Goal: Check status: Check status

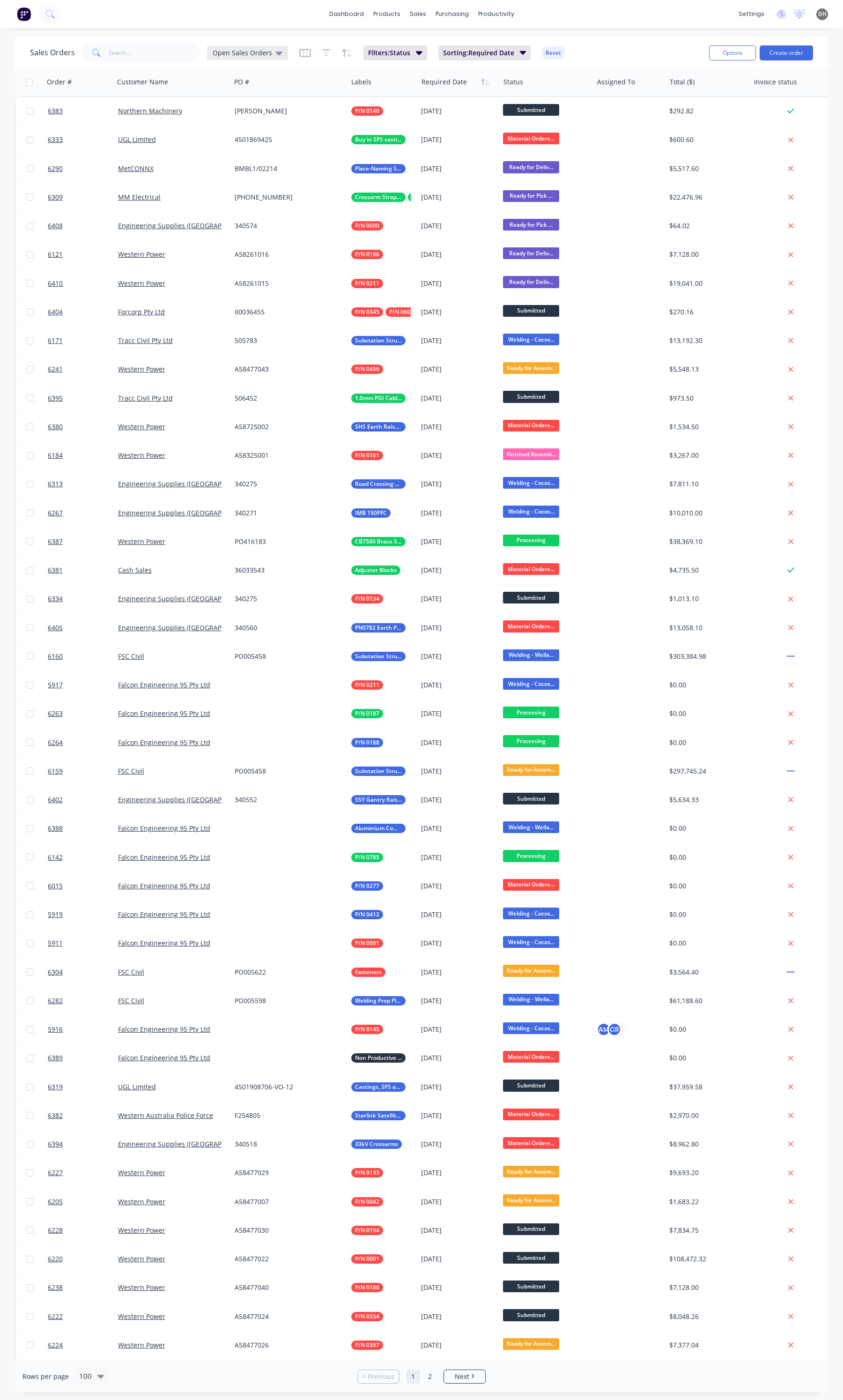
click at [258, 54] on span "Open Sales Orders" at bounding box center [243, 53] width 60 height 10
click at [270, 166] on button "Open Sales Orders (Production Meeting)" at bounding box center [264, 169] width 107 height 11
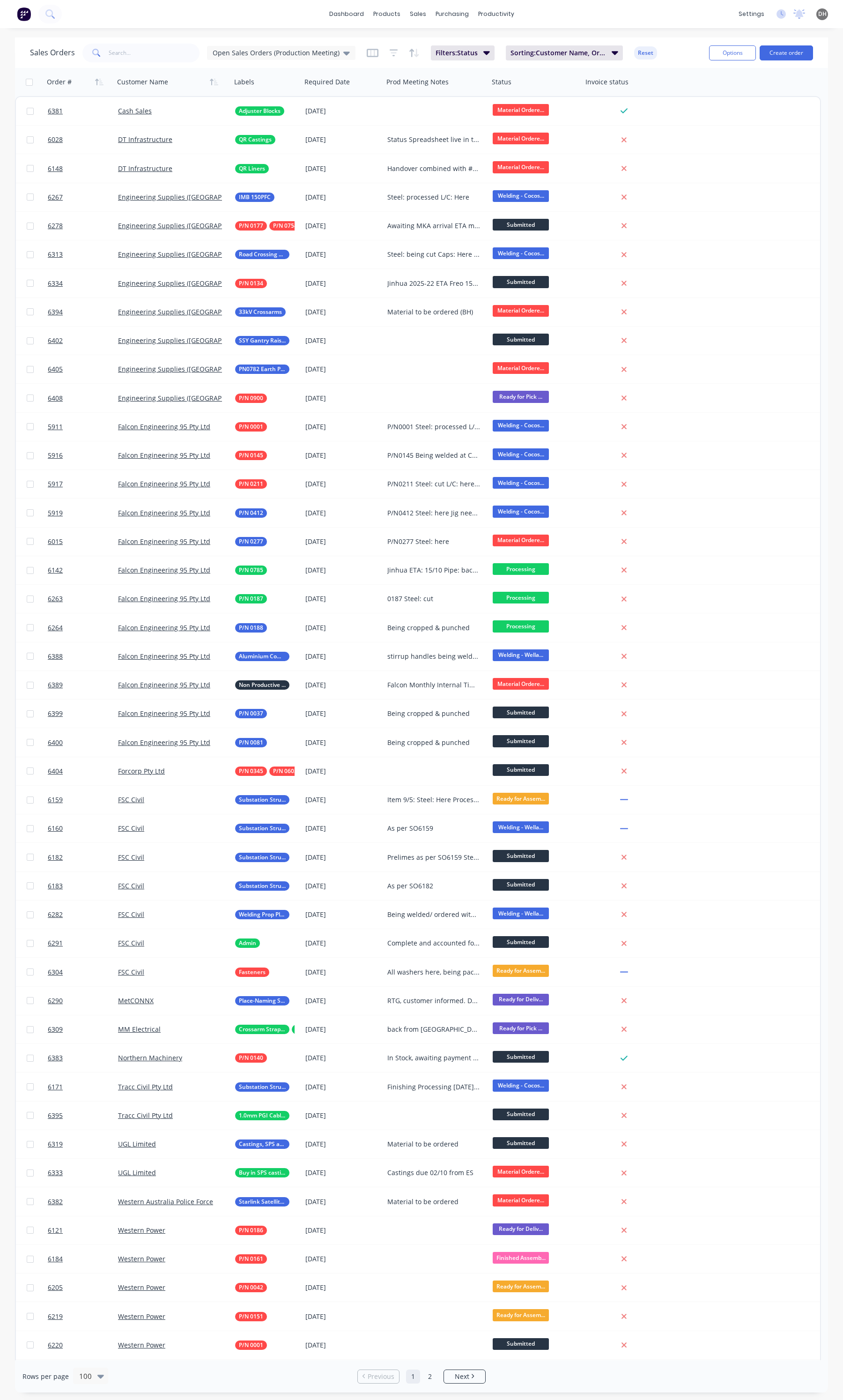
click at [303, 45] on div "Sales Orders Open Sales Orders (Production Meeting)" at bounding box center [192, 53] width 325 height 19
click at [303, 54] on span "Open Sales Orders (Production Meeting)" at bounding box center [276, 53] width 127 height 10
click at [328, 167] on button "edit" at bounding box center [327, 170] width 12 height 10
click at [400, 108] on label "Set as your default view" at bounding box center [412, 111] width 75 height 10
click at [369, 108] on input "Set as your default view" at bounding box center [365, 110] width 7 height 9
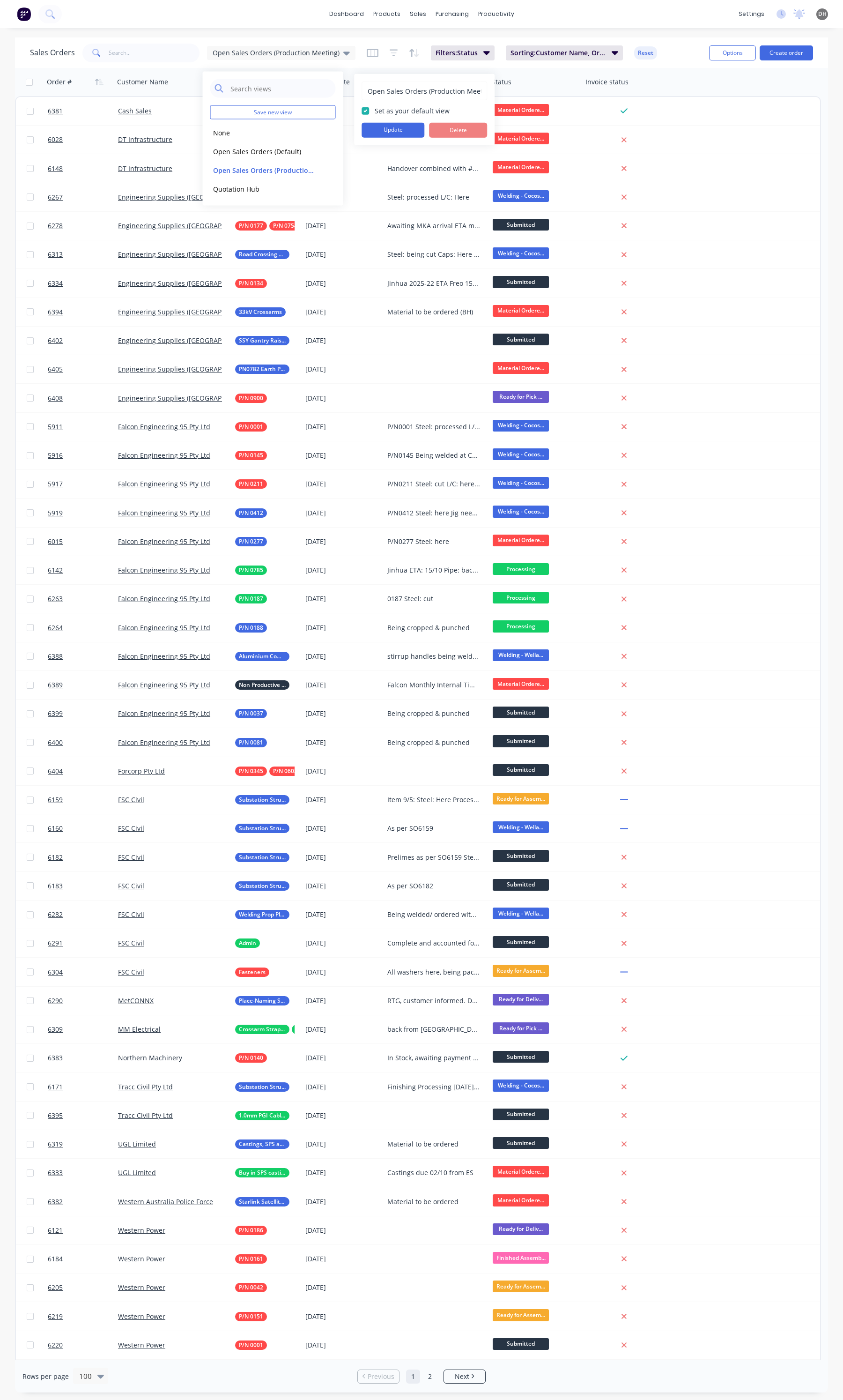
checkbox input "true"
click at [396, 133] on button "Update" at bounding box center [393, 130] width 62 height 15
click at [258, 26] on div "dashboard products sales purchasing productivity dashboard products Product Cat…" at bounding box center [421, 14] width 843 height 28
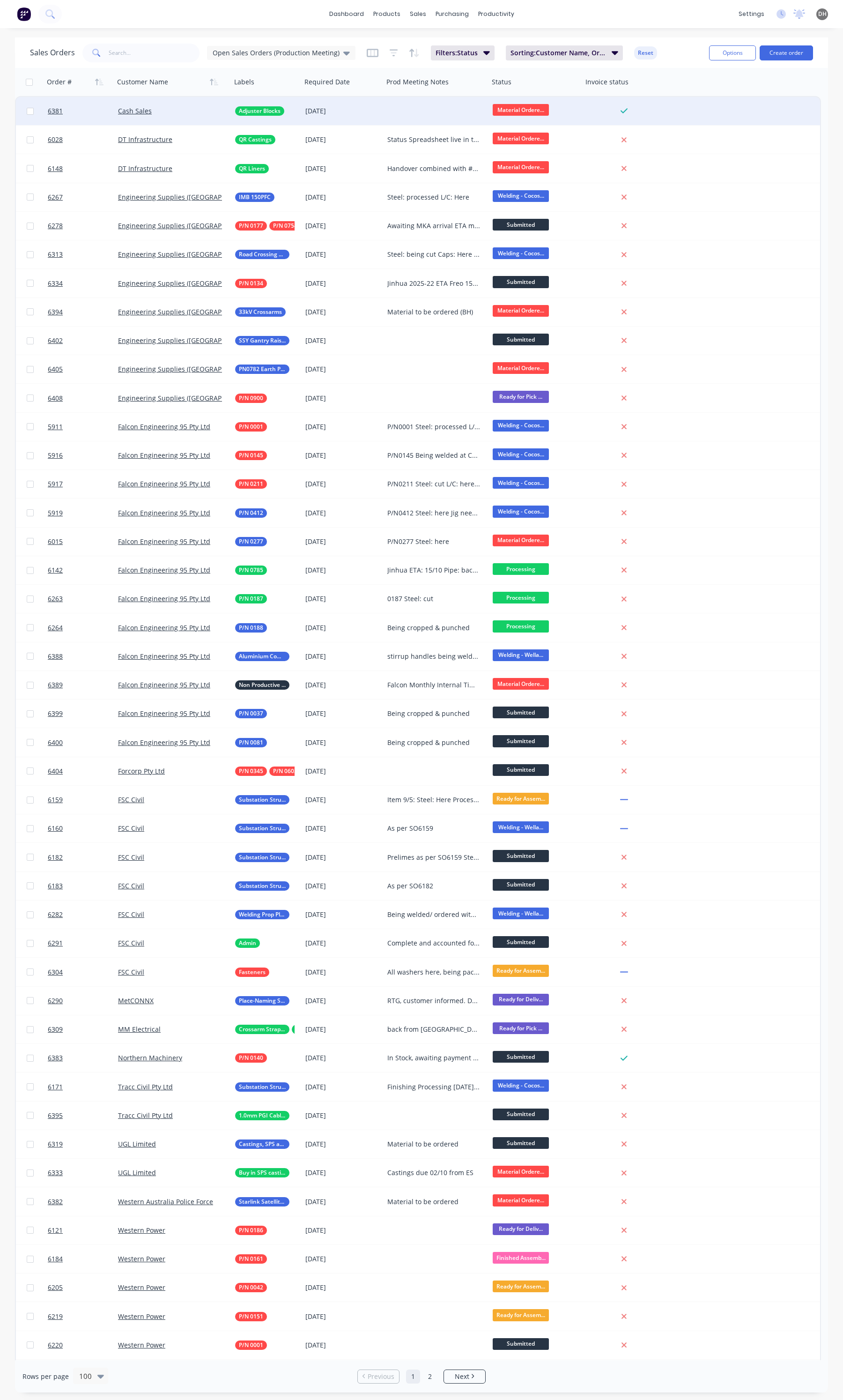
click at [407, 107] on div at bounding box center [436, 111] width 105 height 28
click at [449, 110] on div "Material Ordered ETA" at bounding box center [433, 110] width 93 height 9
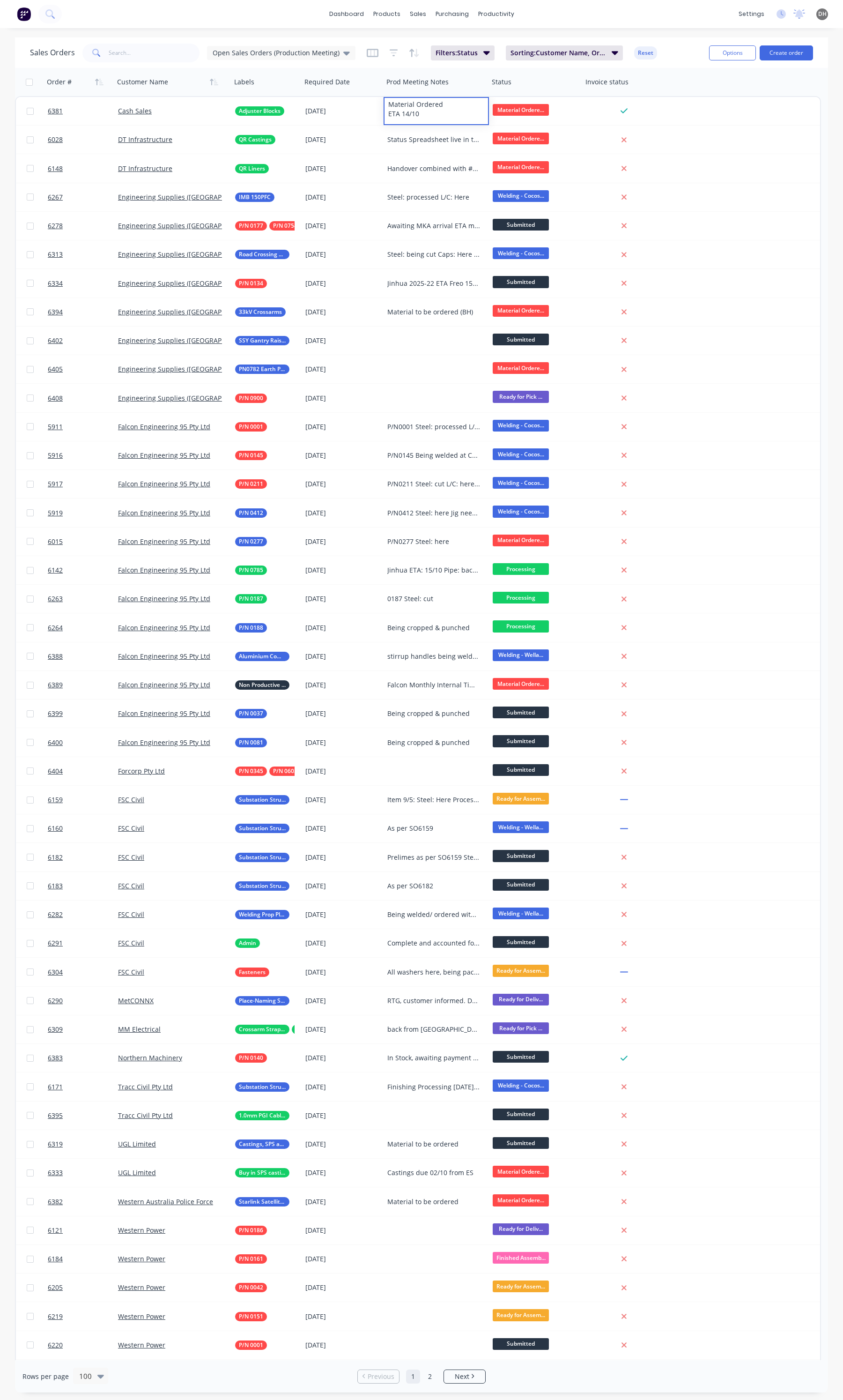
click at [716, 86] on div "Order # Customer Name Labels Required Date Prod Meeting Notes Status Invoice st…" at bounding box center [418, 82] width 806 height 28
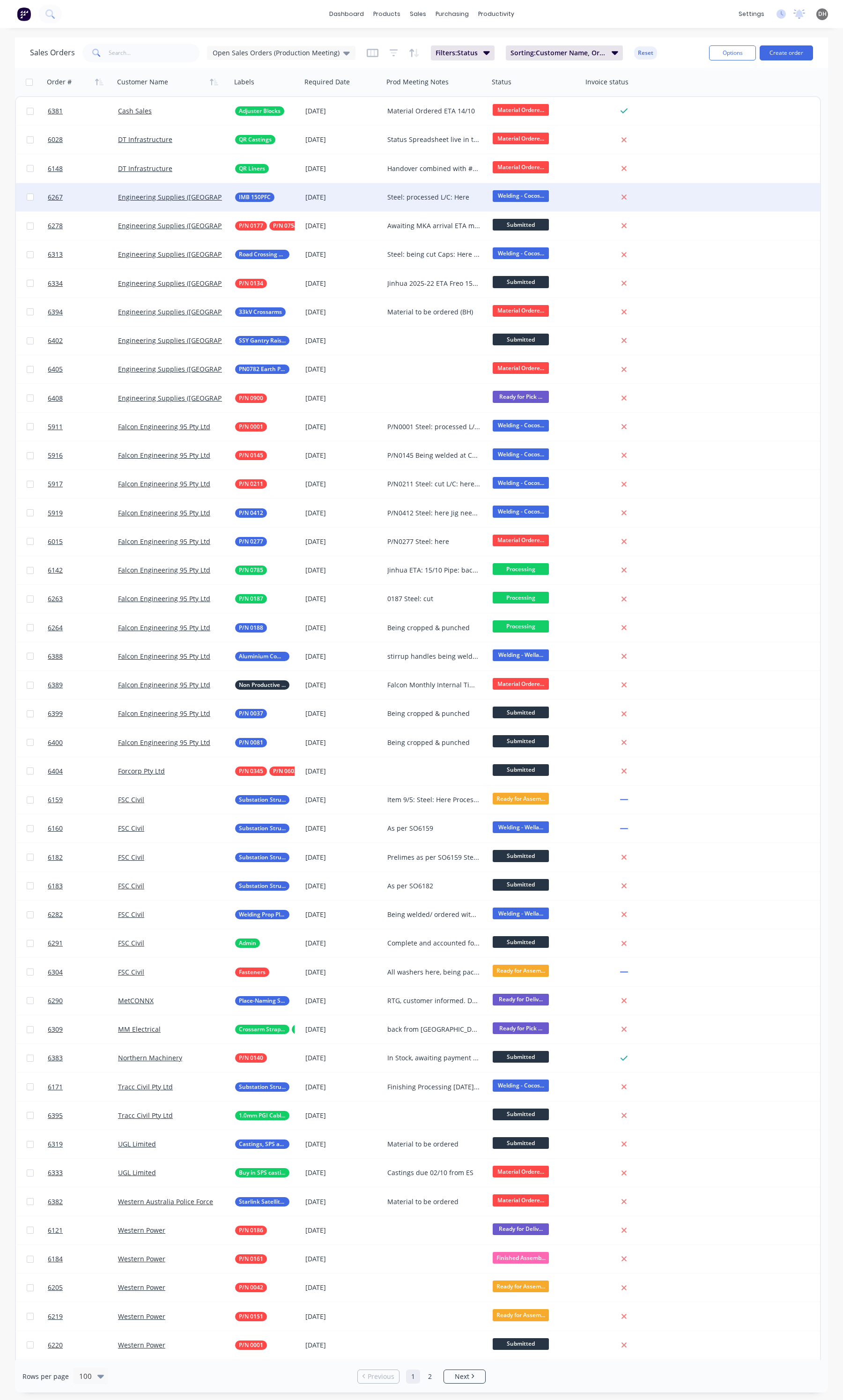
click at [411, 202] on div "Steel: processed L/C: Here" at bounding box center [436, 197] width 105 height 28
drag, startPoint x: 420, startPoint y: 200, endPoint x: 387, endPoint y: 190, distance: 34.5
click at [387, 190] on div "Steel: processed L/C: Here" at bounding box center [436, 195] width 104 height 23
click at [433, 201] on div "Steel: processed L/C: Here" at bounding box center [436, 195] width 104 height 23
drag, startPoint x: 441, startPoint y: 188, endPoint x: 408, endPoint y: 189, distance: 33.0
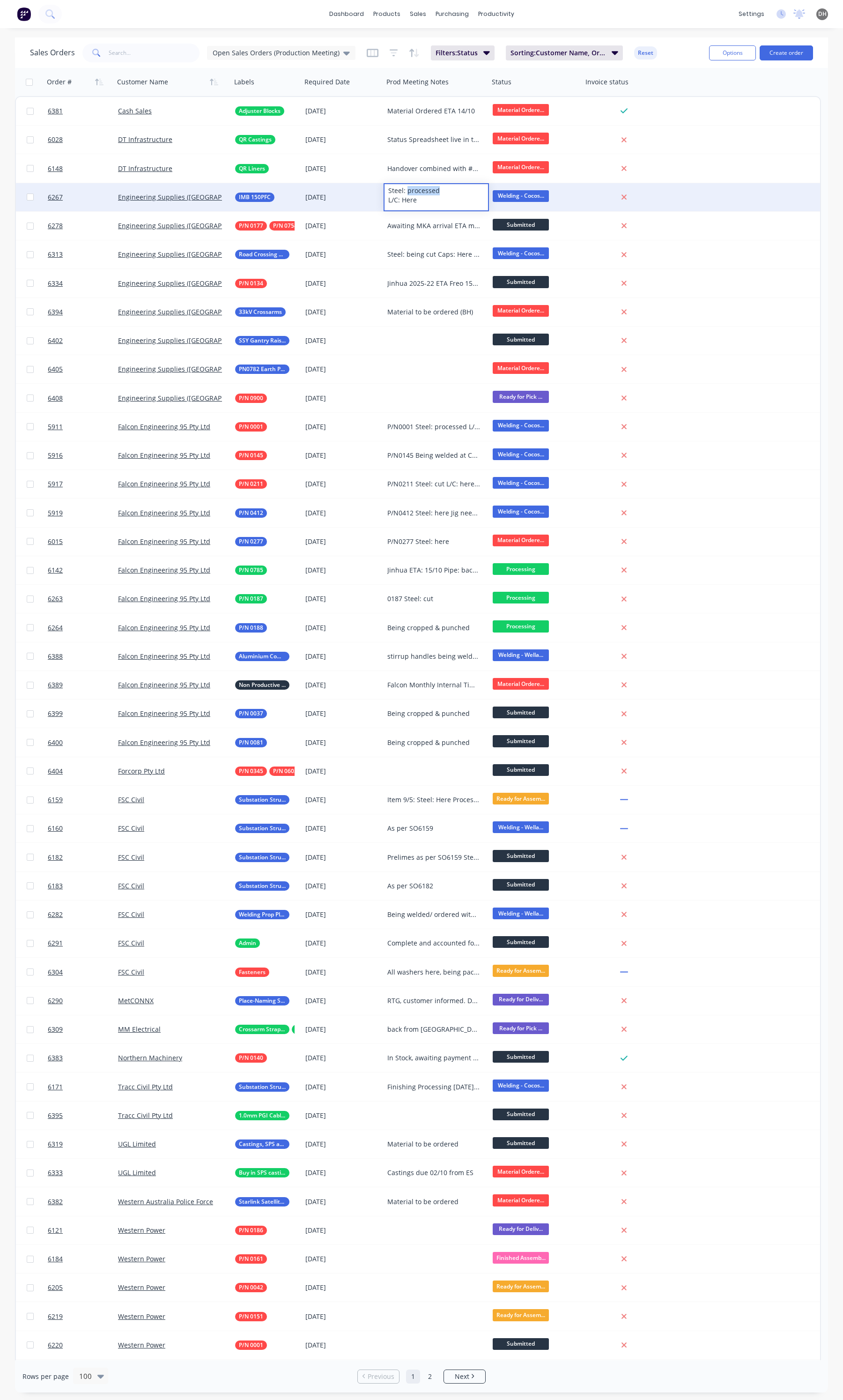
click at [408, 189] on div "Steel: processed L/C: Here" at bounding box center [436, 195] width 104 height 23
click at [436, 203] on div "Steel: processed L/C: Here" at bounding box center [436, 197] width 105 height 28
click at [438, 193] on div "Steel: processed L/C: Here Being welded. NDT booked for" at bounding box center [433, 197] width 93 height 9
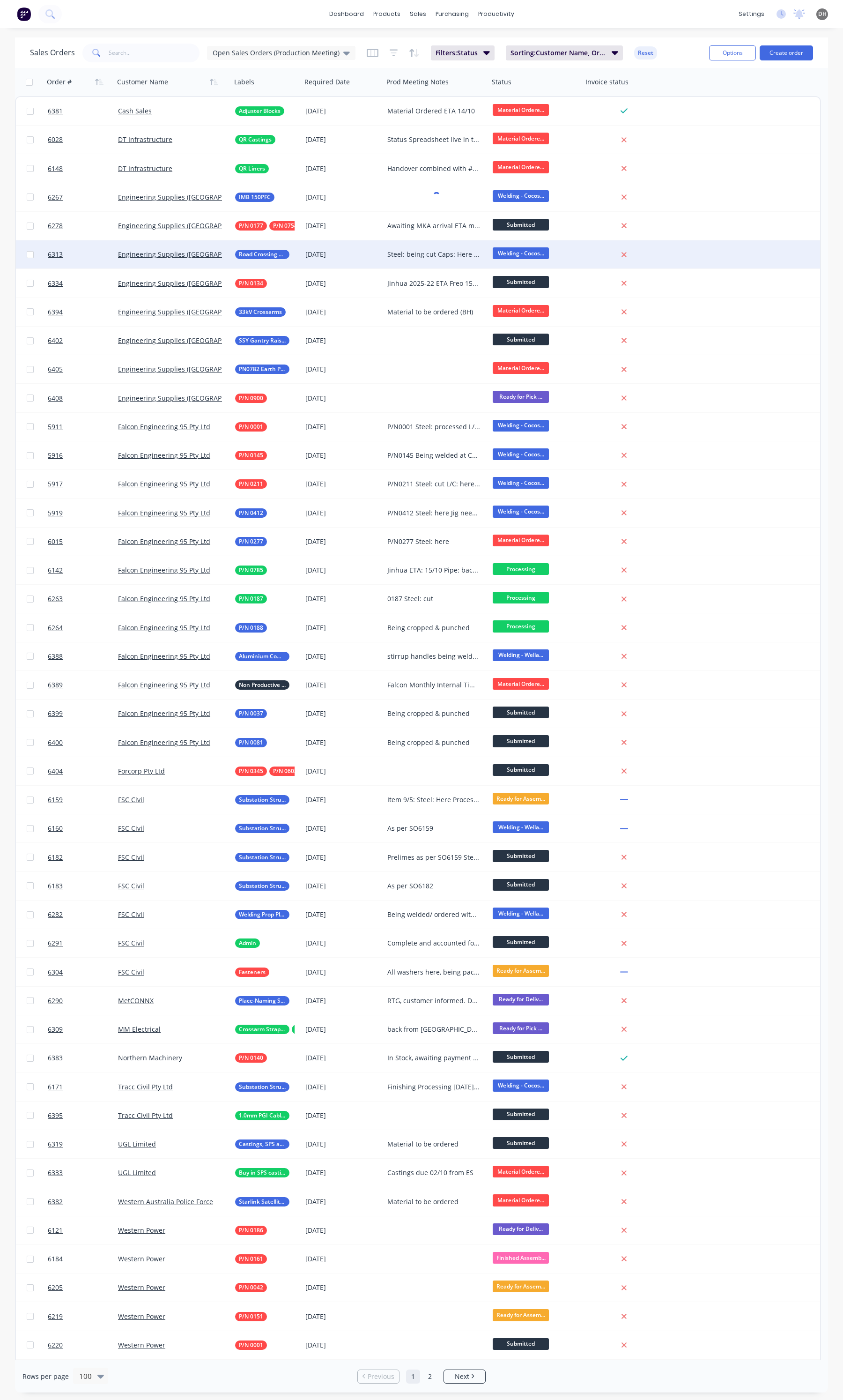
click at [424, 256] on div "Steel: being cut Caps: Here On track" at bounding box center [433, 254] width 93 height 9
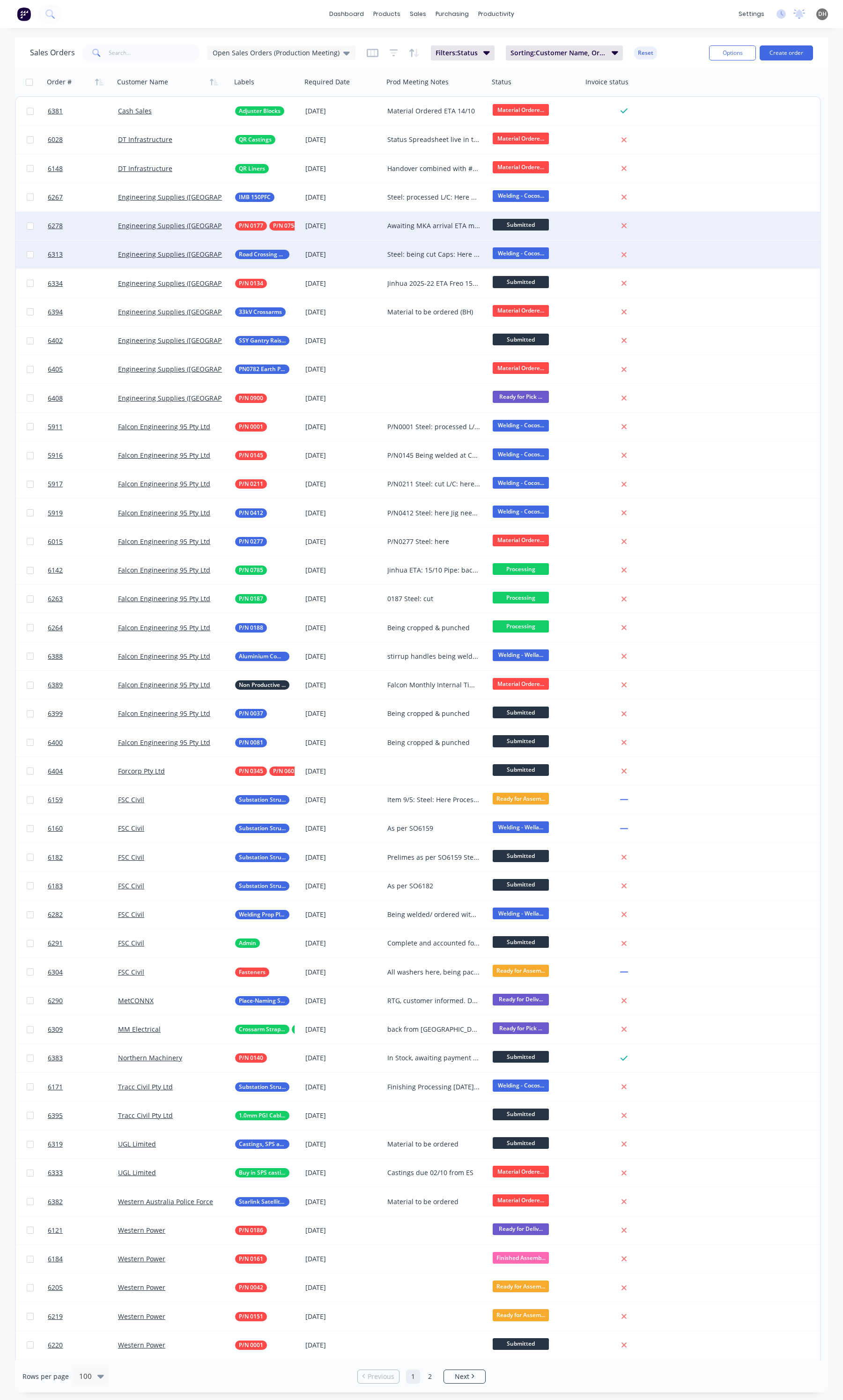
click at [424, 226] on div "Awaiting MKA arrival ETA mid November" at bounding box center [433, 225] width 93 height 9
click at [439, 251] on div "Steel: being cut Caps: Here On track" at bounding box center [433, 254] width 93 height 9
drag, startPoint x: 439, startPoint y: 248, endPoint x: 406, endPoint y: 247, distance: 33.0
click at [406, 247] on div "Steel: being cut Caps: Here On track" at bounding box center [436, 262] width 104 height 41
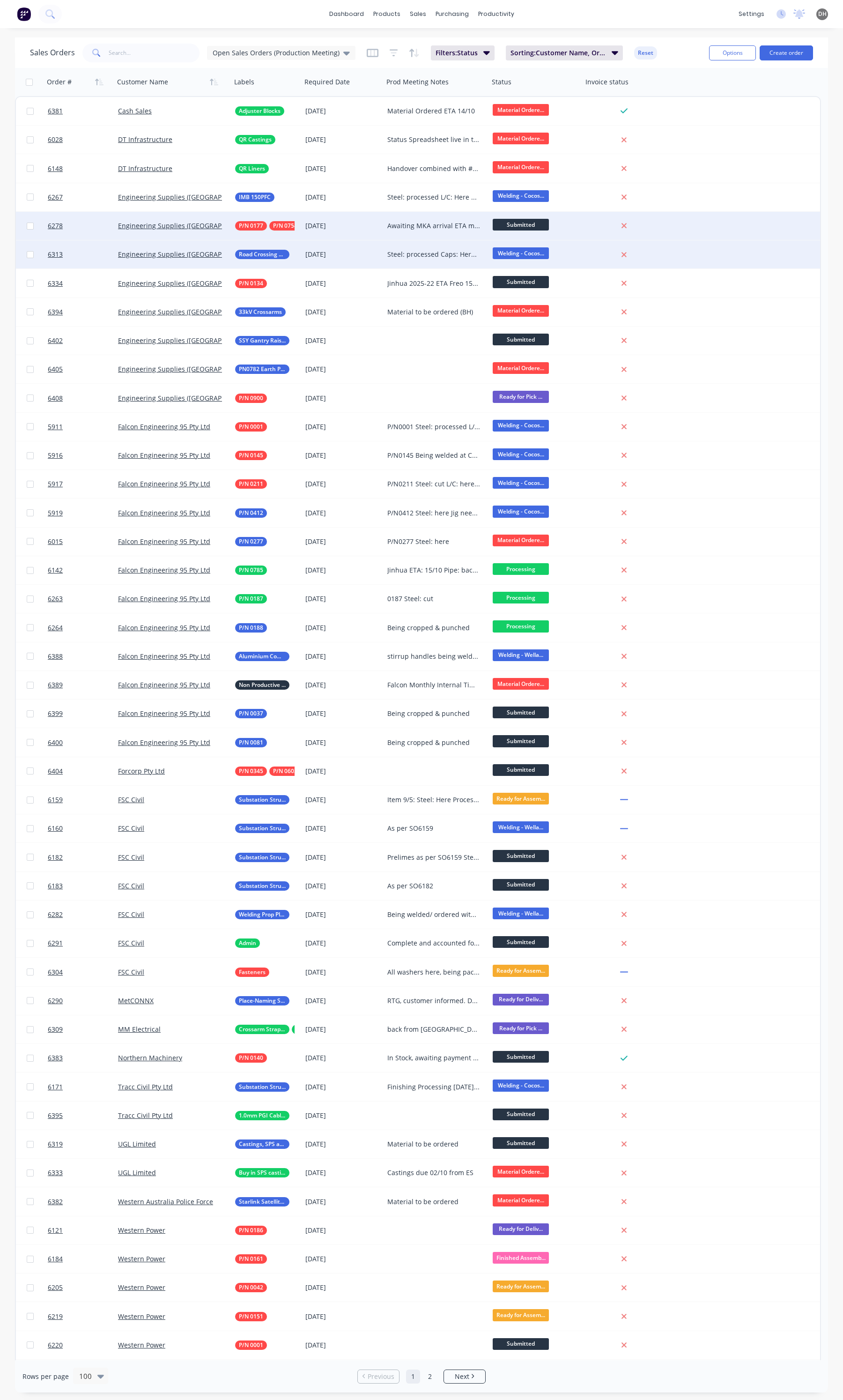
click at [450, 256] on div "Steel: processed Caps: Here On track" at bounding box center [433, 254] width 93 height 9
click at [430, 254] on div "Steel: processed Caps: Here On track" at bounding box center [436, 262] width 104 height 41
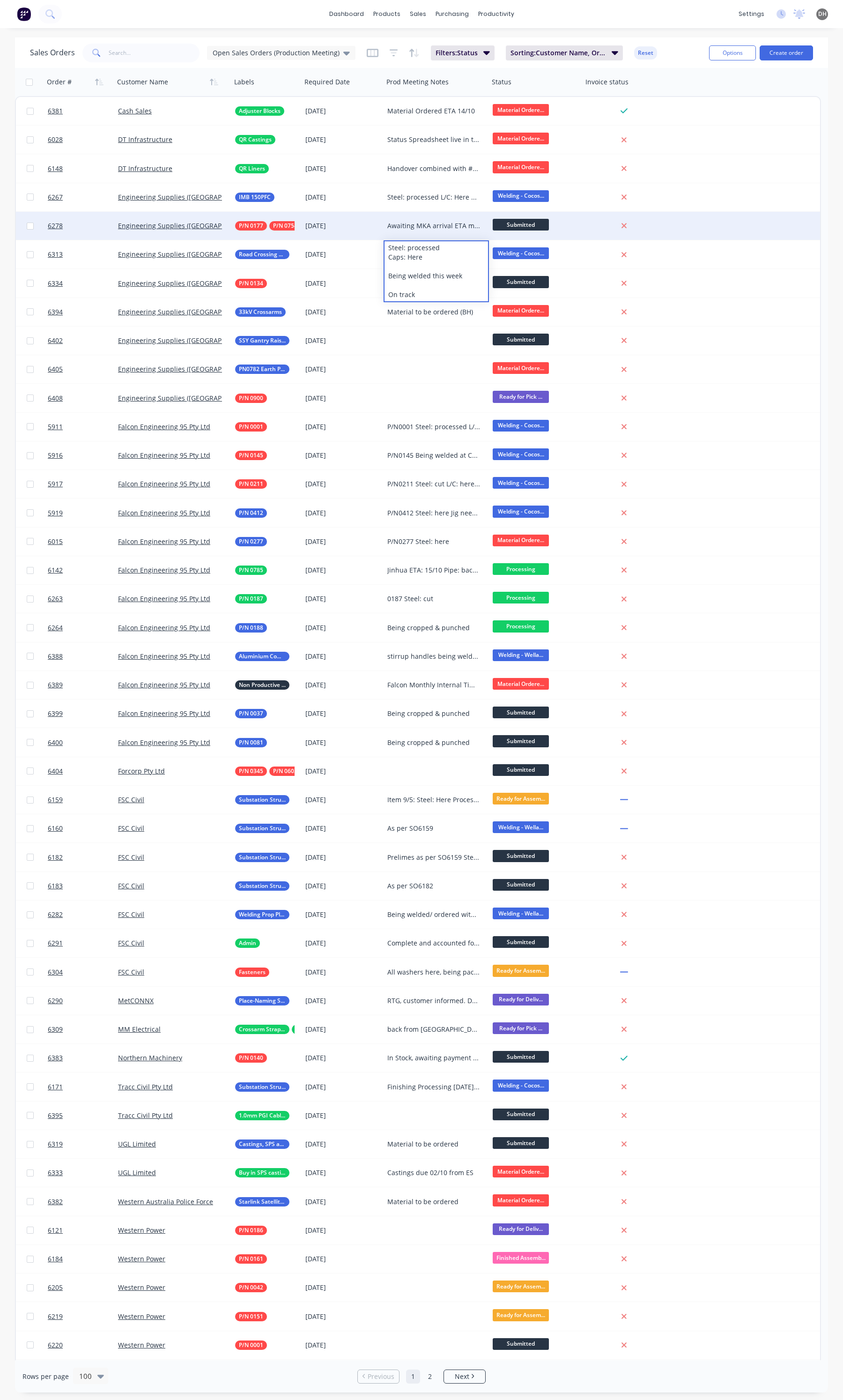
click at [541, 9] on div "dashboard products sales purchasing productivity dashboard products Product Cat…" at bounding box center [421, 14] width 843 height 28
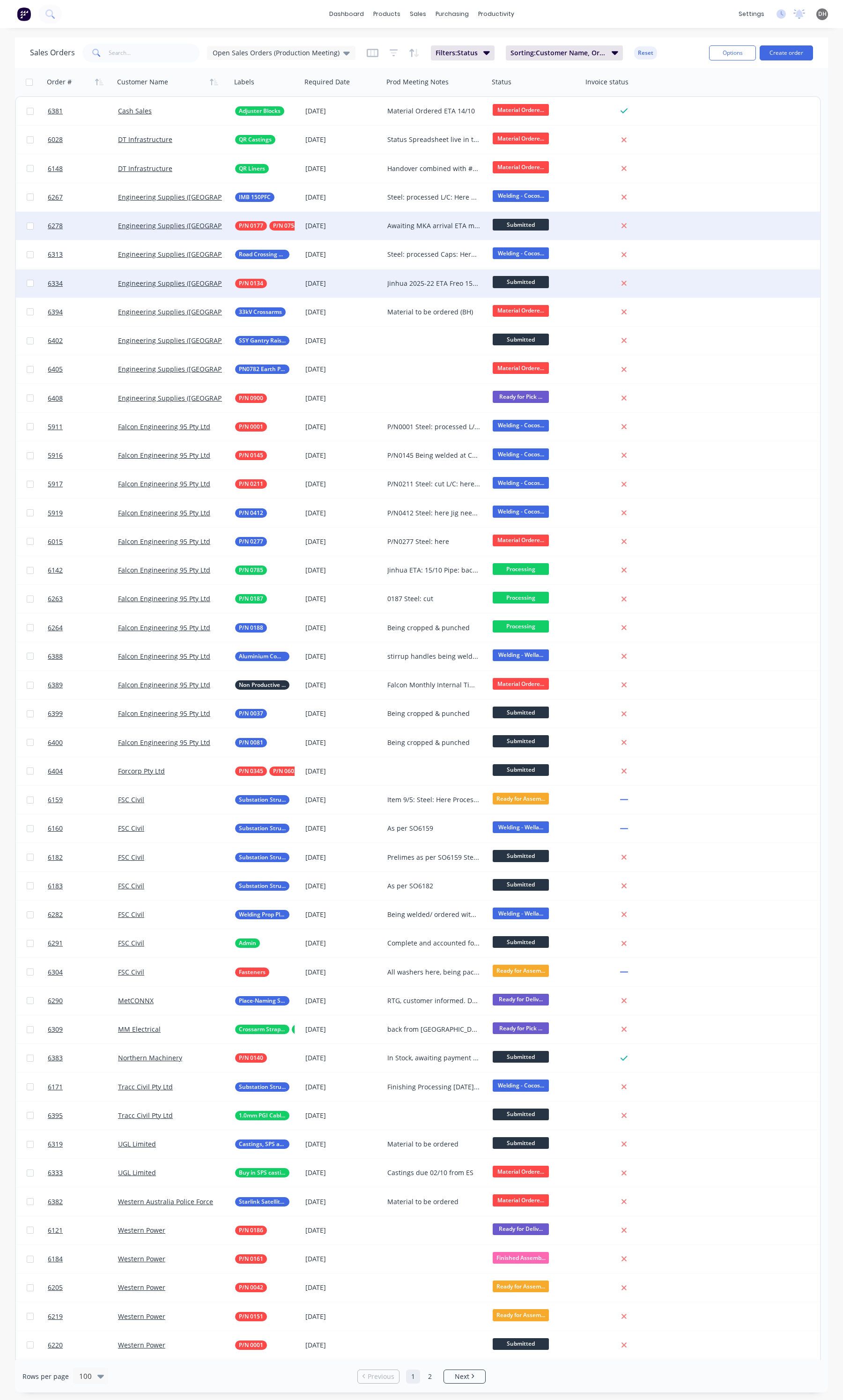
click at [455, 279] on div "Jinhua 2025-22 ETA Freo 15/10" at bounding box center [433, 283] width 93 height 9
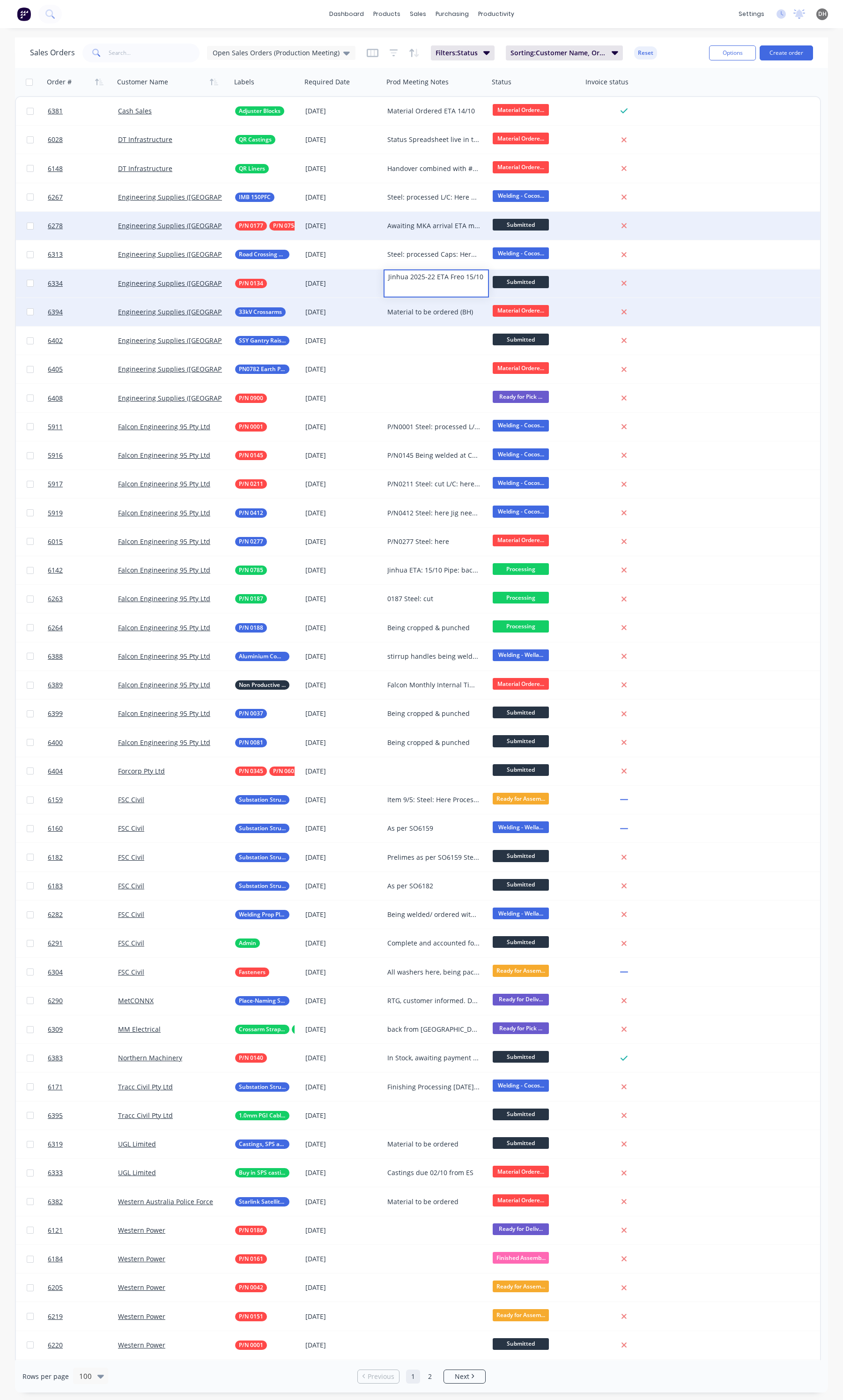
click at [440, 312] on div "Material to be ordered (BH)" at bounding box center [433, 312] width 93 height 9
click at [411, 319] on div "Material to be ordered (BH)" at bounding box center [436, 312] width 105 height 28
drag, startPoint x: 473, startPoint y: 305, endPoint x: 372, endPoint y: 304, distance: 101.0
click at [372, 304] on div "6394 Engineering Supplies ([GEOGRAPHIC_DATA]) Pty Ltd 33kV Crossarms [DATE] Mat…" at bounding box center [418, 312] width 804 height 28
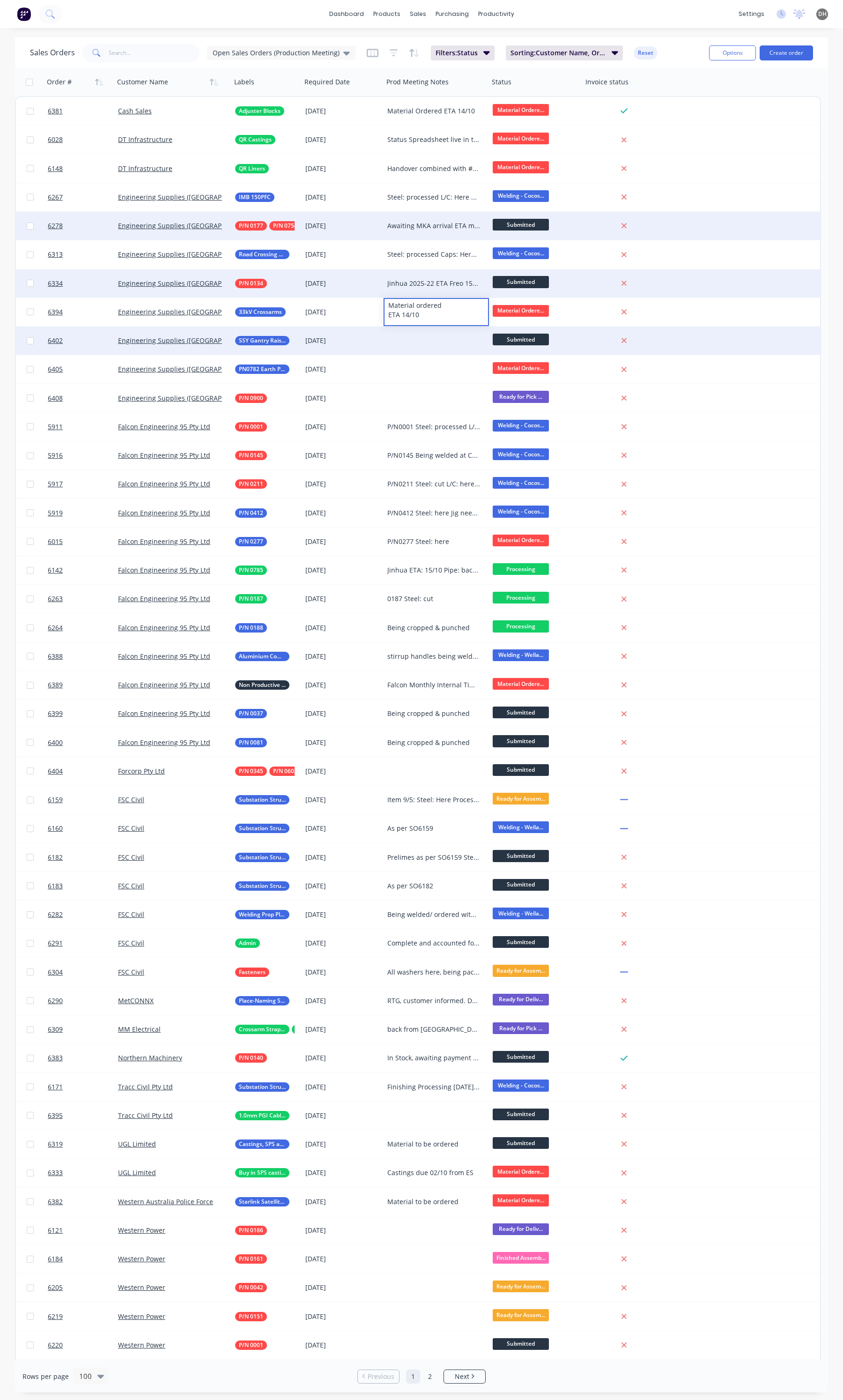
click at [415, 348] on div at bounding box center [436, 341] width 105 height 28
click at [424, 335] on div at bounding box center [436, 341] width 105 height 28
click at [404, 342] on div at bounding box center [436, 341] width 105 height 28
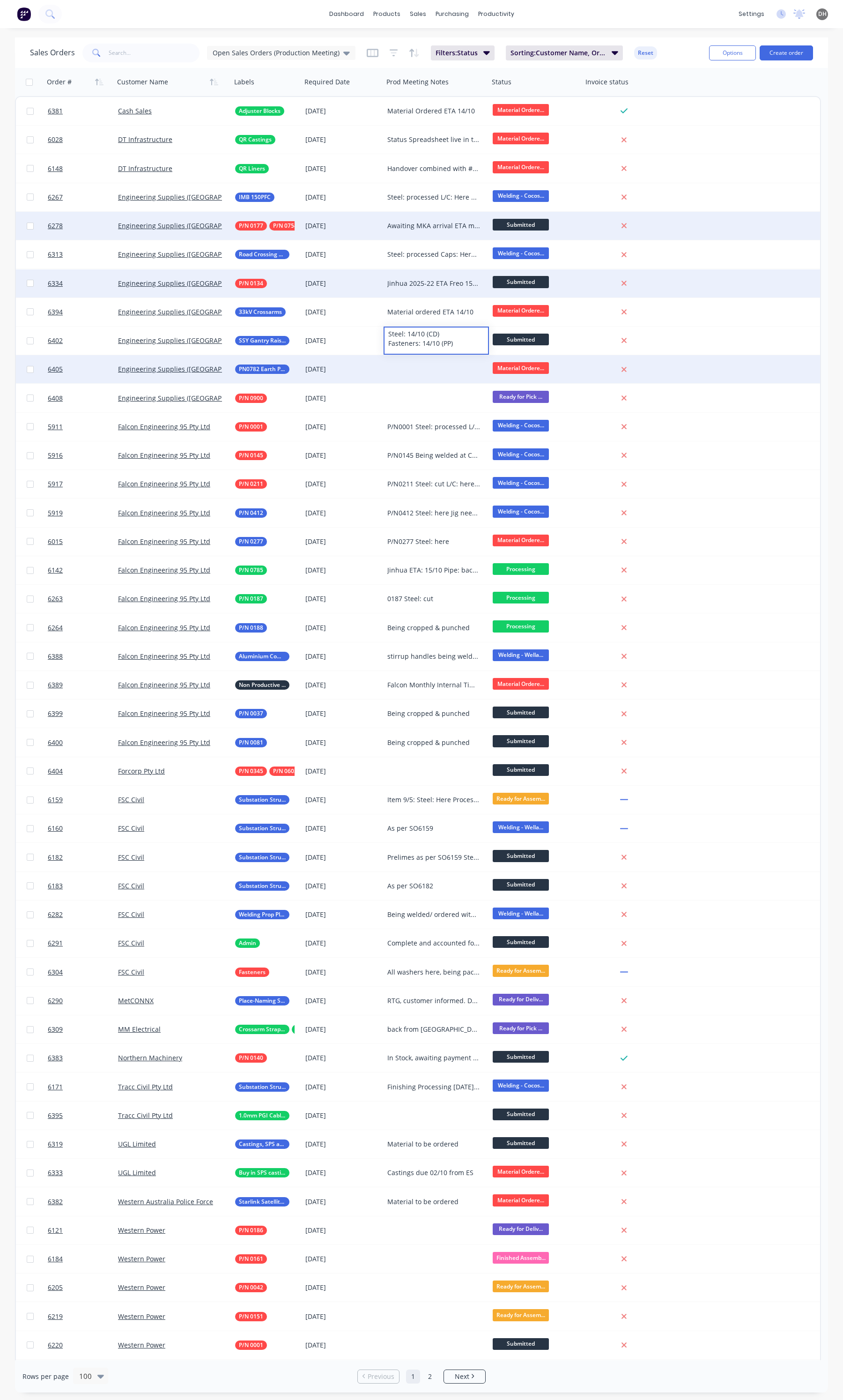
click at [425, 366] on div at bounding box center [436, 369] width 105 height 28
click at [412, 368] on div at bounding box center [436, 369] width 105 height 28
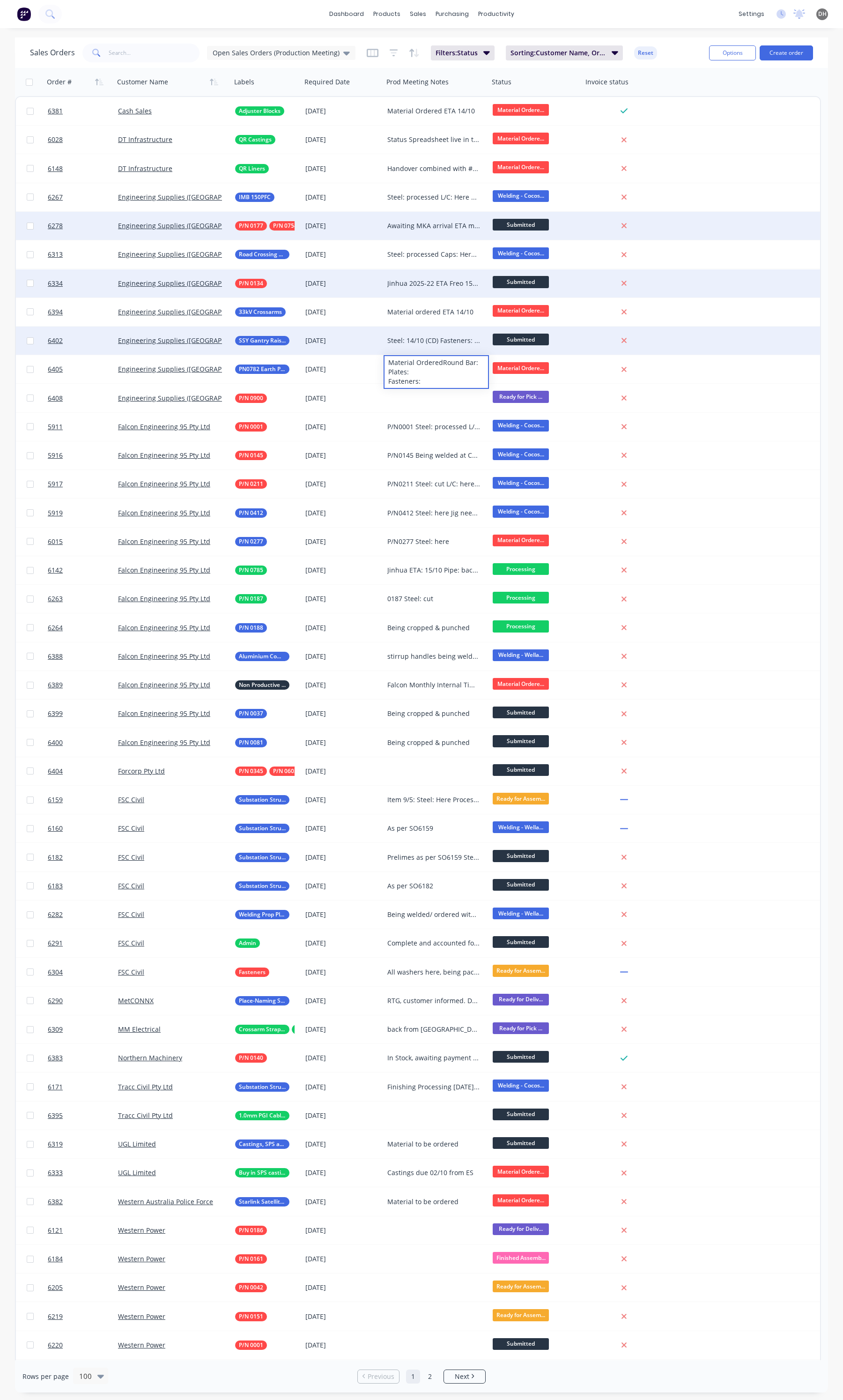
click at [389, 342] on div "Steel: 14/10 (CD) Fasteners: 14/10 (PP)" at bounding box center [433, 340] width 93 height 9
click at [389, 341] on div "Steel: 14/10 (CD) Fasteners: 14/10 (PP)" at bounding box center [433, 340] width 93 height 9
click at [387, 333] on div "Steel: 14/10 (CD) Fasteners: 14/10 (PP)" at bounding box center [436, 339] width 104 height 23
click at [436, 333] on div "Material Orderes Steel: 14/10 (CD) Fasteners: 14/10 (PP)" at bounding box center [436, 344] width 104 height 32
click at [439, 333] on div "Material Orderes Steel: 14/10 (CD) Fasteners: 14/10 (PP)" at bounding box center [436, 344] width 104 height 32
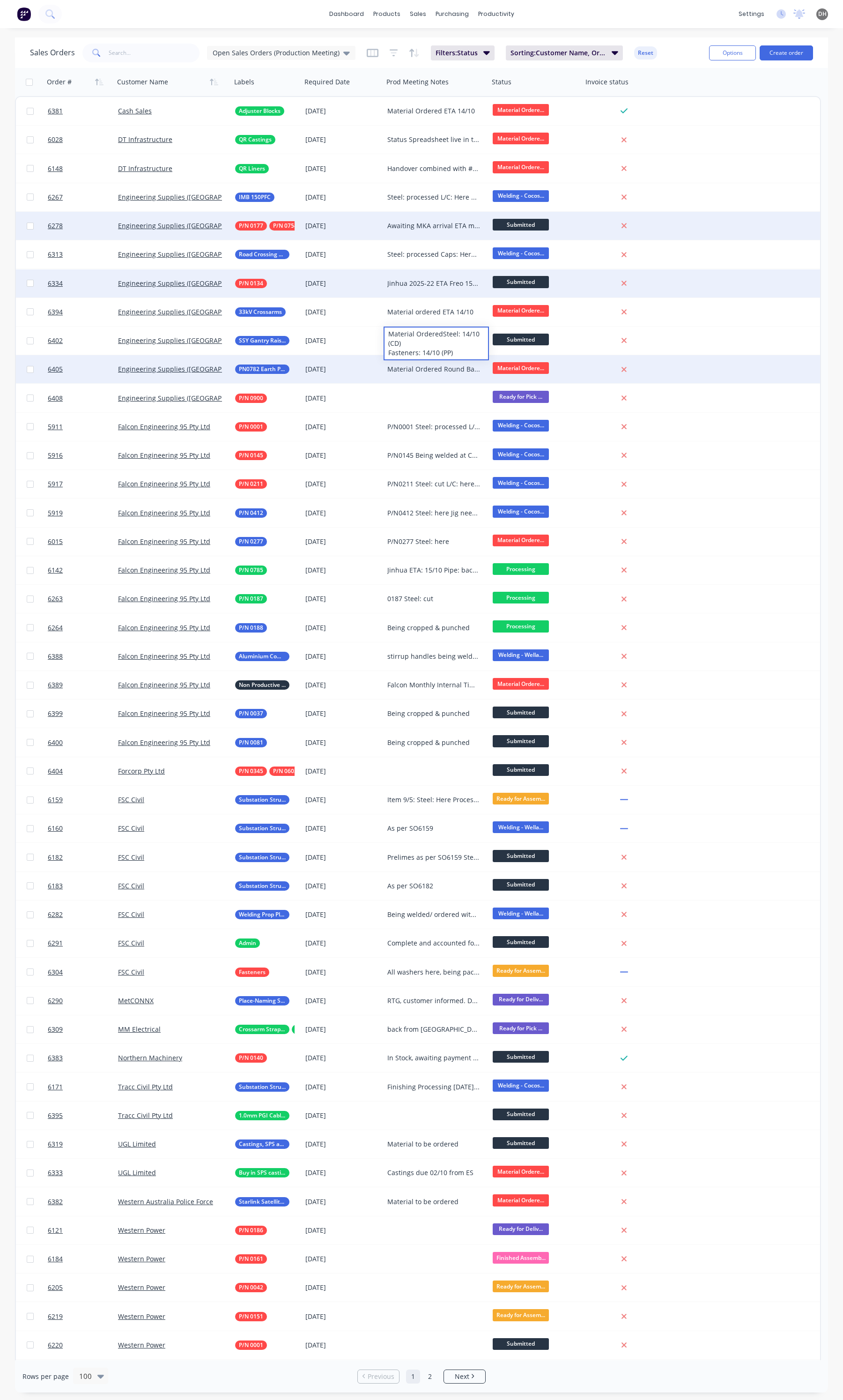
click at [432, 364] on div "Material Ordered Round Bar: Plates: Fasteners:" at bounding box center [436, 369] width 105 height 28
click at [429, 365] on div "Material Ordered Round Bar: Plates: Fasteners:" at bounding box center [433, 369] width 93 height 9
click at [433, 369] on div "Material Ordered Round Bar: Plates: Fasteners:" at bounding box center [436, 376] width 104 height 41
click at [314, 371] on div "[DATE]" at bounding box center [343, 369] width 75 height 9
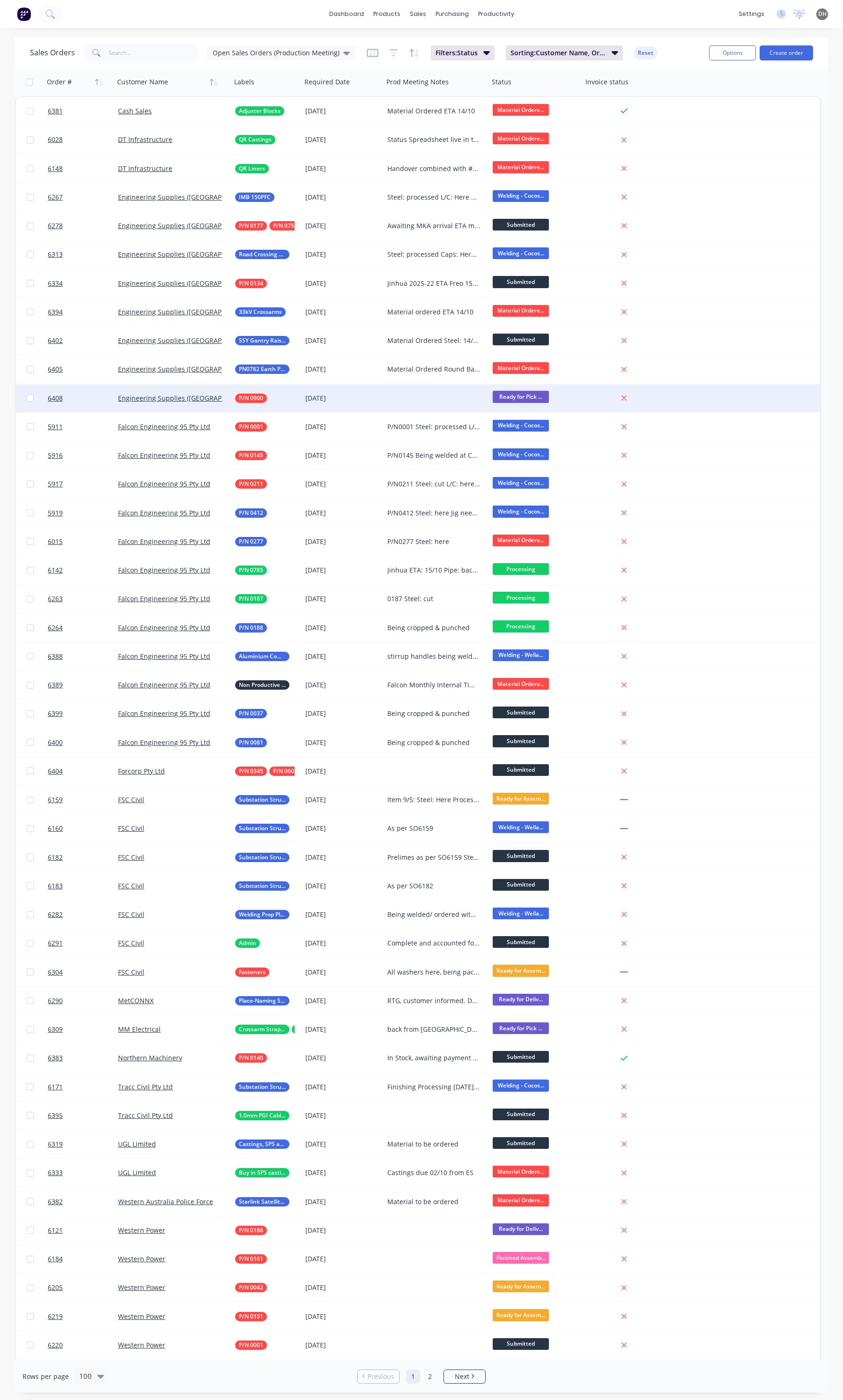
click at [415, 399] on div at bounding box center [436, 398] width 105 height 28
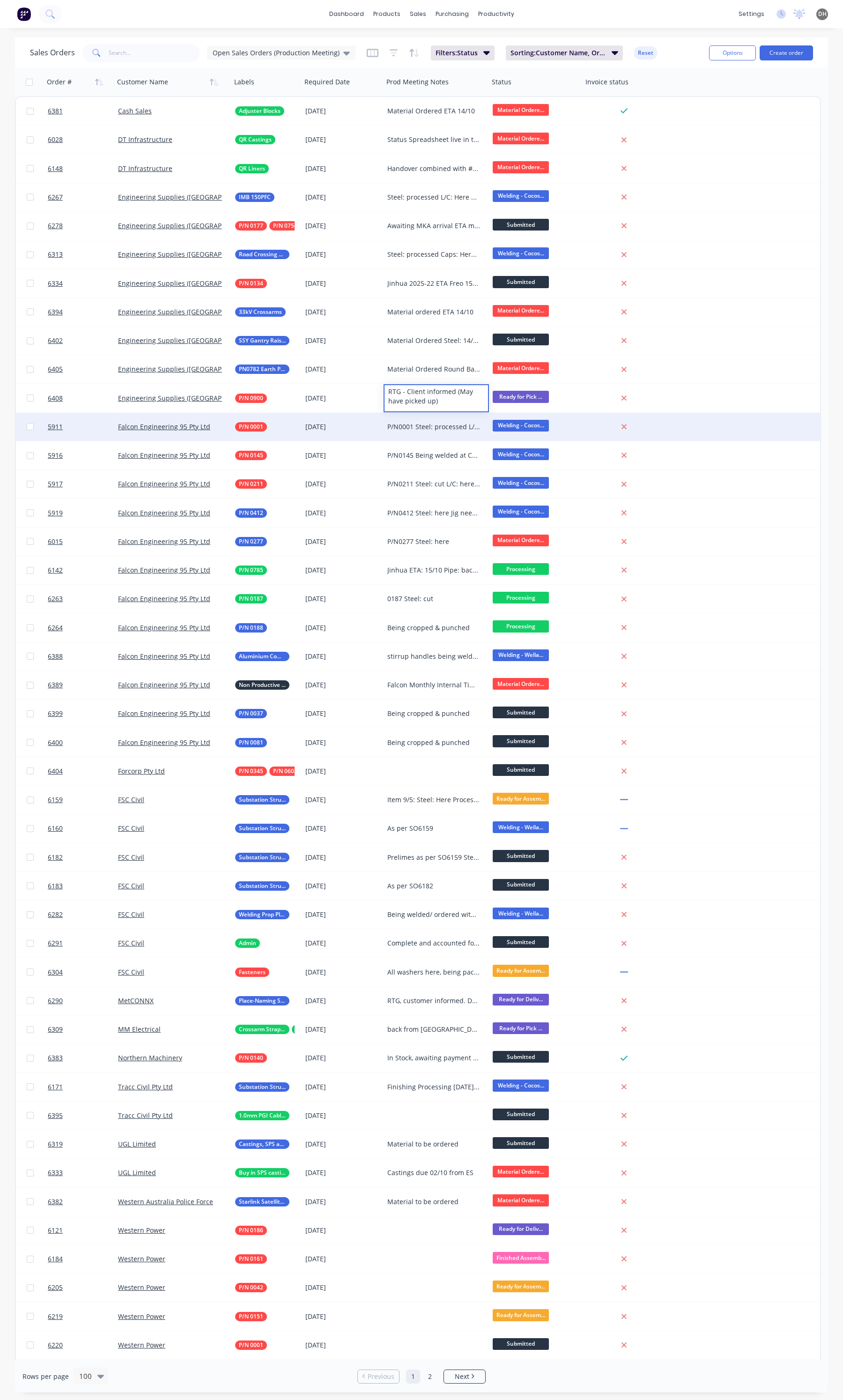
click at [424, 424] on div "P/N0001 Steel: processed L/C: here" at bounding box center [433, 426] width 93 height 9
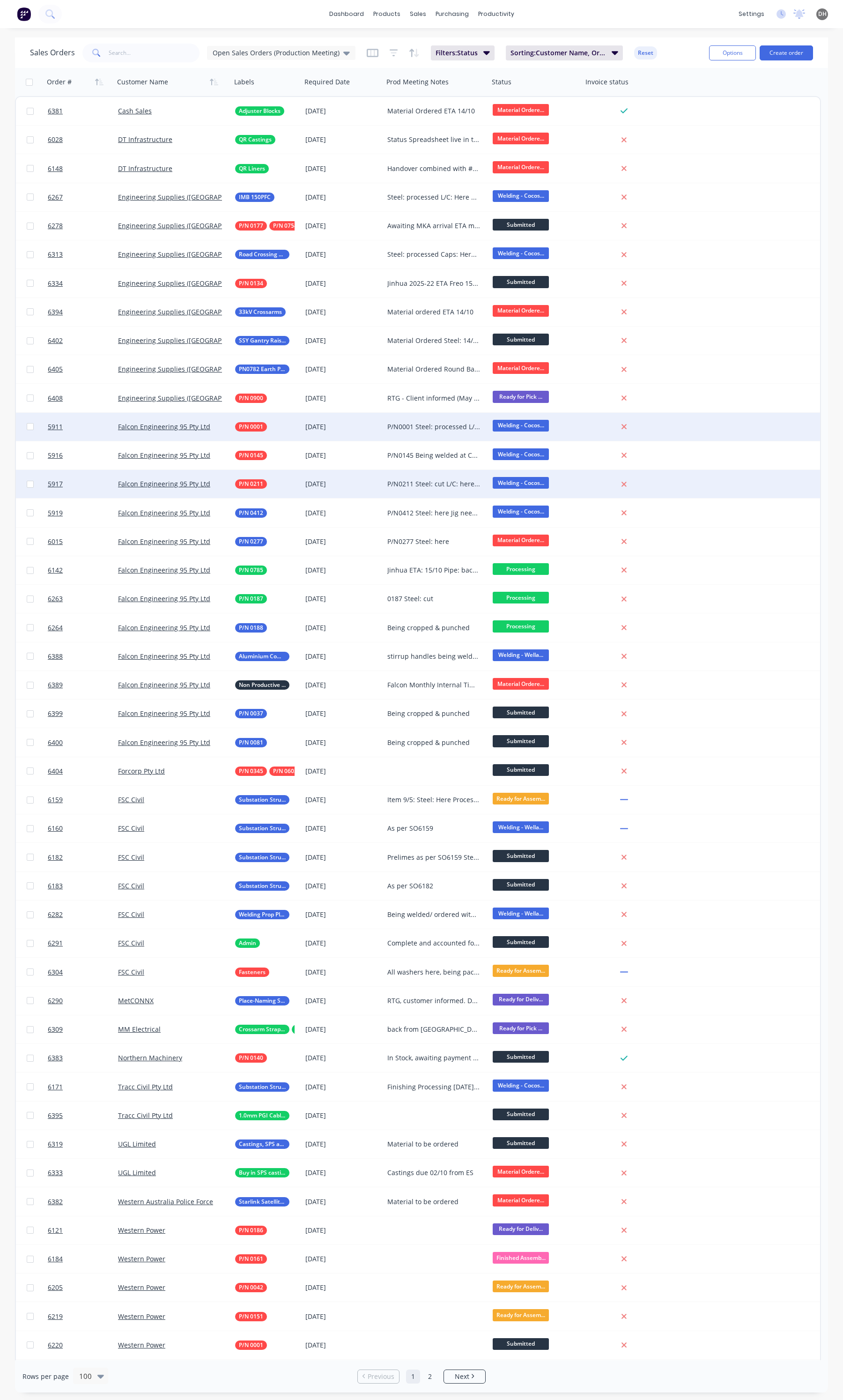
click at [439, 493] on div "P/N0211 Steel: cut L/C: here Ready for welding, parts at Cocos" at bounding box center [436, 484] width 105 height 28
click at [431, 514] on div "P/N0211 Steel: cut L/C: here Ready for welding, parts at Cocos" at bounding box center [436, 501] width 104 height 60
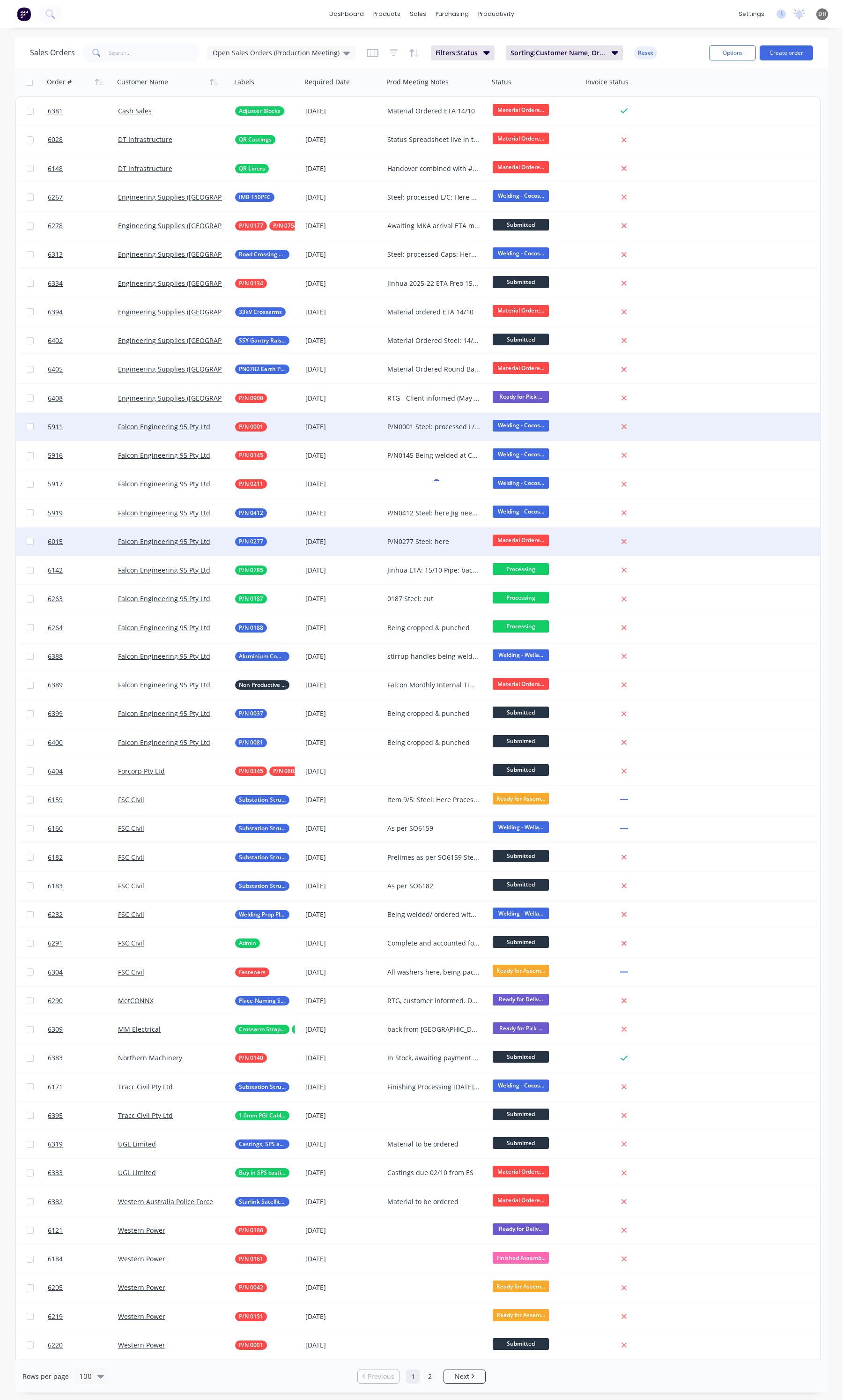
click at [422, 539] on div "P/N0277 Steel: here" at bounding box center [433, 541] width 93 height 9
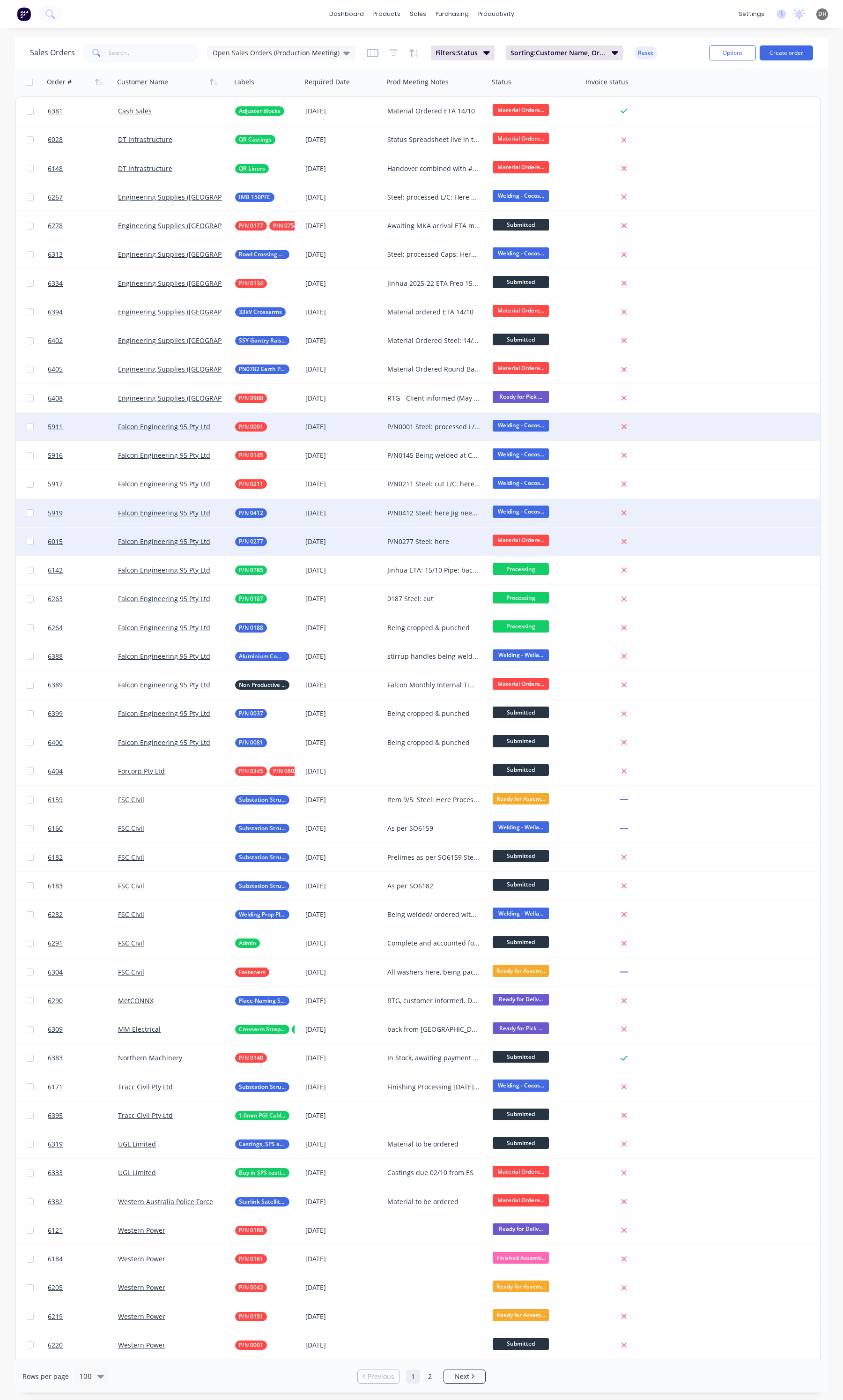
click at [432, 519] on div "P/N0412 Steel: here Jig needs testing" at bounding box center [436, 513] width 105 height 28
drag, startPoint x: 428, startPoint y: 525, endPoint x: 394, endPoint y: 527, distance: 34.1
click at [394, 527] on div "P/N0412 Steel: here Jig needs testing" at bounding box center [436, 516] width 104 height 32
click at [474, 522] on div "P/N0412 Steel: here Jig needs testing" at bounding box center [436, 516] width 104 height 32
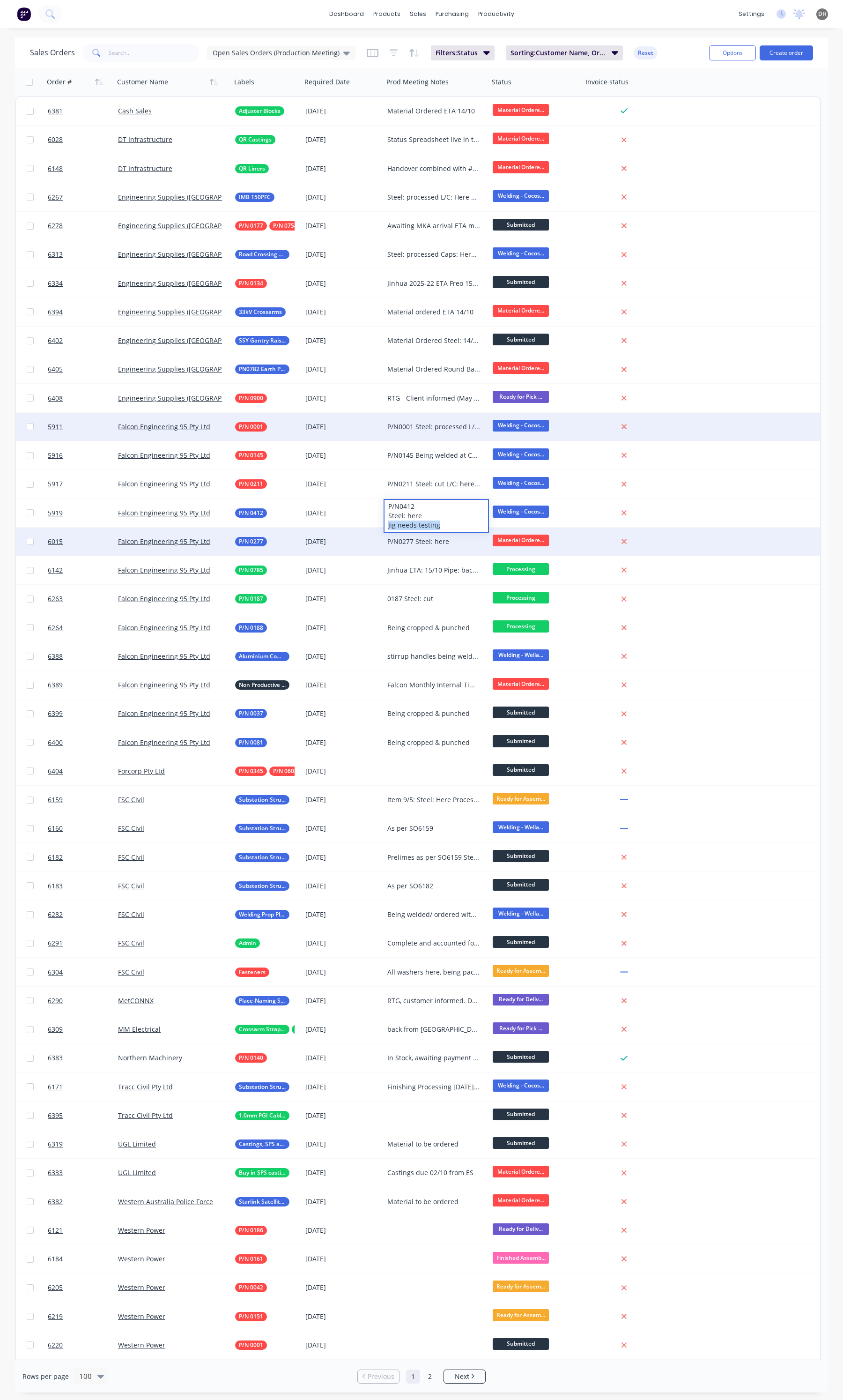
drag, startPoint x: 448, startPoint y: 521, endPoint x: 378, endPoint y: 535, distance: 71.4
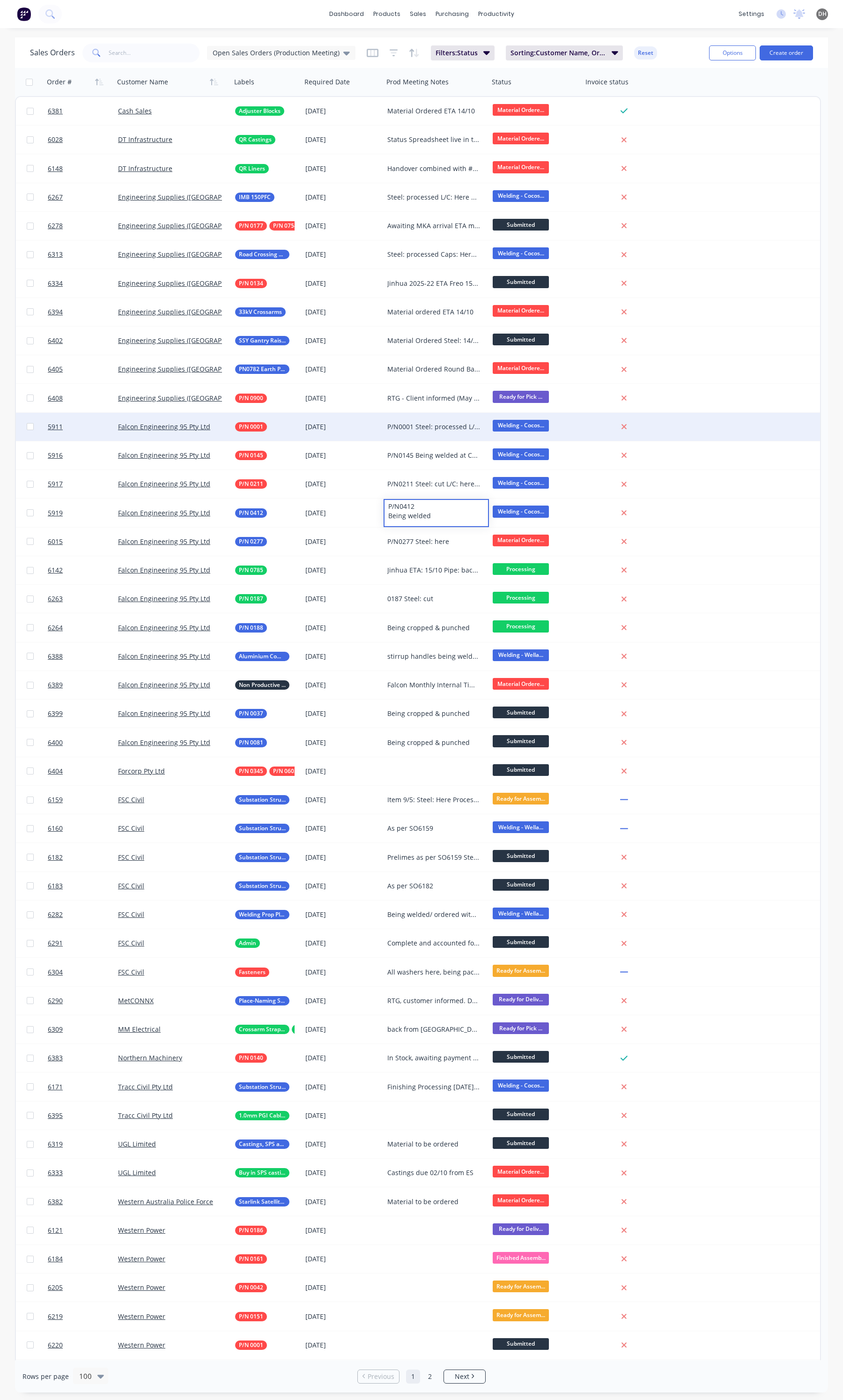
click at [406, 538] on div "P/N0277 Steel: here" at bounding box center [433, 541] width 93 height 9
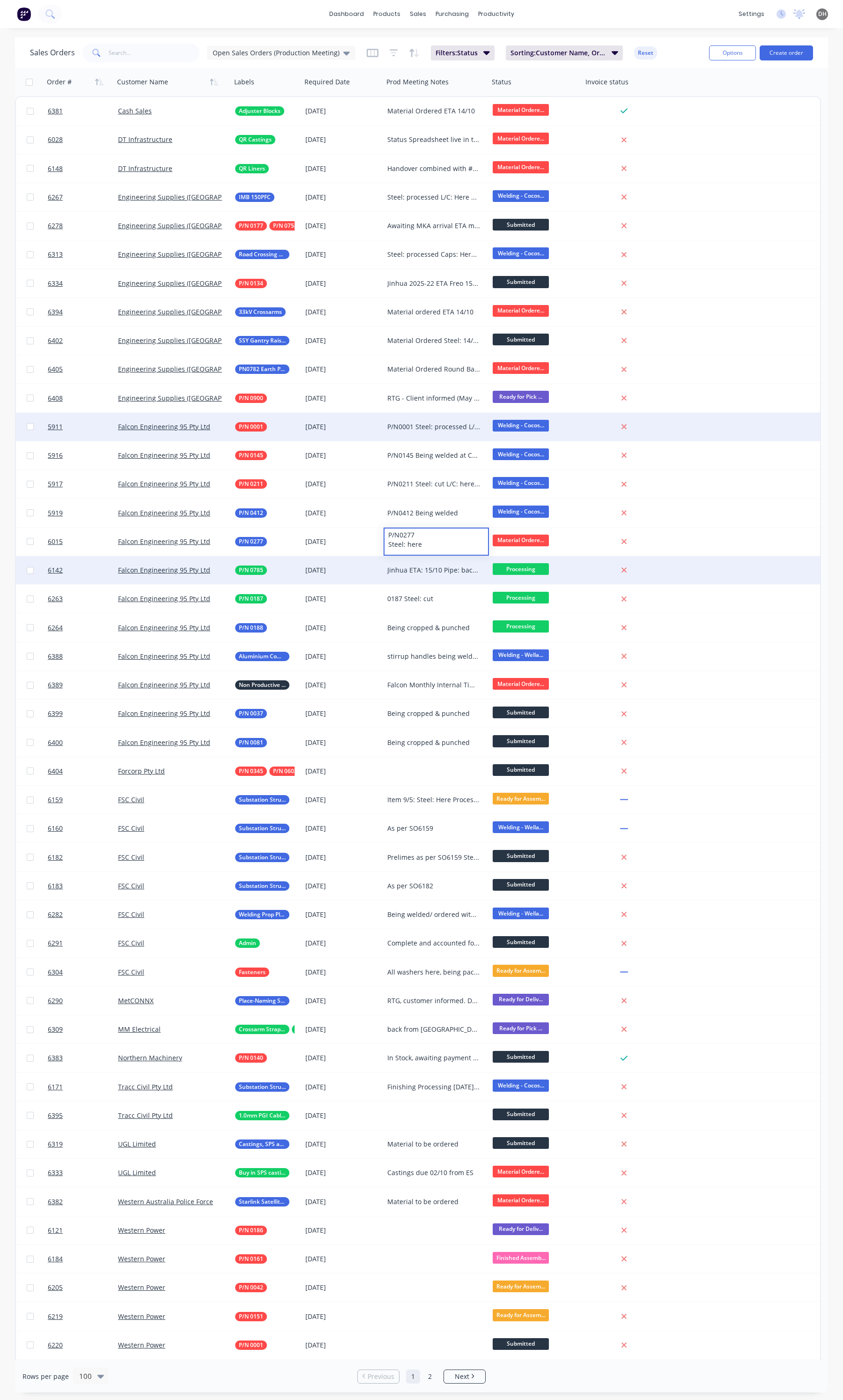
click at [405, 573] on div "Jinhua ETA: 15/10 Pipe: back from galv Brass: being machined Fasteners: here 35…" at bounding box center [433, 570] width 93 height 9
drag, startPoint x: 415, startPoint y: 631, endPoint x: 438, endPoint y: 607, distance: 33.2
click at [438, 607] on div "Jinhua ETA: 15/10 Pipe: back from galv Brass: being machined Fasteners: here 35…" at bounding box center [436, 596] width 104 height 78
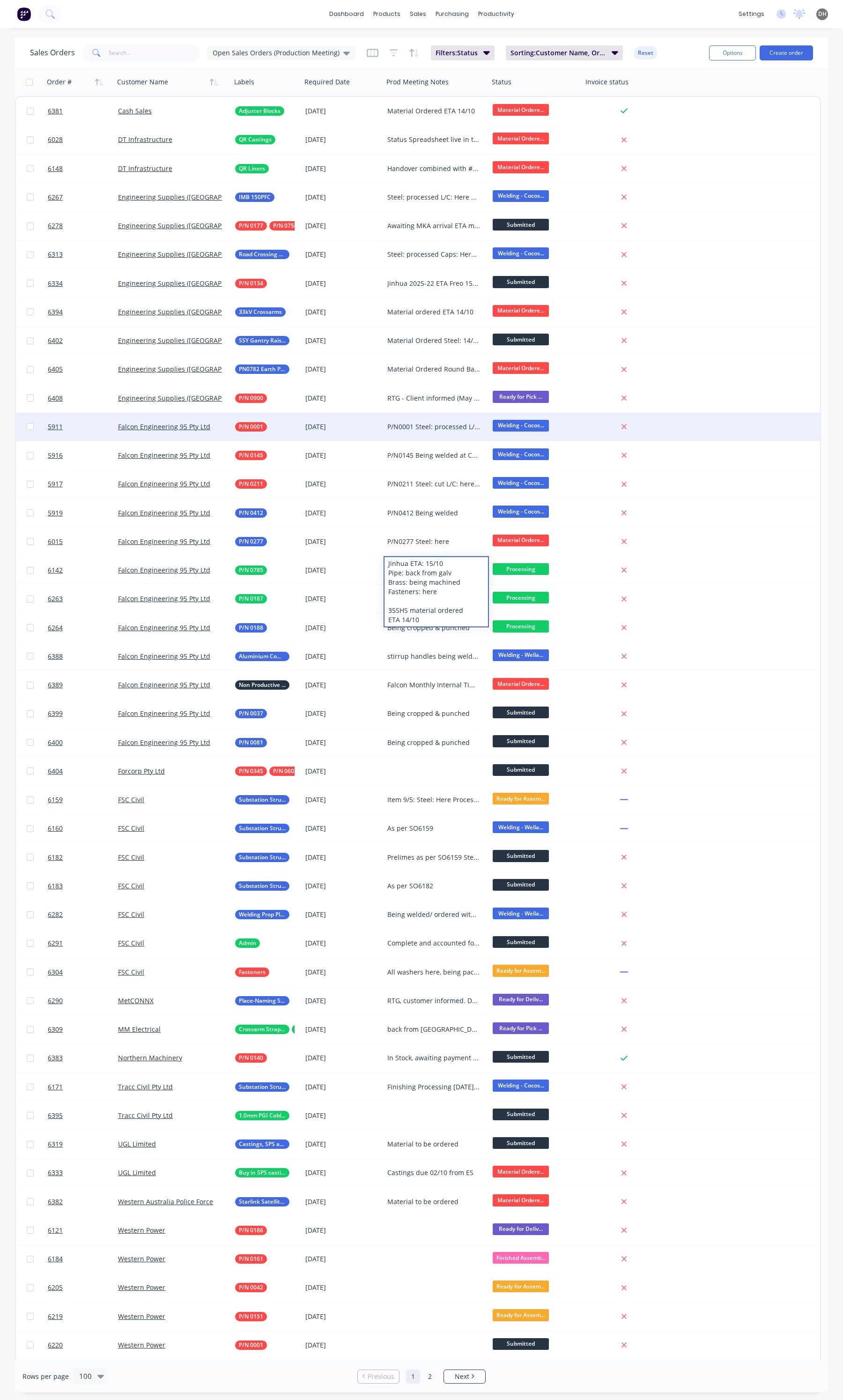
click at [568, 1] on div "dashboard products sales purchasing productivity dashboard products Product Cat…" at bounding box center [421, 14] width 843 height 28
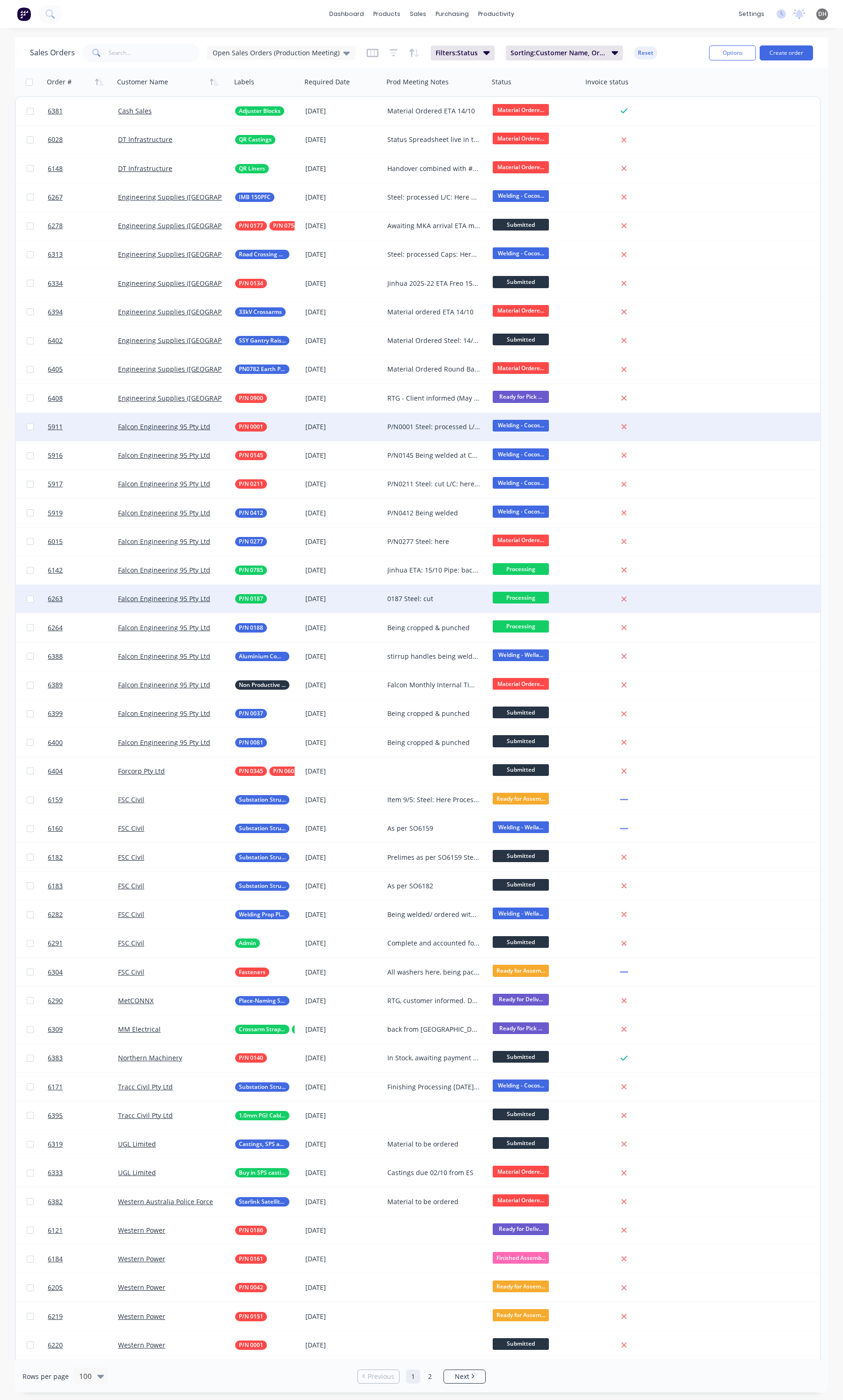
click at [408, 599] on div "0187 Steel: cut" at bounding box center [433, 599] width 93 height 9
click at [421, 601] on div "0187 Steel: cut" at bounding box center [436, 596] width 104 height 23
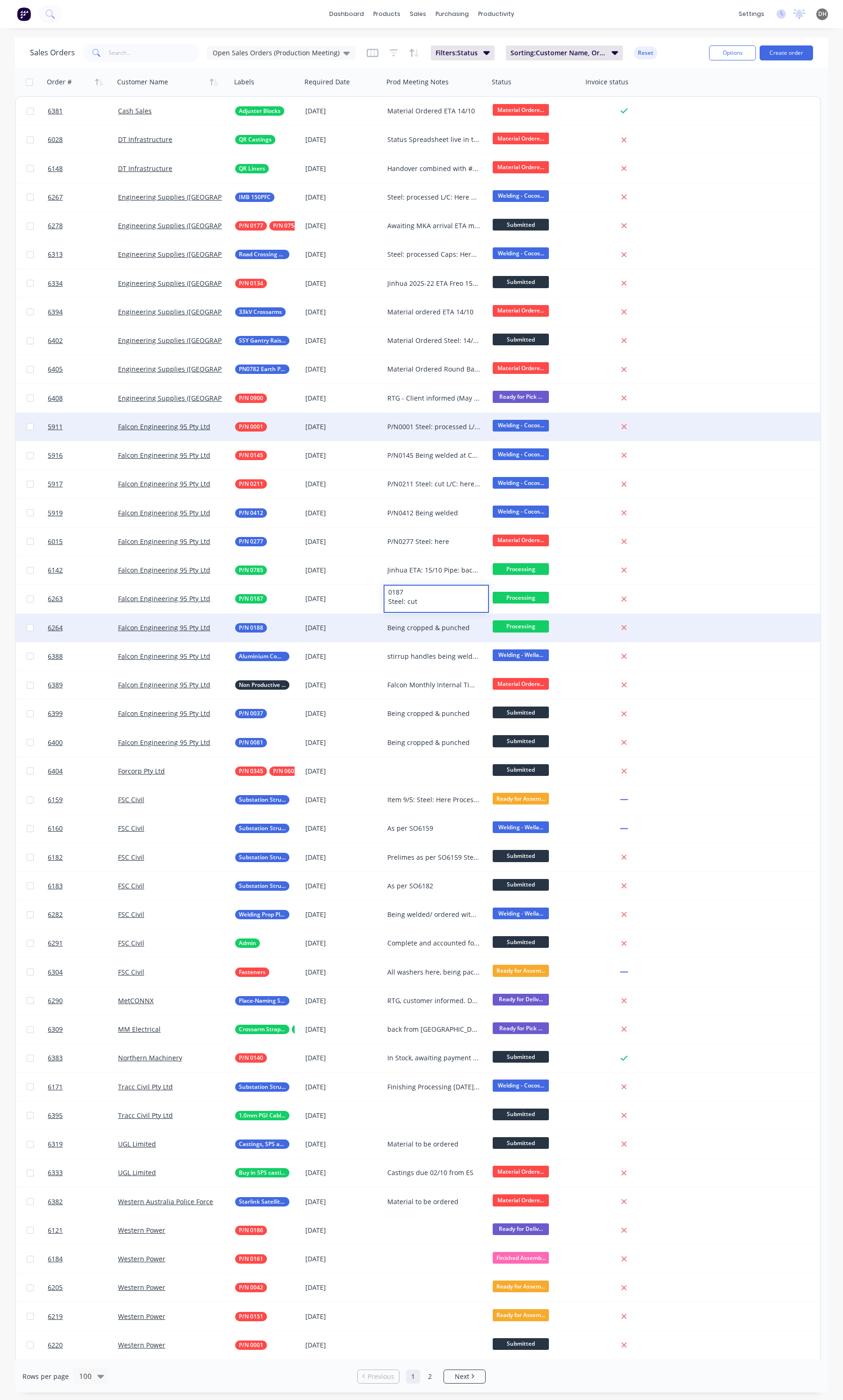
click at [410, 637] on div "Being cropped & punched" at bounding box center [436, 628] width 105 height 28
click at [411, 635] on div "Being cropped & punched" at bounding box center [436, 628] width 105 height 28
drag, startPoint x: 469, startPoint y: 625, endPoint x: 378, endPoint y: 631, distance: 91.2
click at [378, 631] on div "6264 Falcon Engineering 95 Pty Ltd P/N 0188 [DATE] Being cropped & punched Proc…" at bounding box center [418, 628] width 804 height 28
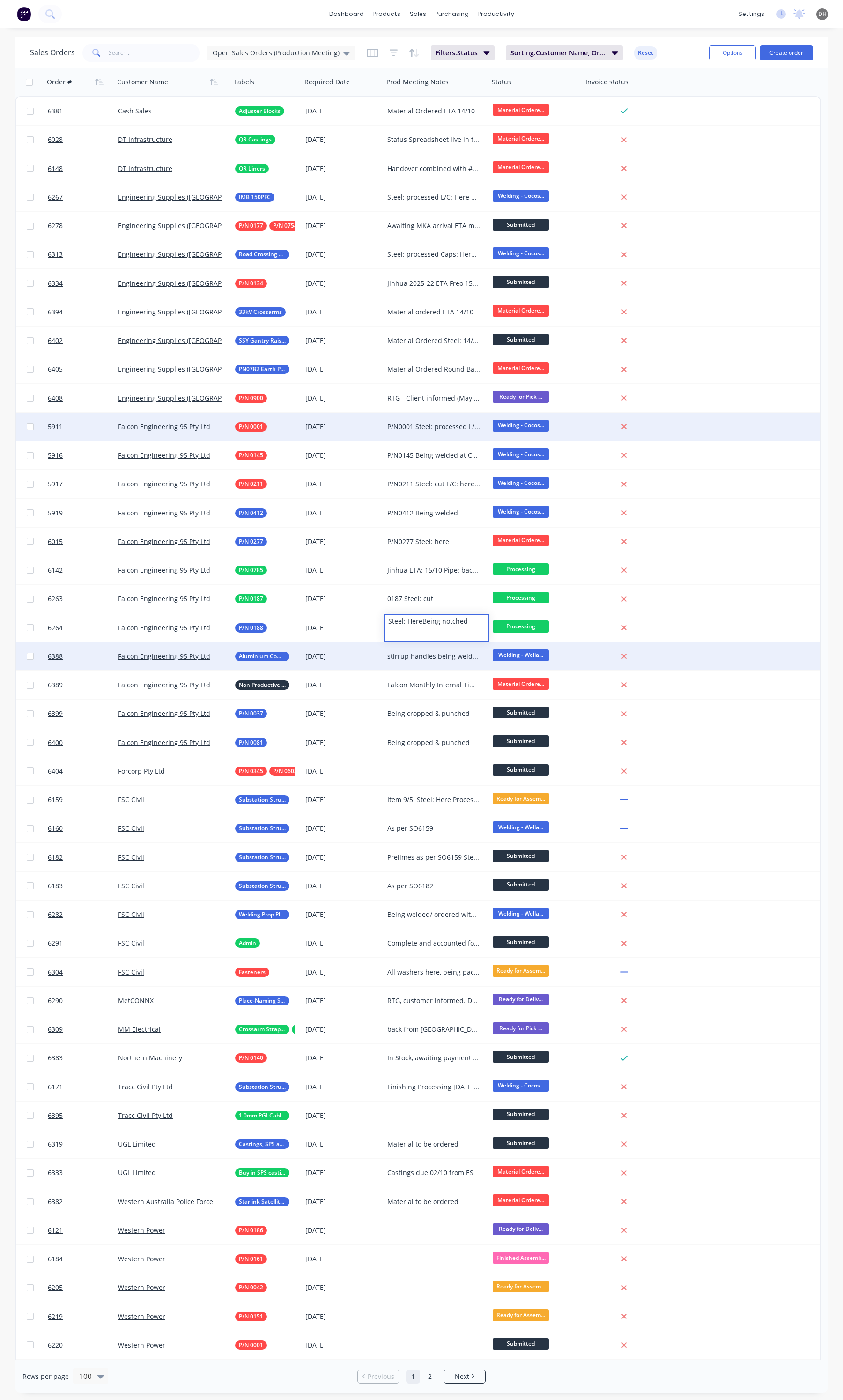
click at [420, 663] on div "stirrup handles being welded this week" at bounding box center [436, 656] width 105 height 28
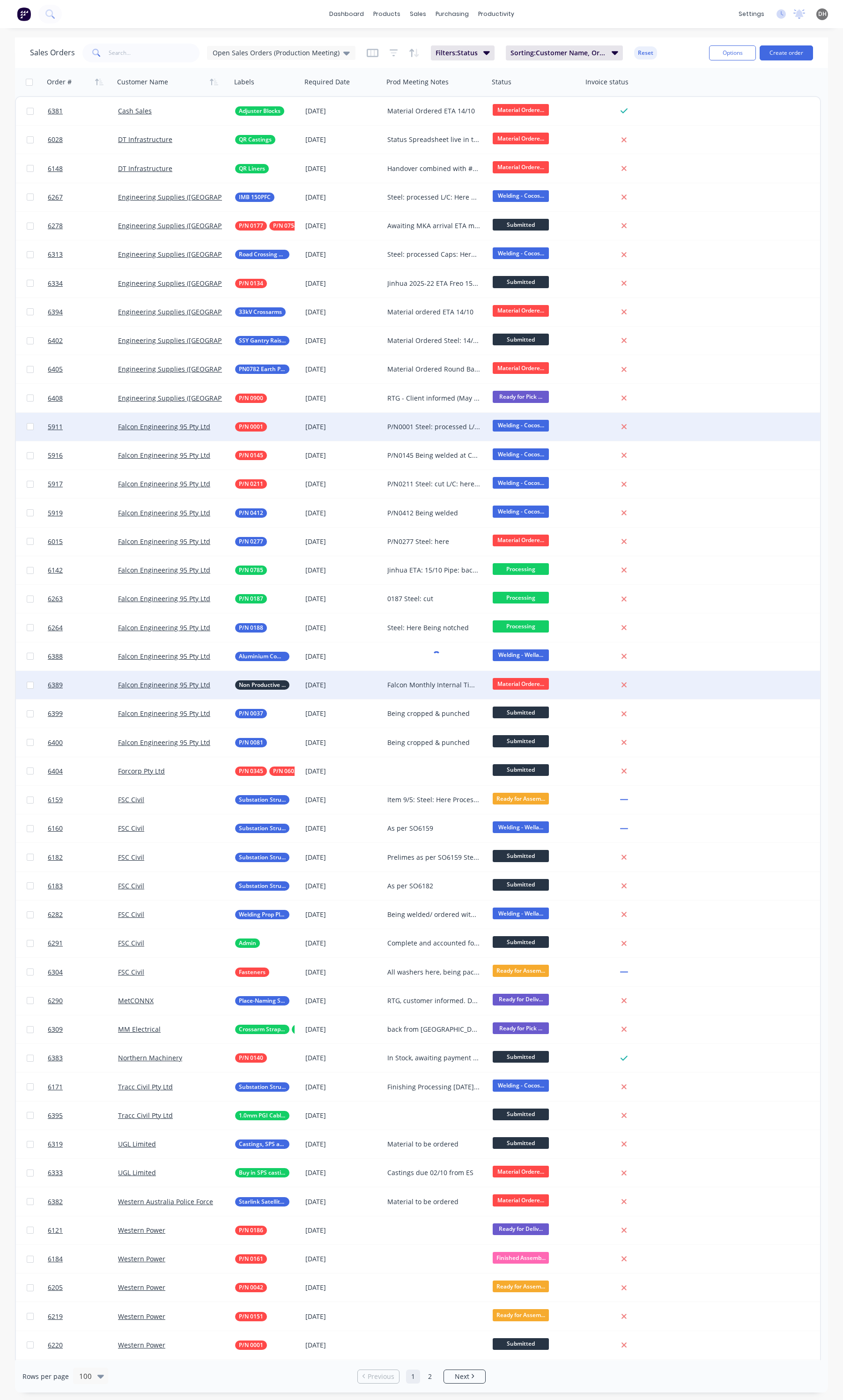
click at [412, 679] on div "Falcon Monthly Internal Times N/A Duplicate at EOM" at bounding box center [436, 685] width 105 height 28
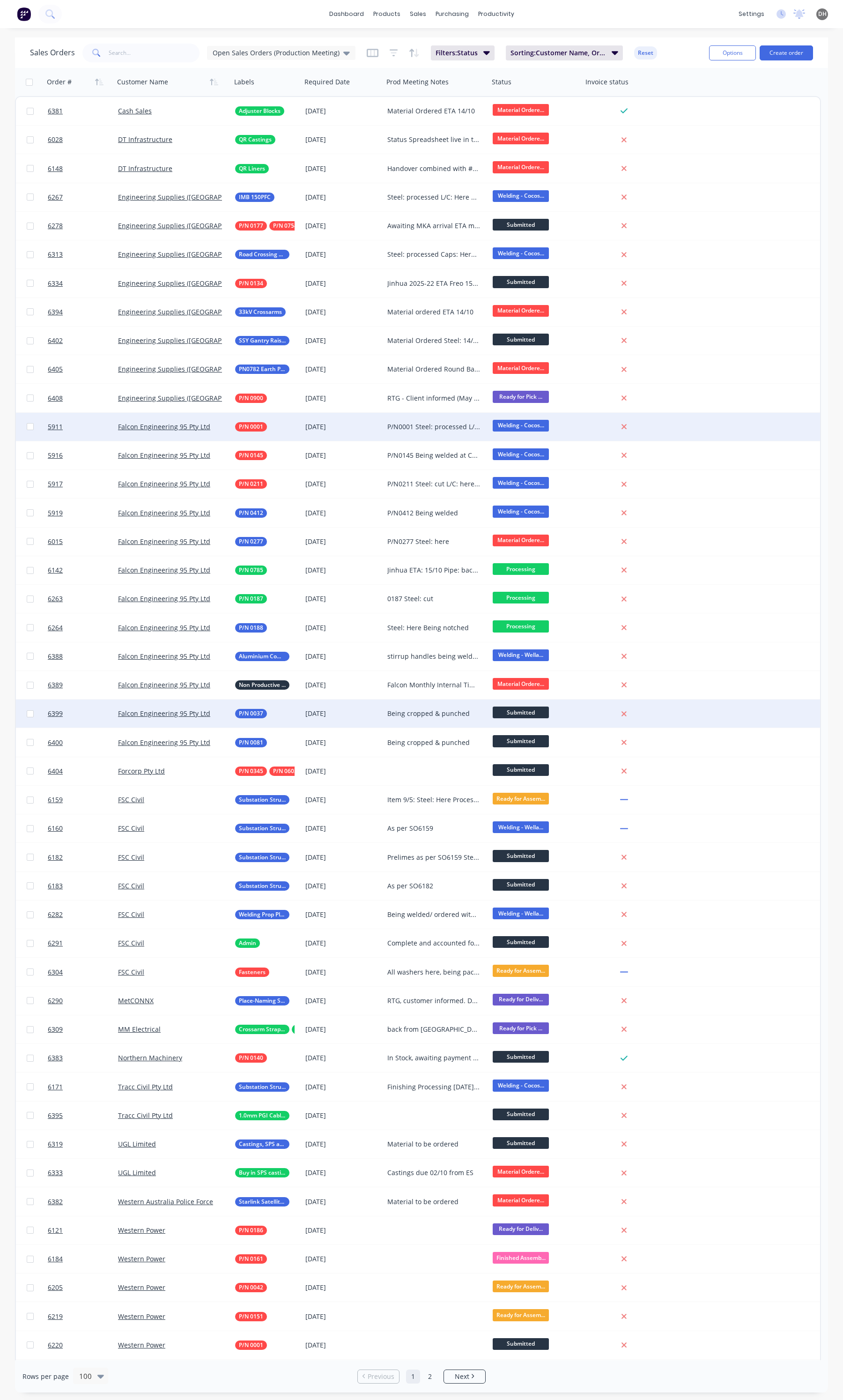
click at [408, 711] on div "Being cropped & punched" at bounding box center [433, 713] width 93 height 9
drag, startPoint x: 480, startPoint y: 707, endPoint x: 379, endPoint y: 706, distance: 101.0
click at [379, 706] on div "6399 Falcon Engineering 95 Pty Ltd P/N 0037 [DATE] Being cropped & punched Subm…" at bounding box center [418, 713] width 804 height 28
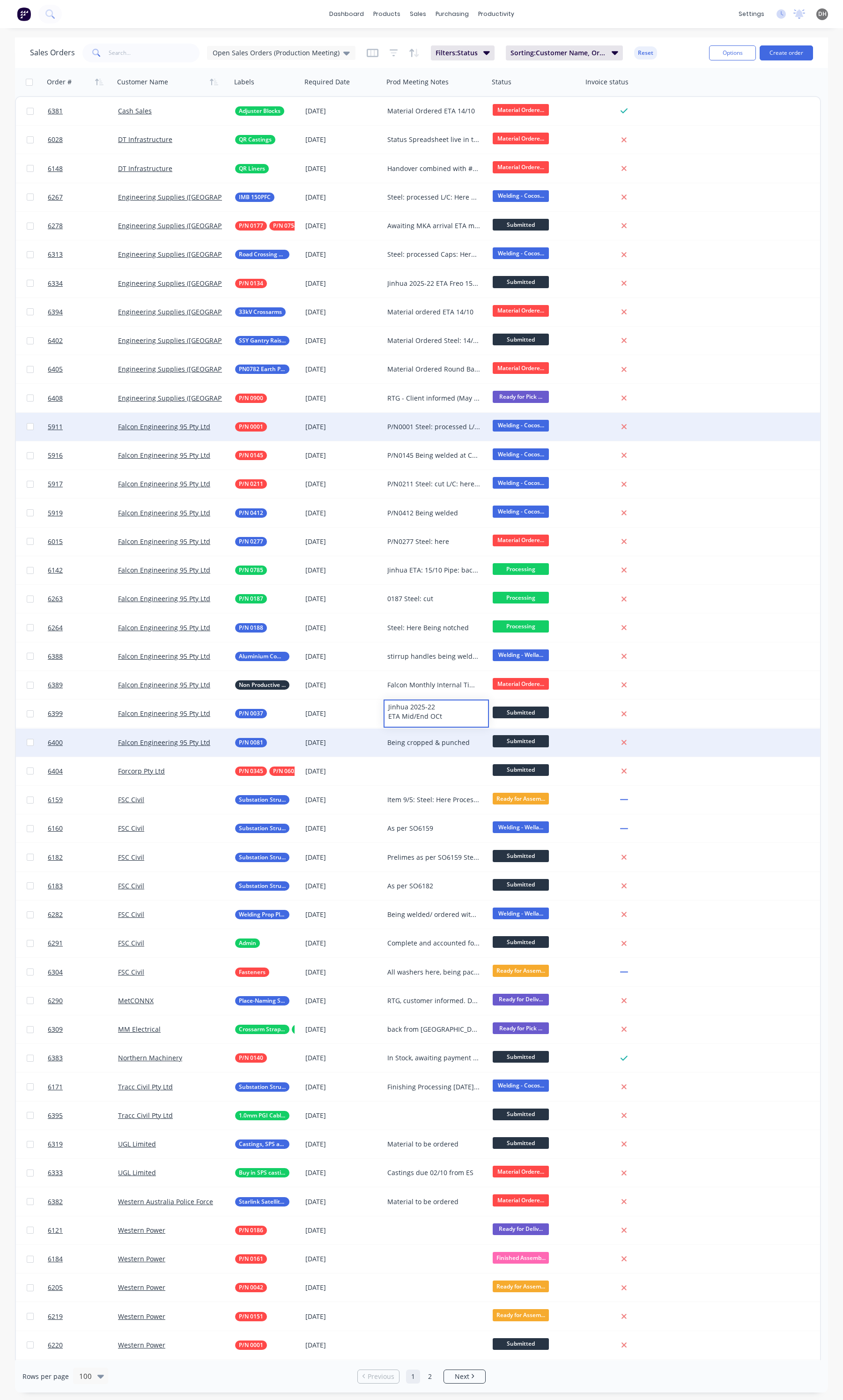
click at [425, 745] on div "Being cropped & punched" at bounding box center [433, 743] width 93 height 9
click at [460, 744] on div "Being cropped & punched" at bounding box center [433, 743] width 93 height 9
drag, startPoint x: 471, startPoint y: 740, endPoint x: 370, endPoint y: 742, distance: 101.0
click at [370, 742] on div "6400 Falcon Engineering 95 Pty Ltd P/N 0081 [DATE] Being cropped & punched Subm…" at bounding box center [418, 743] width 804 height 28
click at [408, 741] on div "Material Ordered Steel: ETA" at bounding box center [433, 743] width 93 height 9
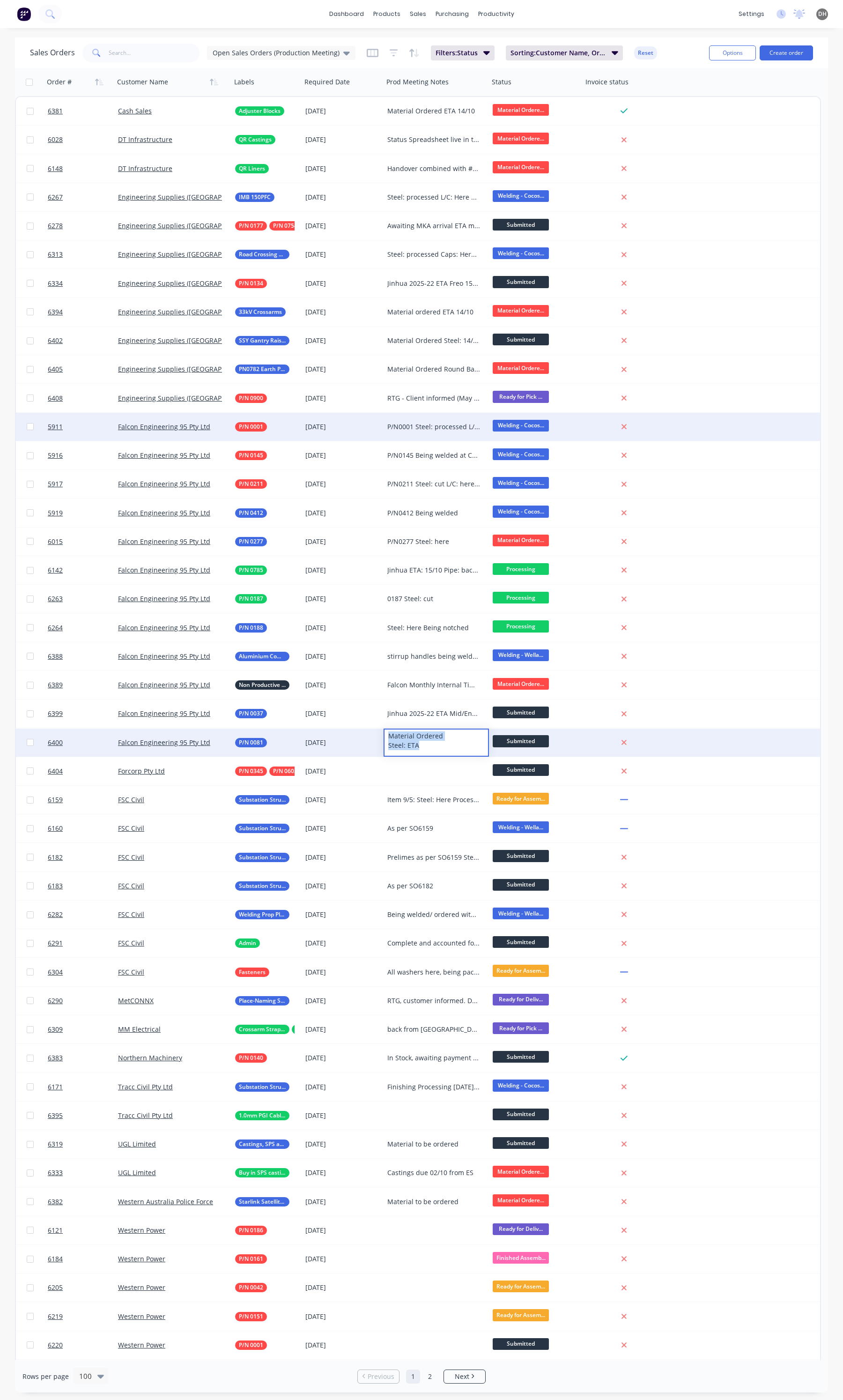
drag, startPoint x: 431, startPoint y: 741, endPoint x: 385, endPoint y: 729, distance: 47.5
click at [385, 729] on div "Material Ordered Steel: ETA" at bounding box center [436, 740] width 104 height 23
click at [426, 739] on div "Material Ordered Steel: ETA" at bounding box center [436, 740] width 104 height 23
click at [512, 748] on div "Submitted" at bounding box center [534, 742] width 82 height 14
click at [521, 739] on span "Submitted" at bounding box center [521, 741] width 56 height 12
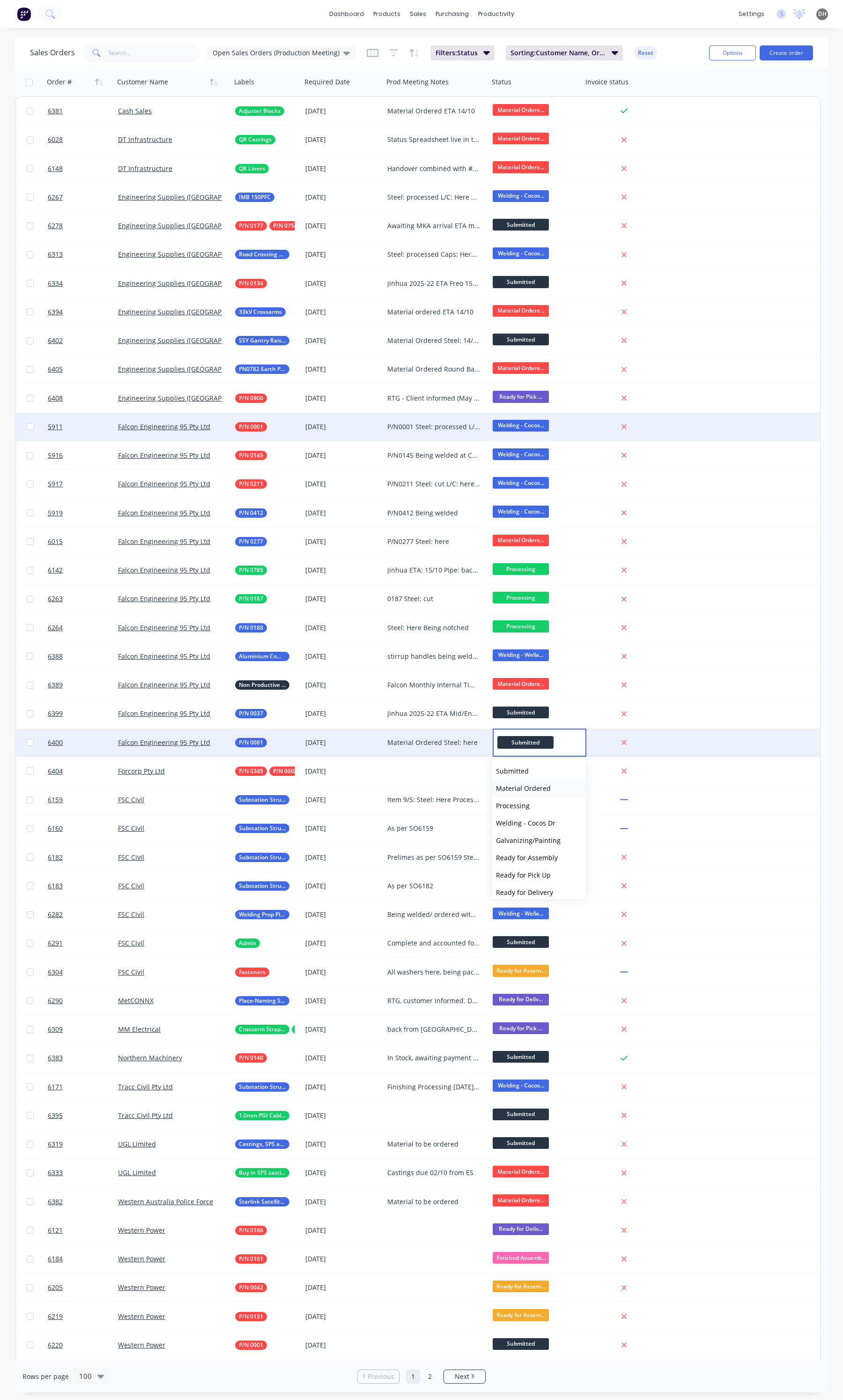
click at [535, 791] on span "Material Ordered" at bounding box center [523, 788] width 54 height 9
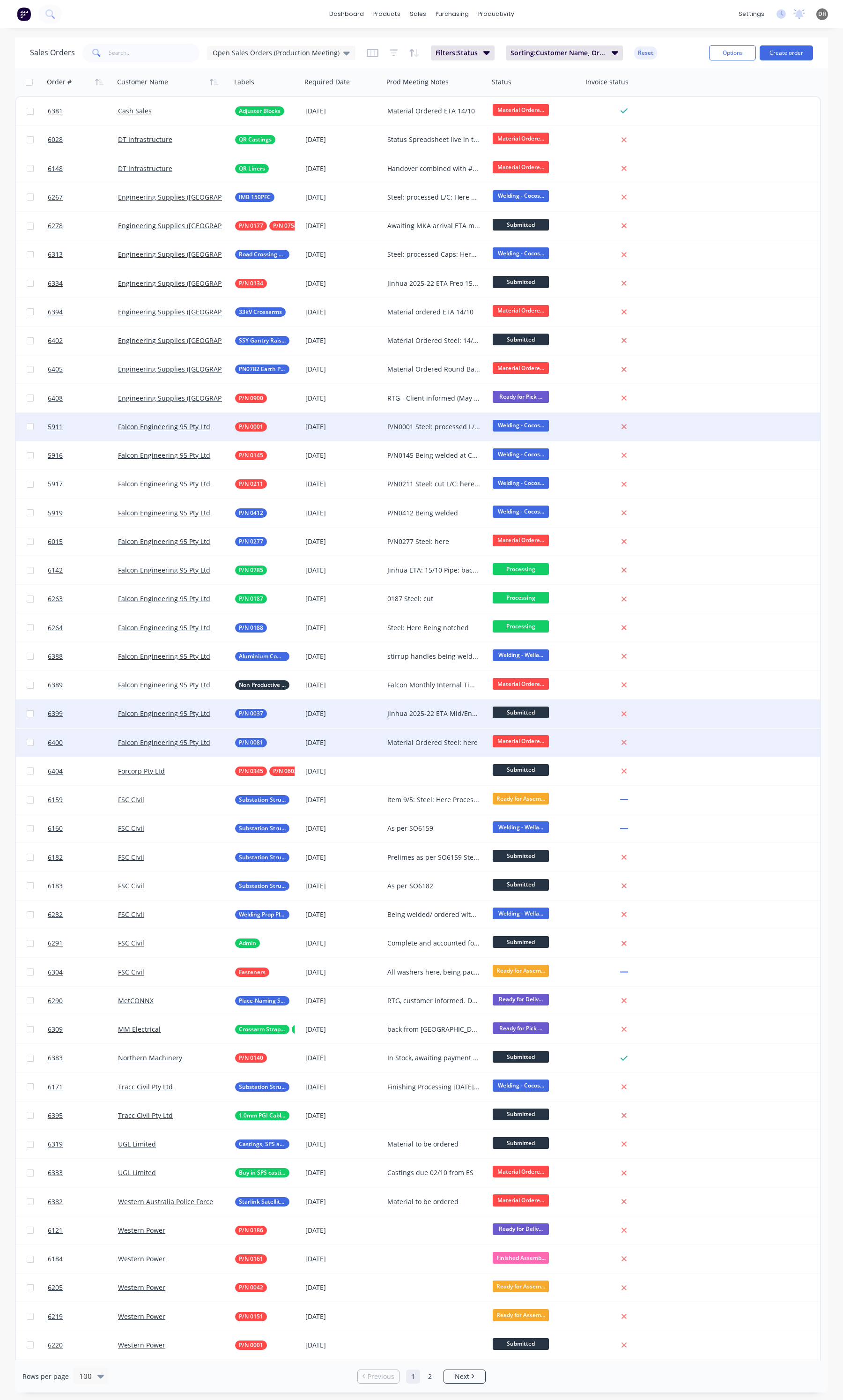
click at [516, 716] on span "Submitted" at bounding box center [521, 713] width 56 height 12
click at [537, 763] on span "Material Ordered" at bounding box center [523, 760] width 54 height 9
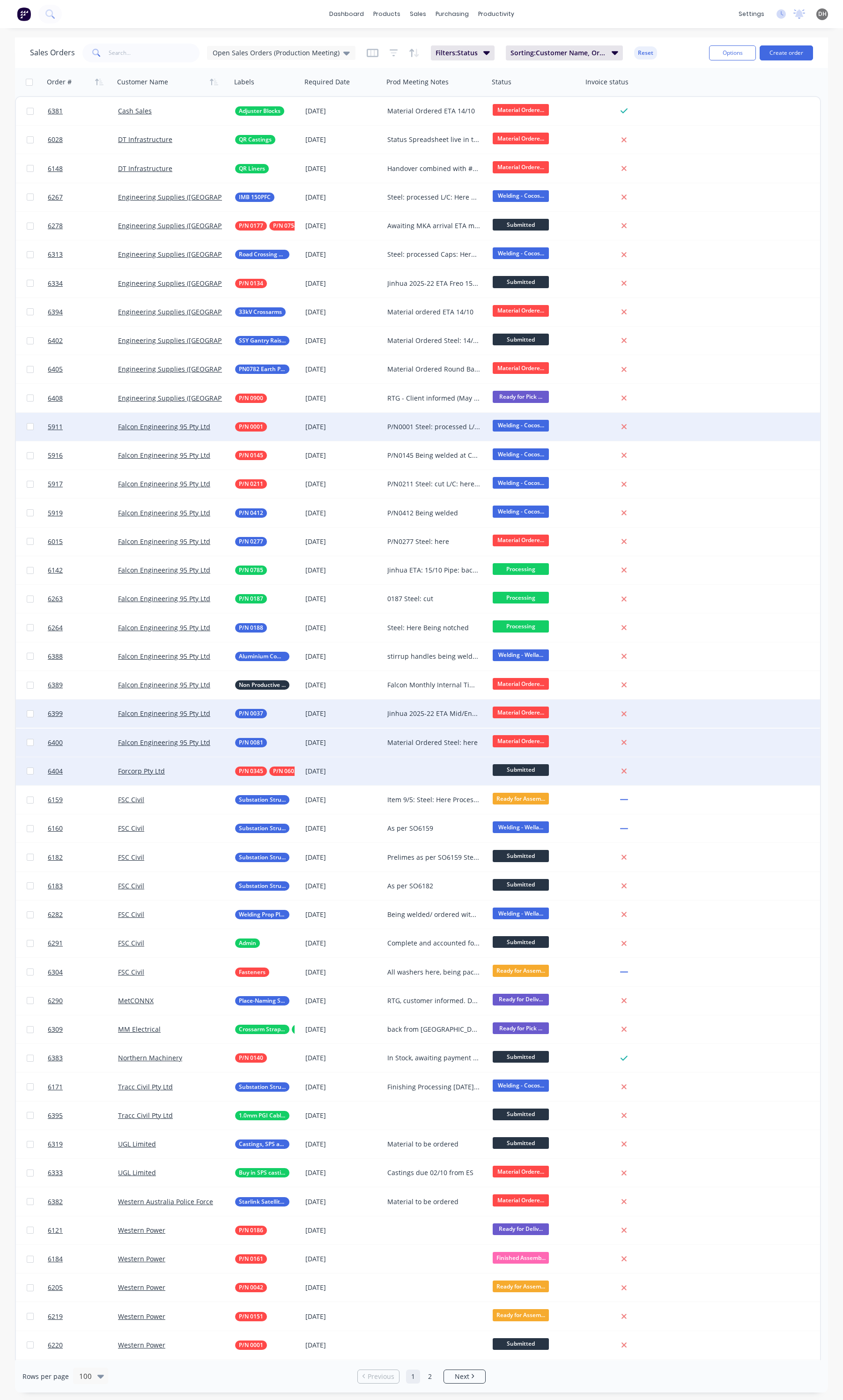
click at [418, 777] on div at bounding box center [436, 771] width 105 height 28
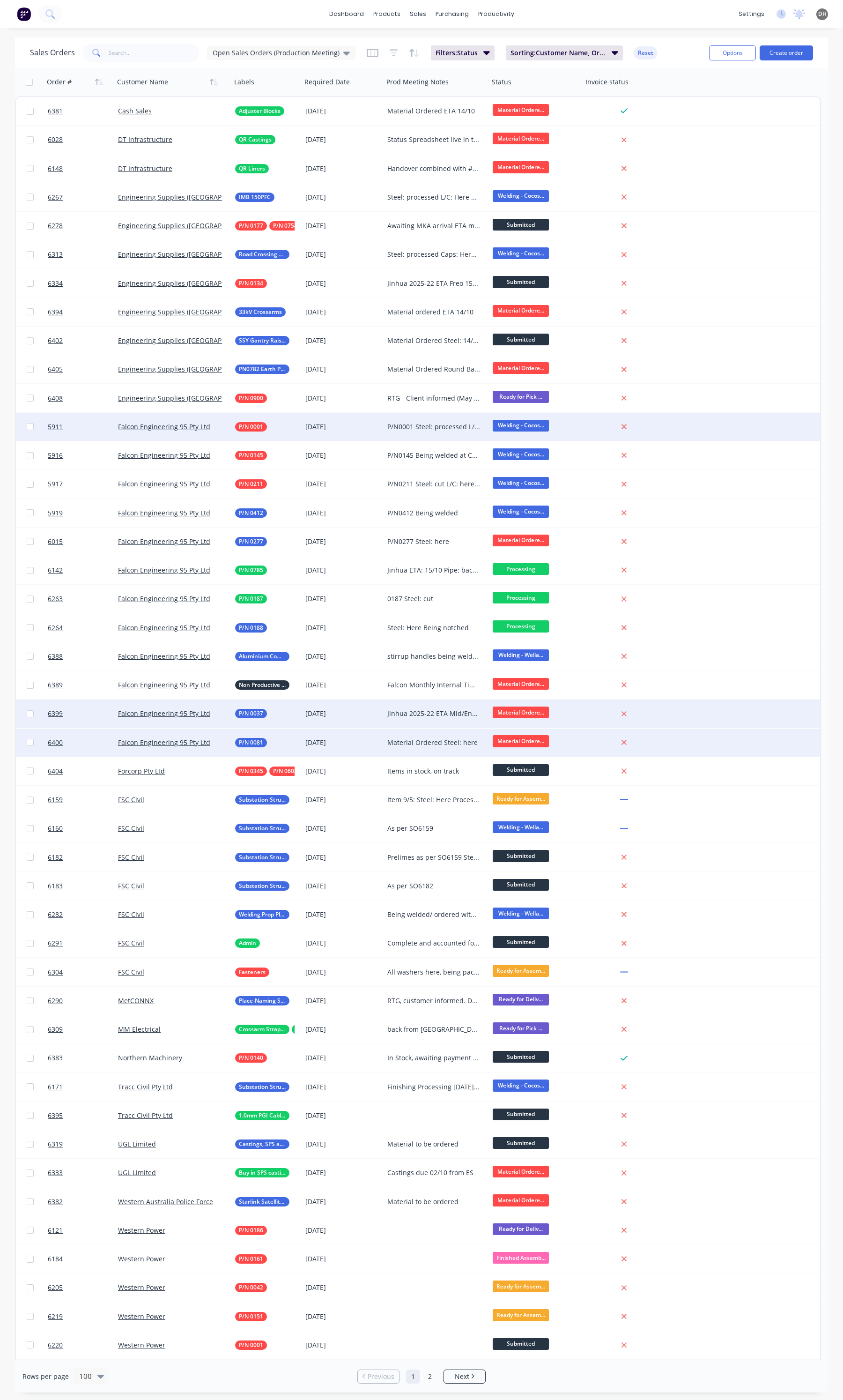
click at [432, 741] on div "Material Ordered Steel: here" at bounding box center [433, 743] width 93 height 9
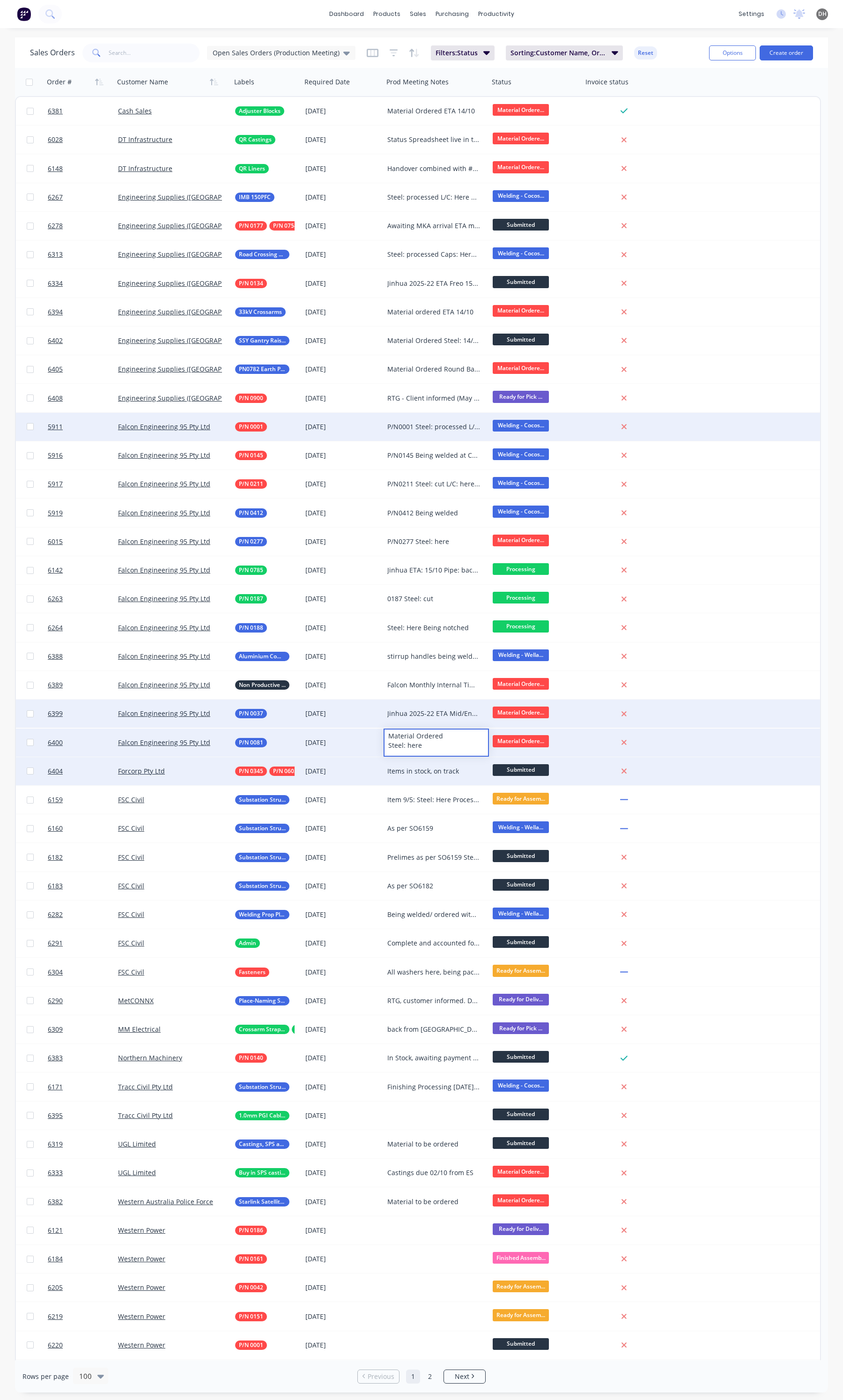
click at [423, 771] on div "Items in stock, on track" at bounding box center [433, 771] width 93 height 9
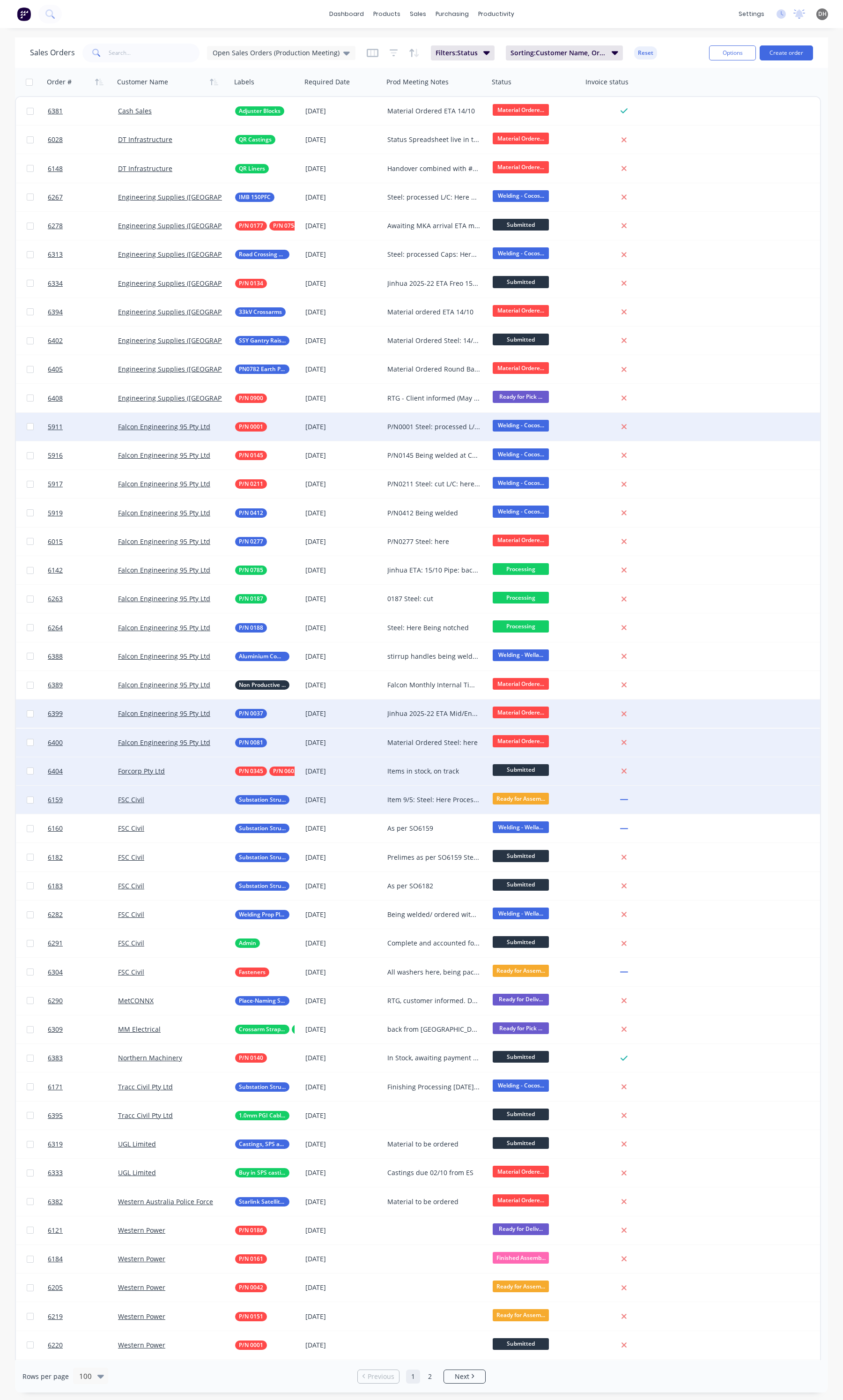
click at [399, 796] on div "Item 9/5: Steel: Here Processed Steel: 06/08 Plates: 08/08 Remaining Items (130…" at bounding box center [433, 800] width 93 height 9
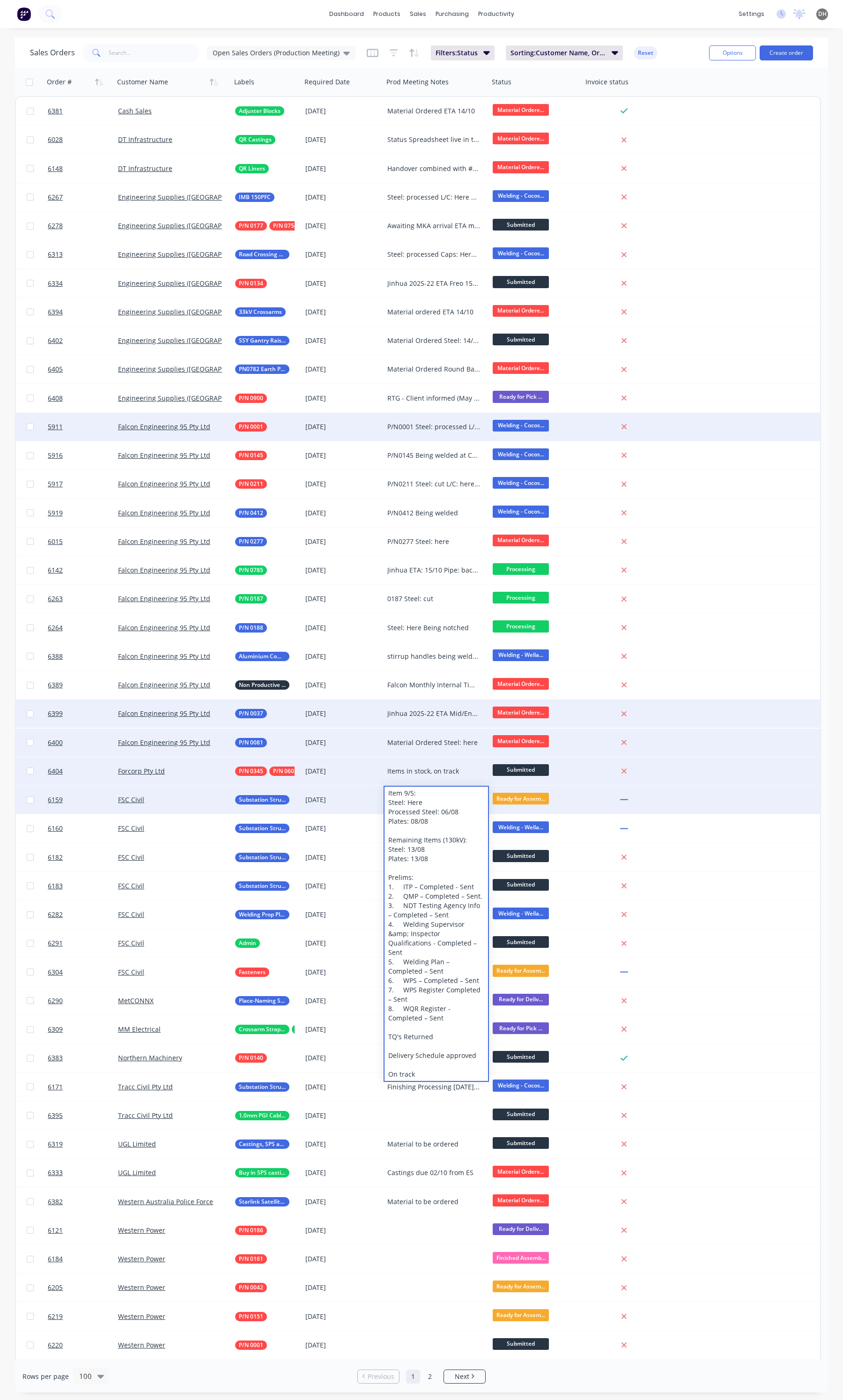
click at [629, 6] on div "dashboard products sales purchasing productivity dashboard products Product Cat…" at bounding box center [421, 14] width 843 height 28
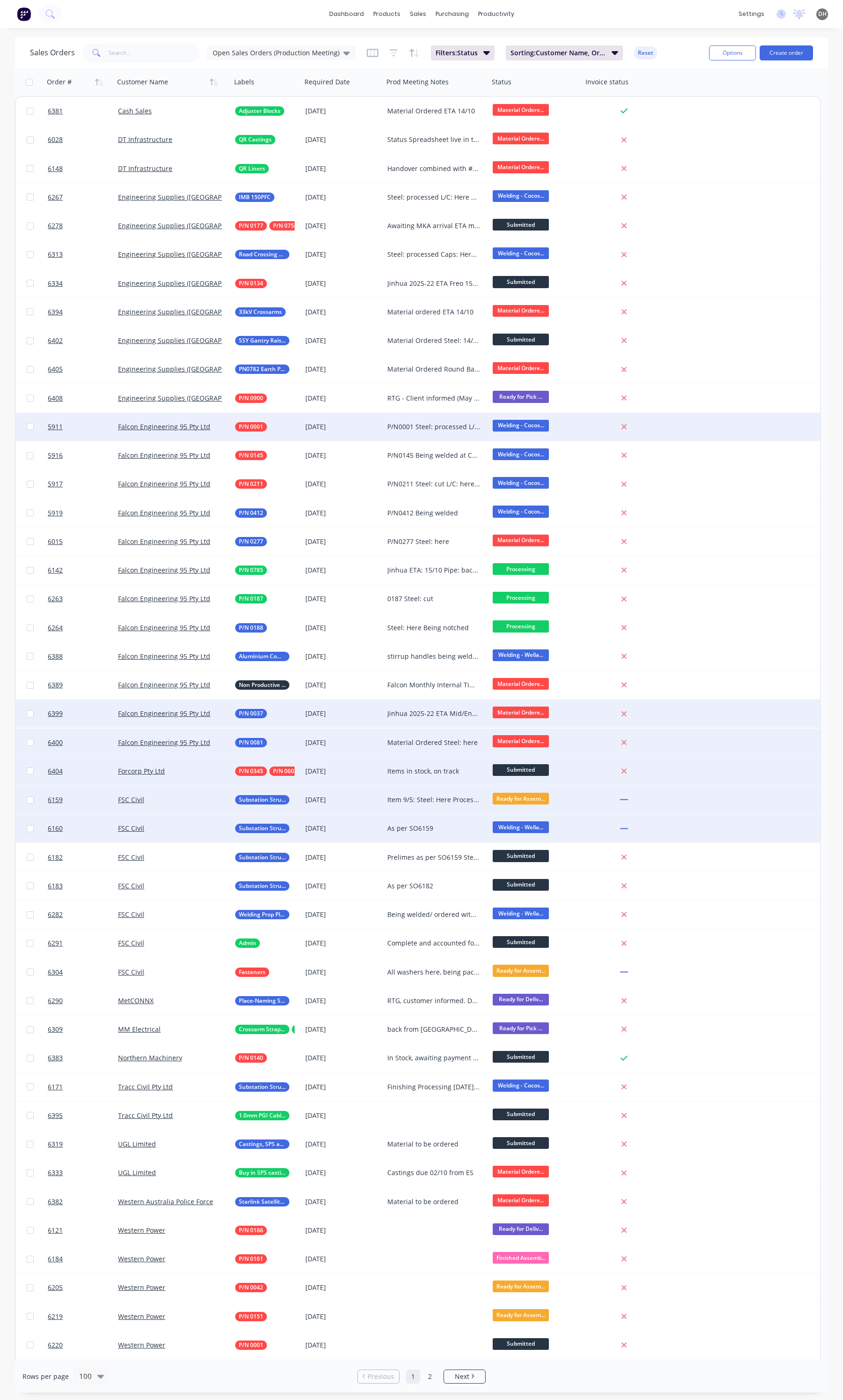
click at [433, 834] on div "As per SO6159" at bounding box center [436, 828] width 105 height 28
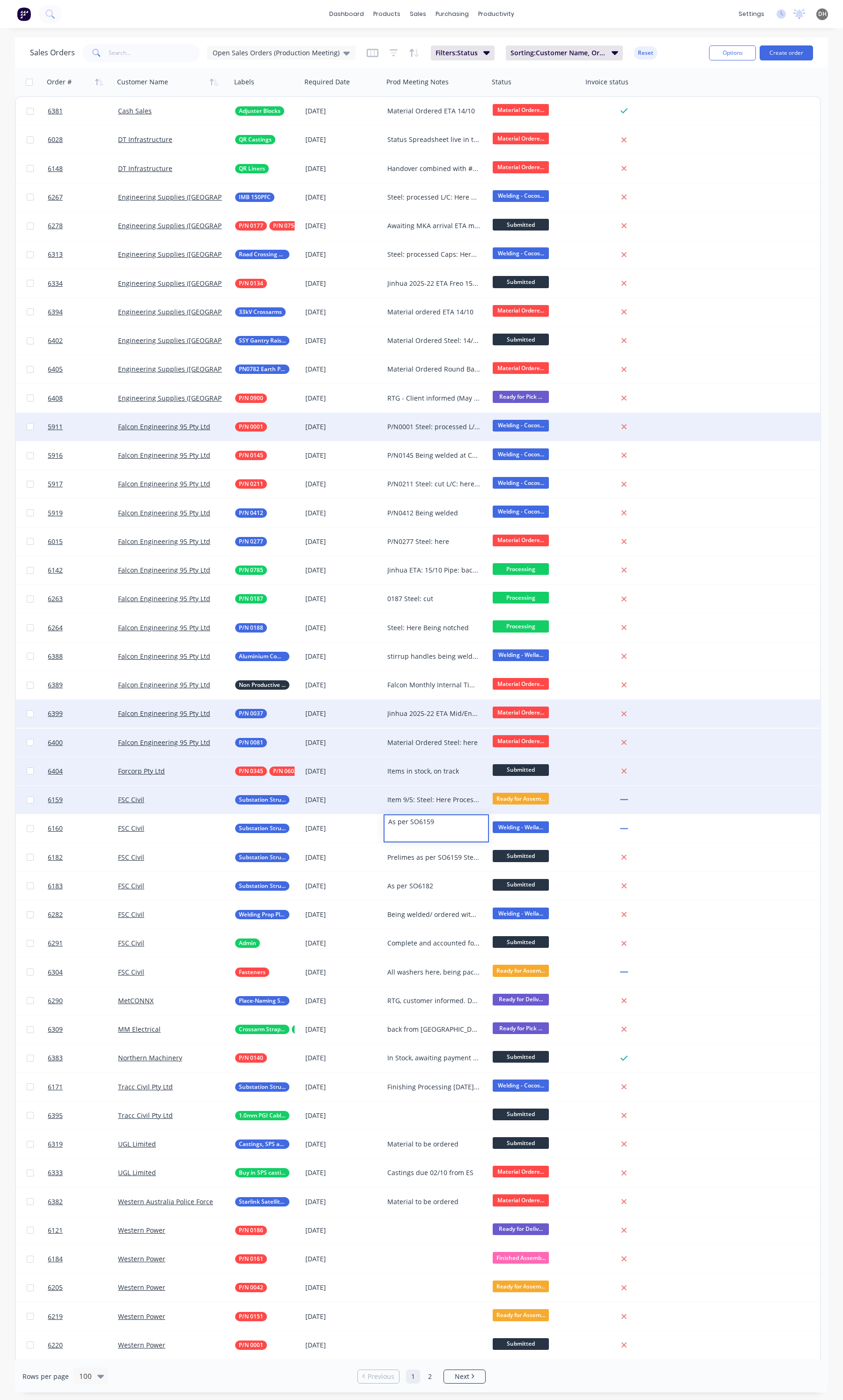
click at [583, 19] on div "dashboard products sales purchasing productivity dashboard products Product Cat…" at bounding box center [421, 14] width 843 height 28
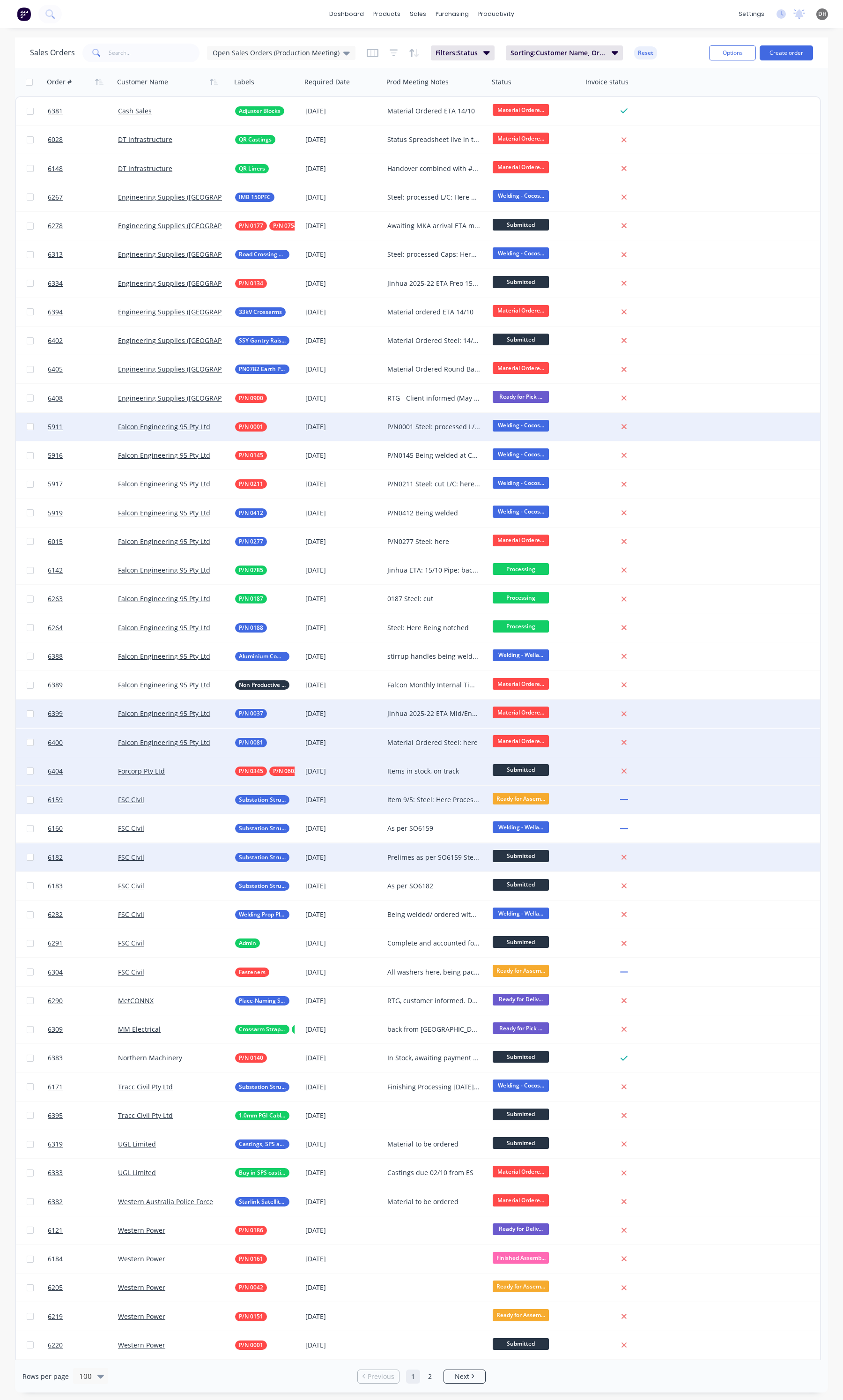
click at [432, 865] on div "Prelimes as per SO6159 Steel for item 77 ordered Steel: To be ordered as per RE…" at bounding box center [436, 857] width 105 height 28
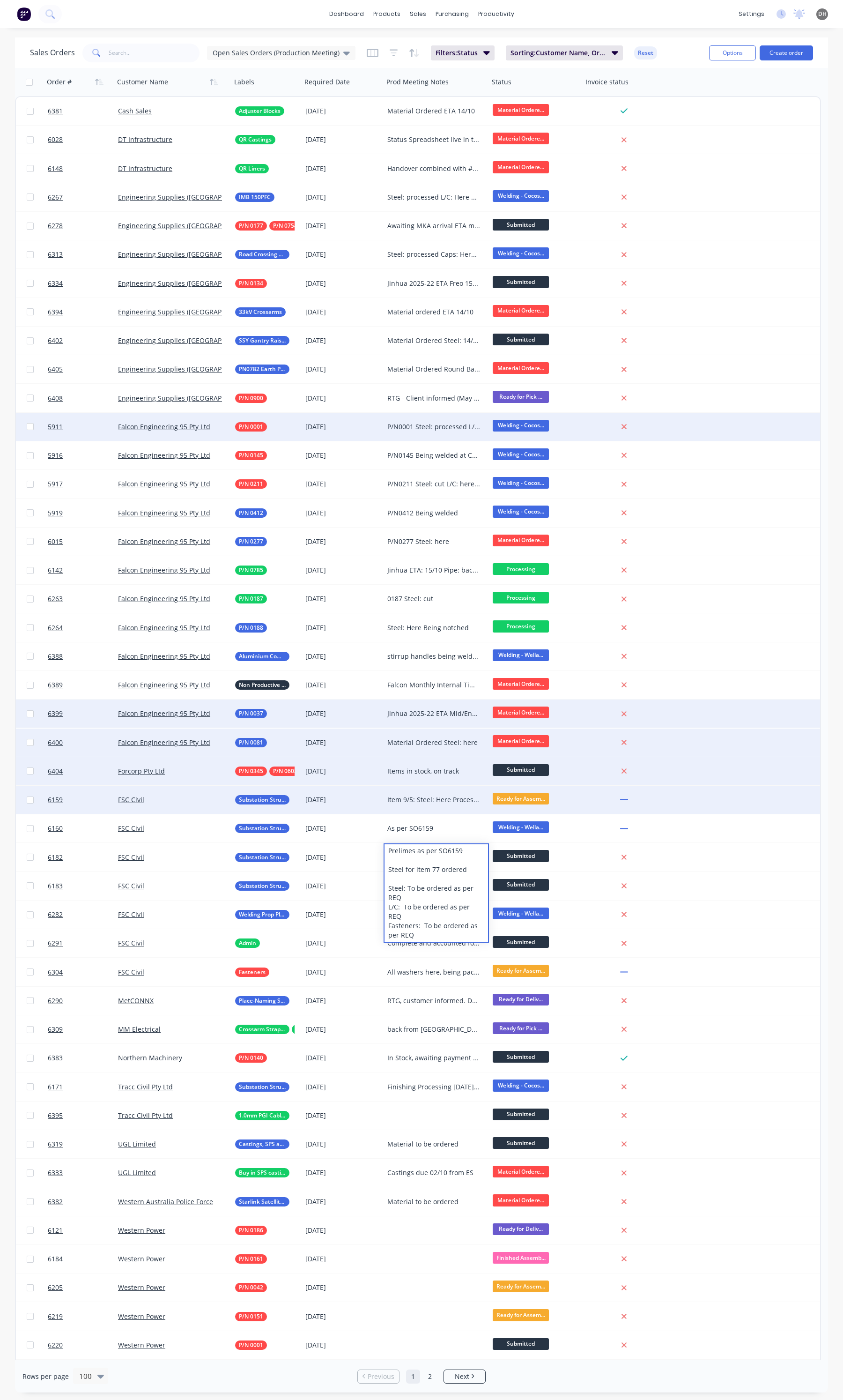
click at [565, 22] on div "dashboard products sales purchasing productivity dashboard products Product Cat…" at bounding box center [421, 14] width 843 height 28
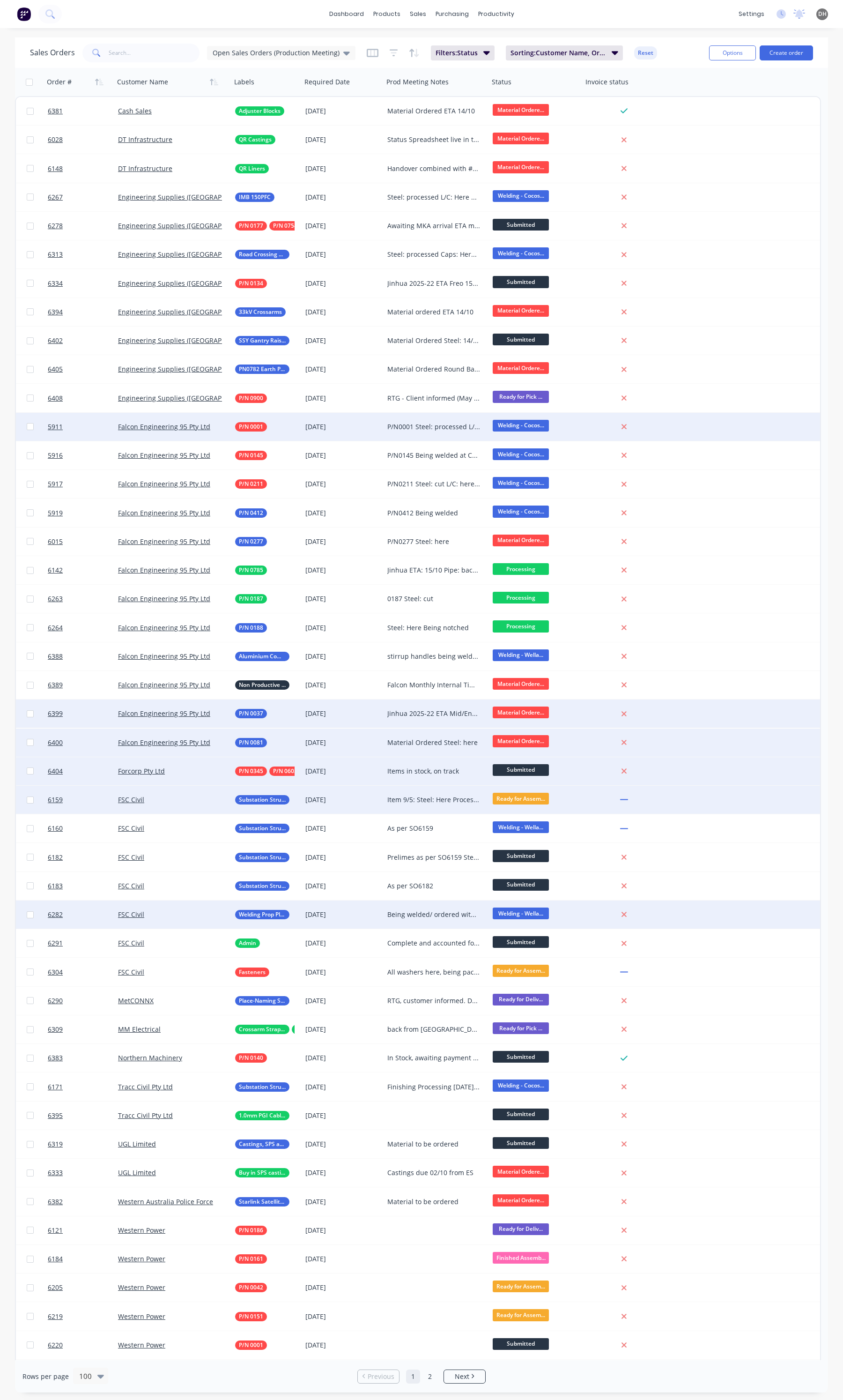
click at [431, 917] on div "Being welded/ ordered with item 5 and 77 when required" at bounding box center [433, 915] width 93 height 9
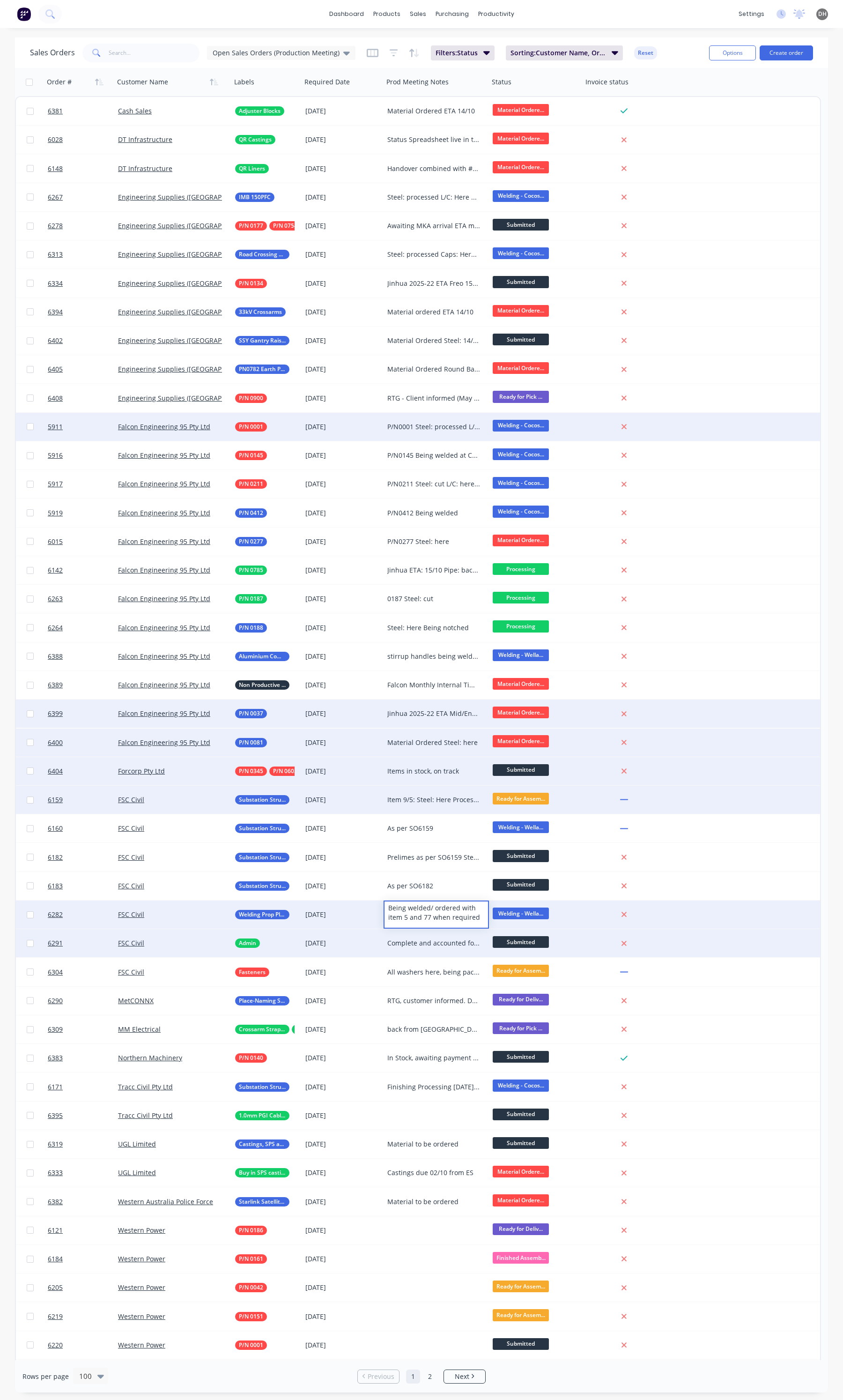
click at [424, 950] on div "Complete and accounted for on purchasing REQ" at bounding box center [436, 943] width 105 height 28
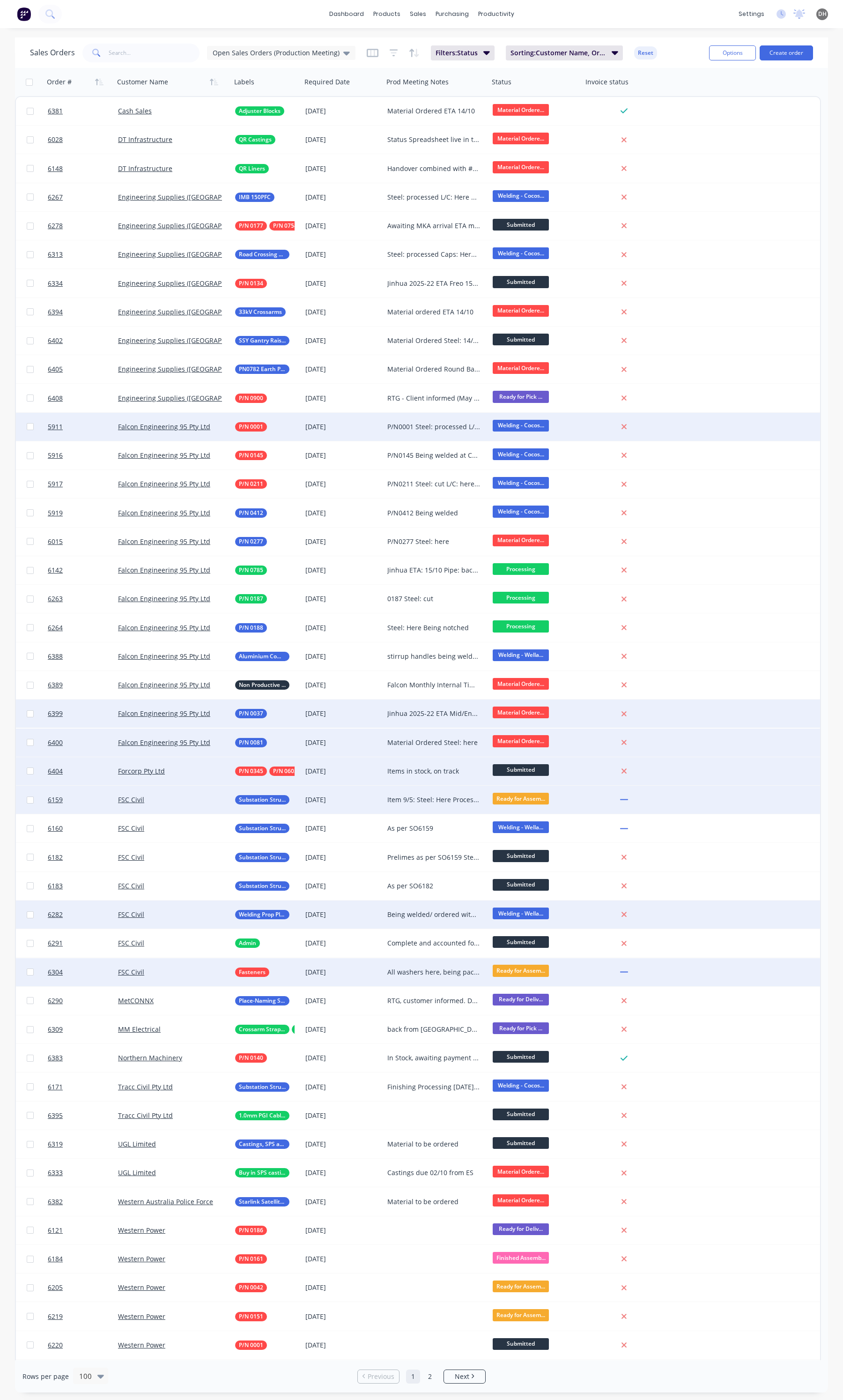
click at [434, 976] on div "All washers here, being packed when required" at bounding box center [436, 972] width 105 height 28
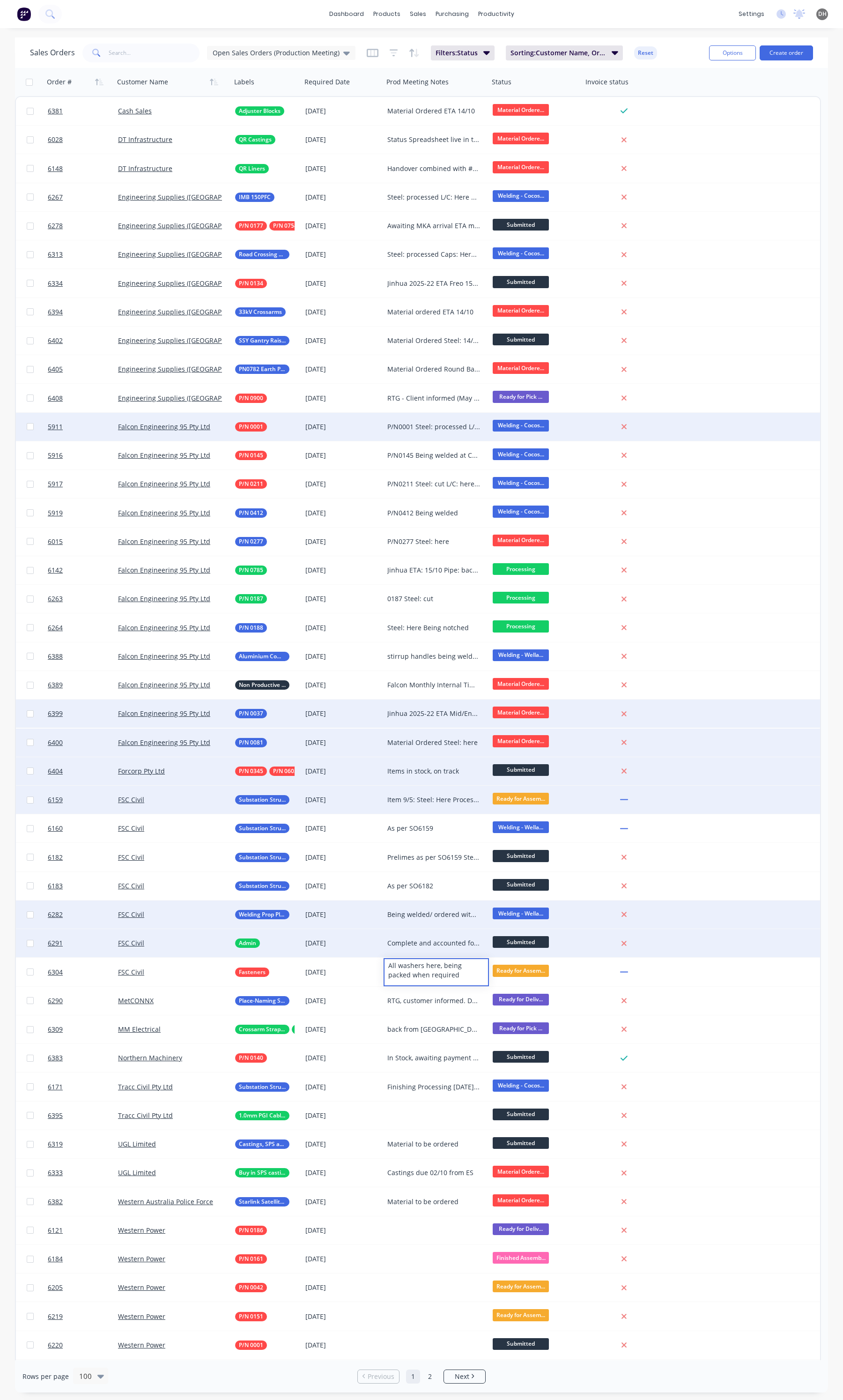
click at [425, 941] on div "Complete and accounted for on purchasing REQ" at bounding box center [433, 943] width 93 height 9
click at [424, 919] on div "Being welded/ ordered with item 5 and 77 when required" at bounding box center [436, 915] width 105 height 28
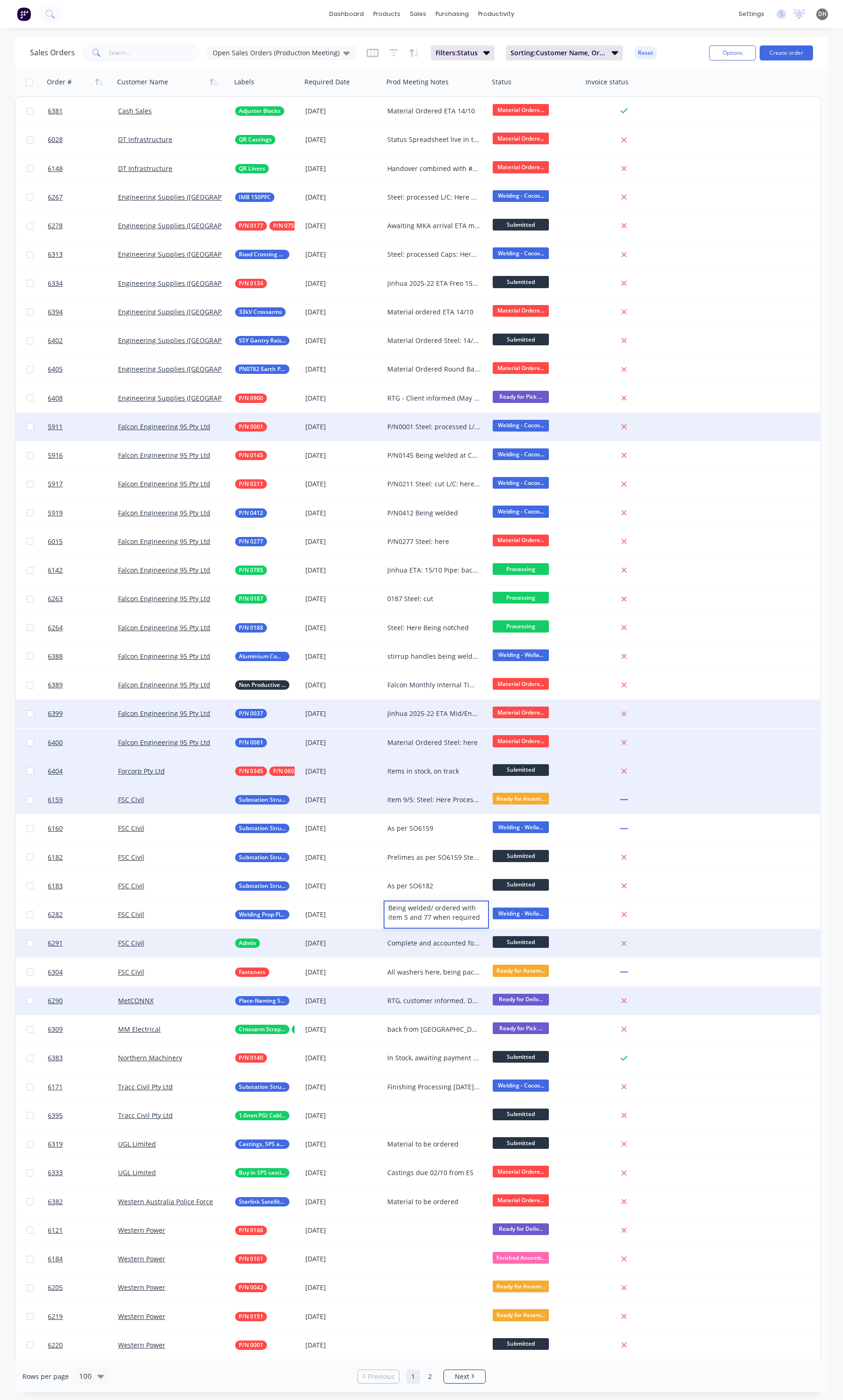
click at [415, 992] on div "RTG, customer informed. Delivered 03/10, awaiting docket to invoice." at bounding box center [436, 1000] width 105 height 28
click at [409, 993] on div "RTG, customer informed. Delivered 03/10, awaiting docket to invoice." at bounding box center [436, 1000] width 105 height 28
drag, startPoint x: 443, startPoint y: 1014, endPoint x: 373, endPoint y: 992, distance: 73.4
click at [373, 992] on div "6290 MetCONNX Place-Naming Signage Stands [DATE] RTG, customer informed. Delive…" at bounding box center [418, 1000] width 804 height 28
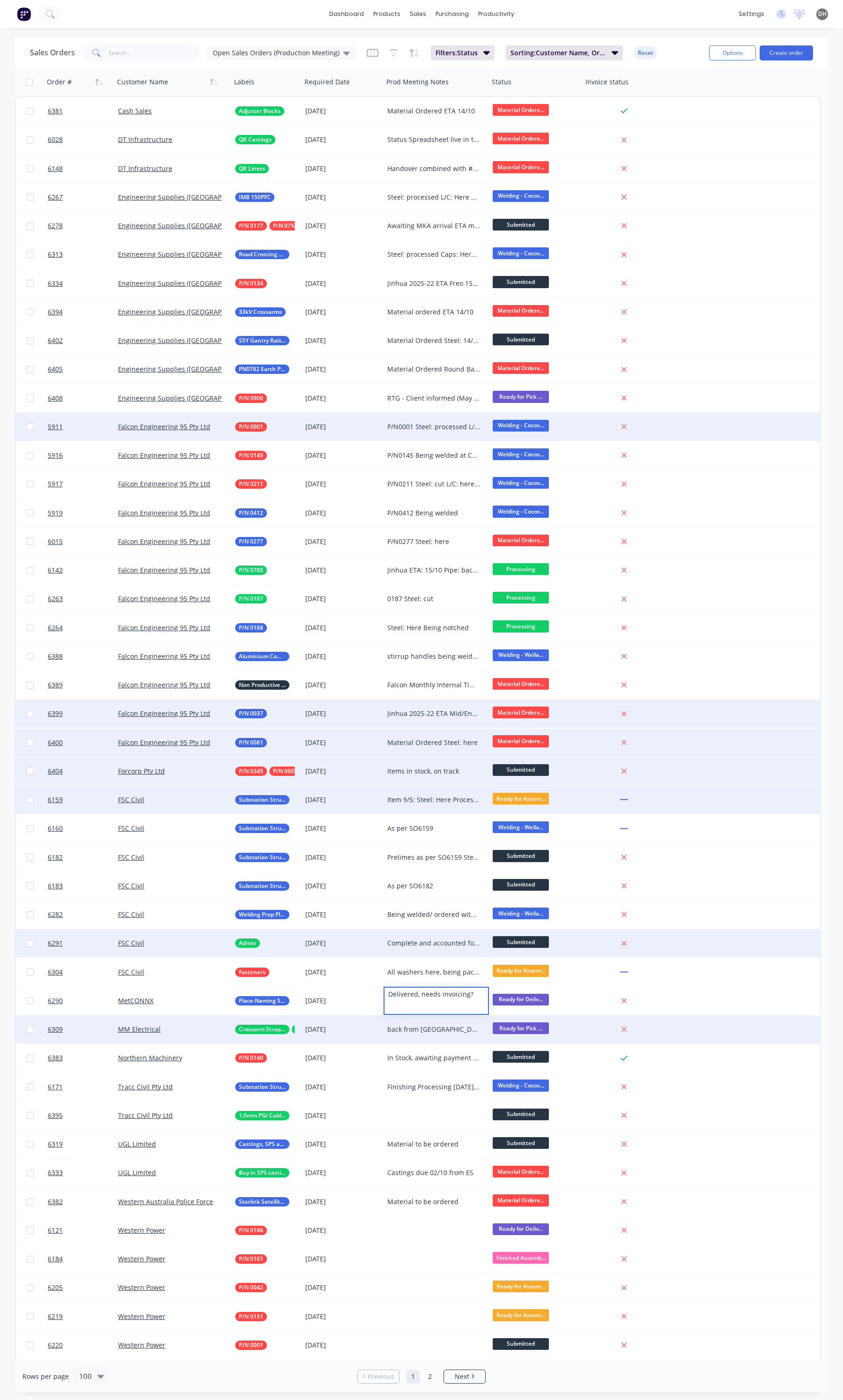
click at [440, 1035] on div "back from [GEOGRAPHIC_DATA], packing this week" at bounding box center [436, 1029] width 105 height 28
click at [439, 1035] on div "back from [GEOGRAPHIC_DATA], packing this week" at bounding box center [436, 1029] width 105 height 28
drag, startPoint x: 431, startPoint y: 1031, endPoint x: 378, endPoint y: 1015, distance: 55.4
click at [378, 1016] on div "6309 MM Electrical Crossarm Straps 1250mm Earth Raisers [DATE] back from galv, …" at bounding box center [418, 1029] width 804 height 28
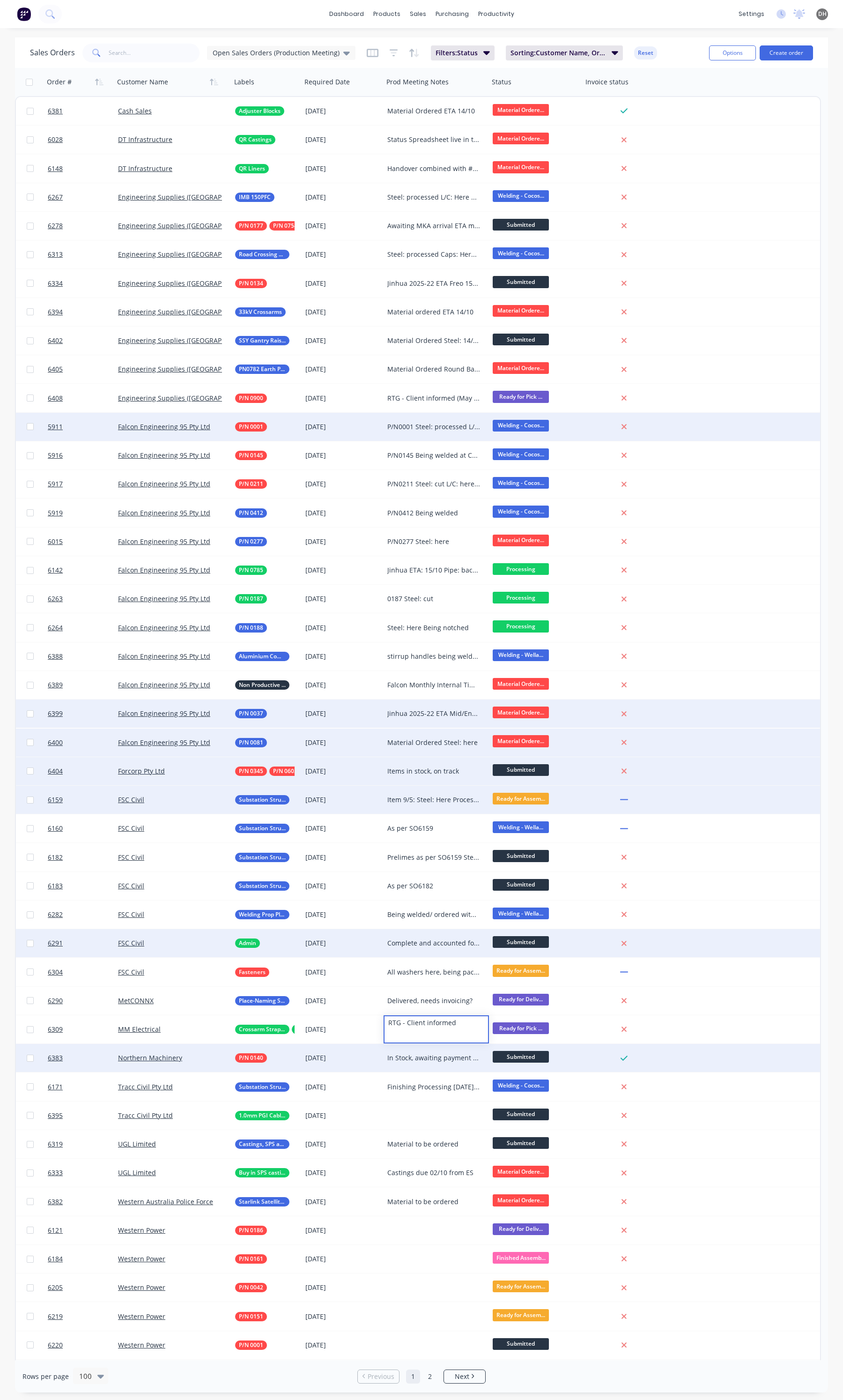
click at [437, 1057] on div "In Stock, awaiting payment notice" at bounding box center [433, 1058] width 93 height 9
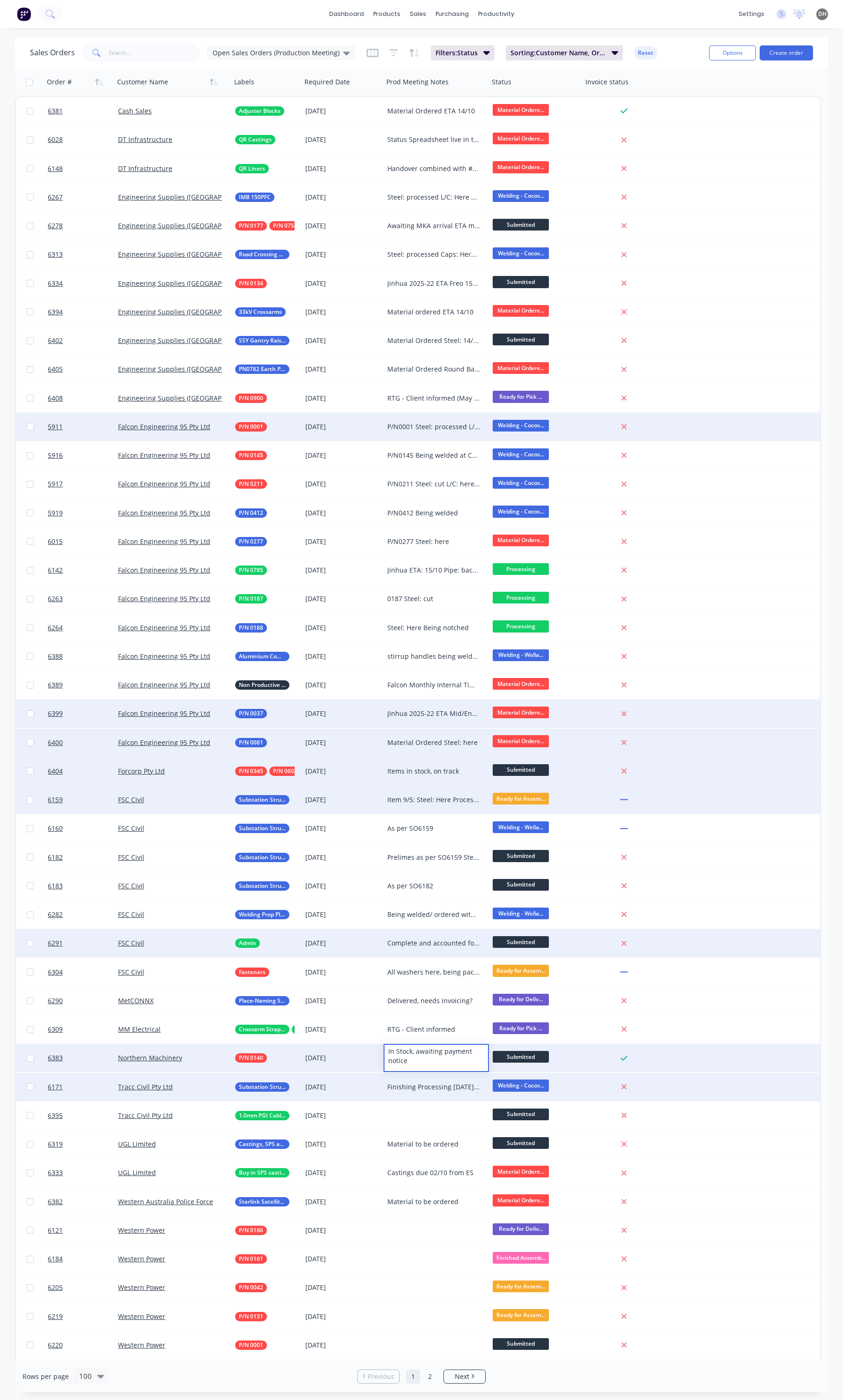
click at [419, 1083] on div "Finishing Processing [DATE], welding later in the week, on track Clarification …" at bounding box center [433, 1087] width 93 height 9
drag, startPoint x: 416, startPoint y: 1127, endPoint x: 388, endPoint y: 1117, distance: 29.7
click at [388, 1117] on div "Finishing Processing [DATE], welding later in the week, on track Clarification …" at bounding box center [436, 1104] width 104 height 60
click at [433, 1085] on div "Finishing Processing [DATE], welding later in the week, on track Clarification …" at bounding box center [436, 1104] width 104 height 60
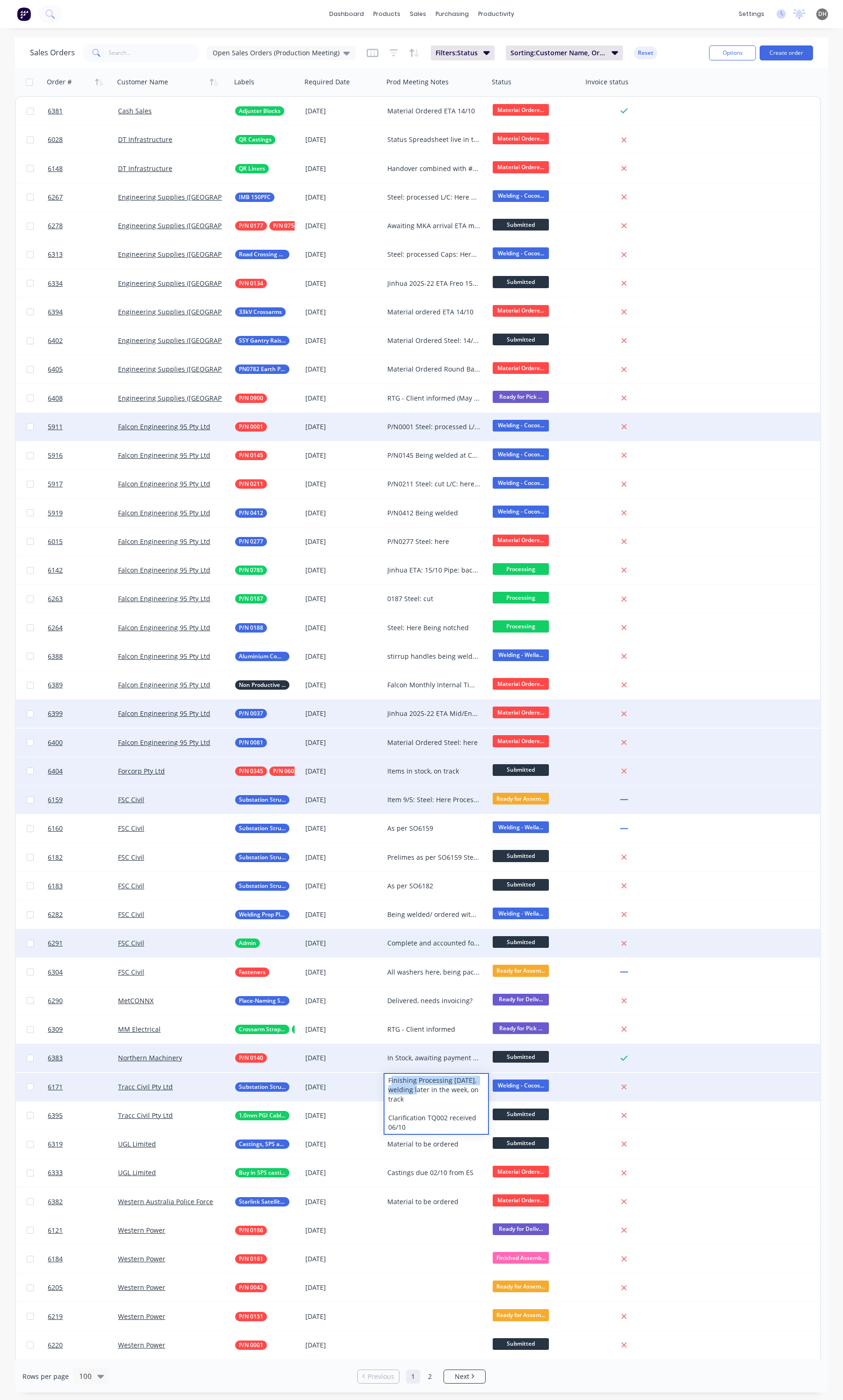
drag, startPoint x: 418, startPoint y: 1093, endPoint x: 391, endPoint y: 1077, distance: 31.4
click at [391, 1077] on div "Finishing Processing [DATE], welding later in the week, on track Clarification …" at bounding box center [436, 1104] width 104 height 60
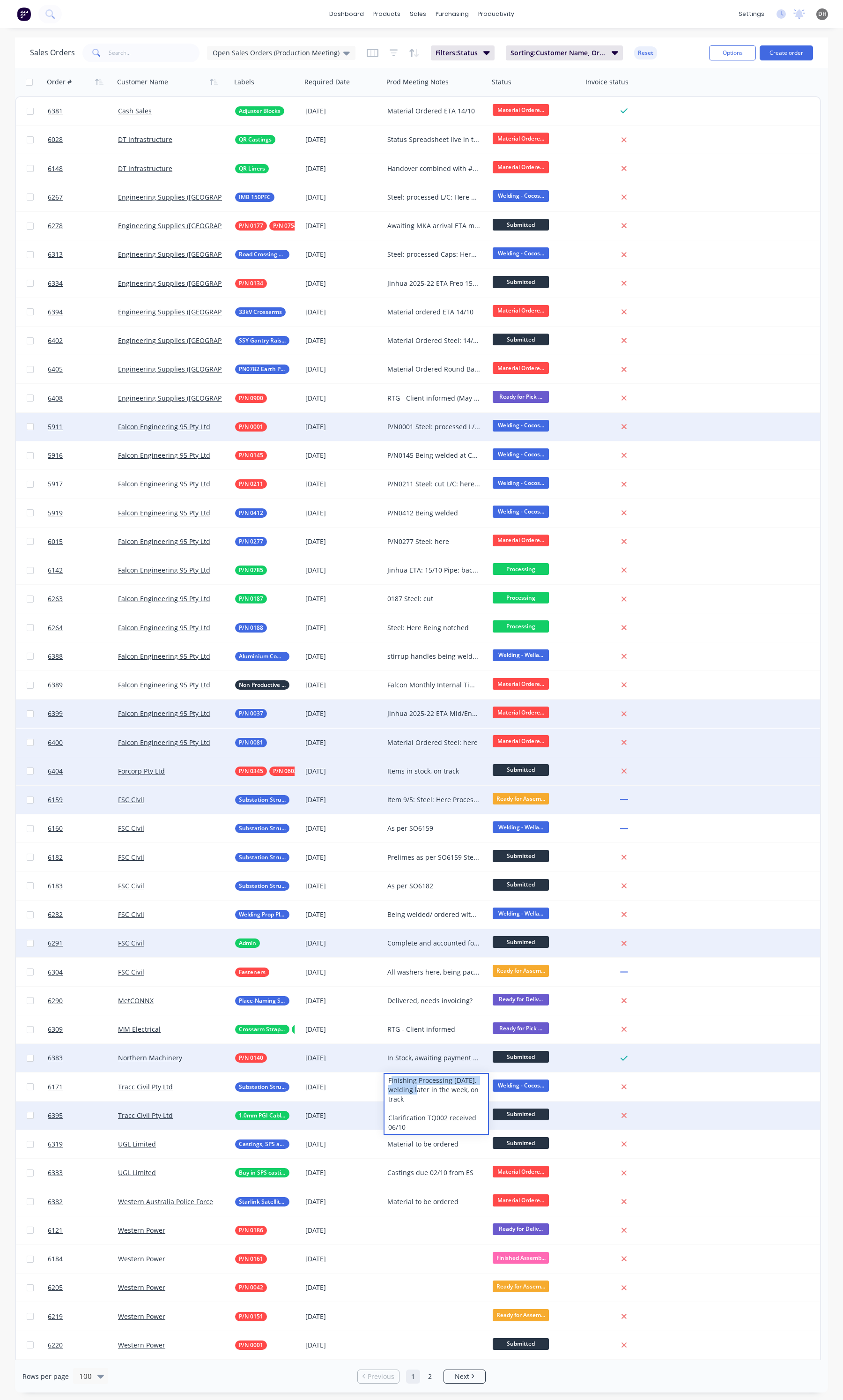
click at [382, 1104] on div "[DATE]" at bounding box center [342, 1115] width 82 height 28
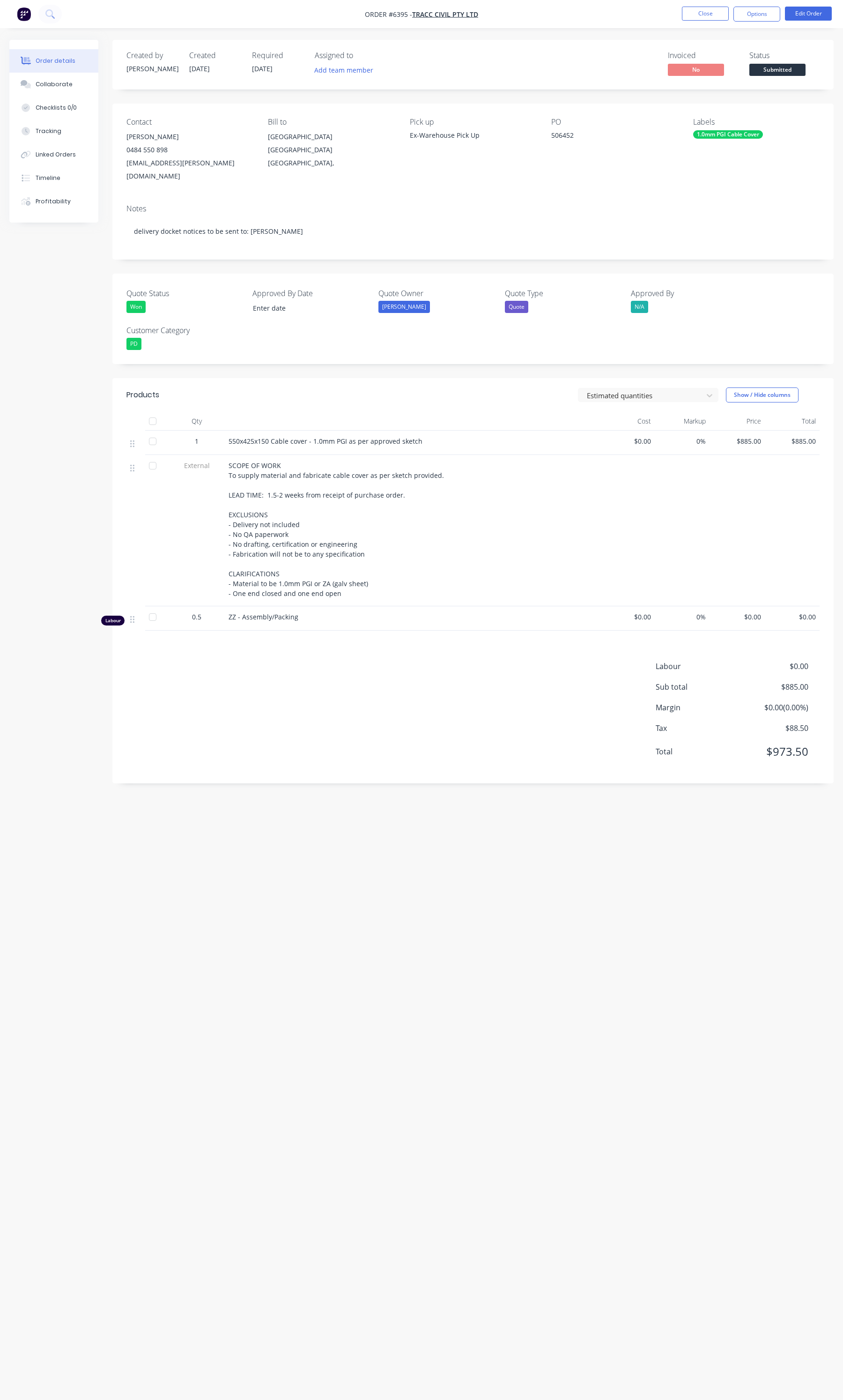
click at [680, 15] on ul "Close Options Edit Order" at bounding box center [757, 14] width 172 height 15
click at [680, 15] on ul "Close Options Edit Order" at bounding box center [757, 14] width 172 height 15
click at [686, 15] on button "Close" at bounding box center [705, 13] width 46 height 14
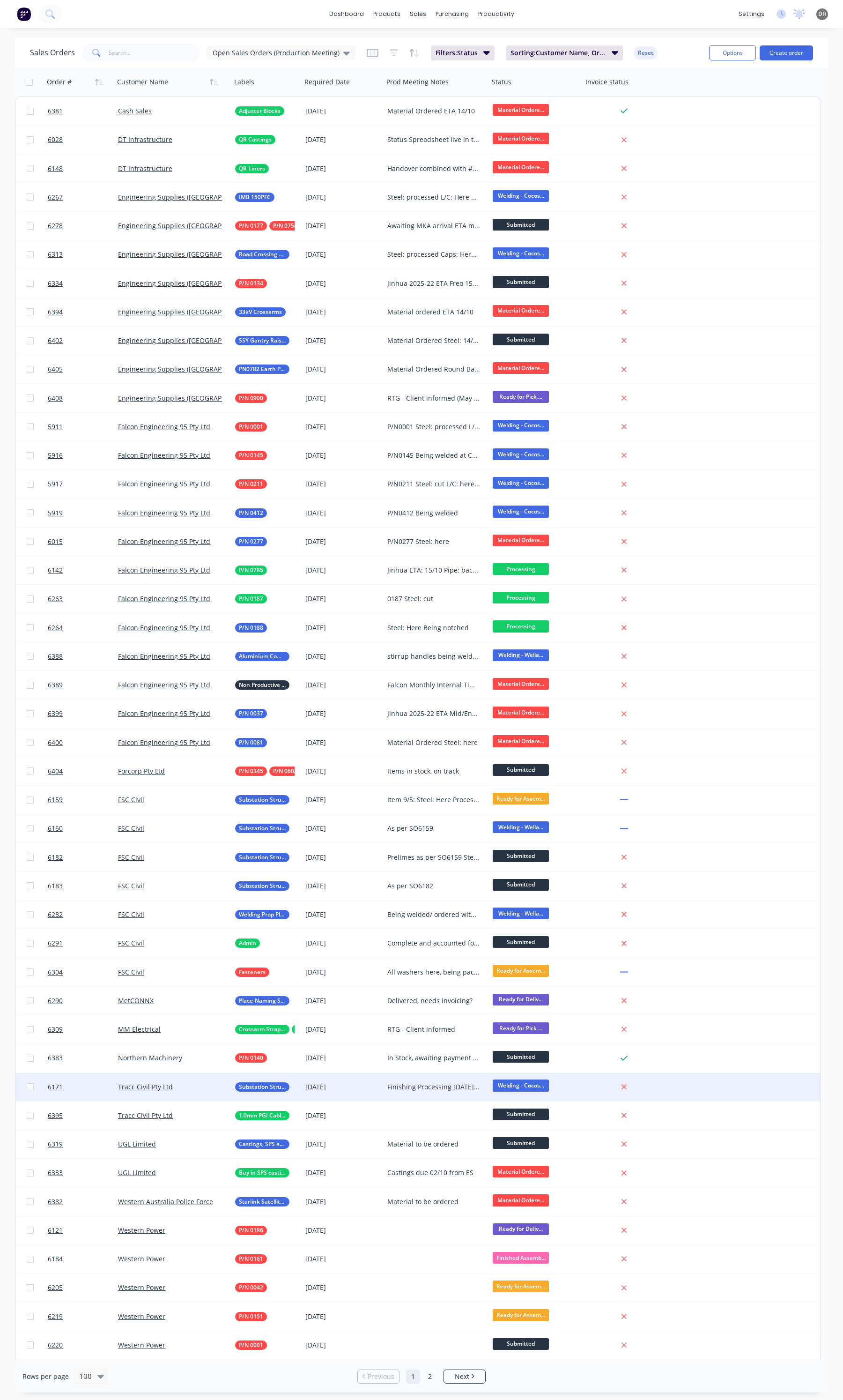
click at [423, 1088] on div "Finishing Processing [DATE], welding later in the week, on track Clarification …" at bounding box center [433, 1087] width 93 height 9
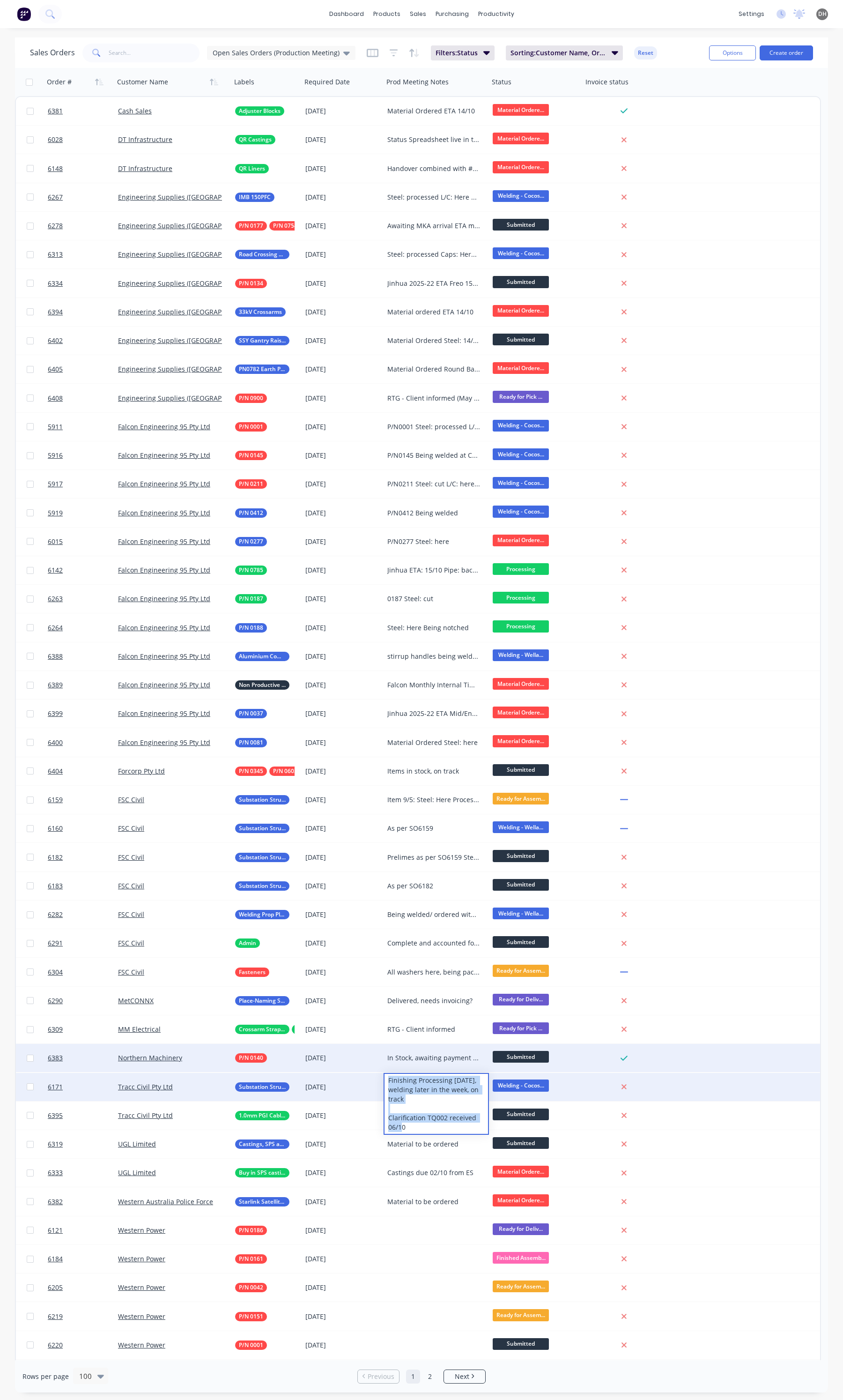
drag, startPoint x: 415, startPoint y: 1122, endPoint x: 389, endPoint y: 1072, distance: 56.4
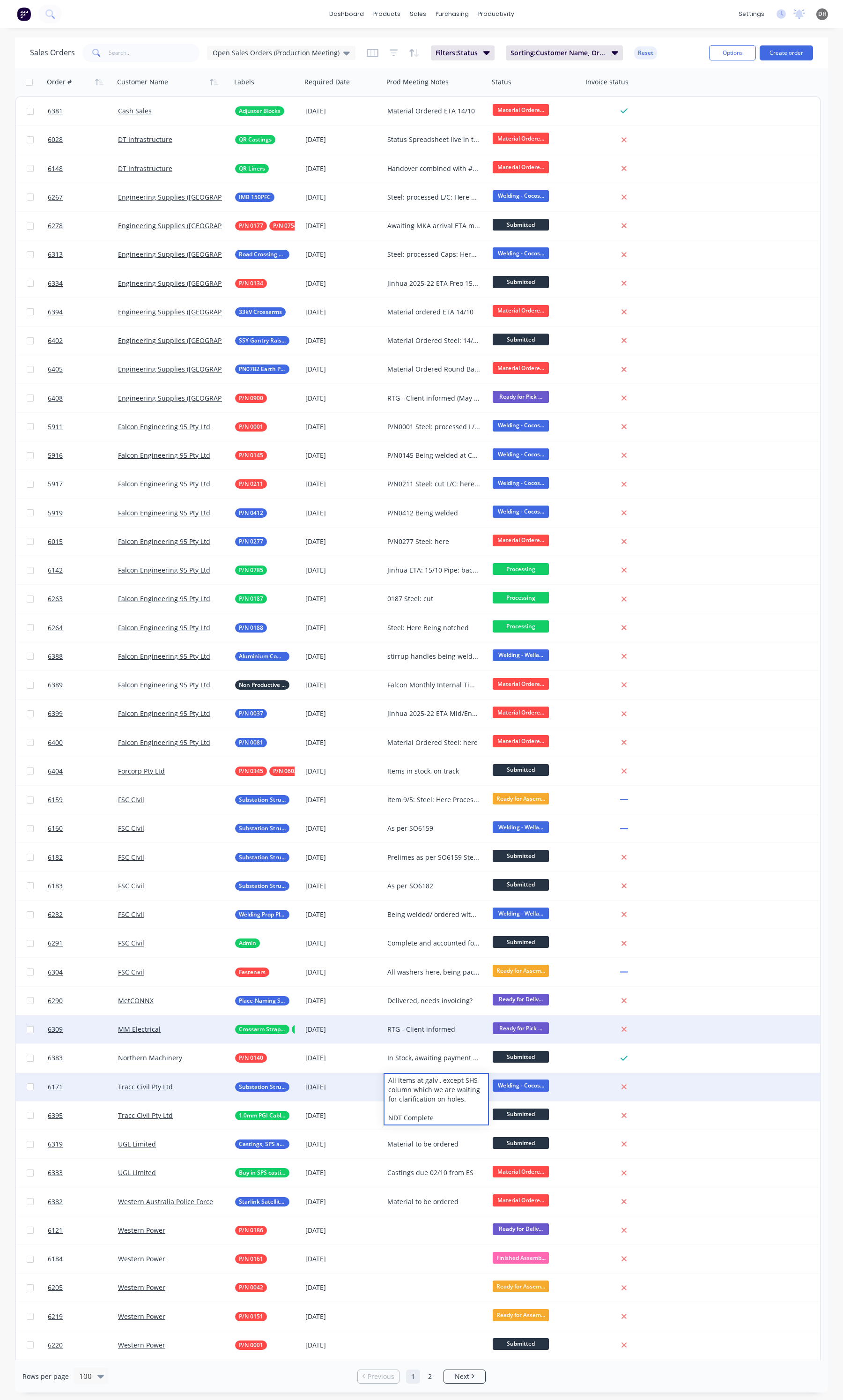
click at [414, 1029] on div "RTG - Client informed" at bounding box center [433, 1029] width 93 height 9
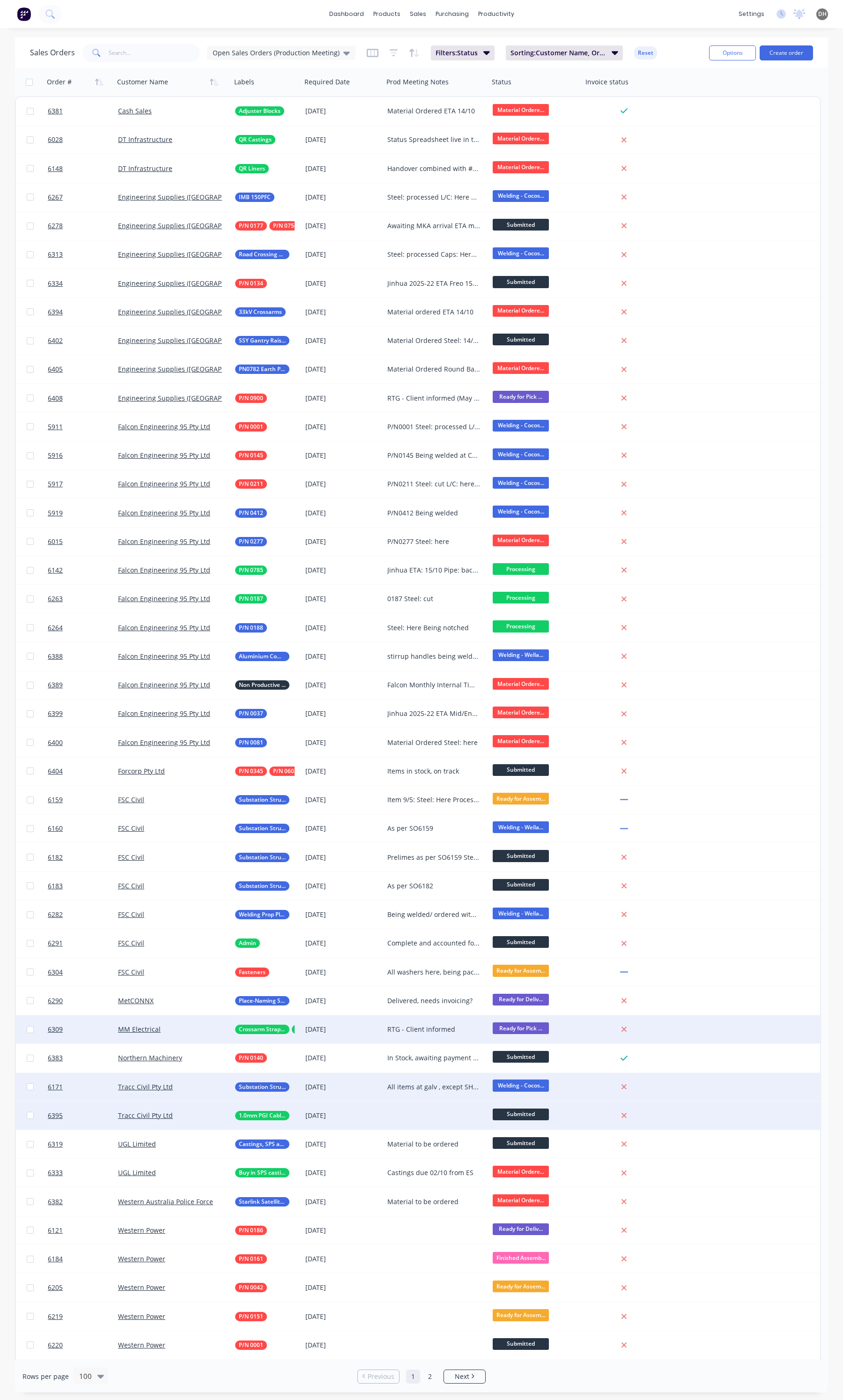
click at [412, 1109] on div at bounding box center [436, 1115] width 105 height 28
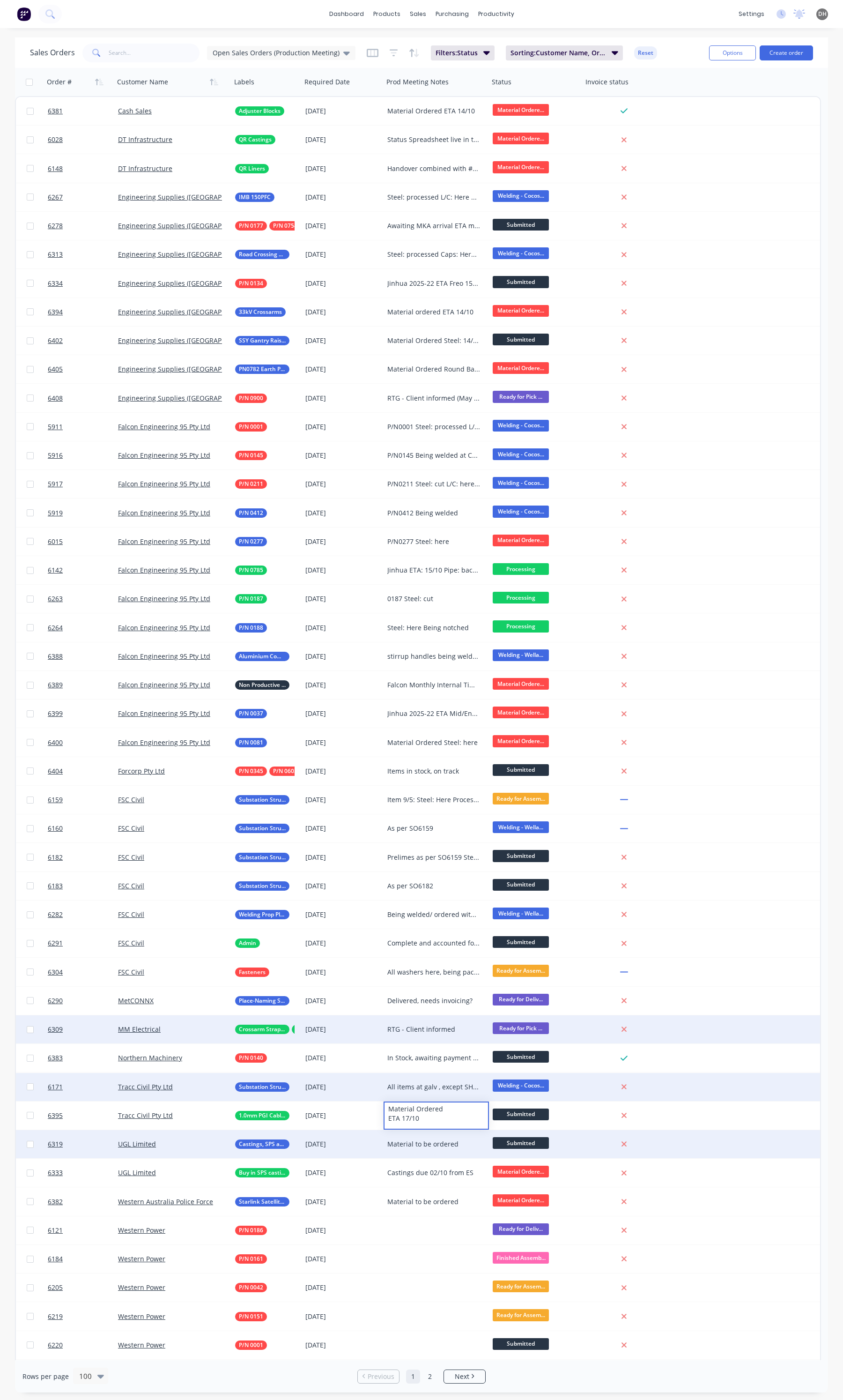
click at [421, 1146] on div "Material to be ordered" at bounding box center [433, 1144] width 93 height 9
drag, startPoint x: 466, startPoint y: 1134, endPoint x: 415, endPoint y: 1139, distance: 51.2
click at [415, 1139] on div "Material to be ordered" at bounding box center [436, 1138] width 104 height 13
click at [429, 1149] on div "Material ordered Steel: Plates: Fasteners: Buy in:" at bounding box center [436, 1144] width 105 height 28
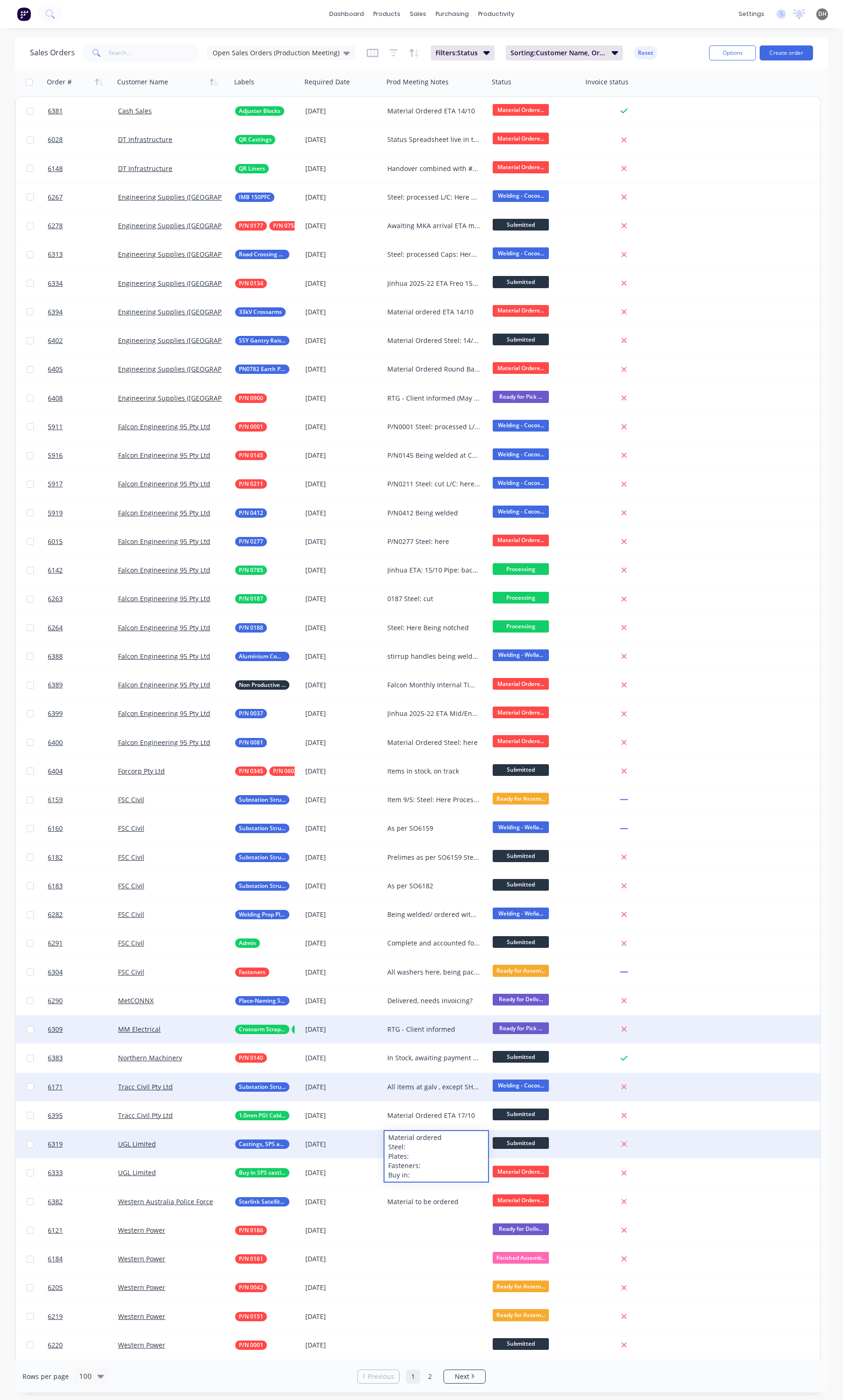
click at [431, 1153] on div "Material ordered Steel: Plates: Fasteners: Buy in:" at bounding box center [436, 1157] width 104 height 51
click at [426, 1148] on div "Material ordered Steel: Plates: Fasteners: Buy in:" at bounding box center [436, 1157] width 104 height 51
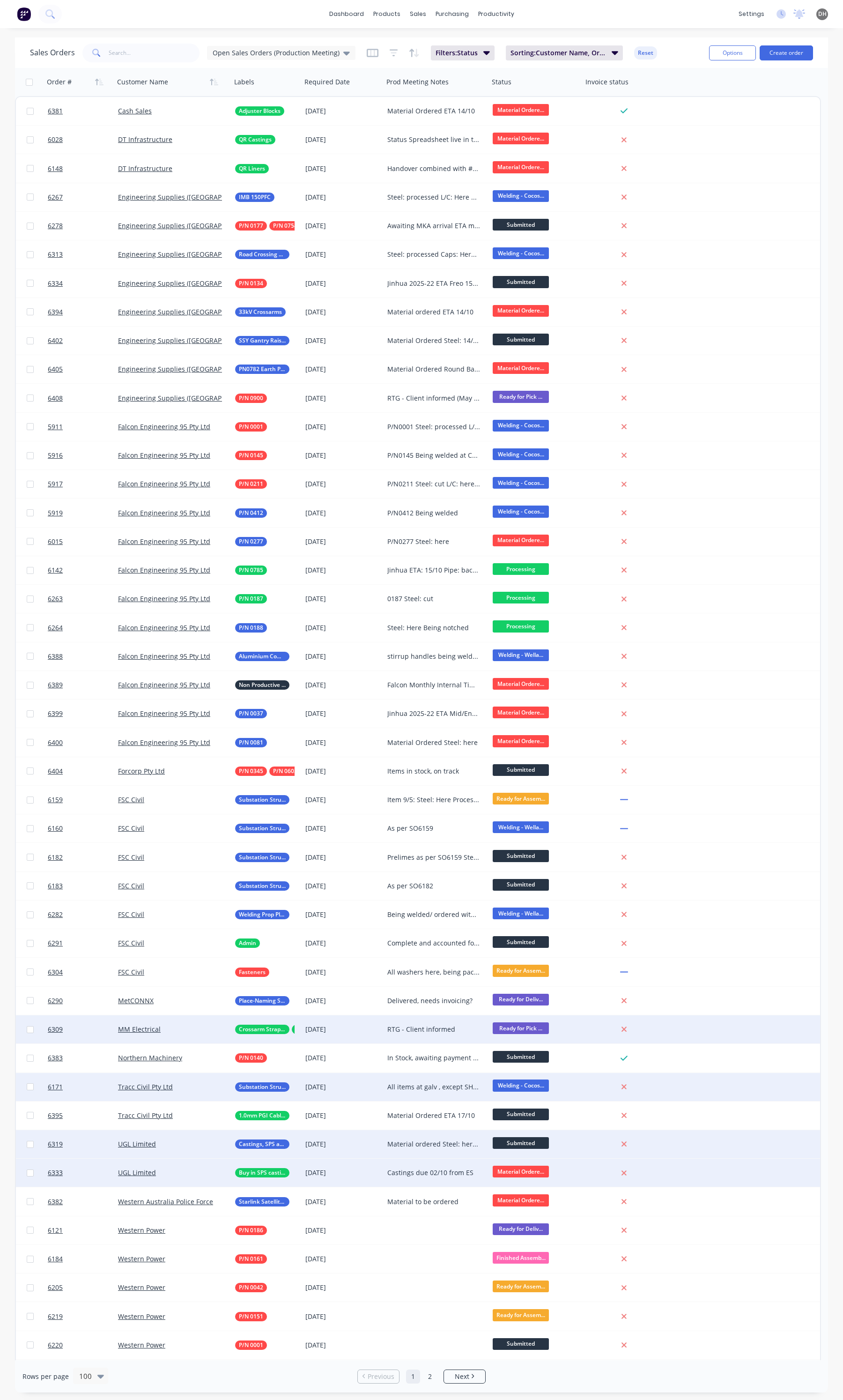
click at [416, 1168] on div "Castings due 02/10 from ES" at bounding box center [436, 1173] width 105 height 28
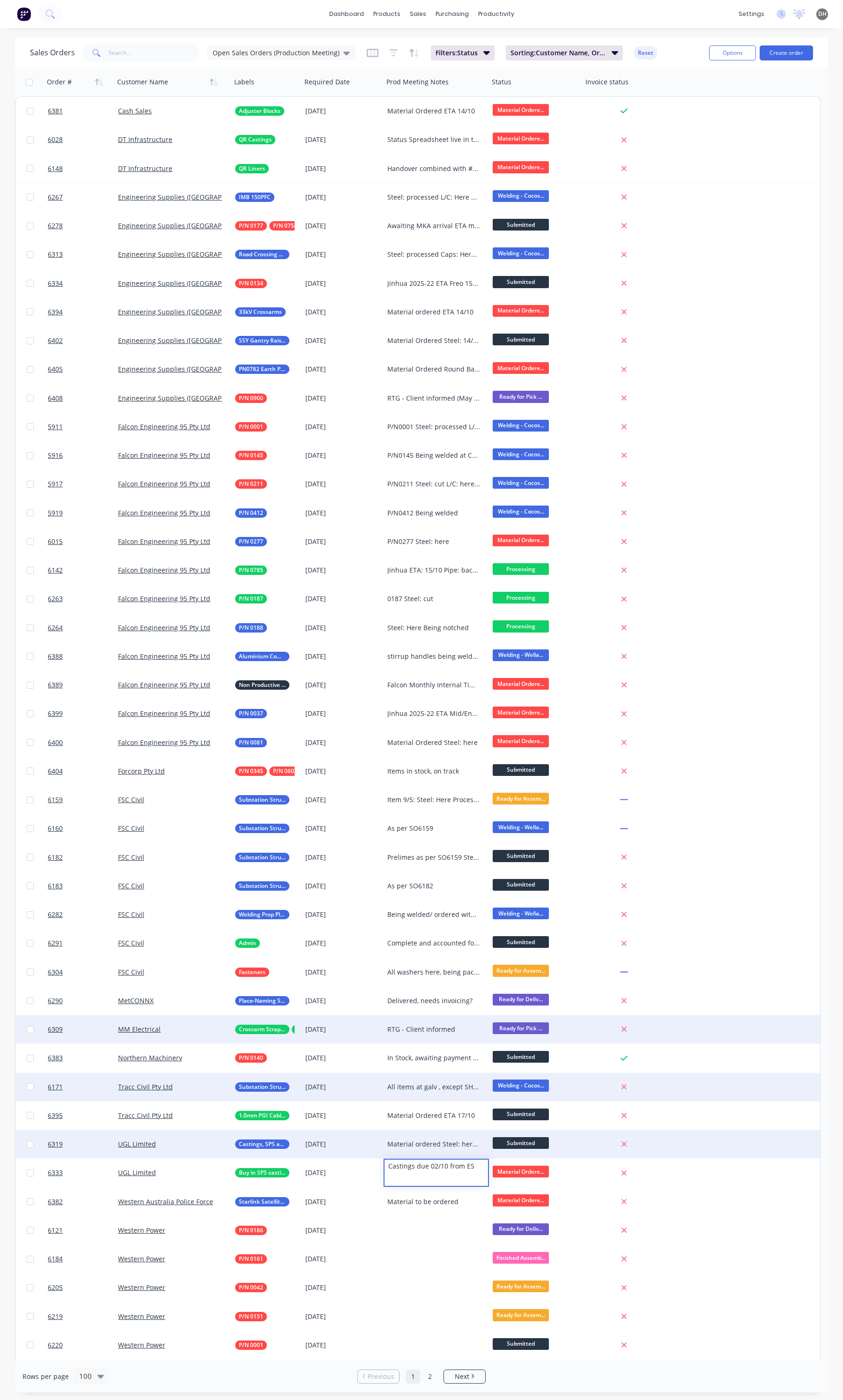
click at [423, 1150] on div "Material ordered Steel: here Plates: 13/10 & 17/10 Fasteners: 13/10 Buy in:" at bounding box center [436, 1144] width 105 height 28
click at [440, 1144] on div "Material ordered Steel: here Plates: 13/10 & 17/10 Fasteners: 13/10 Buy in:" at bounding box center [433, 1144] width 93 height 9
drag, startPoint x: 444, startPoint y: 1163, endPoint x: 422, endPoint y: 1162, distance: 22.0
click at [422, 1162] on div "Material ordered Steel: here Plates: 13/10 & 17/10 Fasteners: 13/10 Buy in:" at bounding box center [436, 1157] width 104 height 51
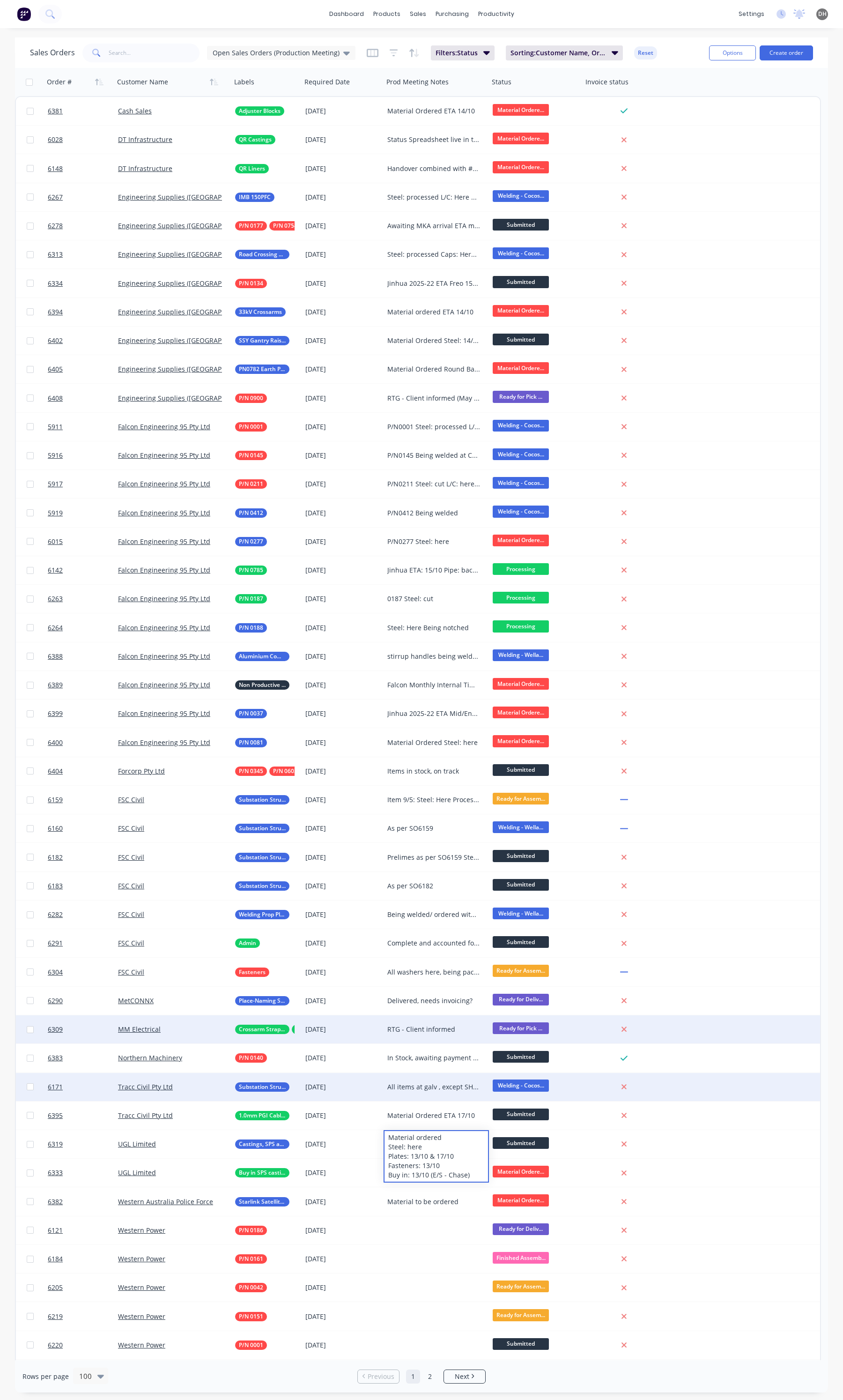
click at [561, 18] on div "dashboard products sales purchasing productivity dashboard products Product Cat…" at bounding box center [421, 14] width 843 height 28
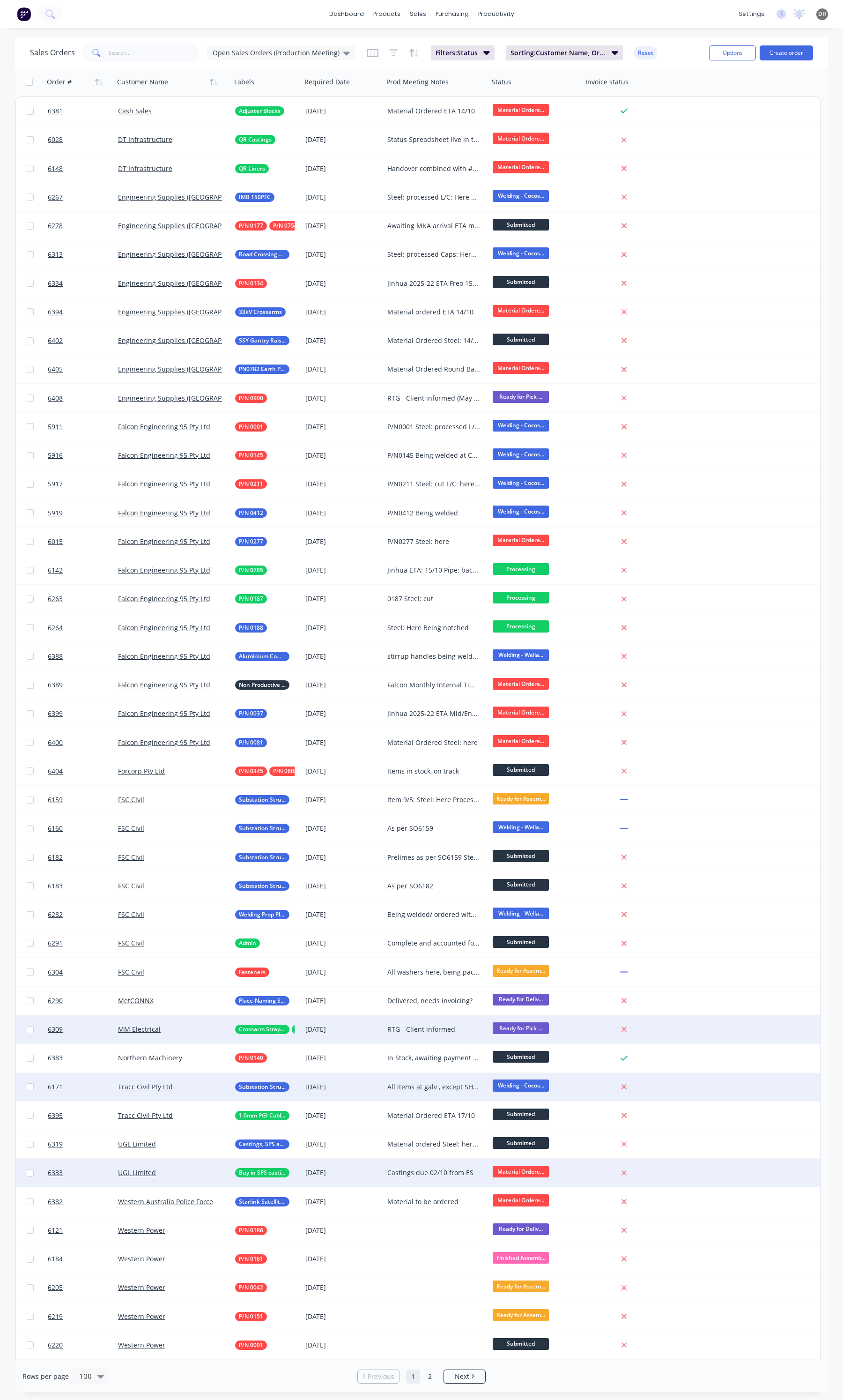
click at [409, 1168] on div "Castings due 02/10 from ES" at bounding box center [433, 1173] width 93 height 9
drag, startPoint x: 479, startPoint y: 1168, endPoint x: 380, endPoint y: 1165, distance: 99.0
click at [380, 1165] on div "6333 UGL Limited Buy in SPS casting [DATE] Castings due 02/10 from ES Material …" at bounding box center [418, 1173] width 804 height 28
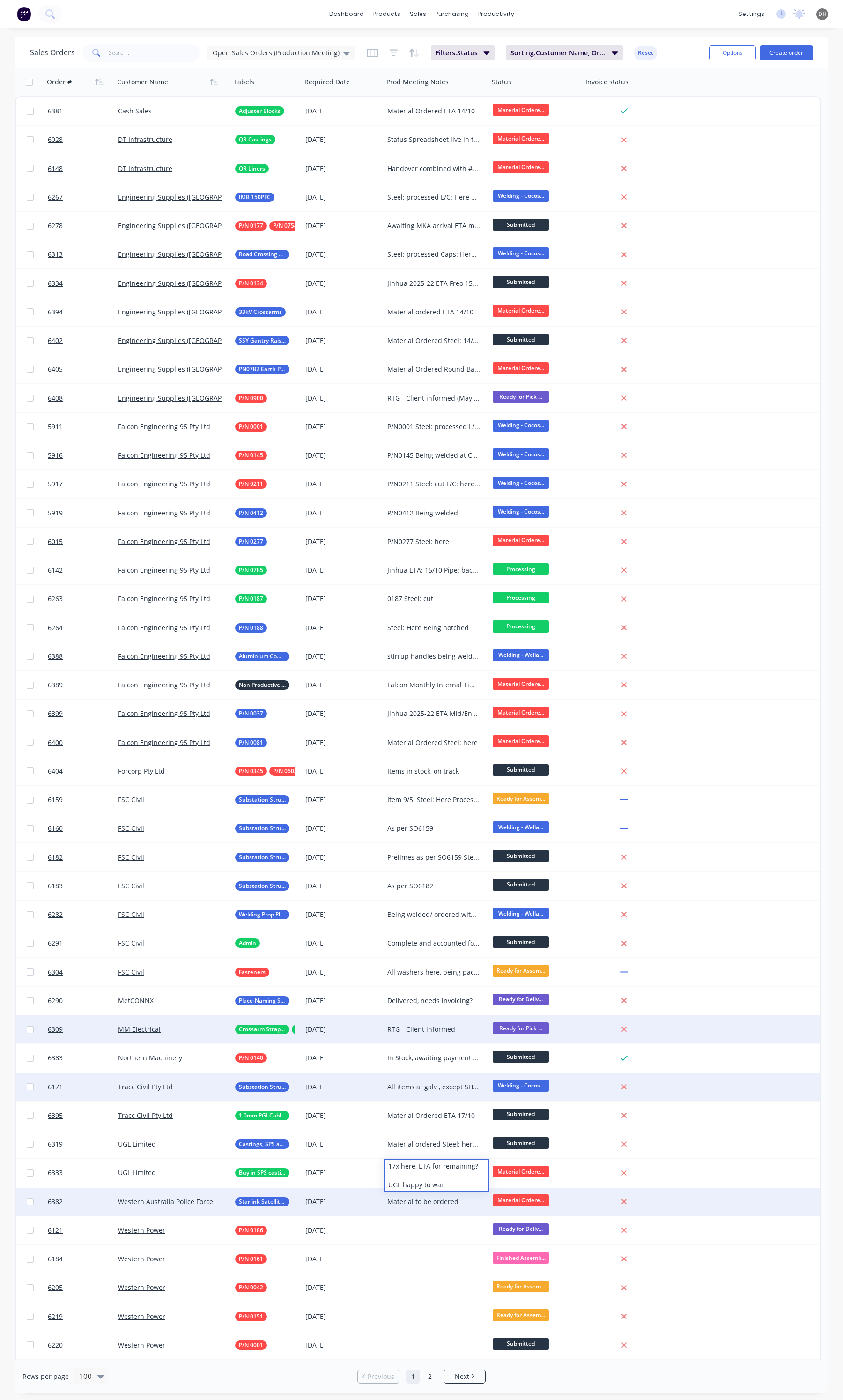
click at [416, 1197] on div "Material to be ordered" at bounding box center [433, 1202] width 93 height 9
click at [448, 1197] on div "Material to be ordered" at bounding box center [433, 1202] width 93 height 9
click at [390, 1198] on div "Material to be ordered" at bounding box center [433, 1202] width 93 height 9
click at [423, 1198] on div "Material to be ordered" at bounding box center [436, 1195] width 104 height 13
drag, startPoint x: 453, startPoint y: 1198, endPoint x: 378, endPoint y: 1207, distance: 75.5
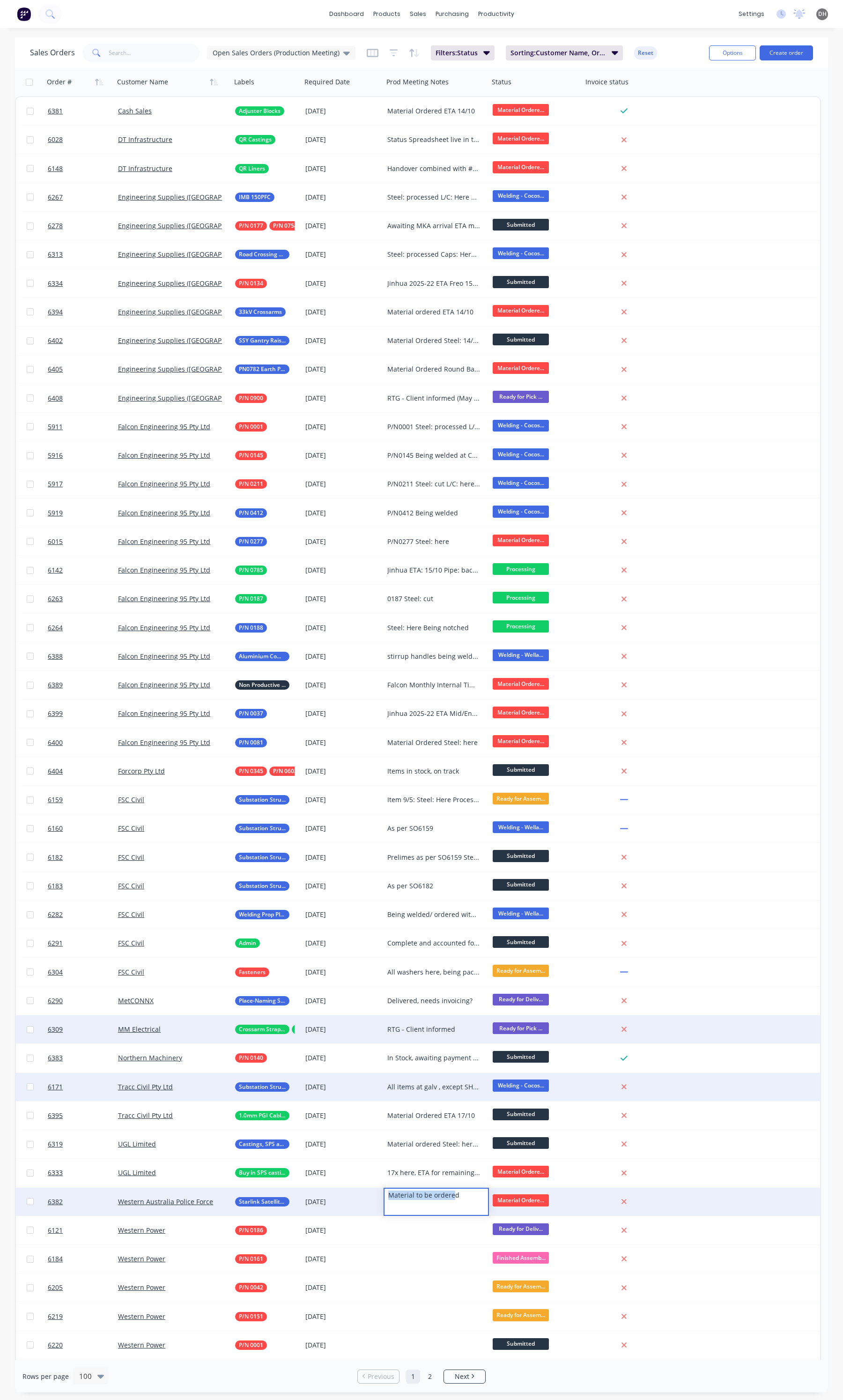
click at [378, 1207] on div "6382 Western Australia Police Force Starlink Satellite Mount [DATE] Material to…" at bounding box center [418, 1202] width 804 height 28
click at [465, 1199] on div "Material to be ordered" at bounding box center [436, 1195] width 104 height 13
drag, startPoint x: 431, startPoint y: 1193, endPoint x: 415, endPoint y: 1194, distance: 16.0
click at [415, 1194] on div "Material to be ordered" at bounding box center [436, 1195] width 104 height 13
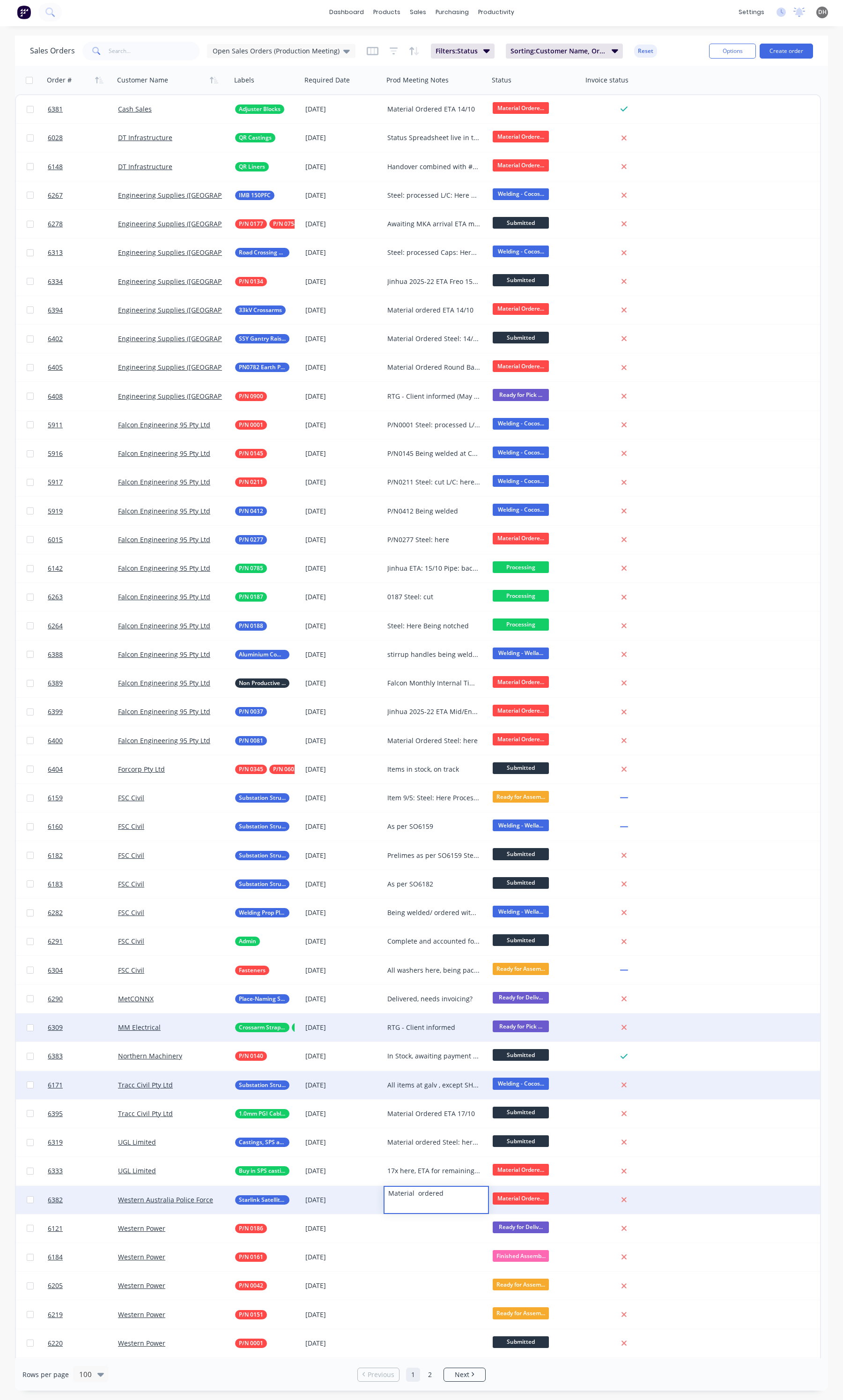
click at [418, 1191] on div "Material ordered" at bounding box center [436, 1194] width 104 height 13
click at [416, 1194] on div "Material ordered" at bounding box center [436, 1194] width 104 height 13
click at [448, 1189] on div "Material ordered" at bounding box center [436, 1194] width 104 height 13
click at [415, 1191] on div "Material ordered Hollow Bar: Here Plates: Fasteners: Here" at bounding box center [436, 1199] width 105 height 28
click at [428, 1210] on div "Material ordered Hollow Bar: Here Plates: Fasteners: Here" at bounding box center [436, 1207] width 104 height 41
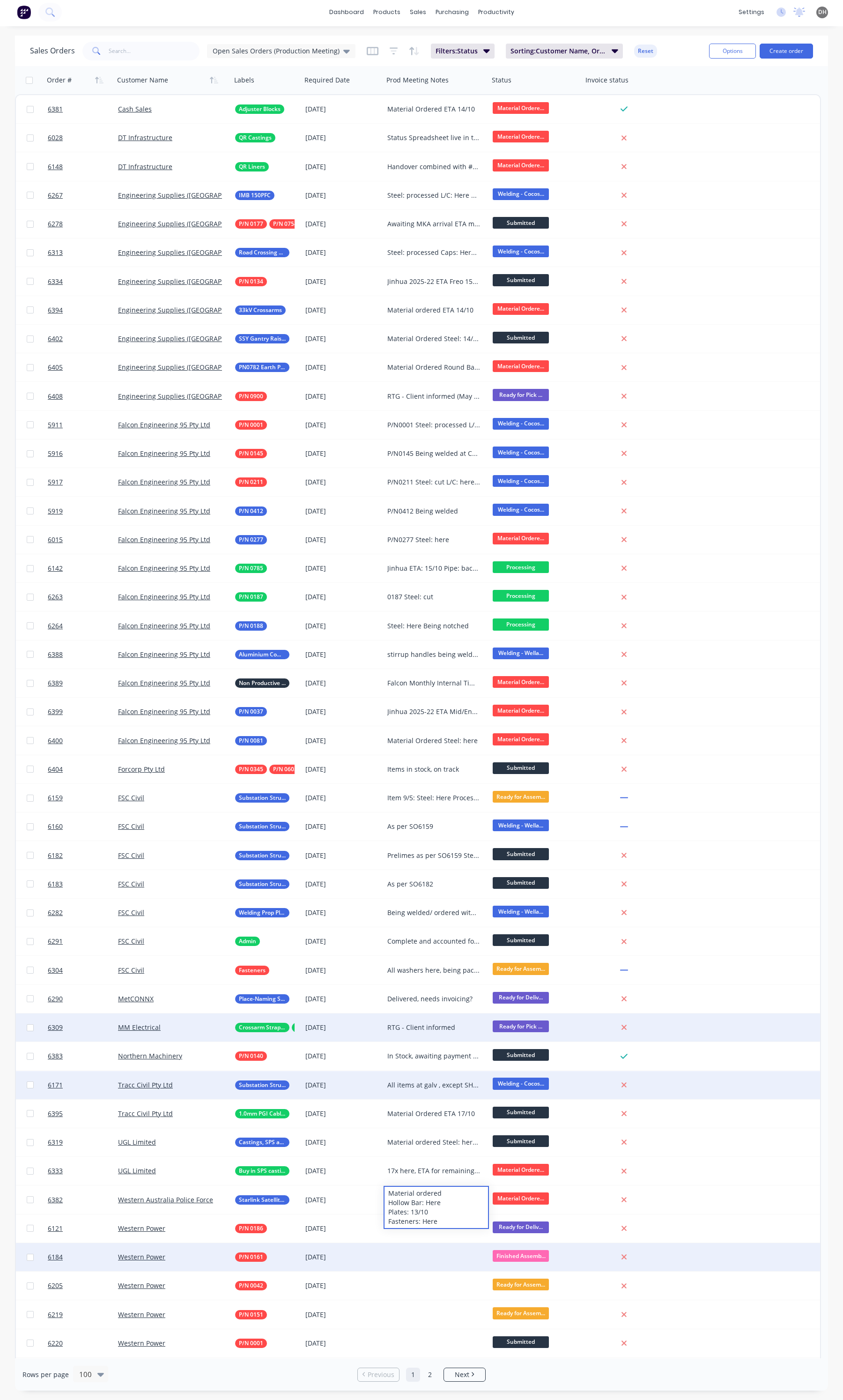
click at [427, 1256] on div at bounding box center [436, 1257] width 105 height 28
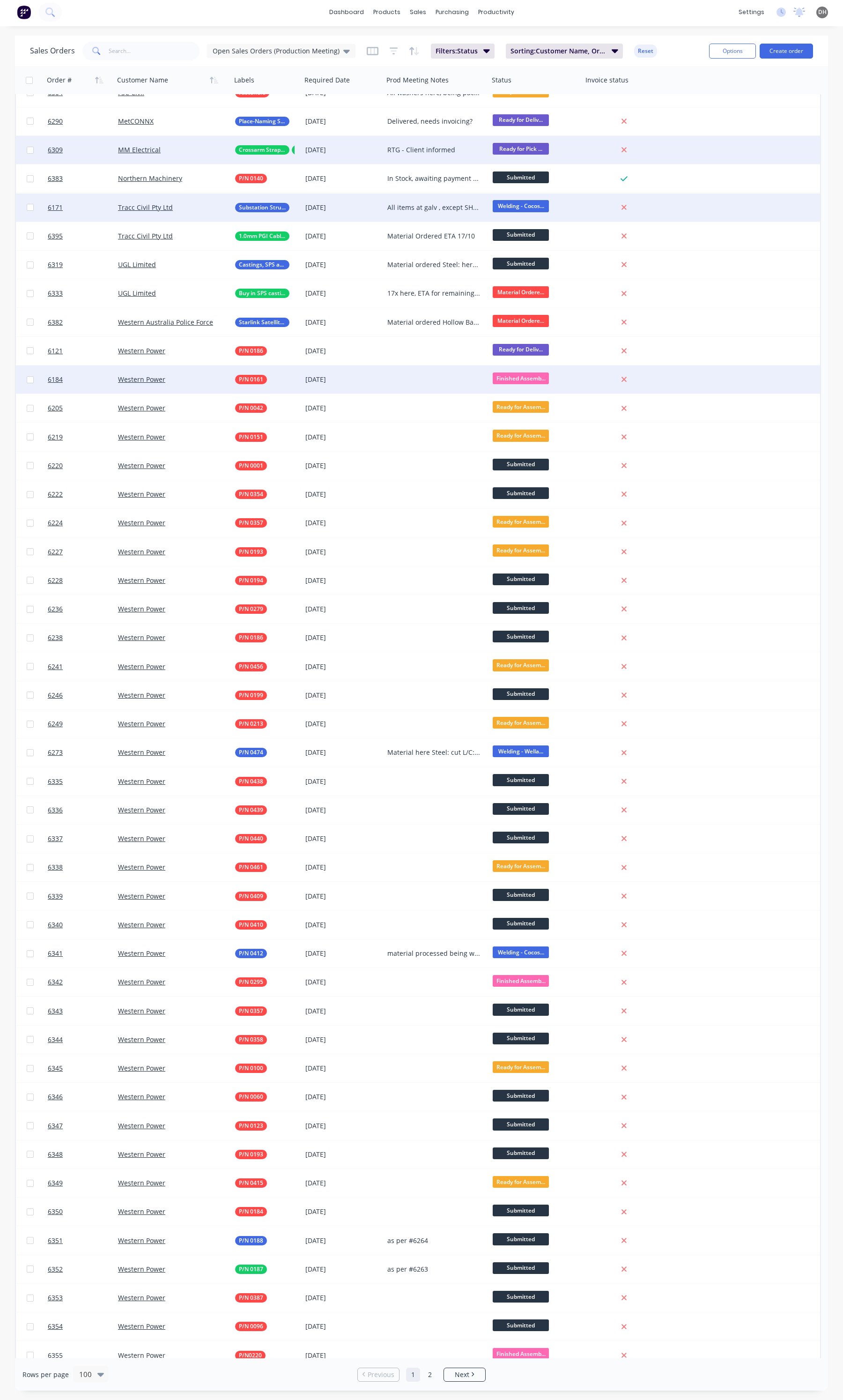
scroll to position [878, 0]
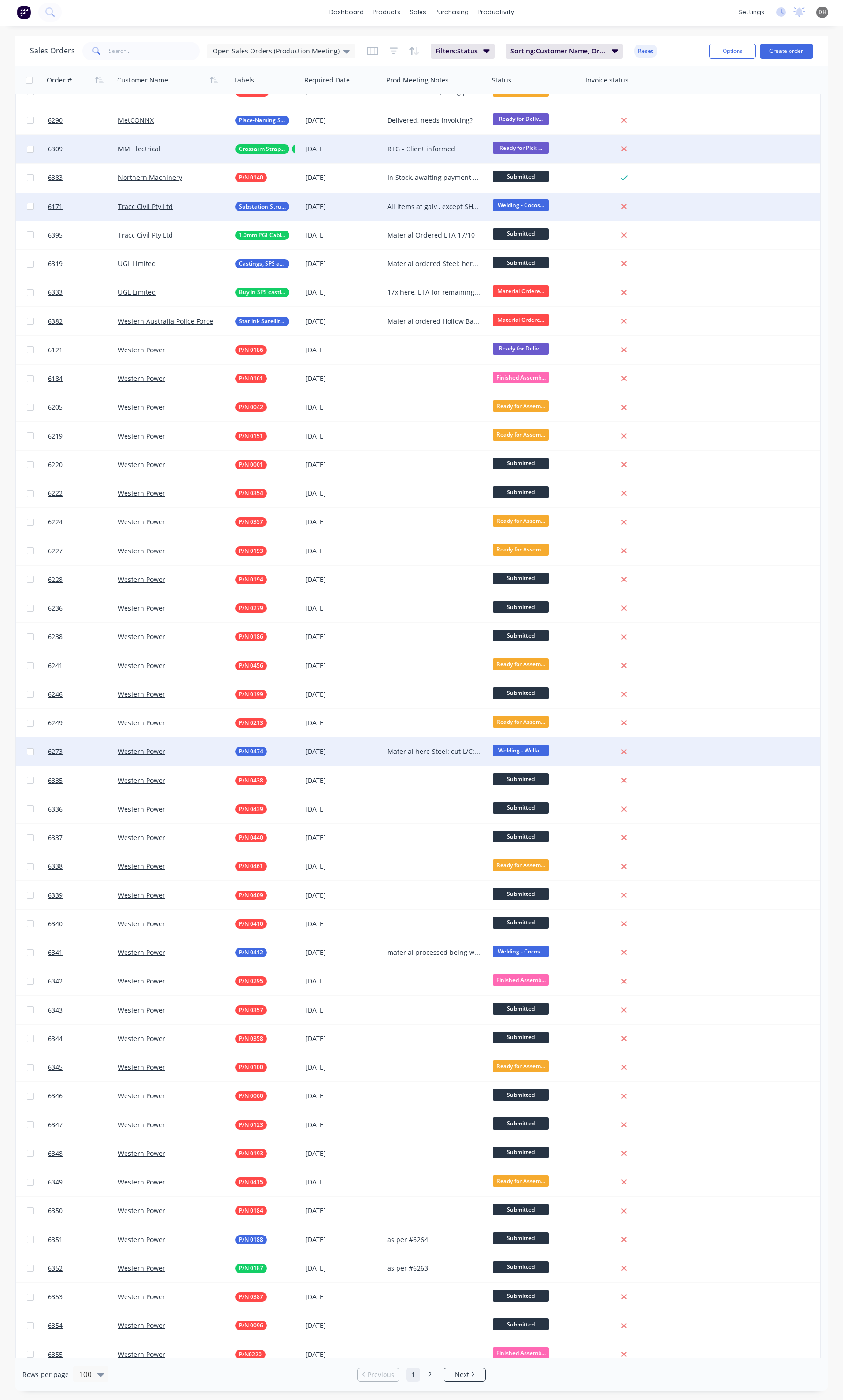
click at [422, 757] on div "Material here Steel: cut L/C: 19/09 being welded" at bounding box center [436, 751] width 105 height 28
click at [425, 761] on div "Material here Steel: cut L/C: 19/09 being welded" at bounding box center [436, 764] width 104 height 51
drag, startPoint x: 425, startPoint y: 760, endPoint x: 390, endPoint y: 743, distance: 38.9
click at [390, 743] on div "Material here Steel: cut L/C: 19/09 being welded" at bounding box center [436, 764] width 104 height 51
click at [391, 767] on div "Material Processed being welded. Raise a PO to Novotec" at bounding box center [436, 764] width 104 height 51
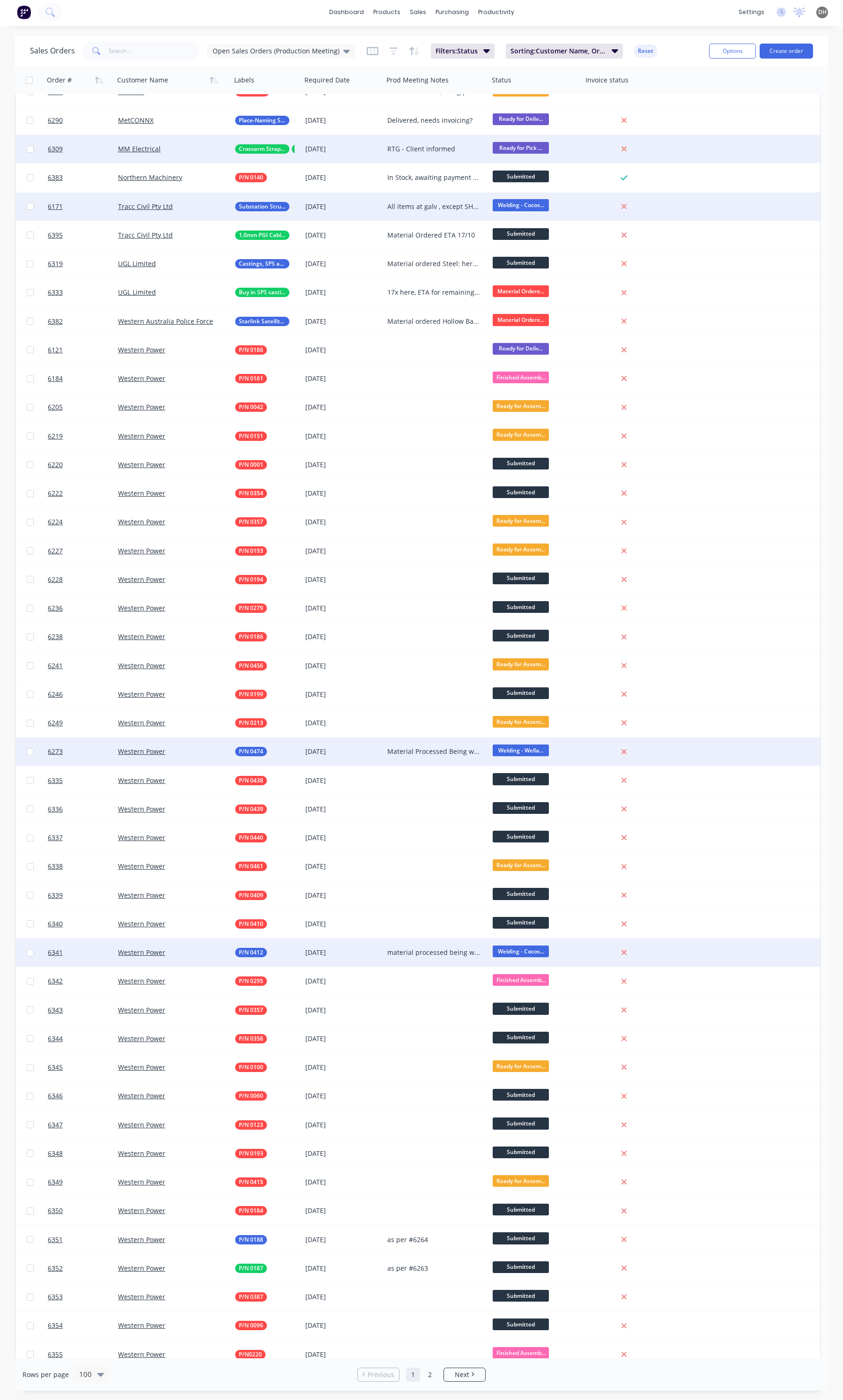
click at [431, 950] on div "material processed being welded" at bounding box center [433, 952] width 93 height 9
drag, startPoint x: 436, startPoint y: 954, endPoint x: 378, endPoint y: 946, distance: 58.5
click at [378, 946] on div "6341 Western Power P/N 0412 [DATE] material processed being welded Welding - Co…" at bounding box center [418, 952] width 804 height 28
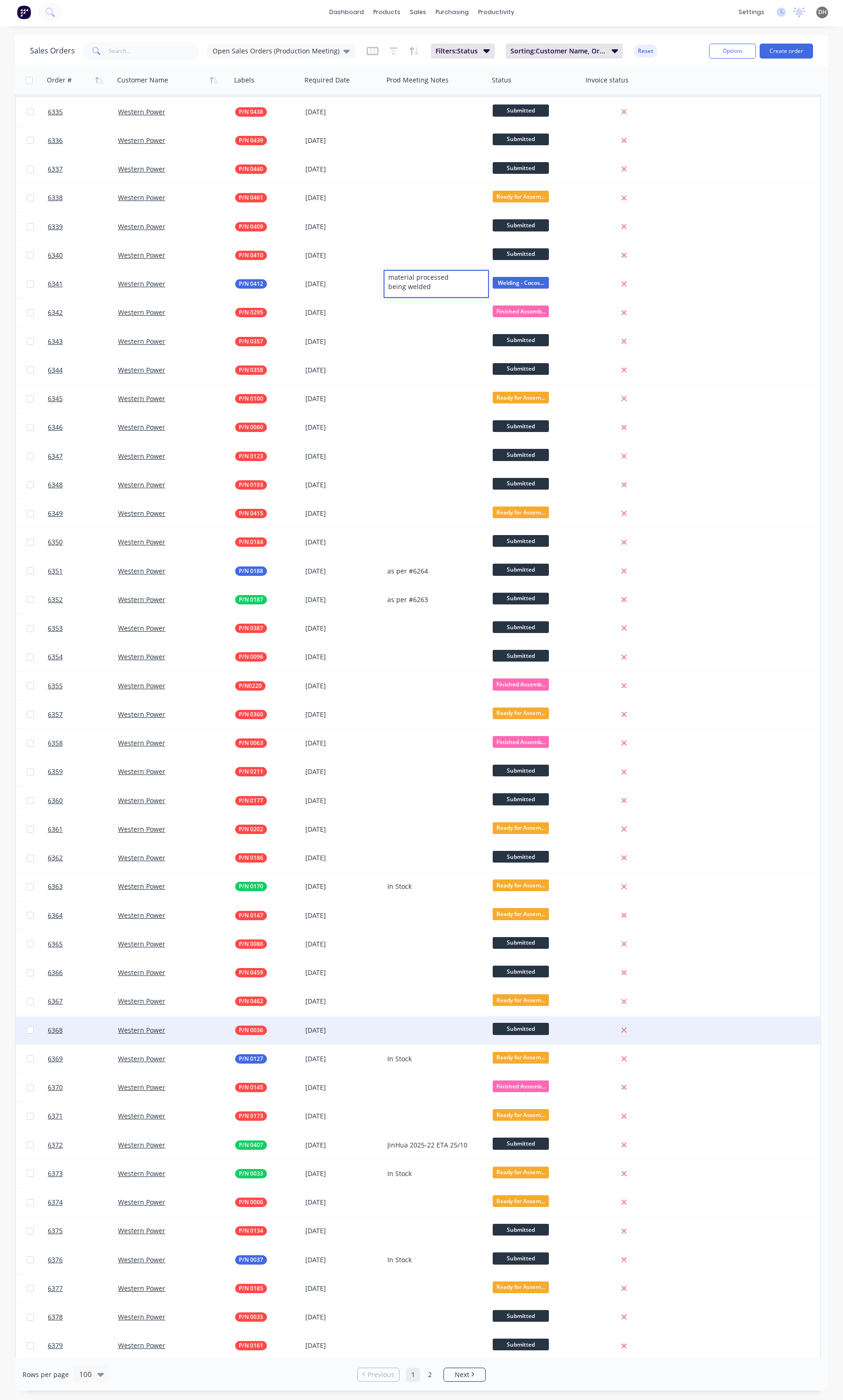
scroll to position [1547, 0]
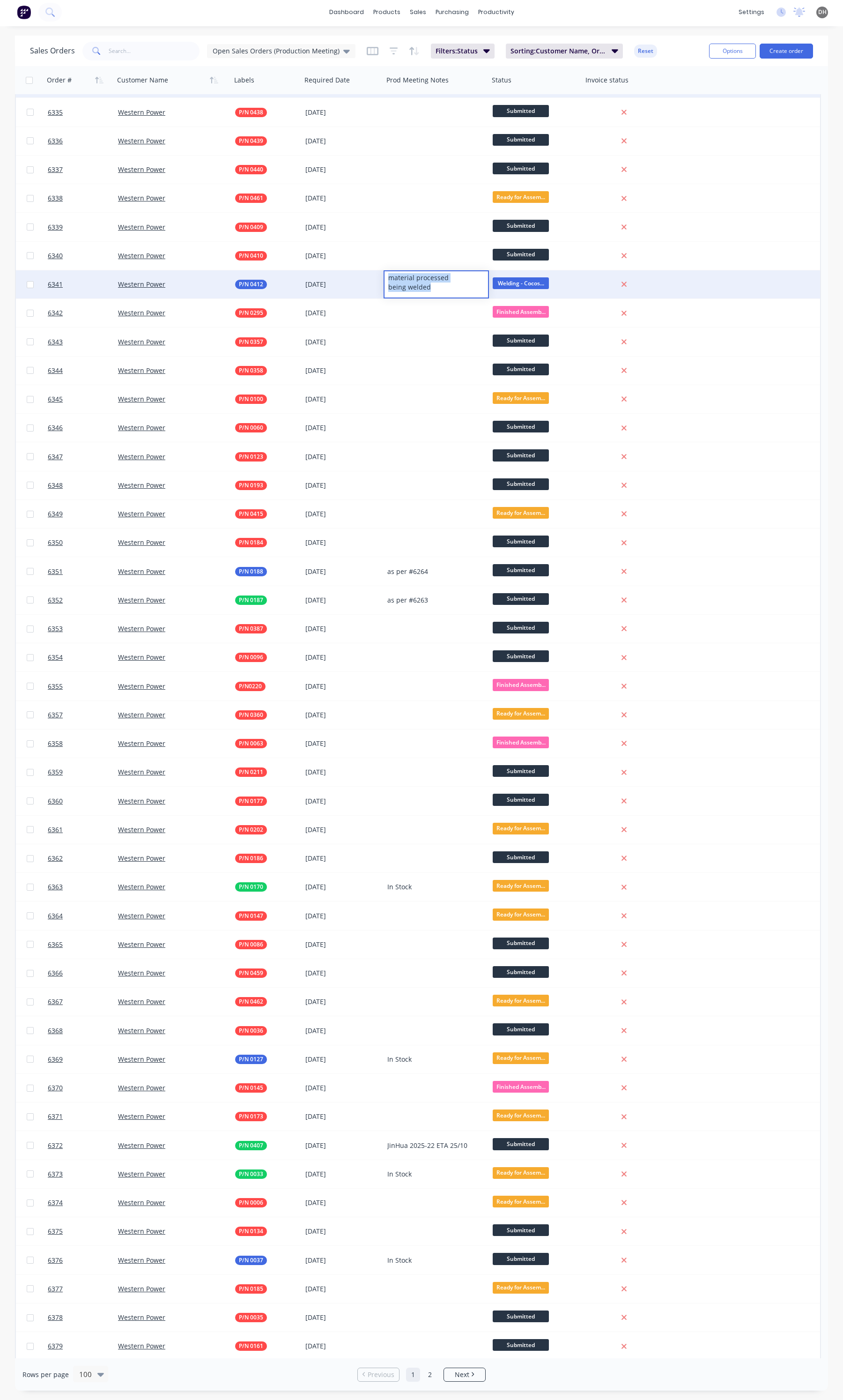
drag, startPoint x: 441, startPoint y: 285, endPoint x: 383, endPoint y: 279, distance: 58.3
click at [383, 279] on div "material processed being welded" at bounding box center [436, 284] width 105 height 28
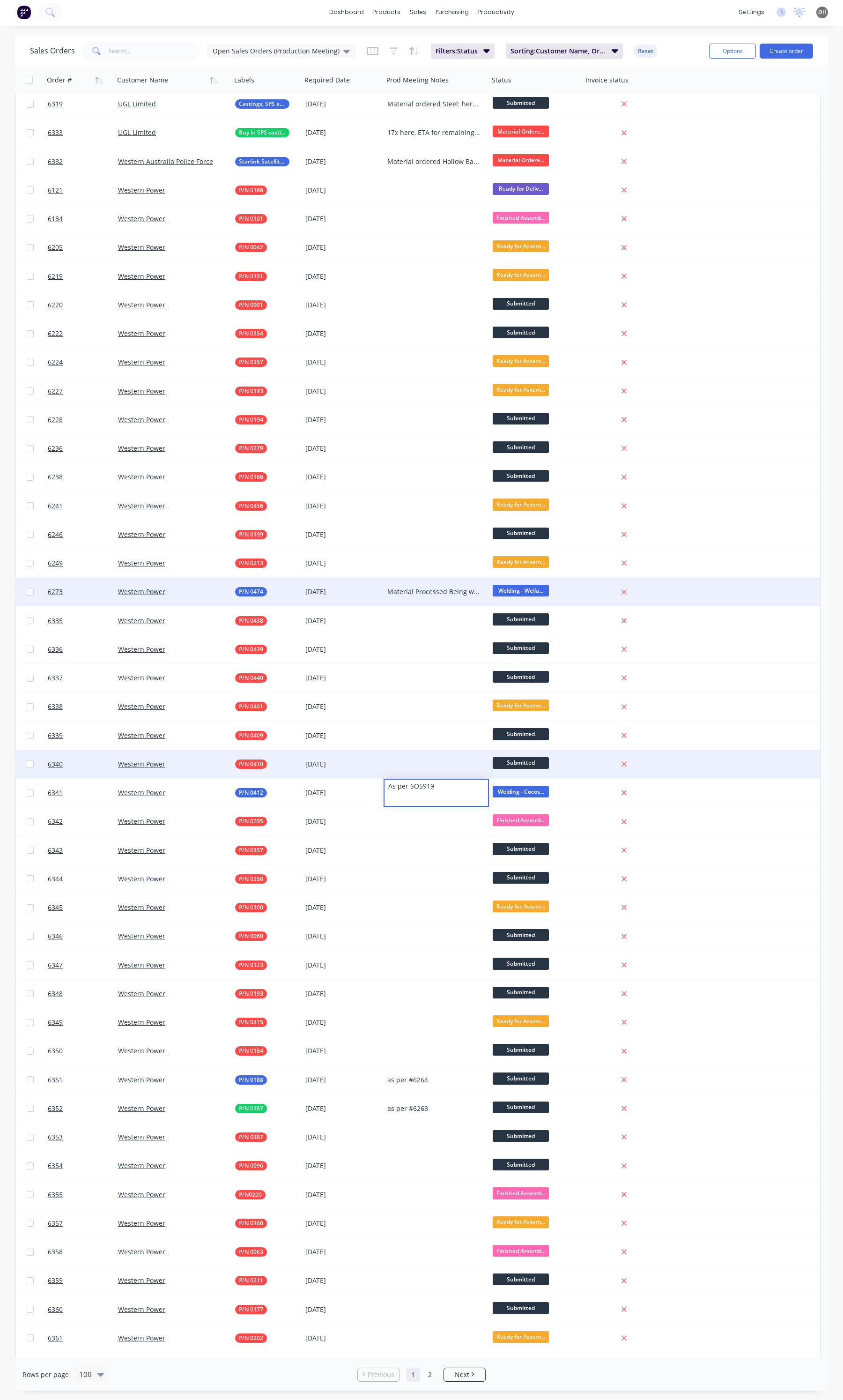
scroll to position [1430, 0]
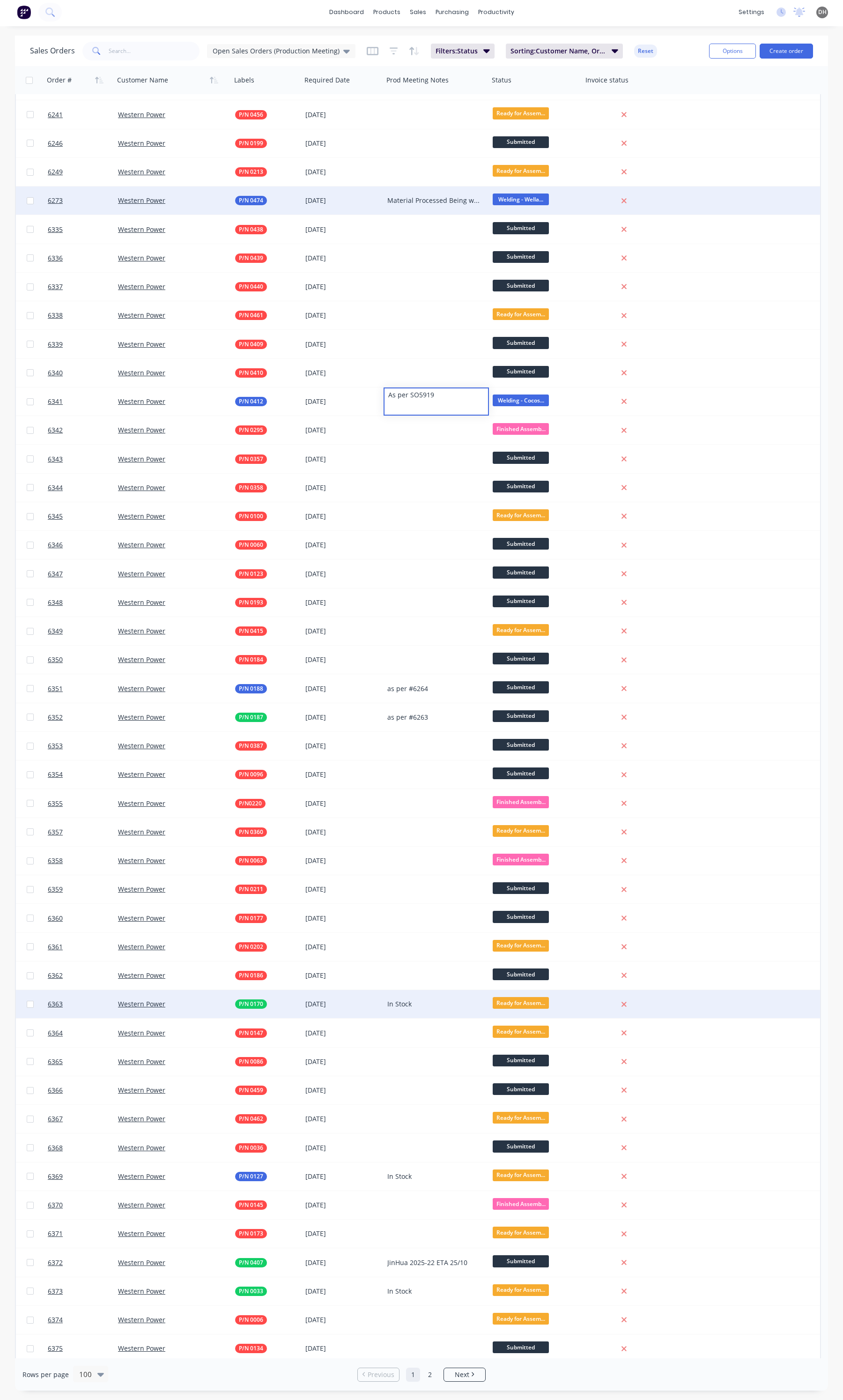
click at [431, 992] on div "In Stock" at bounding box center [436, 1004] width 105 height 28
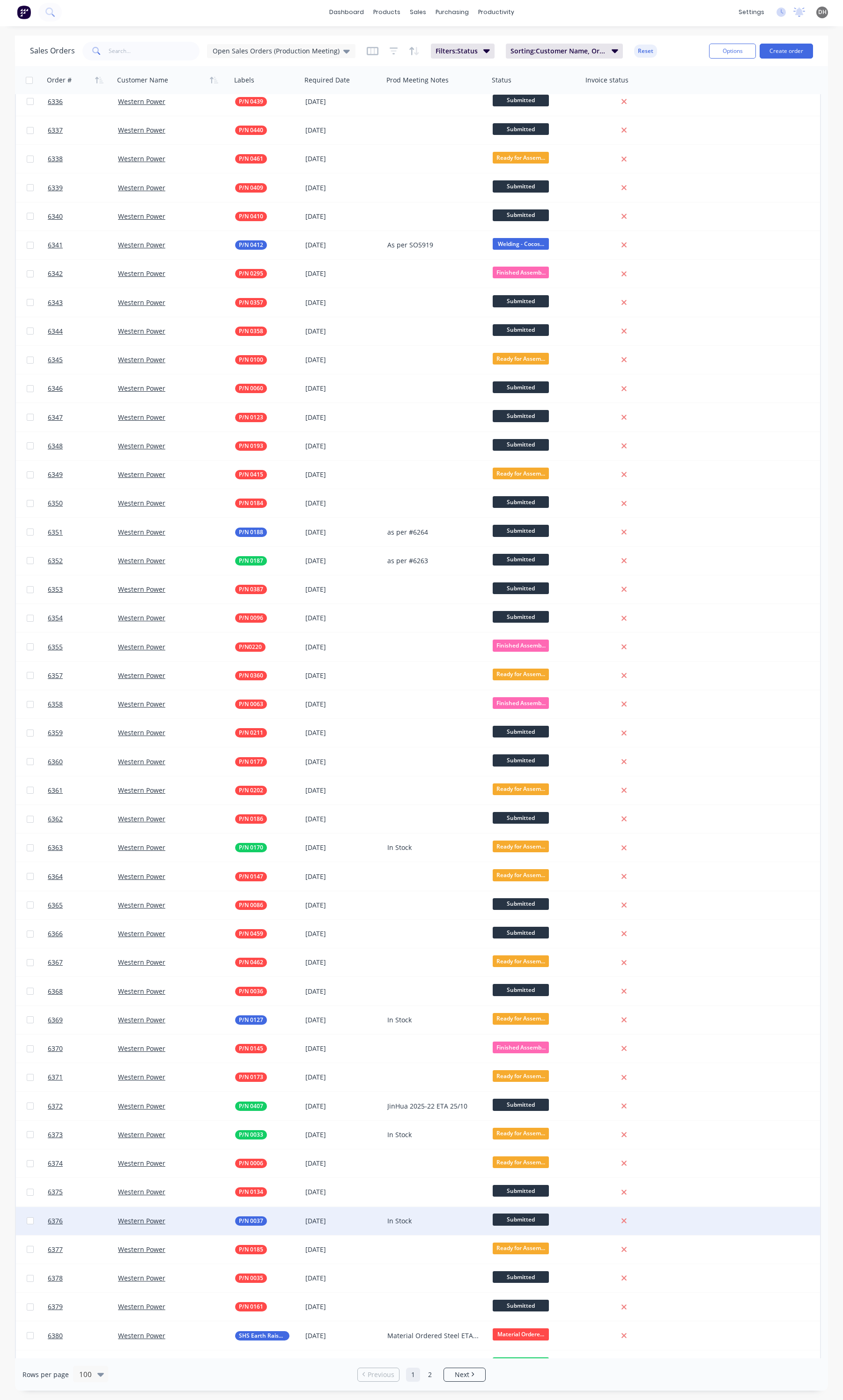
scroll to position [1606, 0]
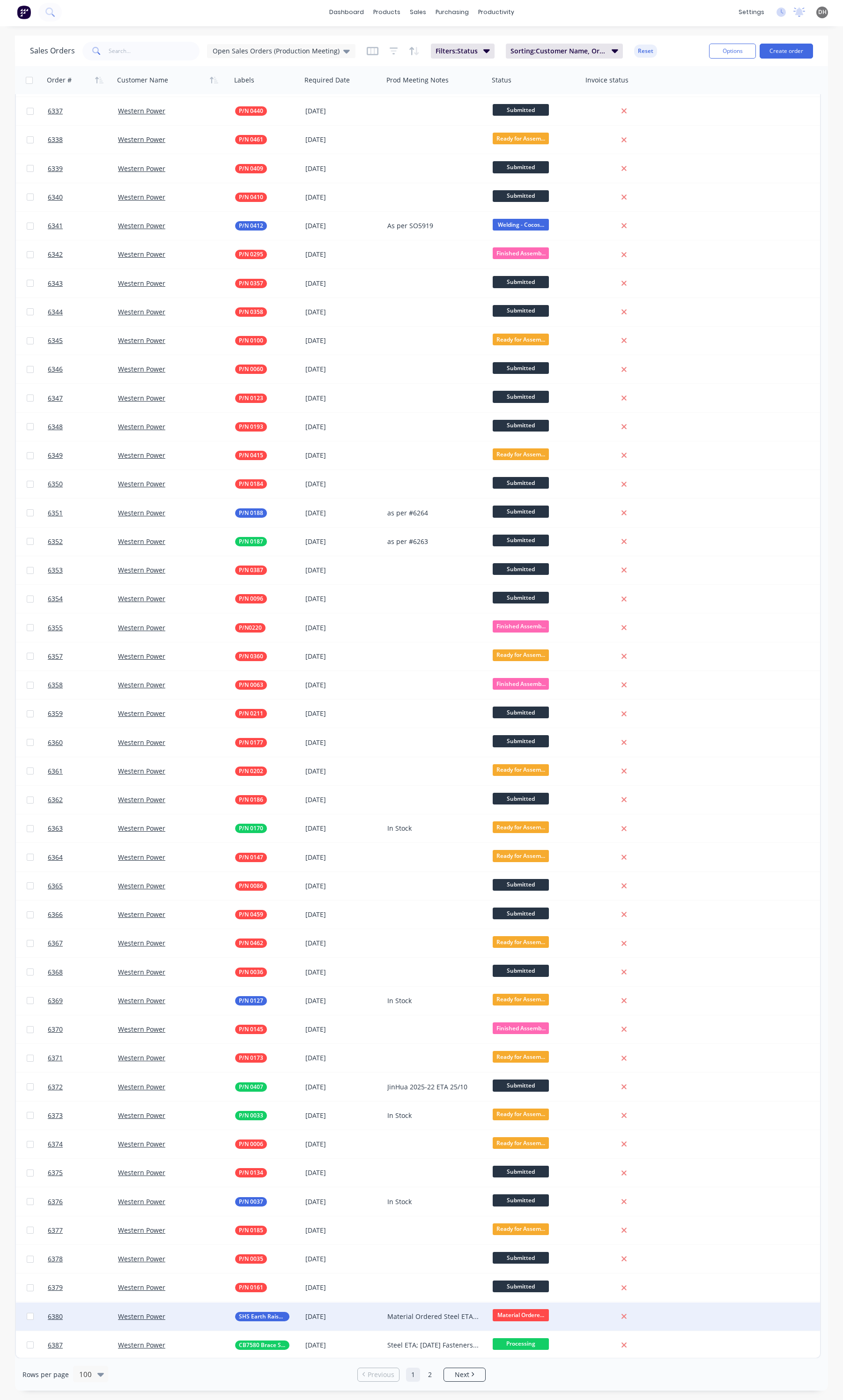
click at [428, 1319] on div "Material Ordered Steel ETA 08/10 United Steel Fasteners ETA 07/10 Stainless Fas…" at bounding box center [433, 1316] width 93 height 9
drag, startPoint x: 474, startPoint y: 1316, endPoint x: 404, endPoint y: 1319, distance: 70.1
click at [404, 1319] on div "Material Ordered Steel ETA 08/10 United Steel Fasteners ETA 07/10 Stainless Fas…" at bounding box center [436, 1324] width 104 height 41
drag, startPoint x: 482, startPoint y: 1332, endPoint x: 446, endPoint y: 1334, distance: 36.1
click at [446, 1334] on div "Material Ordered Steel here Fasteners ETA 07/10 Stainless Fasteners" at bounding box center [436, 1324] width 104 height 41
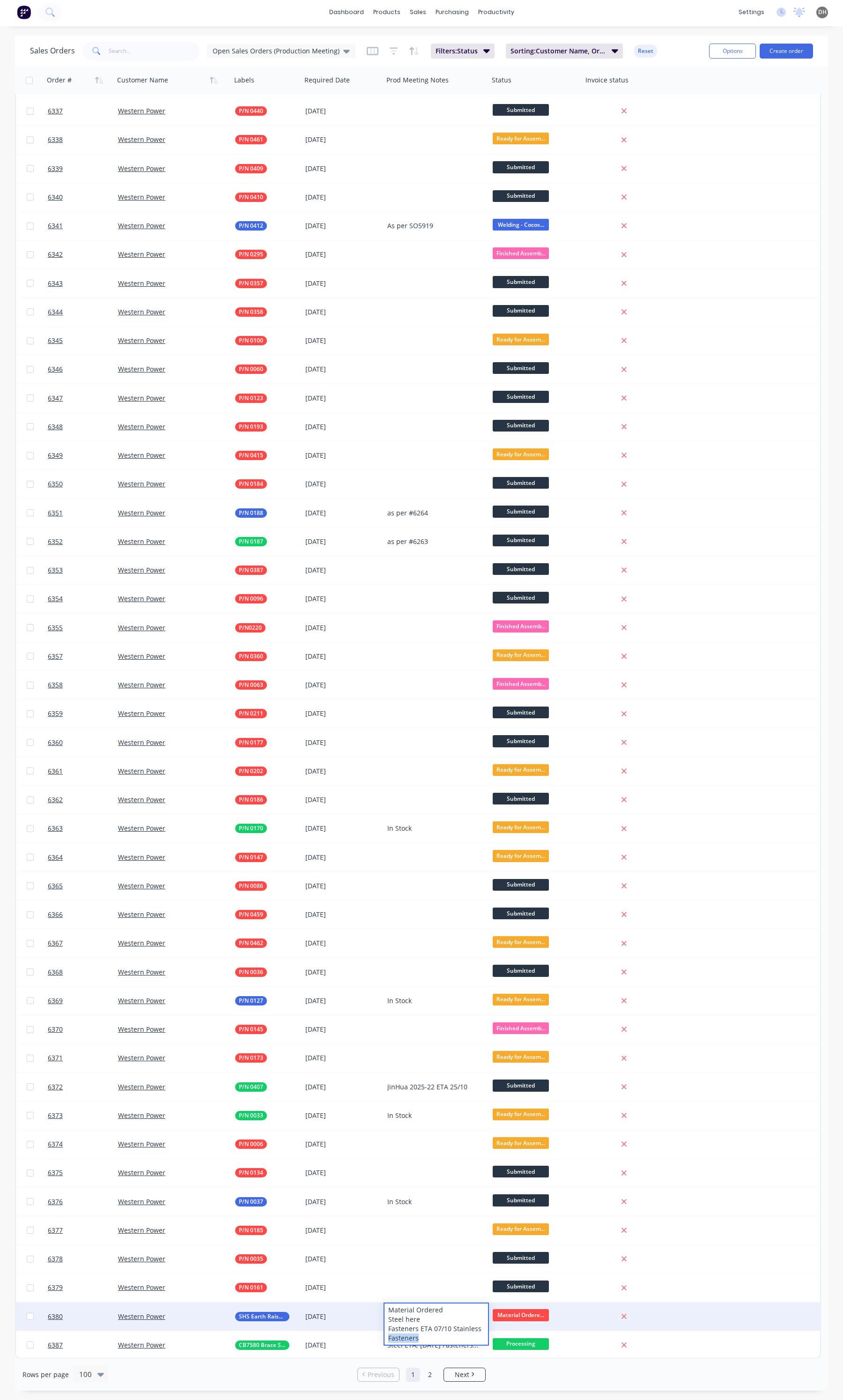
click at [443, 1335] on div "Material Ordered Steel here Fasteners ETA 07/10 Stainless Fasteners" at bounding box center [436, 1324] width 104 height 41
drag, startPoint x: 439, startPoint y: 1337, endPoint x: 420, endPoint y: 1330, distance: 20.2
click at [420, 1330] on div "Material Ordered Steel here Fasteners ETA 07/10 Stainless Fasteners" at bounding box center [436, 1324] width 104 height 41
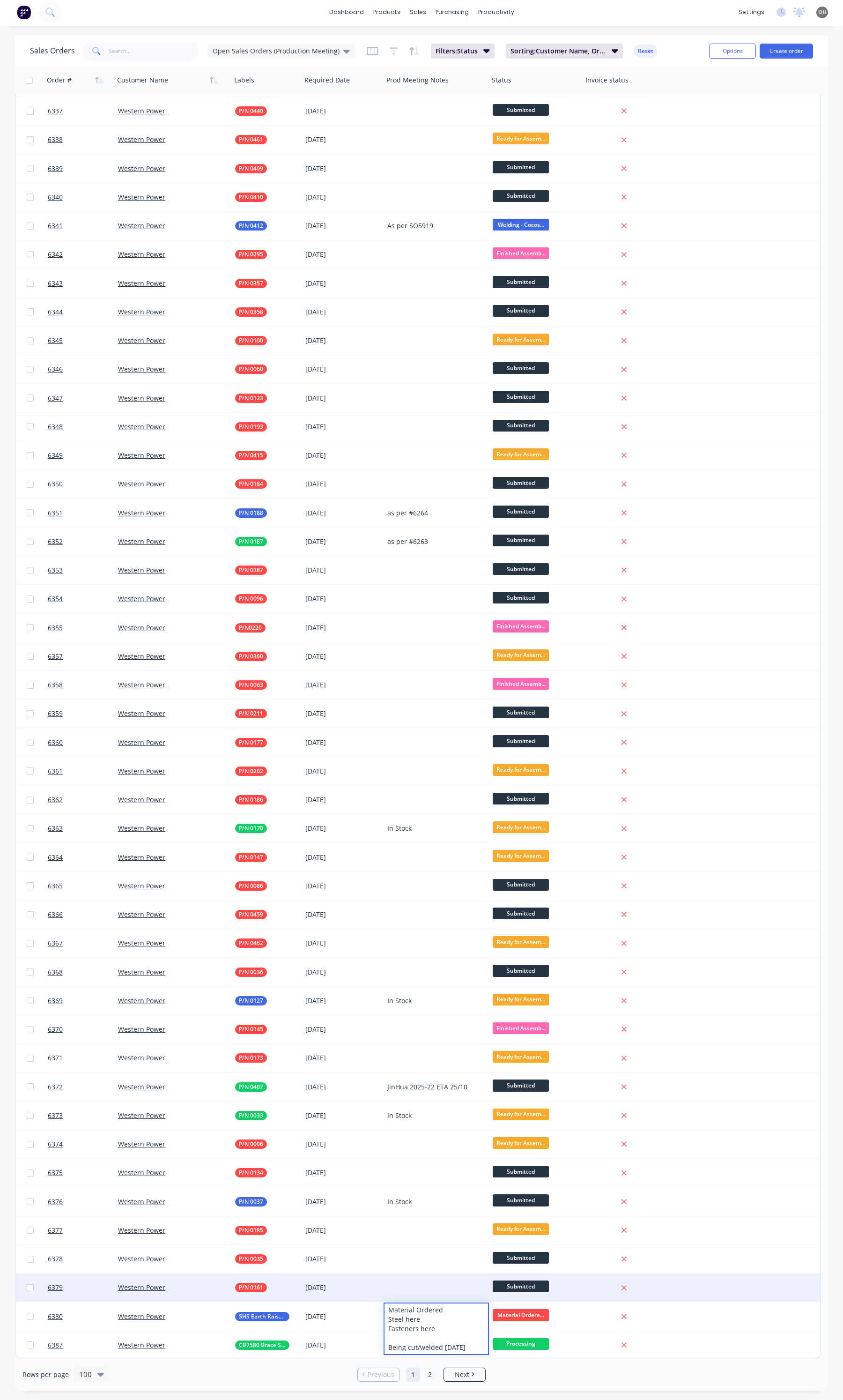
click at [429, 1296] on div at bounding box center [436, 1287] width 105 height 28
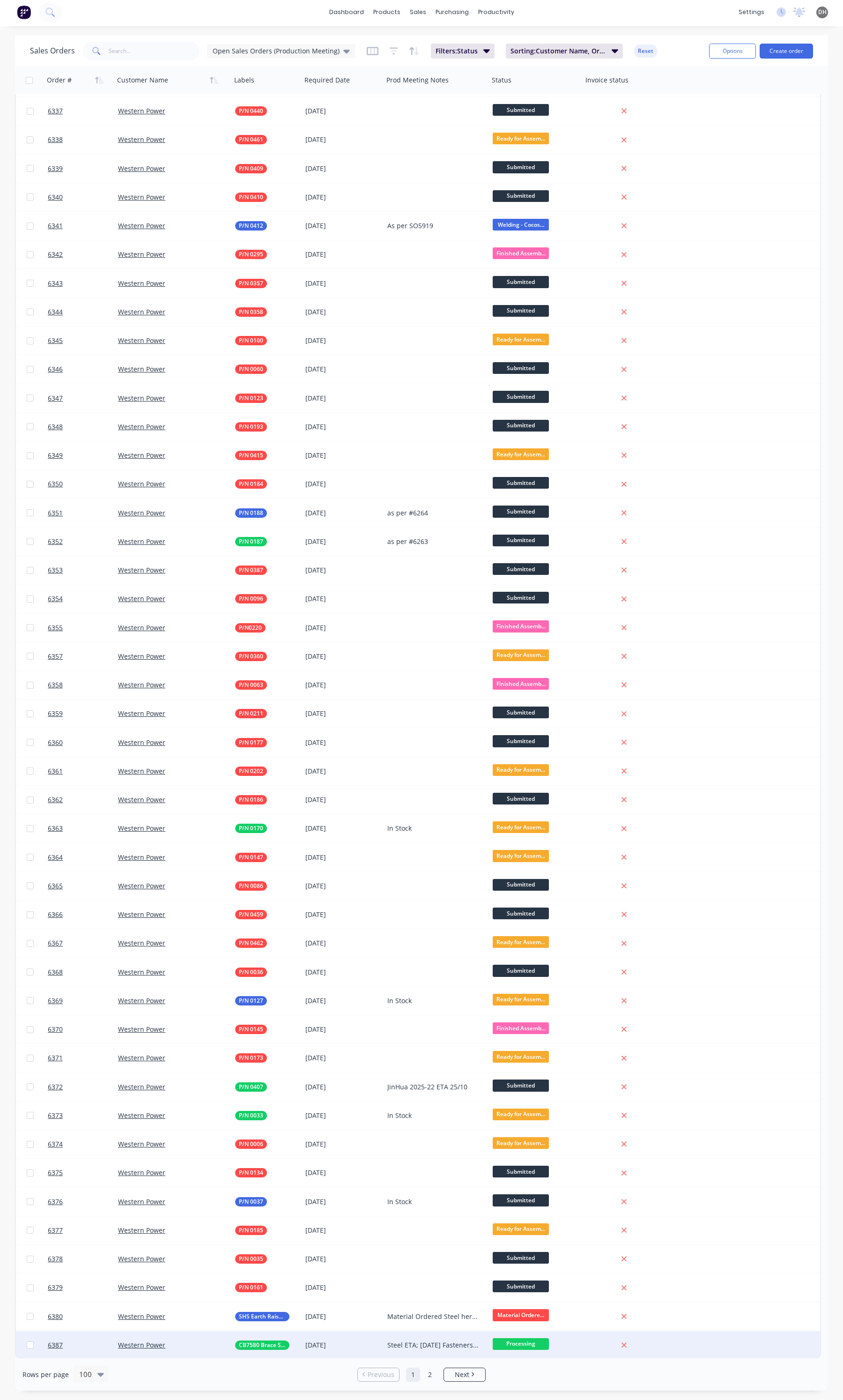
click at [437, 1344] on div "Steel ETA; [DATE] Fasteners ETA: [DATE]" at bounding box center [433, 1345] width 93 height 9
drag, startPoint x: 471, startPoint y: 1346, endPoint x: 419, endPoint y: 1346, distance: 52.0
click at [419, 1346] on div "Steel ETA; [DATE] Fasteners ETA: [DATE]" at bounding box center [436, 1343] width 104 height 23
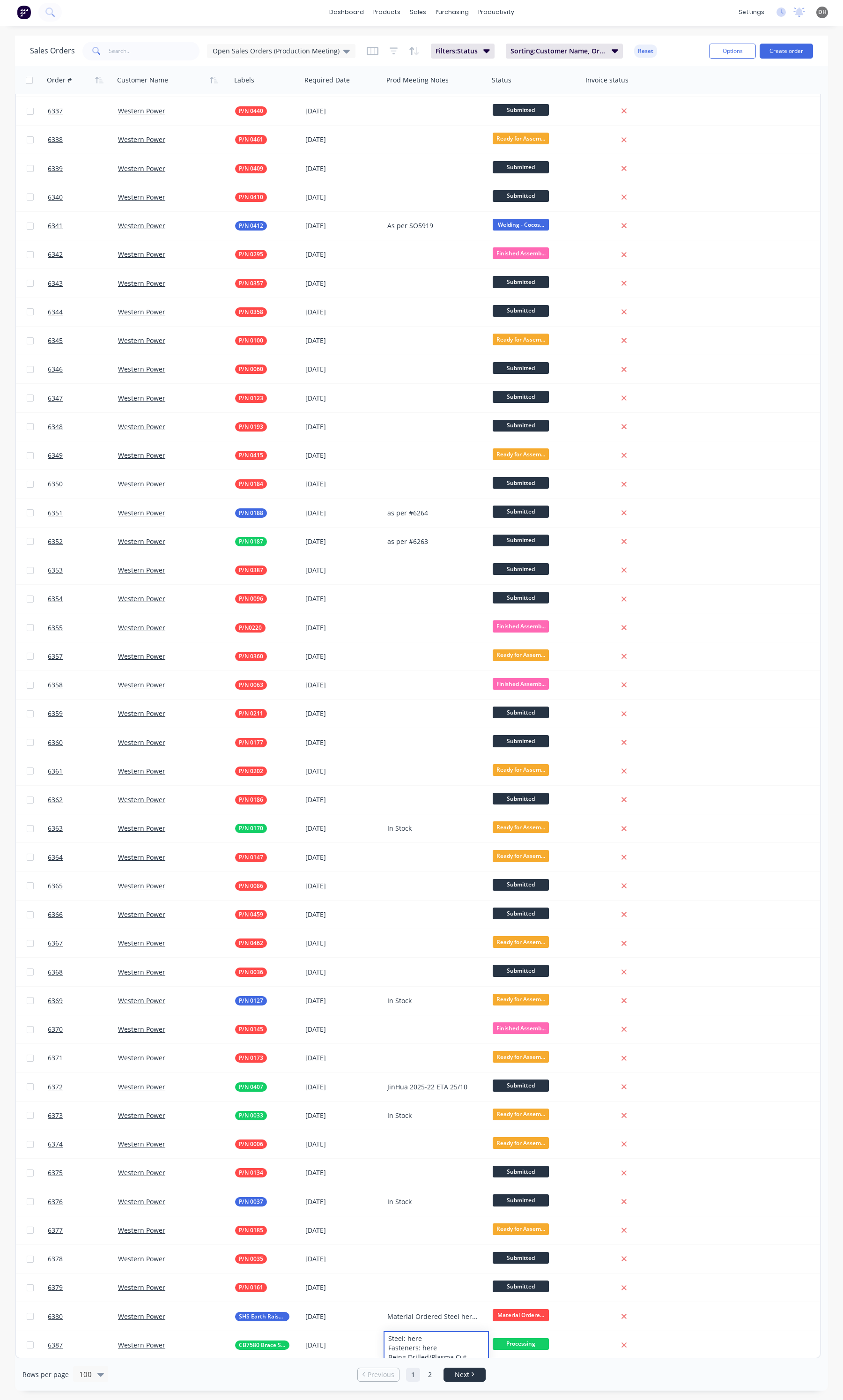
click at [460, 1380] on li "Next" at bounding box center [465, 1375] width 42 height 14
click at [469, 1380] on li "Next" at bounding box center [465, 1375] width 42 height 14
click at [478, 1372] on link "Next" at bounding box center [464, 1375] width 41 height 9
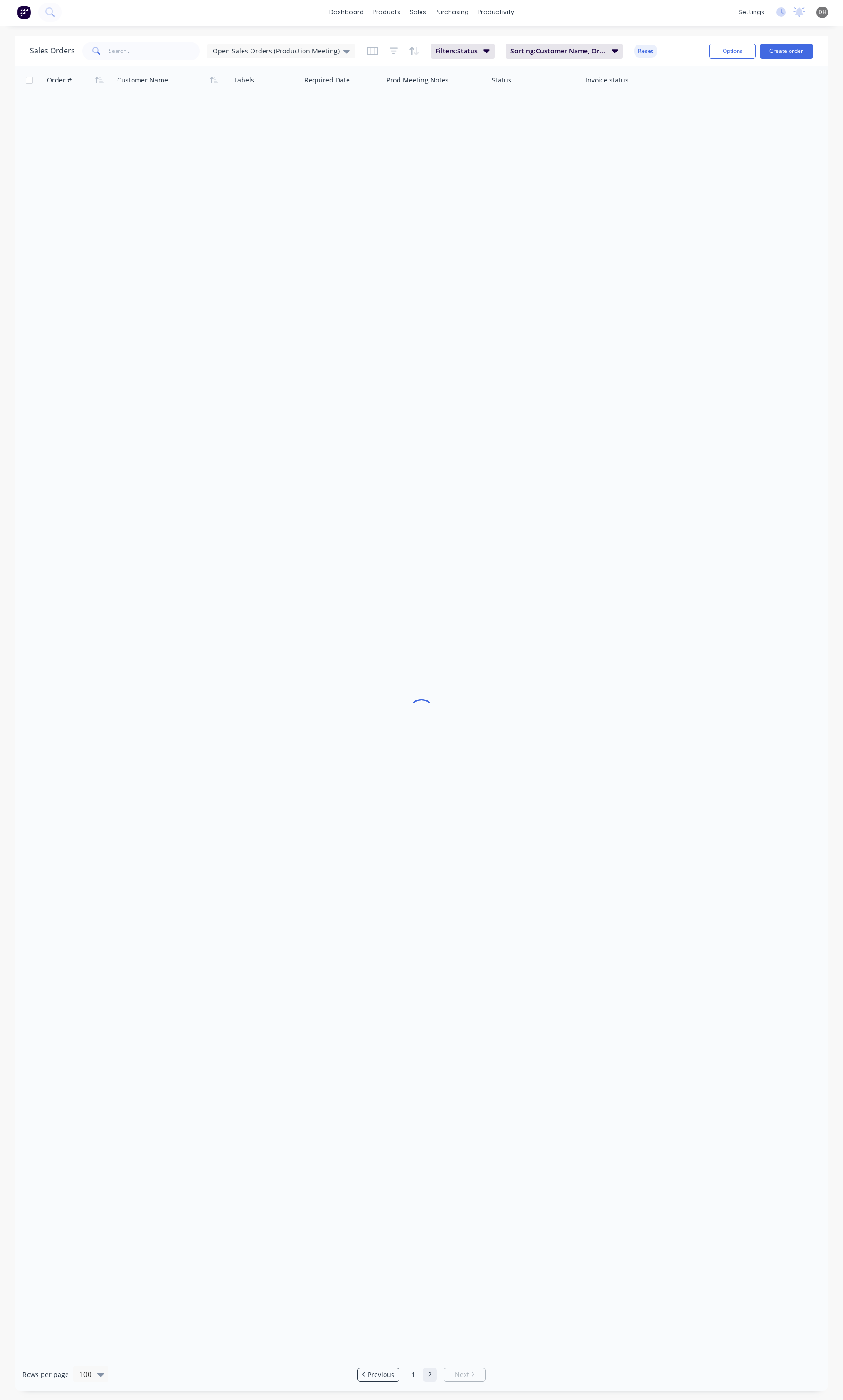
scroll to position [0, 0]
click at [358, 1380] on li "Previous" at bounding box center [378, 1375] width 42 height 14
click at [375, 1380] on li "Previous" at bounding box center [378, 1375] width 42 height 14
click at [365, 1376] on icon "Previous page" at bounding box center [364, 1375] width 3 height 4
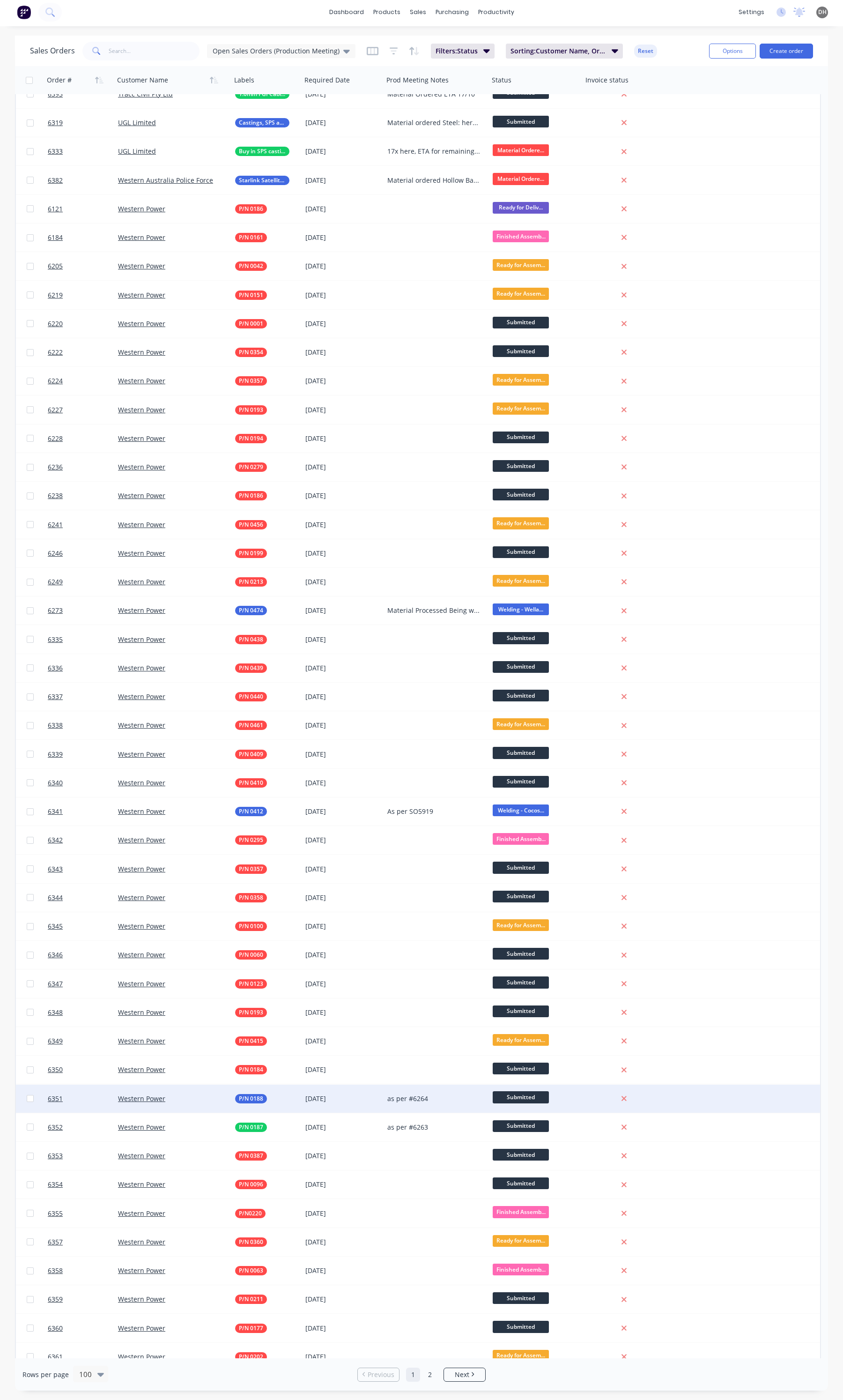
scroll to position [961, 0]
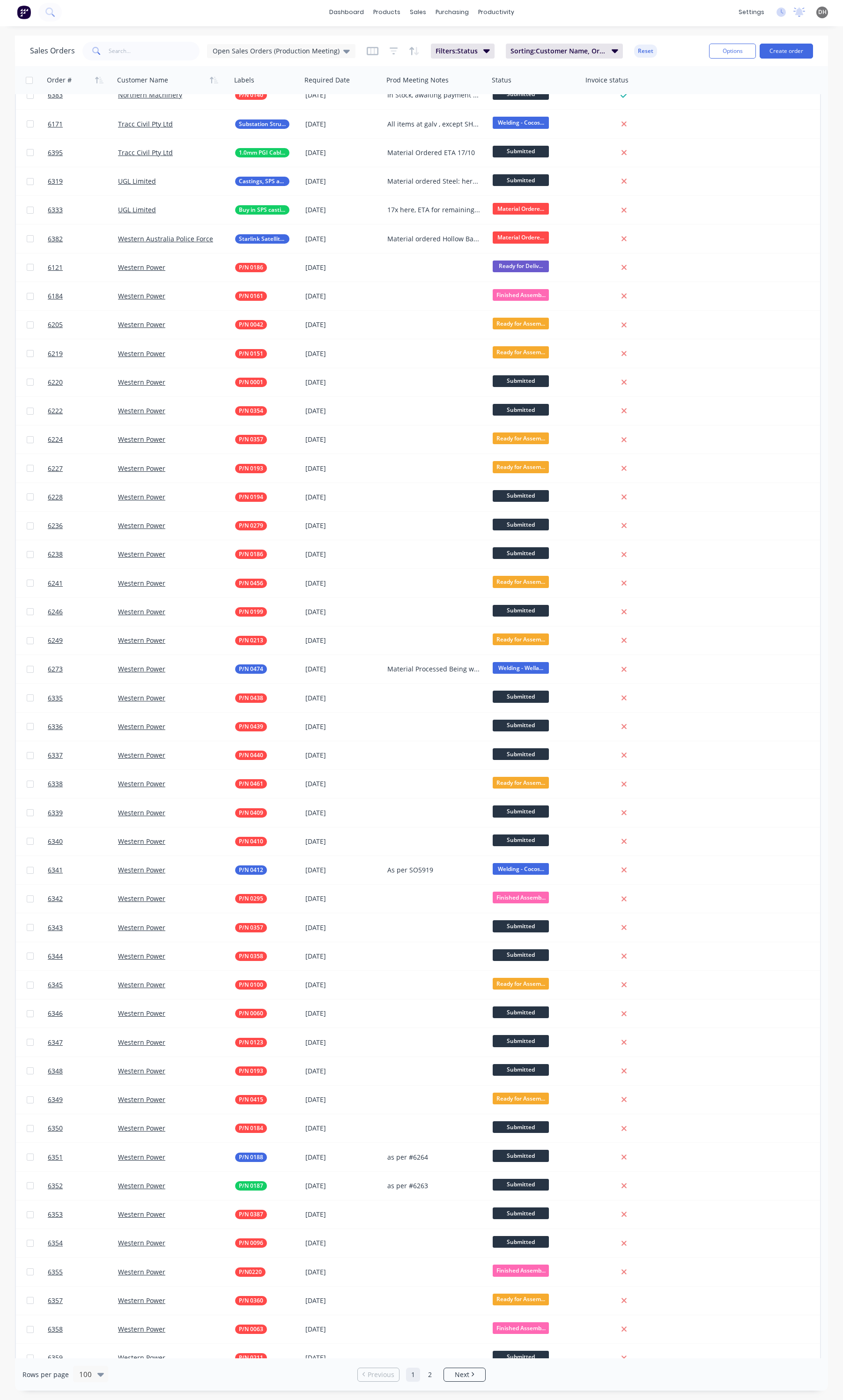
click at [127, 61] on div "Sales Orders Open Sales Orders (Production Meeting) Filters: Status Sorting: Cu…" at bounding box center [365, 51] width 672 height 23
click at [129, 54] on input "text" at bounding box center [155, 51] width 91 height 19
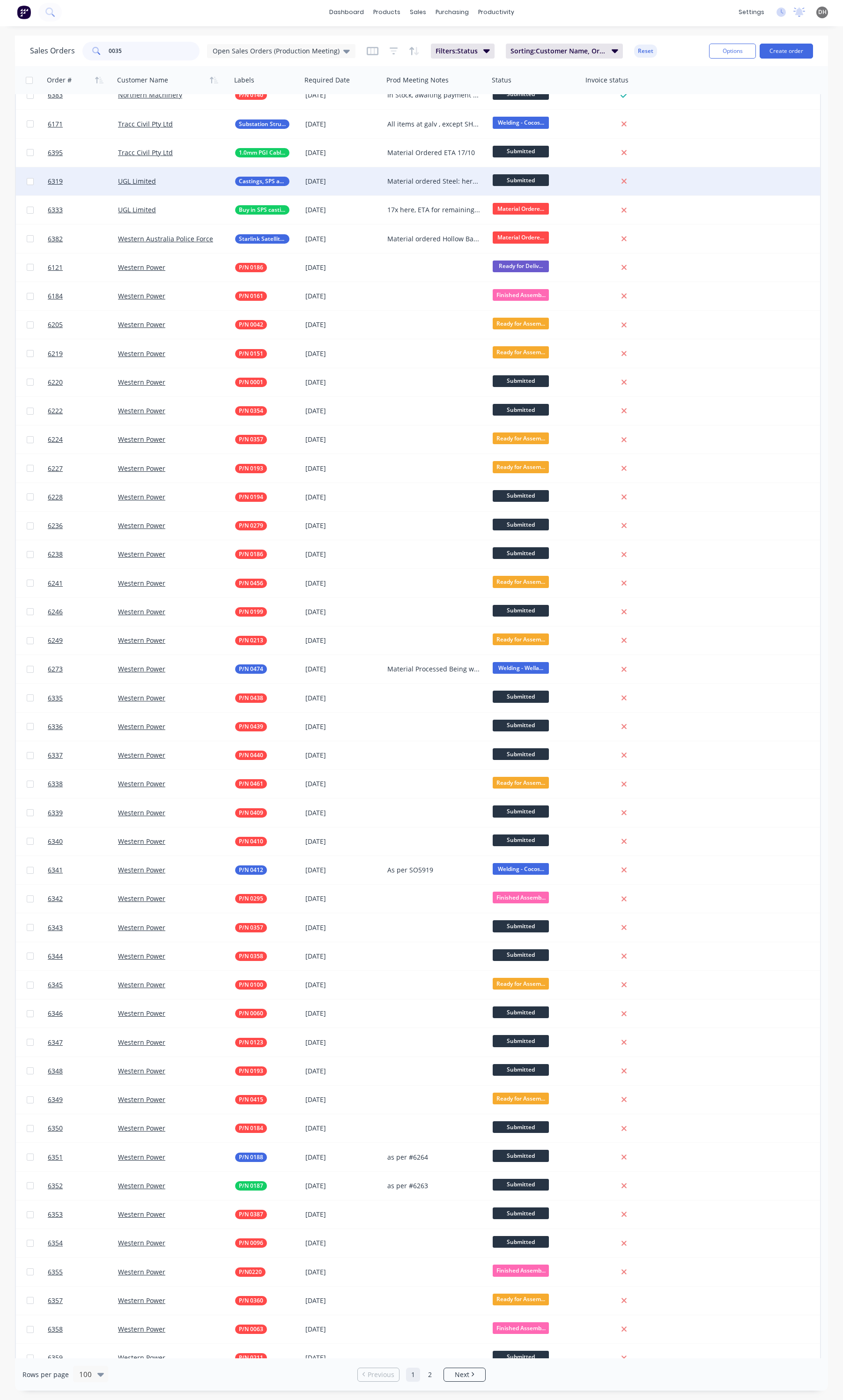
scroll to position [0, 0]
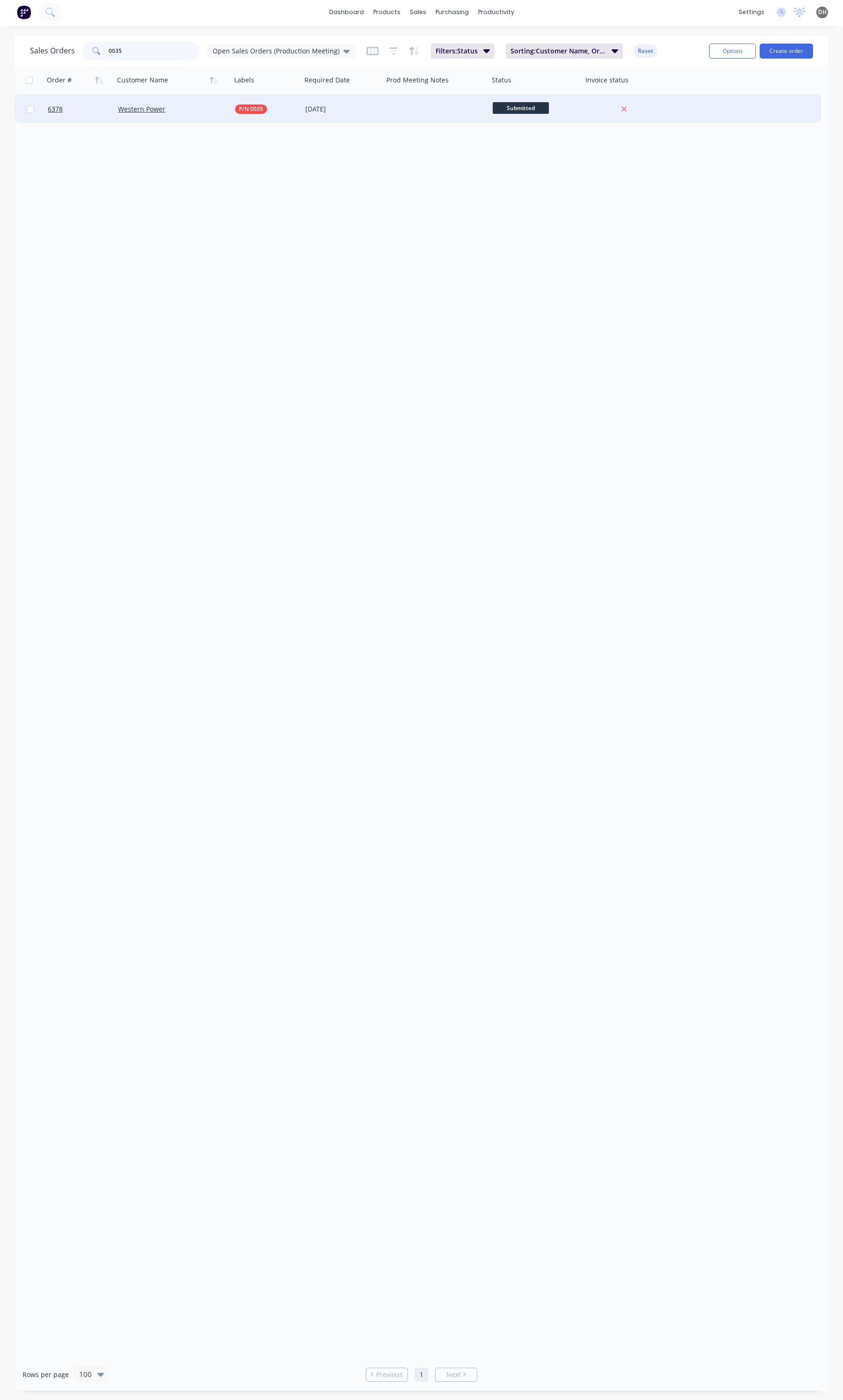
type input "0035"
click at [395, 113] on div at bounding box center [436, 109] width 105 height 28
click at [431, 102] on div "Need to reducr QTY to 4999" at bounding box center [436, 102] width 104 height 13
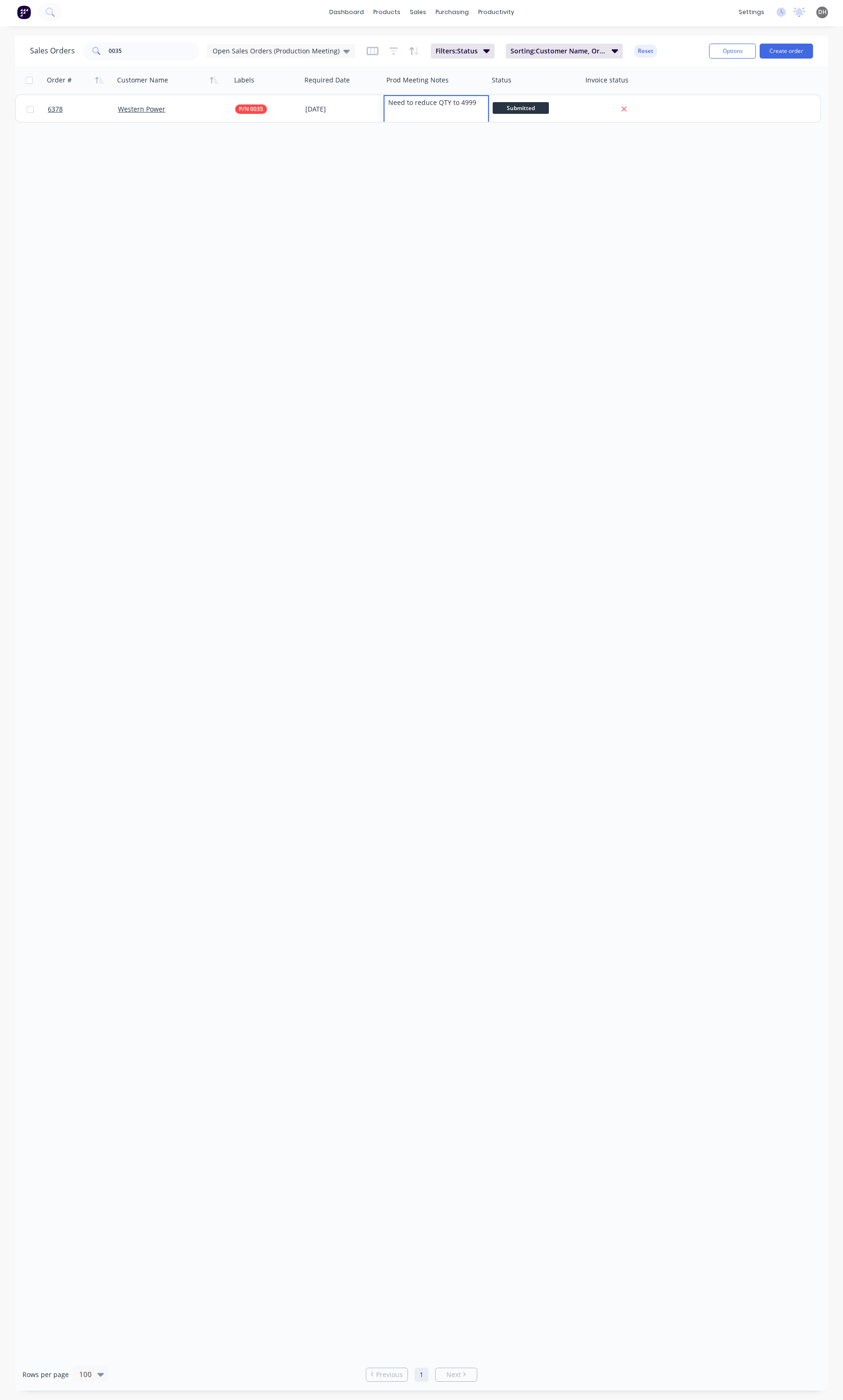
click at [386, 192] on div "Order # Customer Name Labels Required Date Prod Meeting Notes Status Invoice st…" at bounding box center [422, 712] width 813 height 1292
click at [172, 41] on input "0035" at bounding box center [155, 51] width 91 height 19
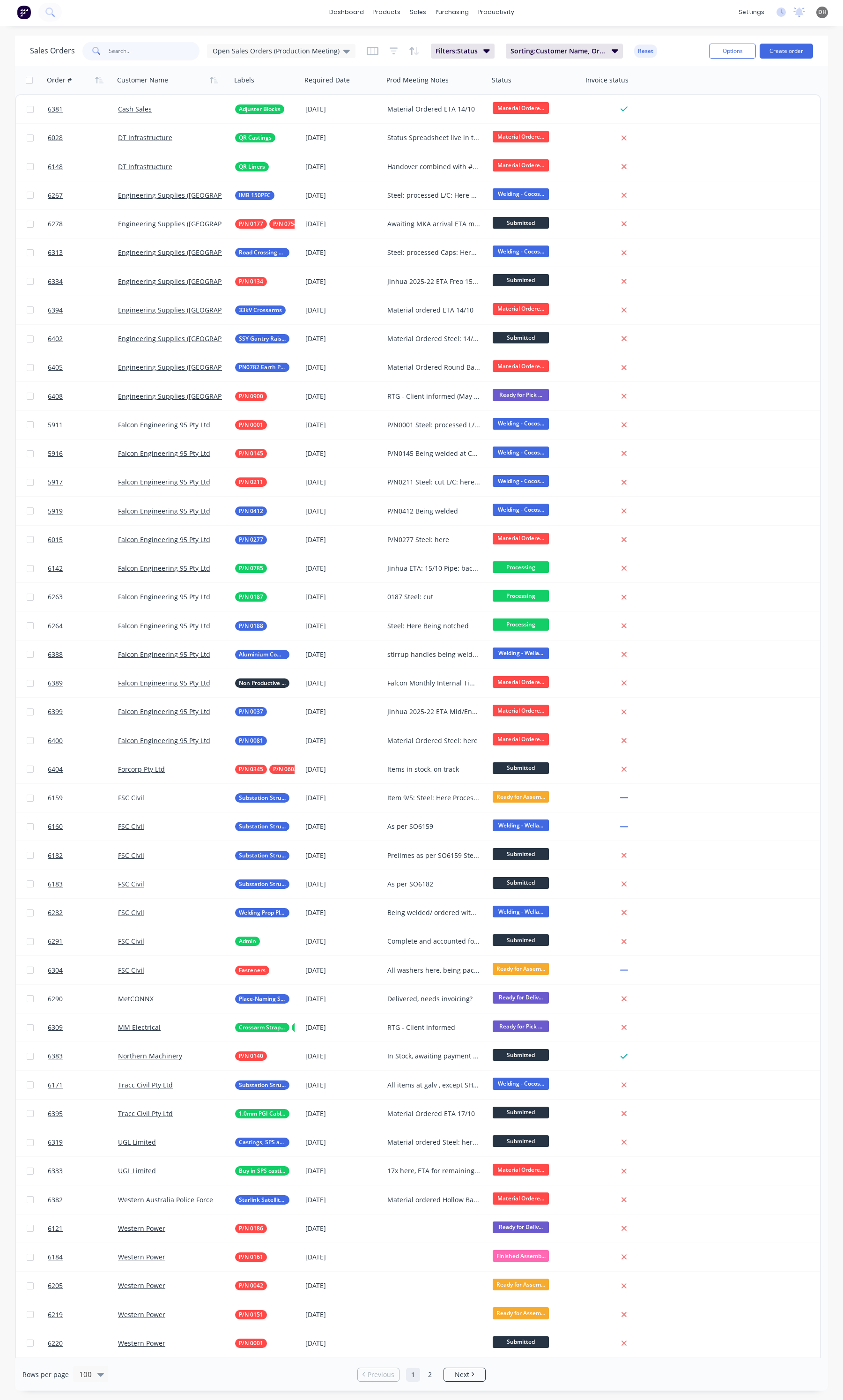
click at [172, 41] on input "text" at bounding box center [155, 51] width 91 height 19
type input "0035"
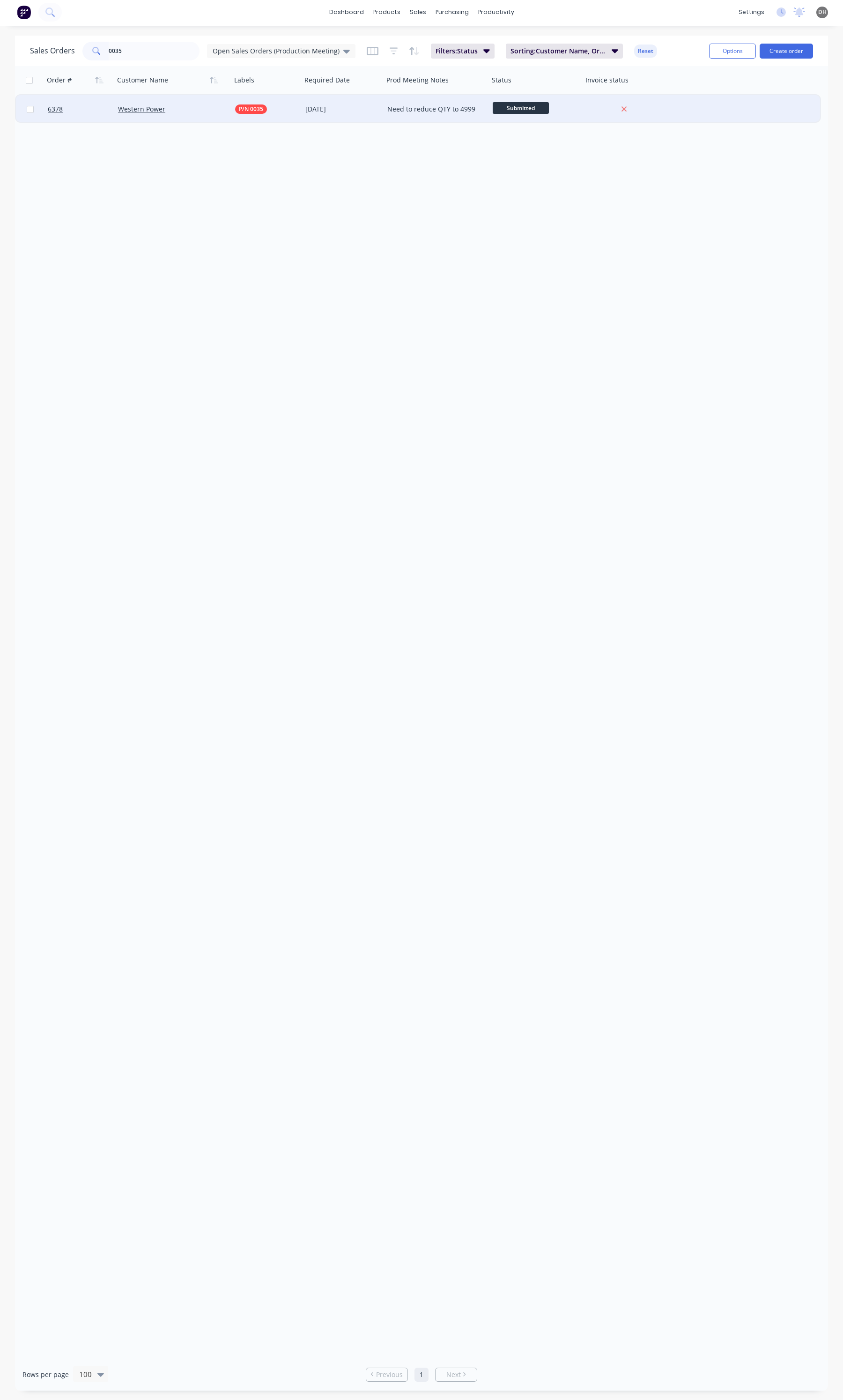
click at [404, 105] on div "Need to reduce QTY to 4999" at bounding box center [433, 109] width 93 height 9
drag, startPoint x: 471, startPoint y: 106, endPoint x: 375, endPoint y: 116, distance: 96.5
click at [375, 116] on div "6378 Western Power P/N 0035 [DATE] Need to reduce QTY to 4999 Submitted" at bounding box center [418, 109] width 804 height 28
drag, startPoint x: 476, startPoint y: 100, endPoint x: 198, endPoint y: 108, distance: 278.1
click at [198, 108] on div "6378 Western Power P/N 0035 [DATE] Need to reduce QTY to 4999 Submitted" at bounding box center [418, 109] width 804 height 28
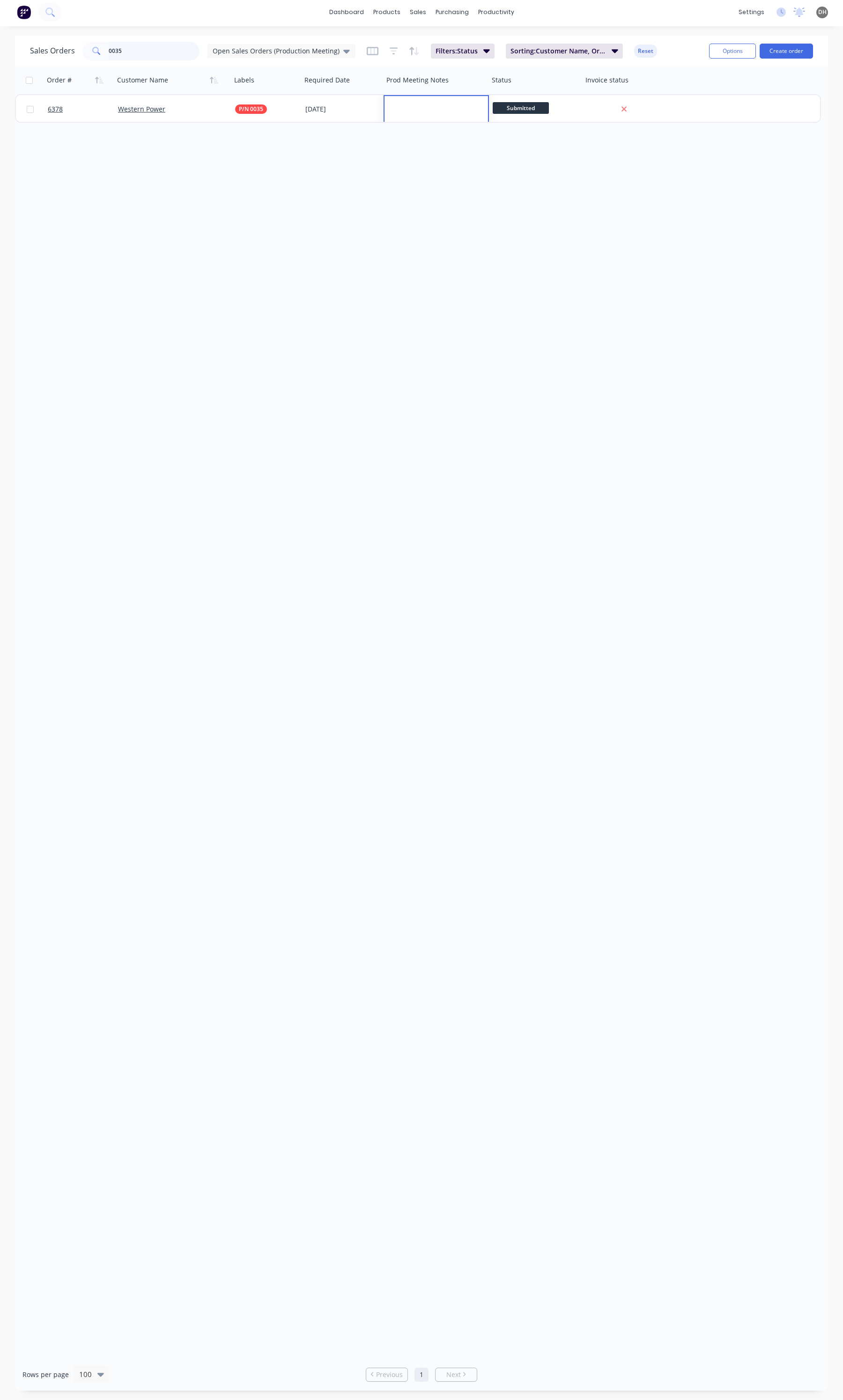
click at [158, 48] on input "0035" at bounding box center [155, 51] width 91 height 19
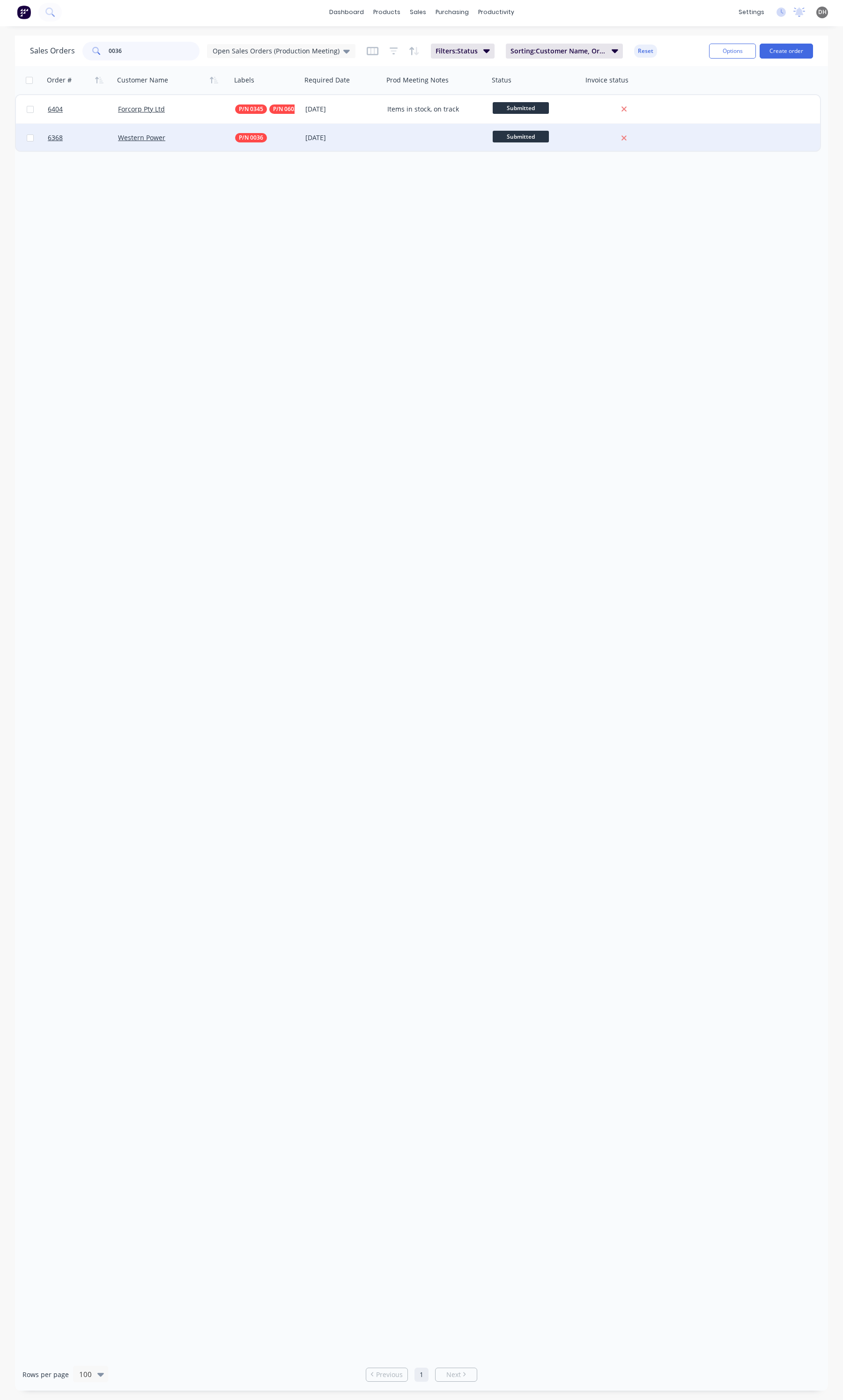
type input "0036"
click at [414, 134] on div at bounding box center [436, 137] width 105 height 28
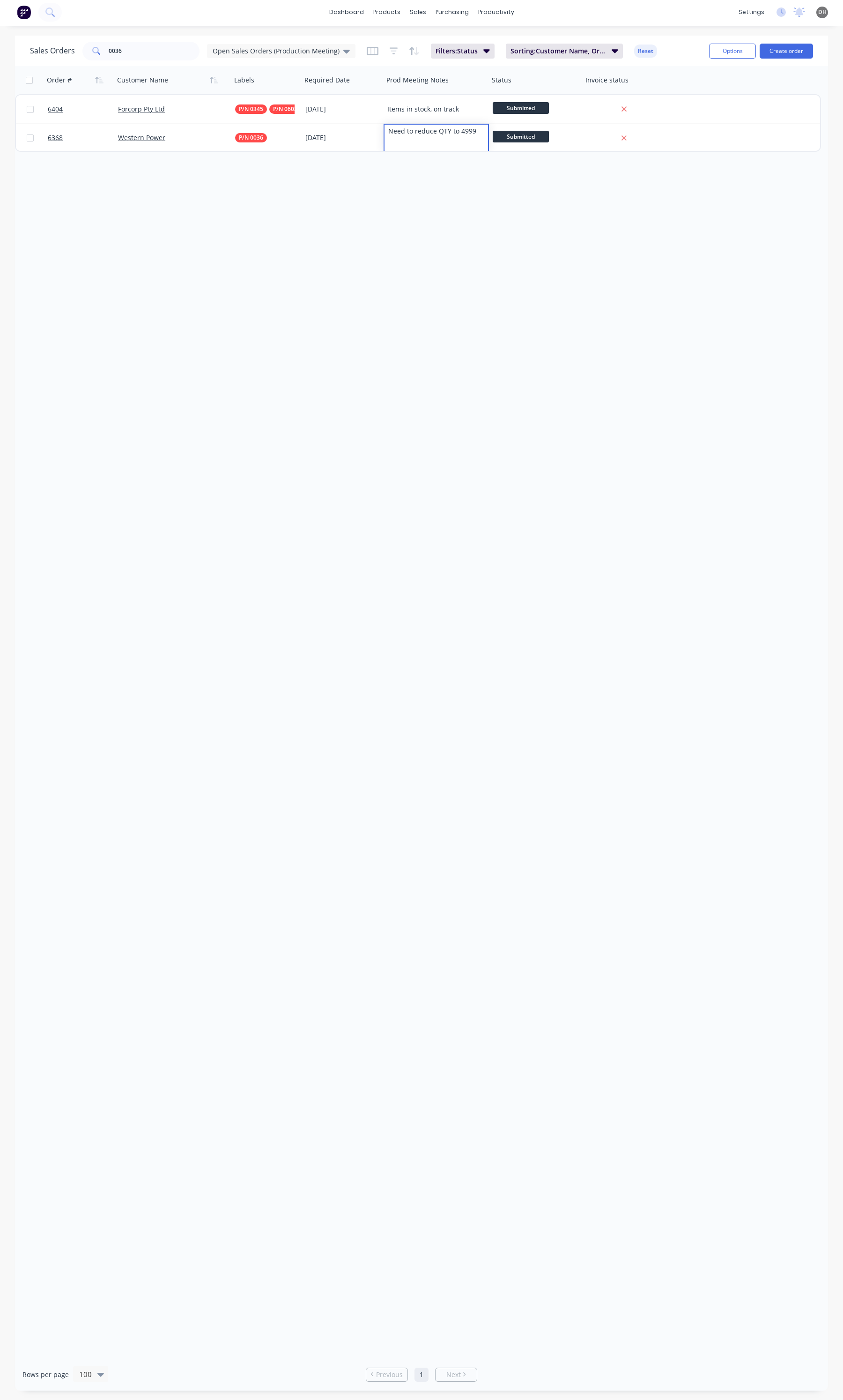
click at [397, 203] on div "Order # Customer Name Labels Required Date Prod Meeting Notes Status Invoice st…" at bounding box center [422, 712] width 813 height 1292
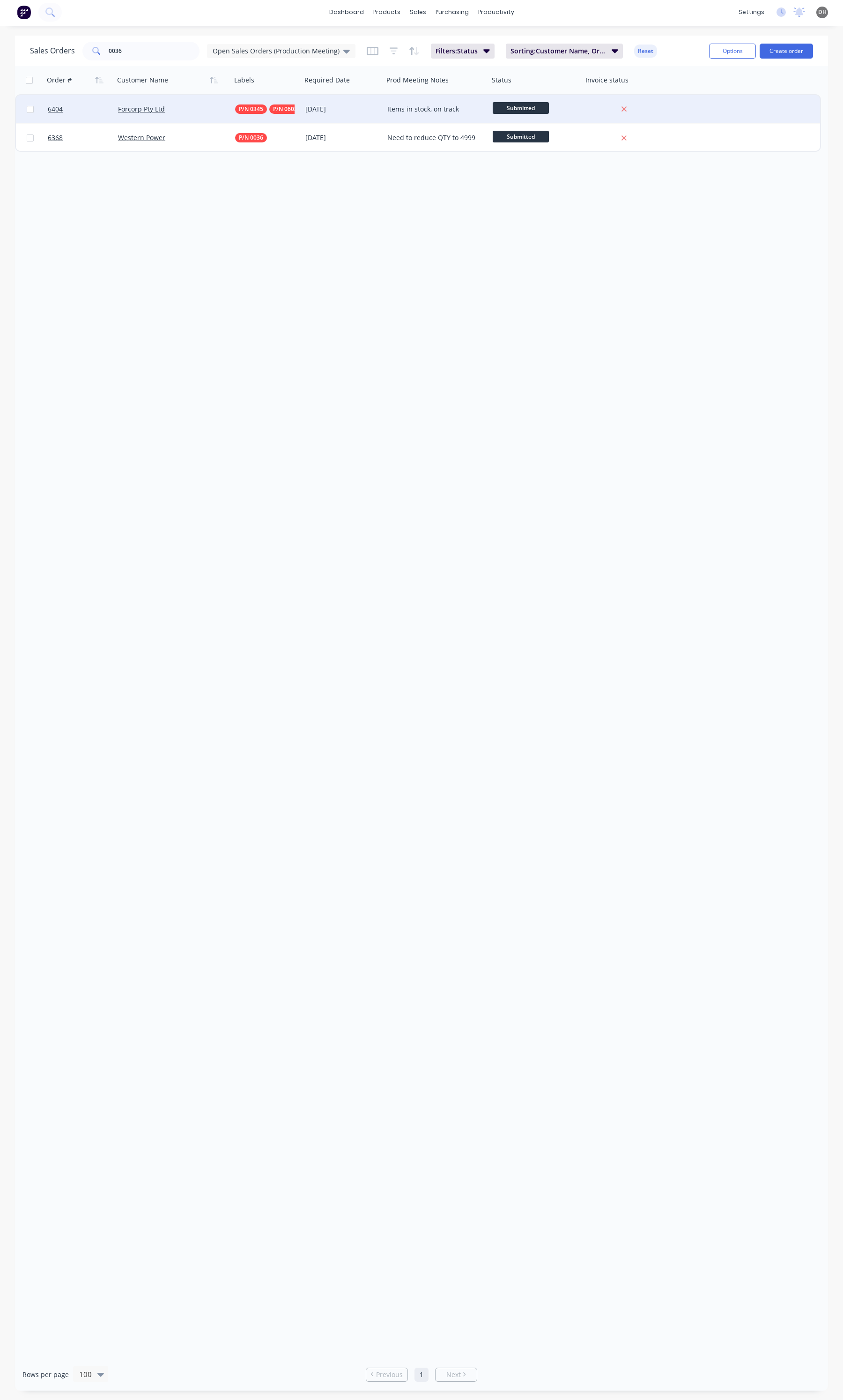
click at [193, 108] on div "Forcorp Pty Ltd" at bounding box center [170, 109] width 104 height 9
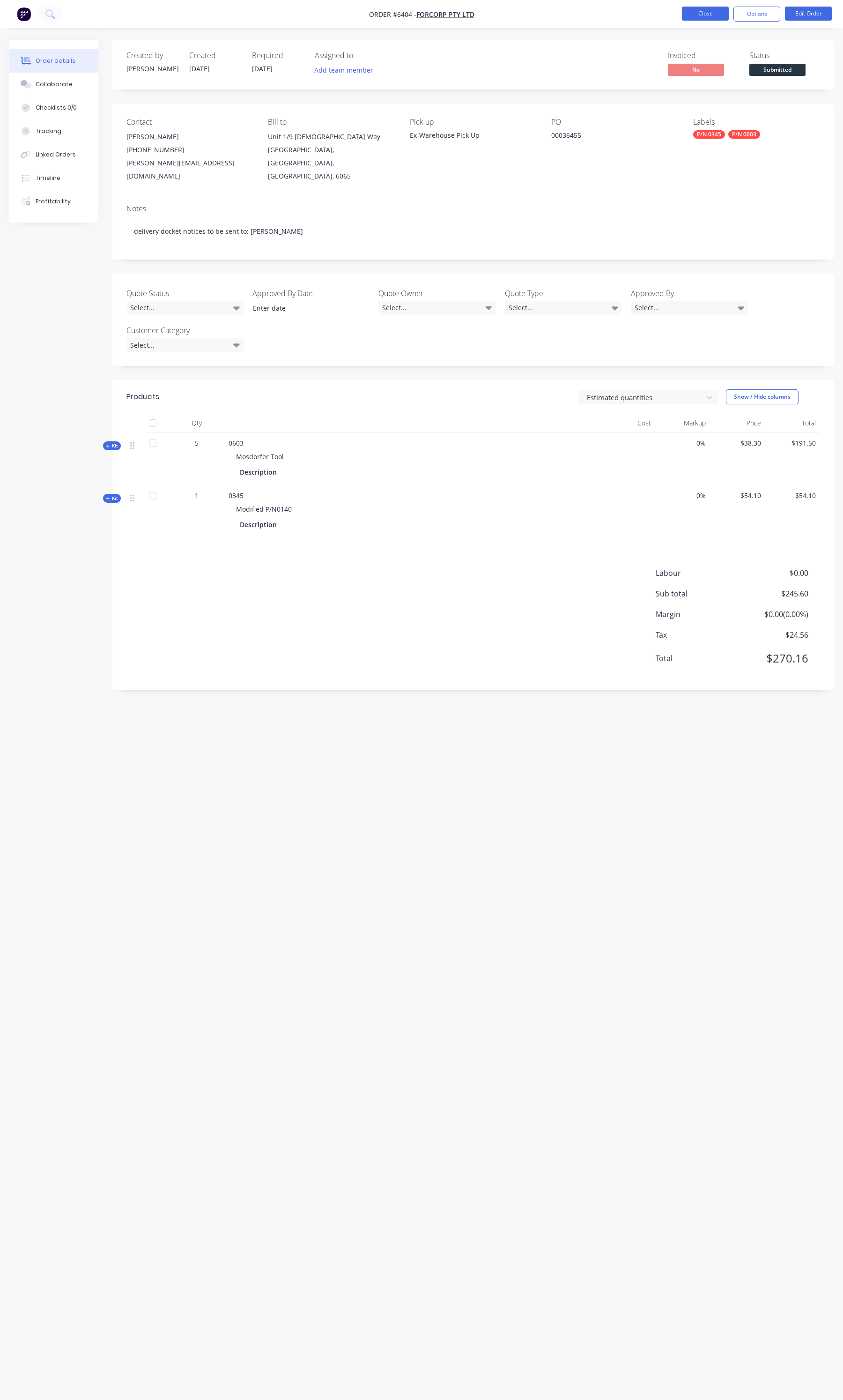
click at [701, 20] on button "Close" at bounding box center [705, 13] width 46 height 14
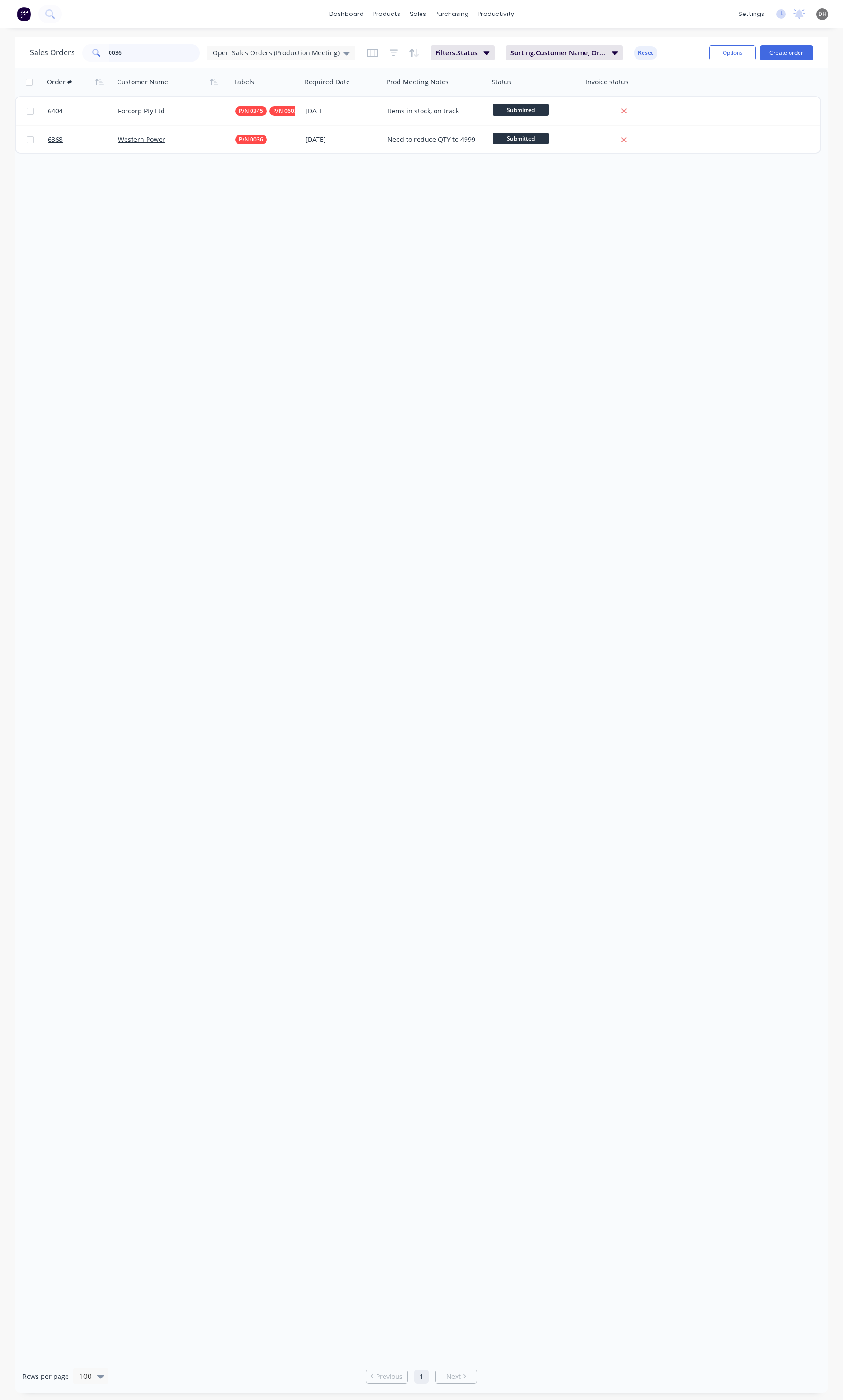
click at [158, 55] on input "0036" at bounding box center [155, 53] width 91 height 19
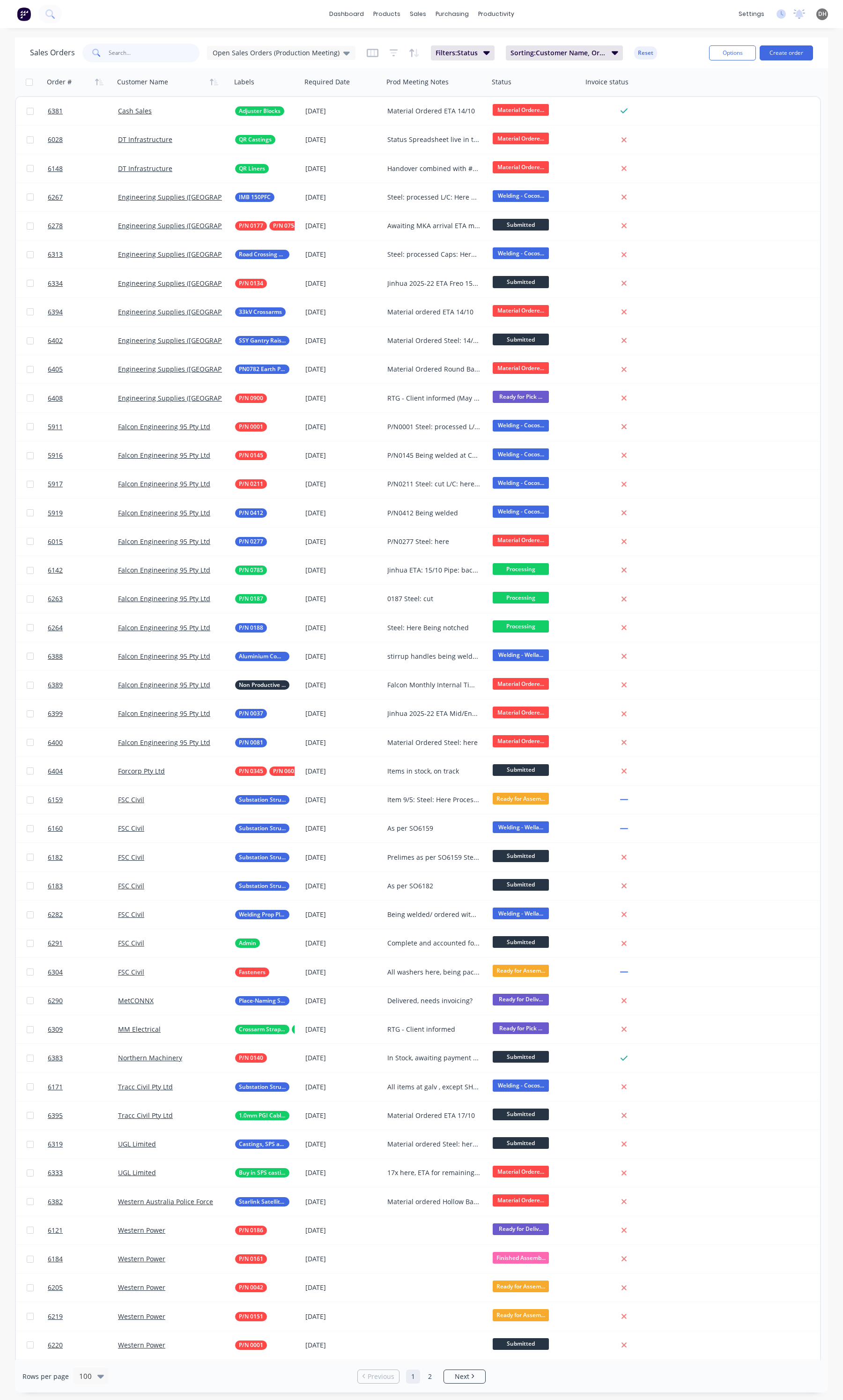
click at [132, 60] on input "text" at bounding box center [155, 53] width 91 height 19
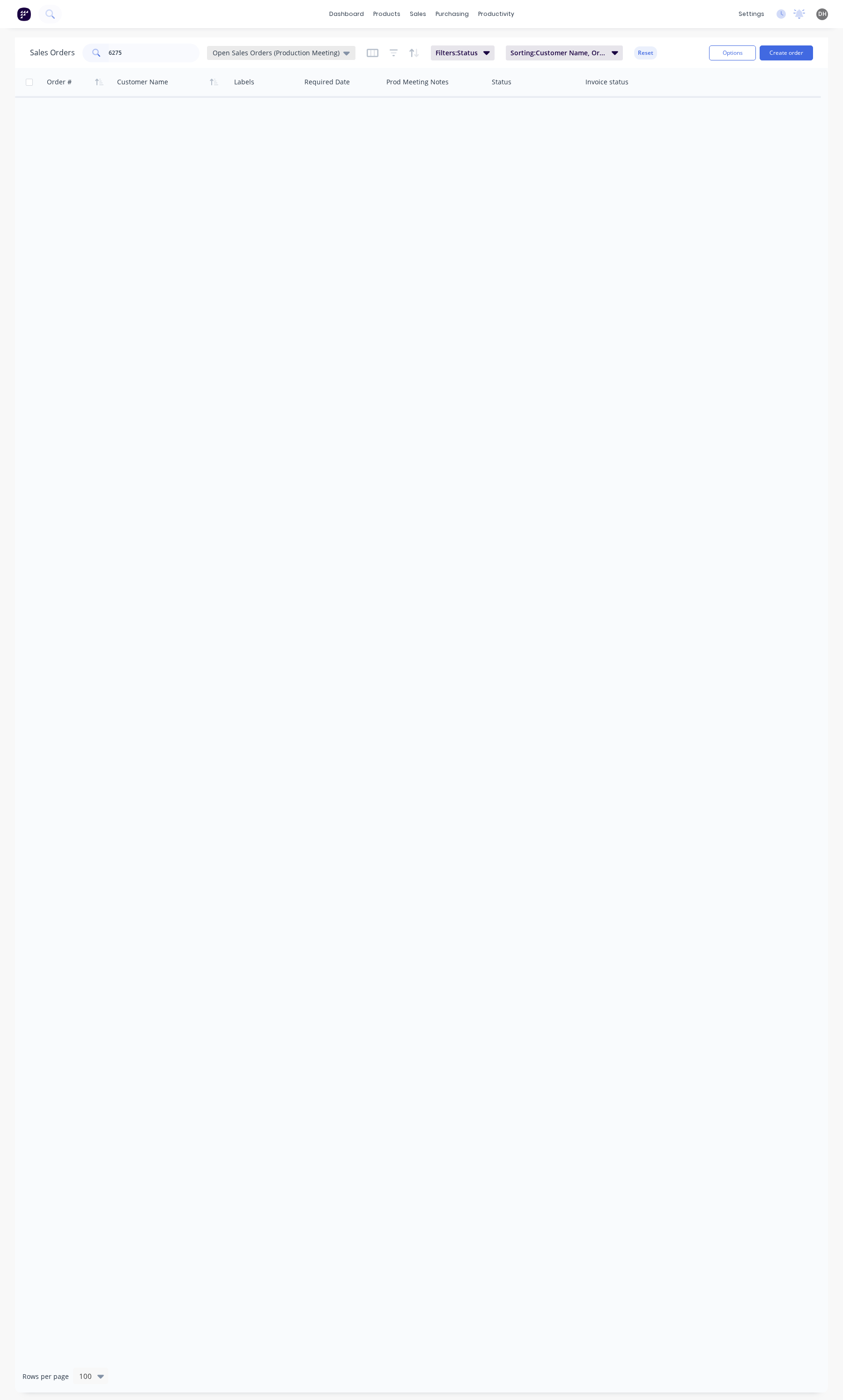
click at [219, 56] on span "Open Sales Orders (Production Meeting)" at bounding box center [276, 53] width 127 height 10
click at [220, 135] on button "None" at bounding box center [264, 132] width 107 height 11
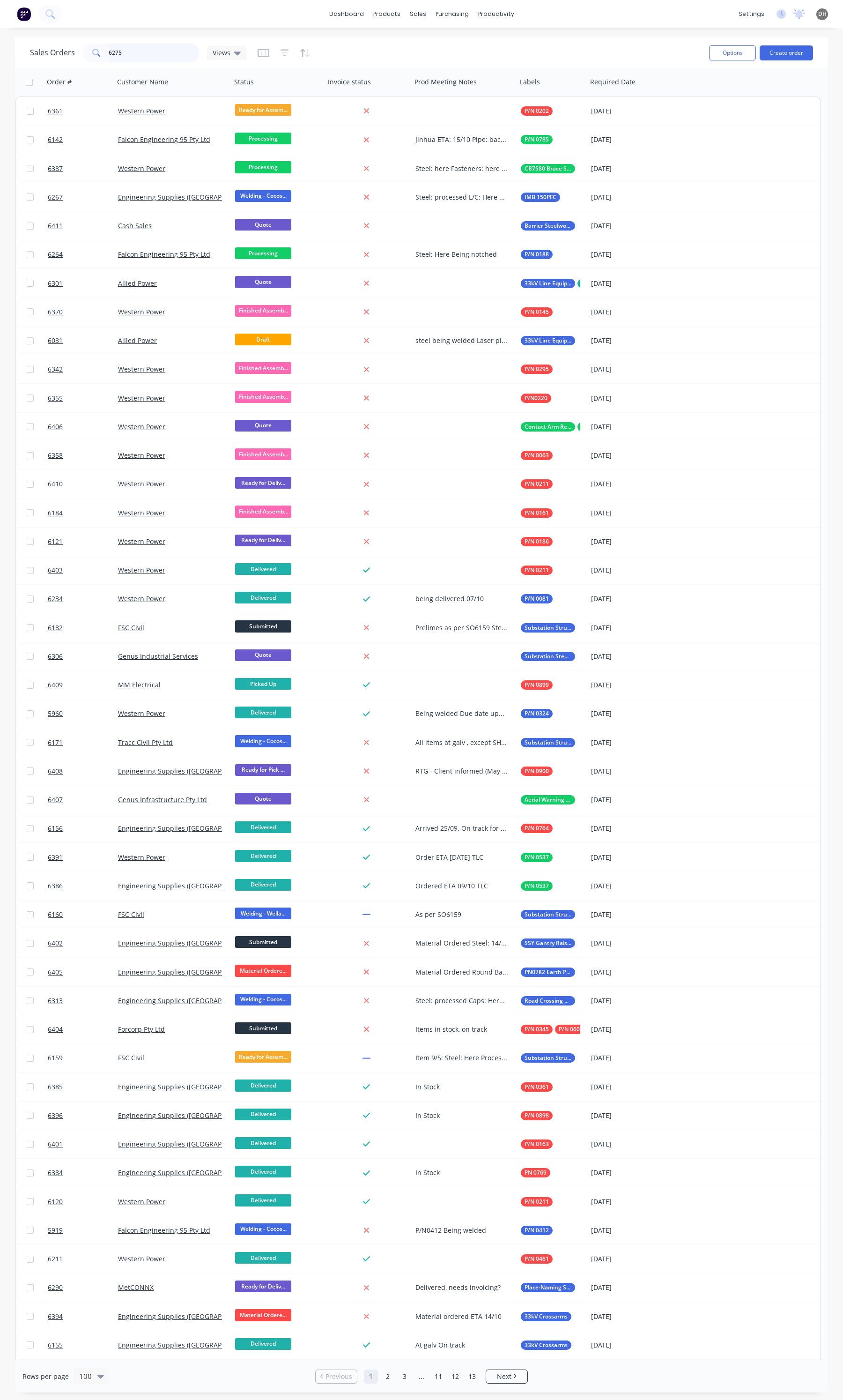
click at [122, 56] on input "6275" at bounding box center [155, 53] width 91 height 19
type input "6275"
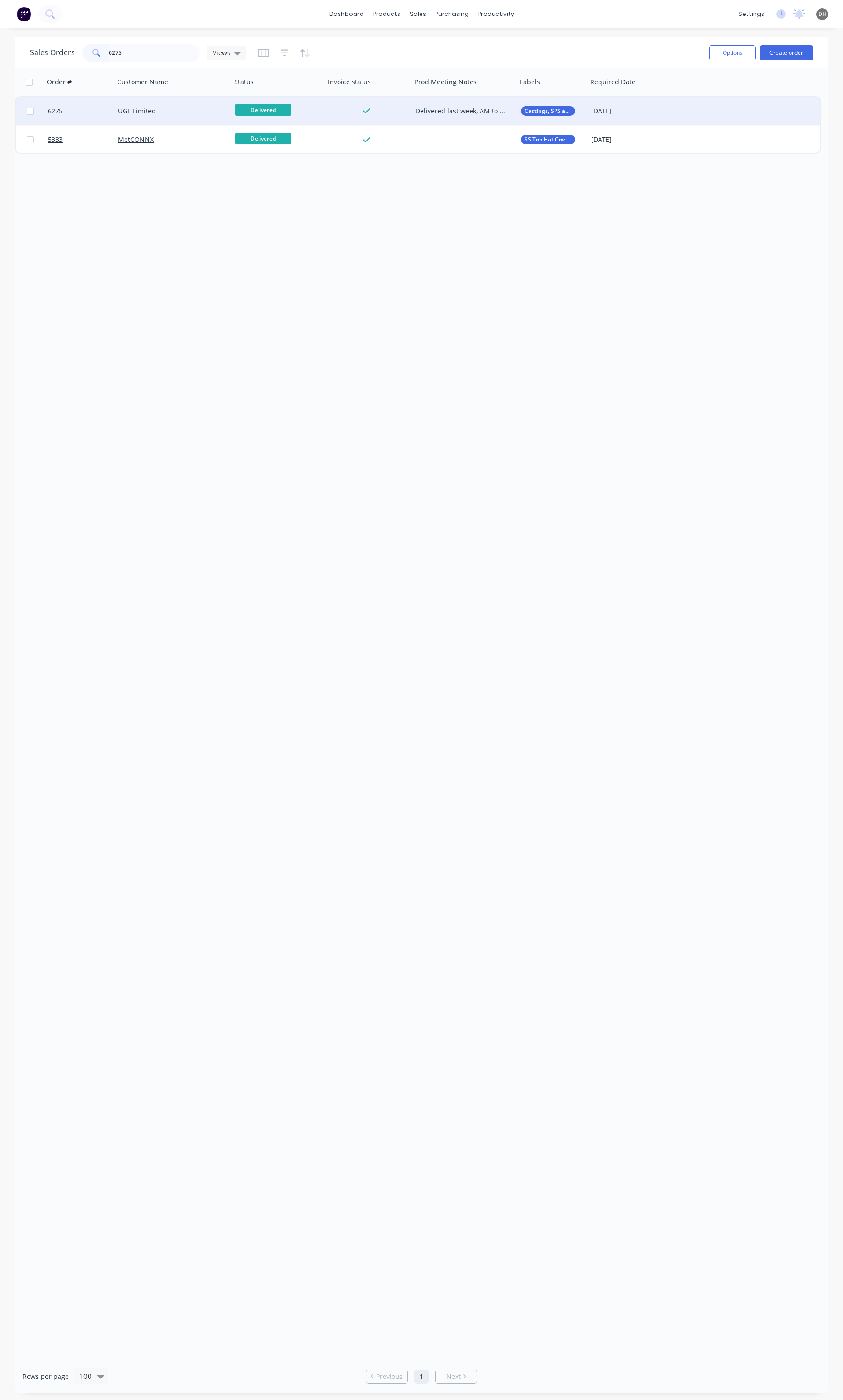
click at [182, 121] on div "UGL Limited" at bounding box center [172, 111] width 117 height 28
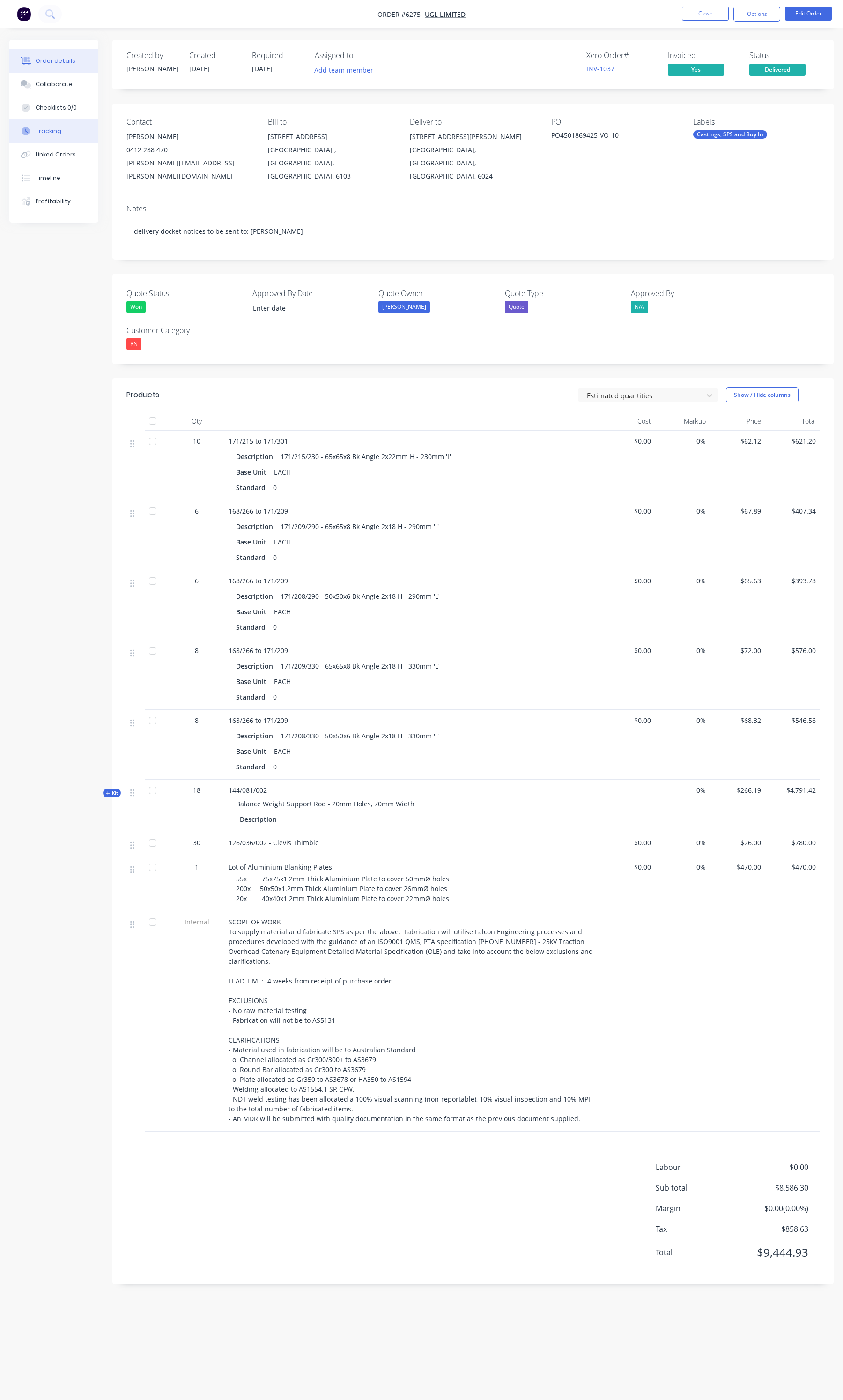
click at [65, 133] on button "Tracking" at bounding box center [54, 131] width 89 height 23
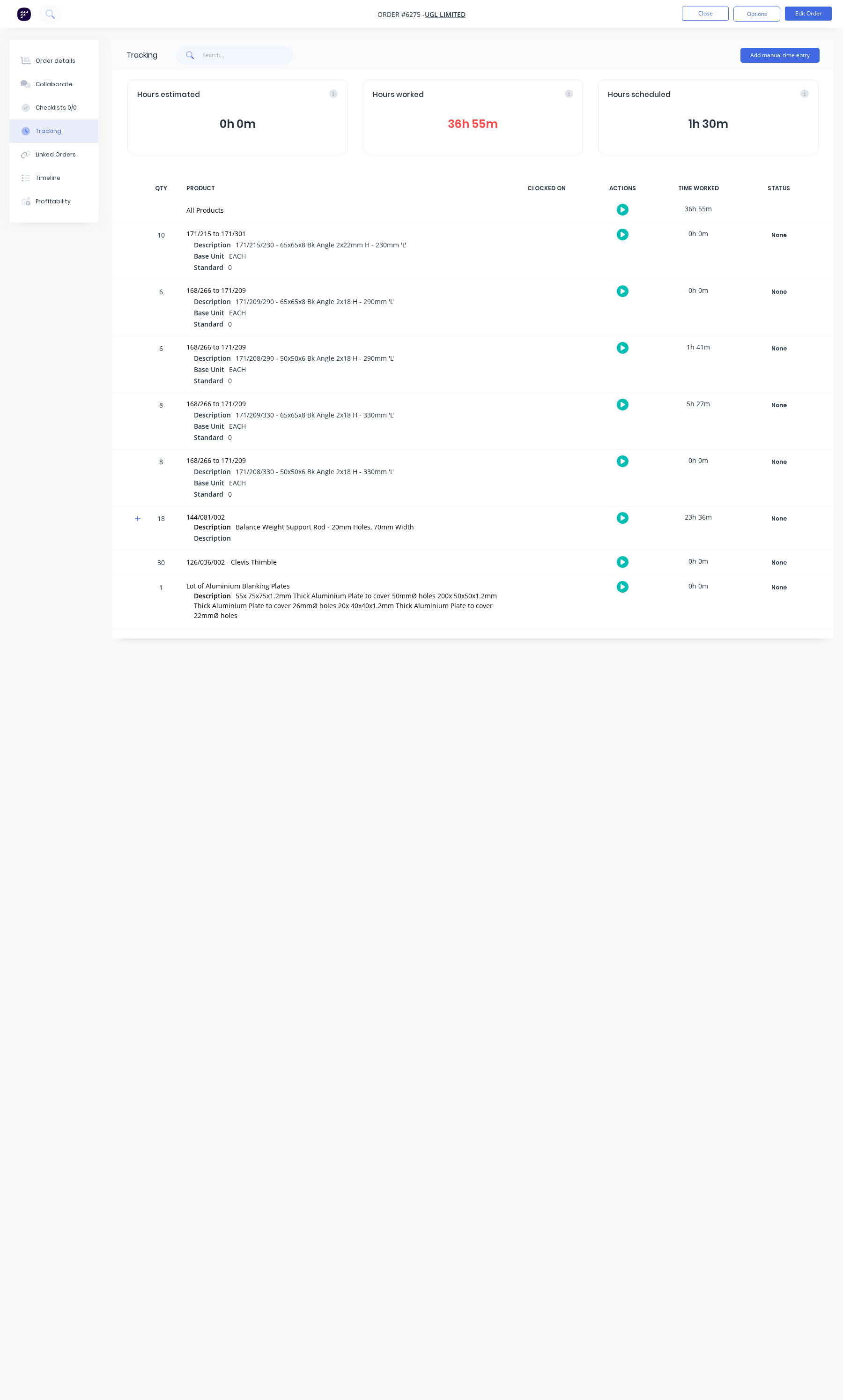
click at [467, 132] on button "36h 55m" at bounding box center [473, 124] width 201 height 18
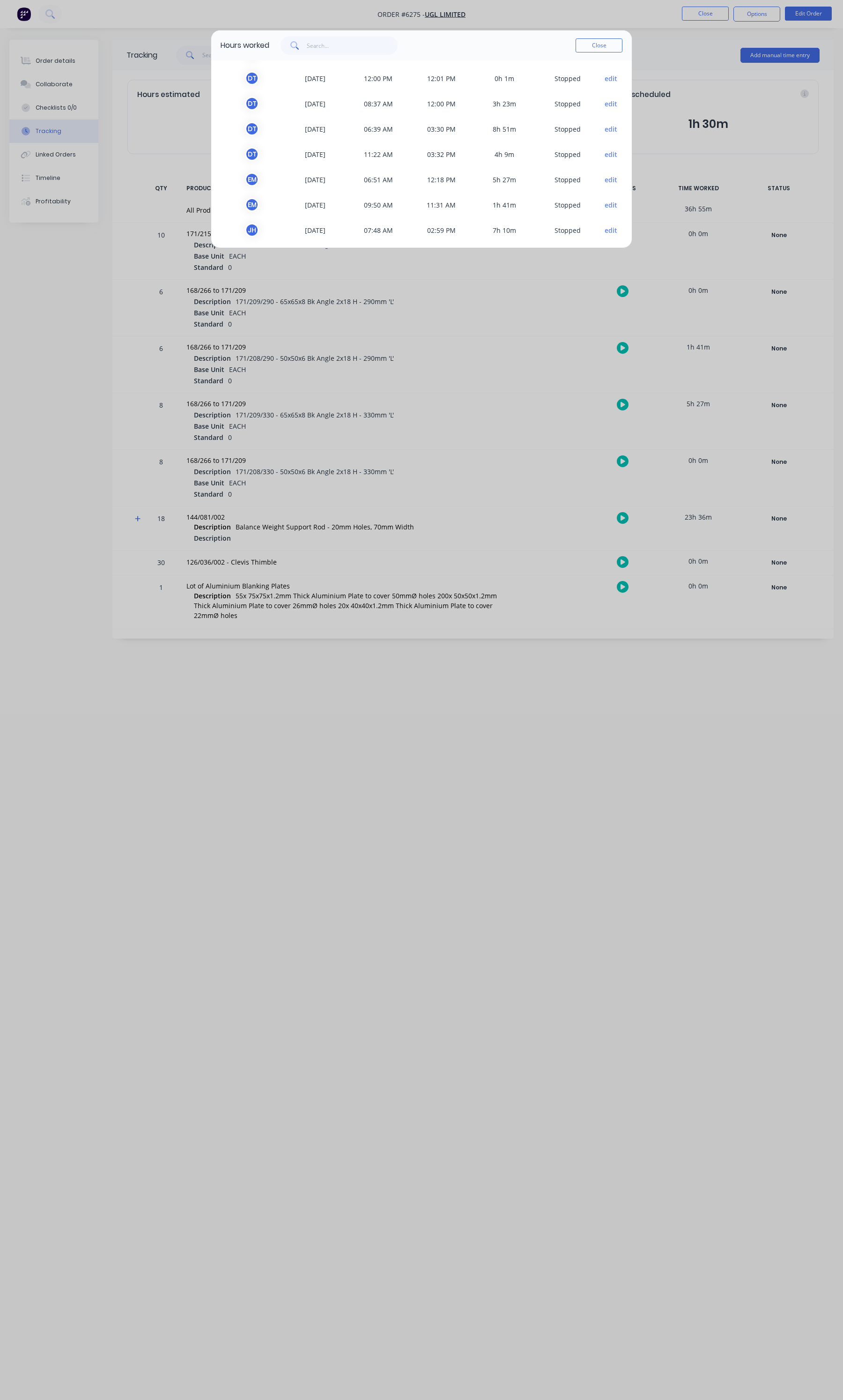
scroll to position [104, 0]
click at [598, 52] on button "Close" at bounding box center [599, 45] width 46 height 14
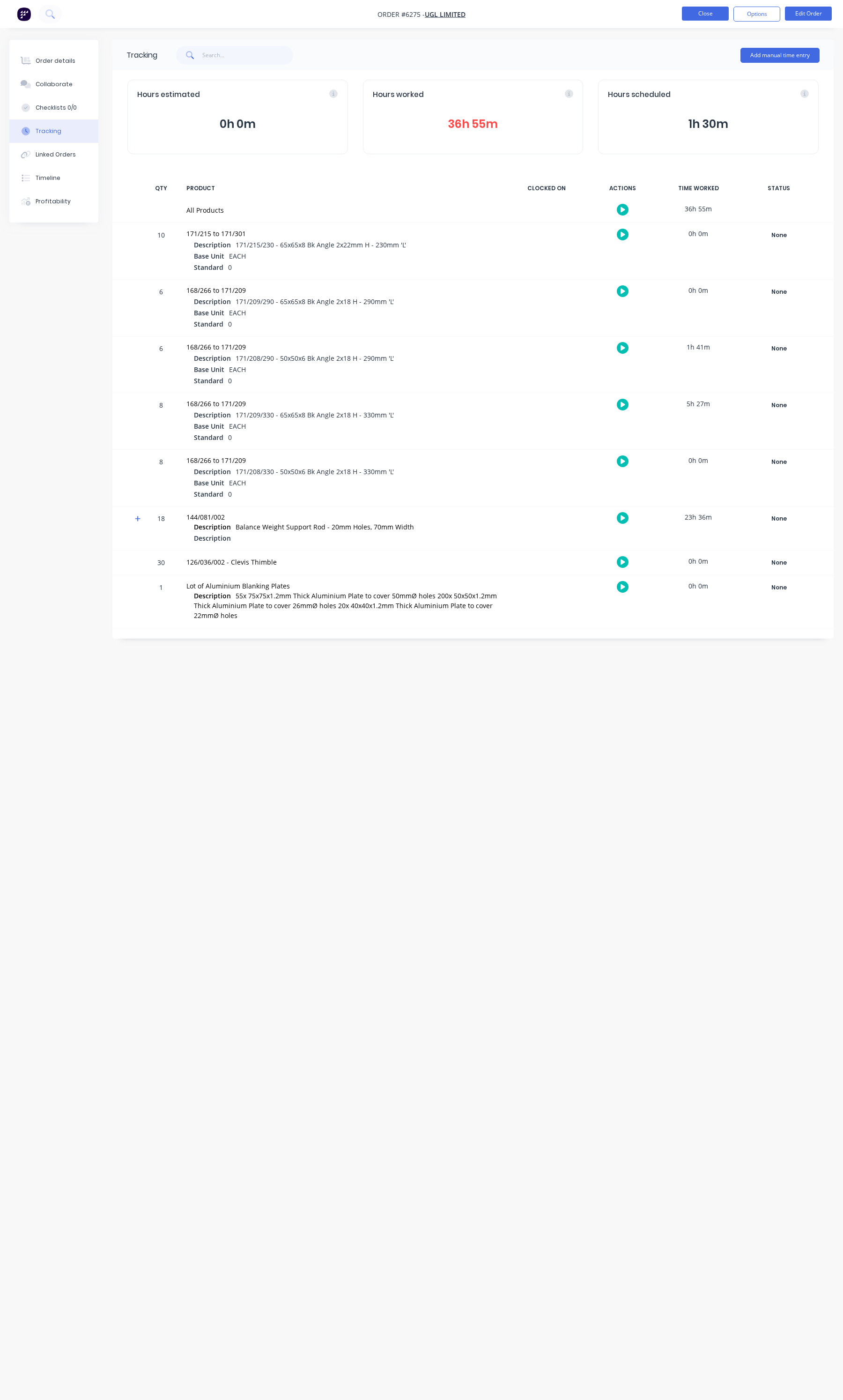
click at [687, 11] on button "Close" at bounding box center [705, 13] width 46 height 14
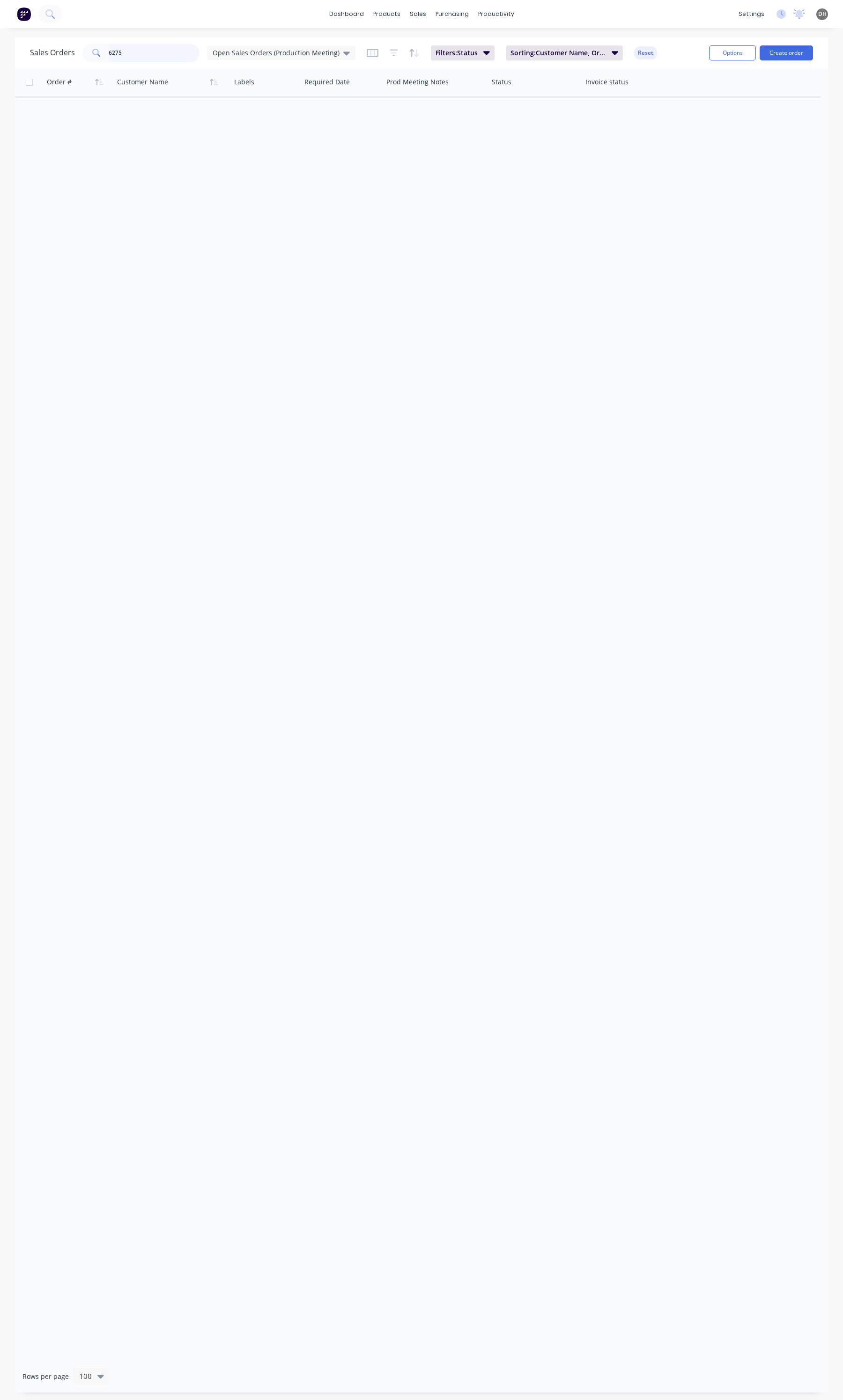
click at [179, 48] on input "6275" at bounding box center [155, 53] width 91 height 19
click at [252, 57] on div "Open Sales Orders (Production Meeting)" at bounding box center [281, 52] width 148 height 14
click at [225, 130] on button "None" at bounding box center [264, 132] width 107 height 11
click at [129, 50] on input "6290" at bounding box center [155, 53] width 91 height 19
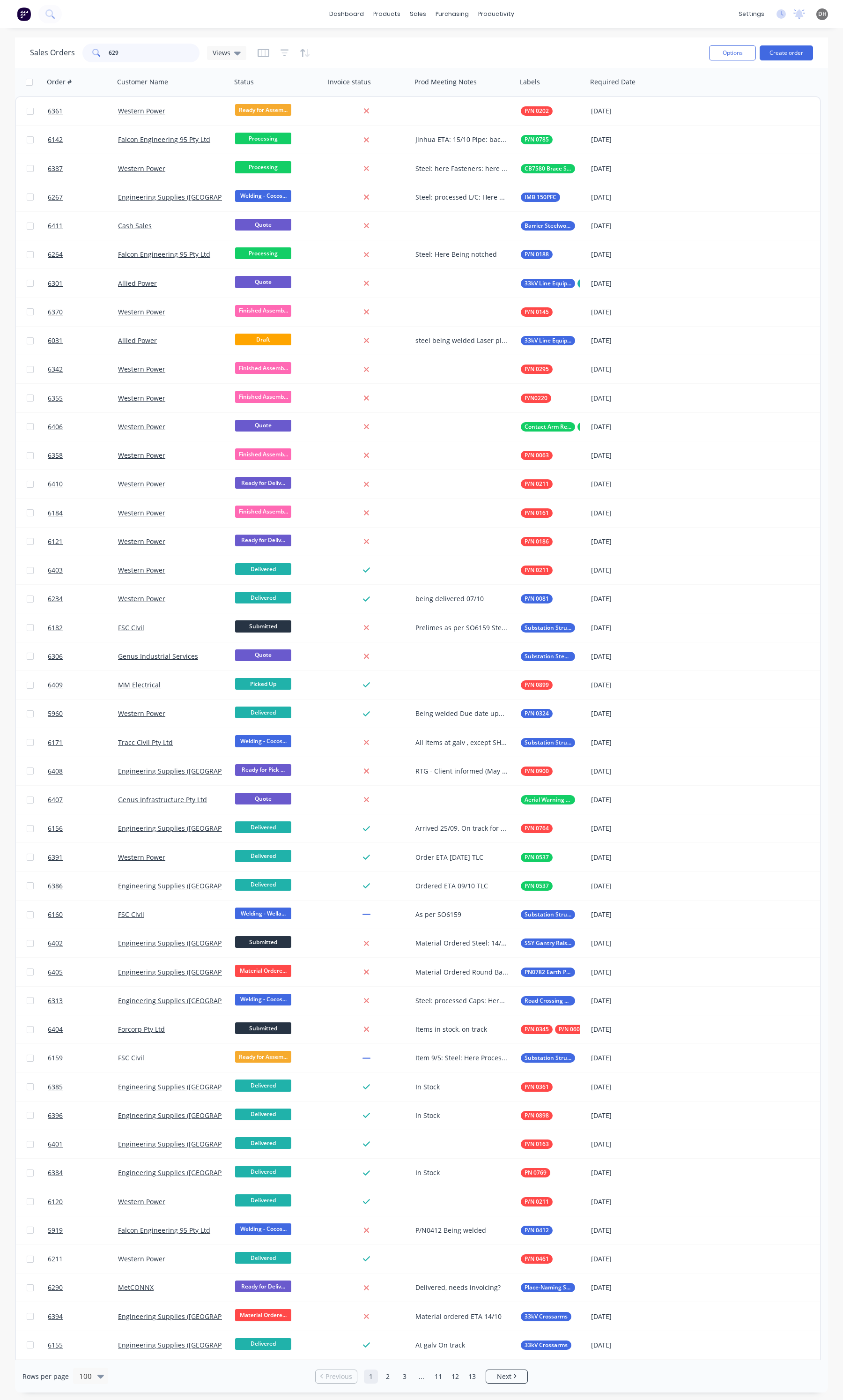
type input "6290"
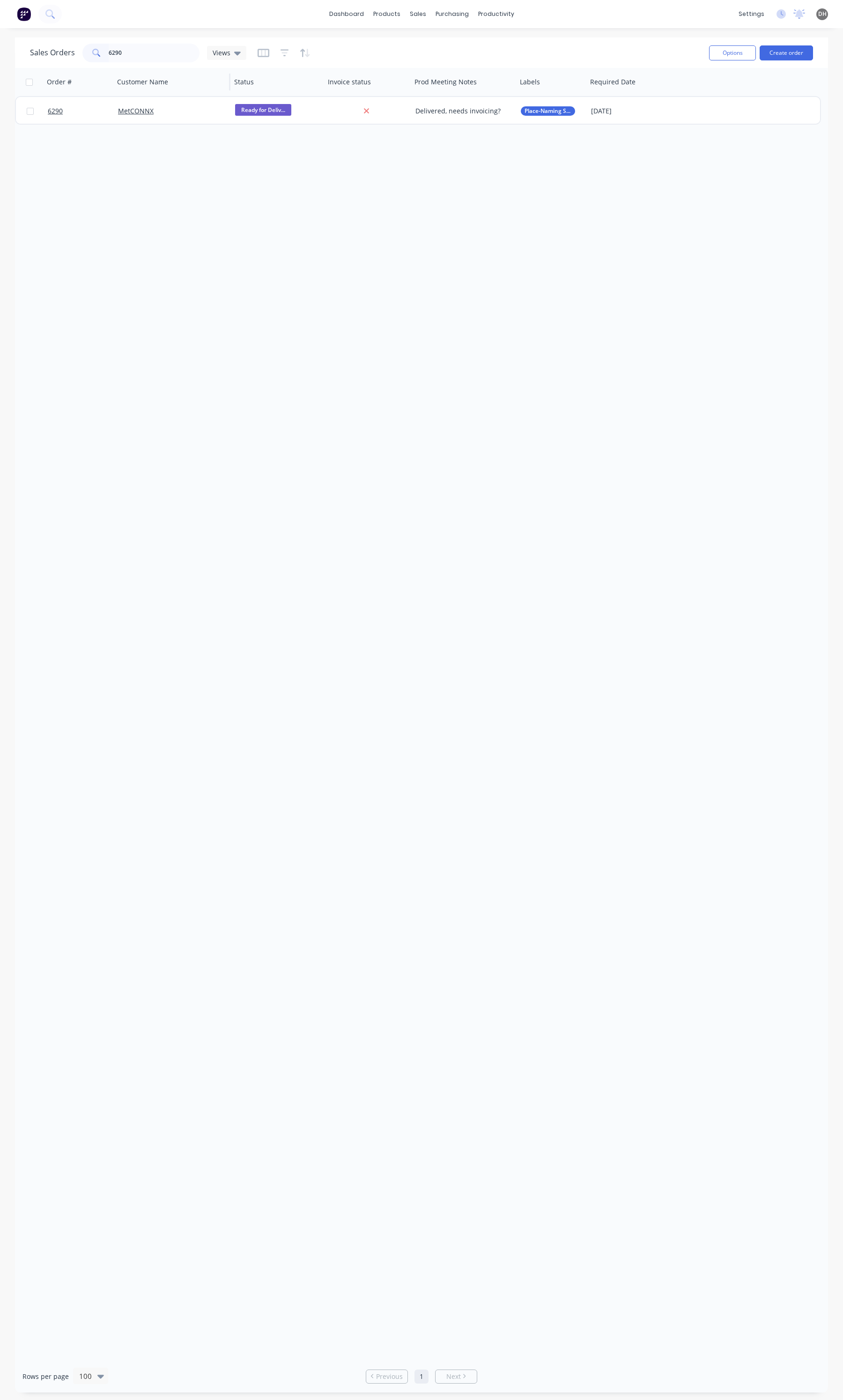
click at [193, 112] on div "MetCONNX" at bounding box center [170, 110] width 104 height 9
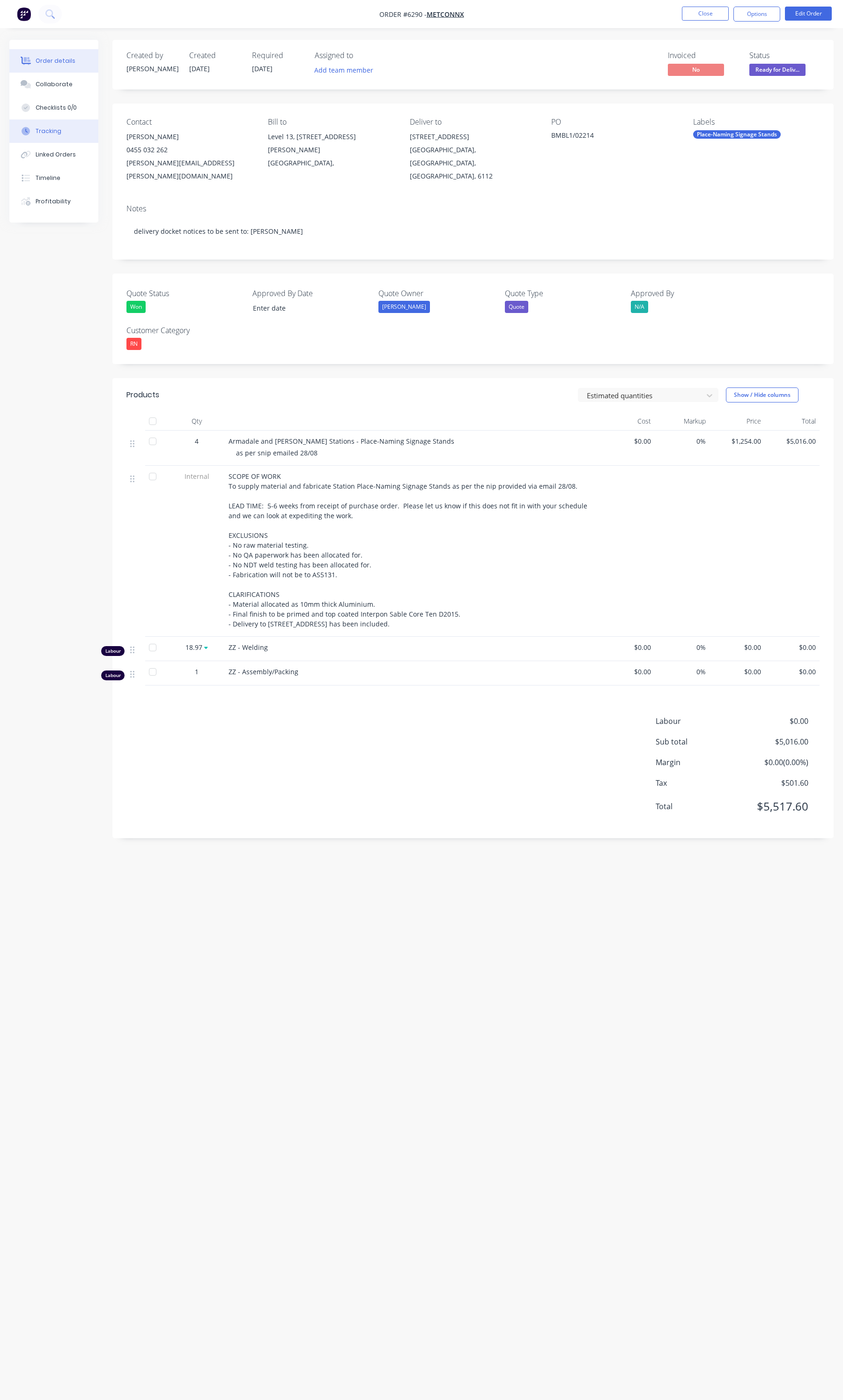
click at [50, 134] on div "Tracking" at bounding box center [48, 131] width 25 height 9
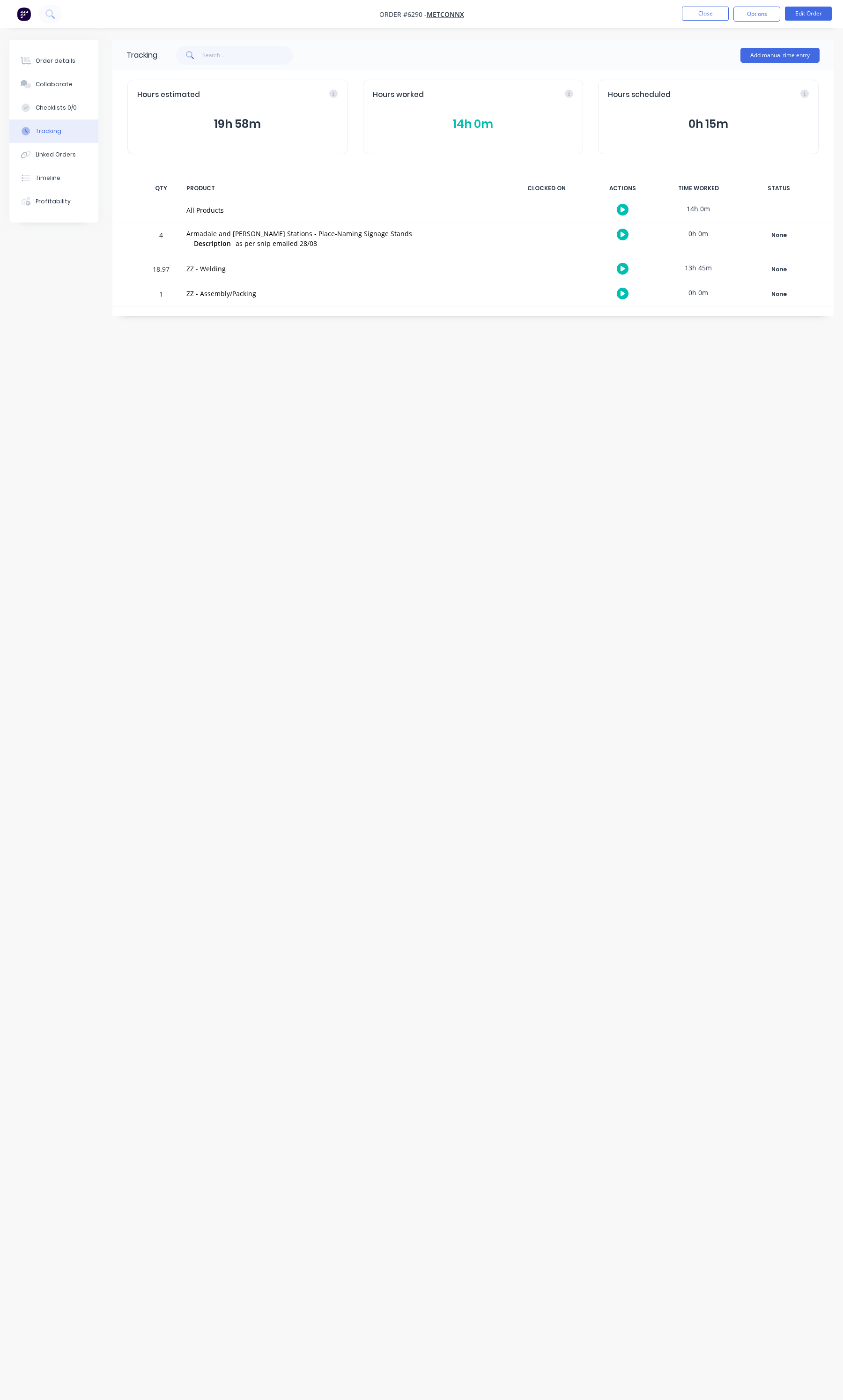
click at [484, 122] on button "14h 0m" at bounding box center [473, 124] width 201 height 18
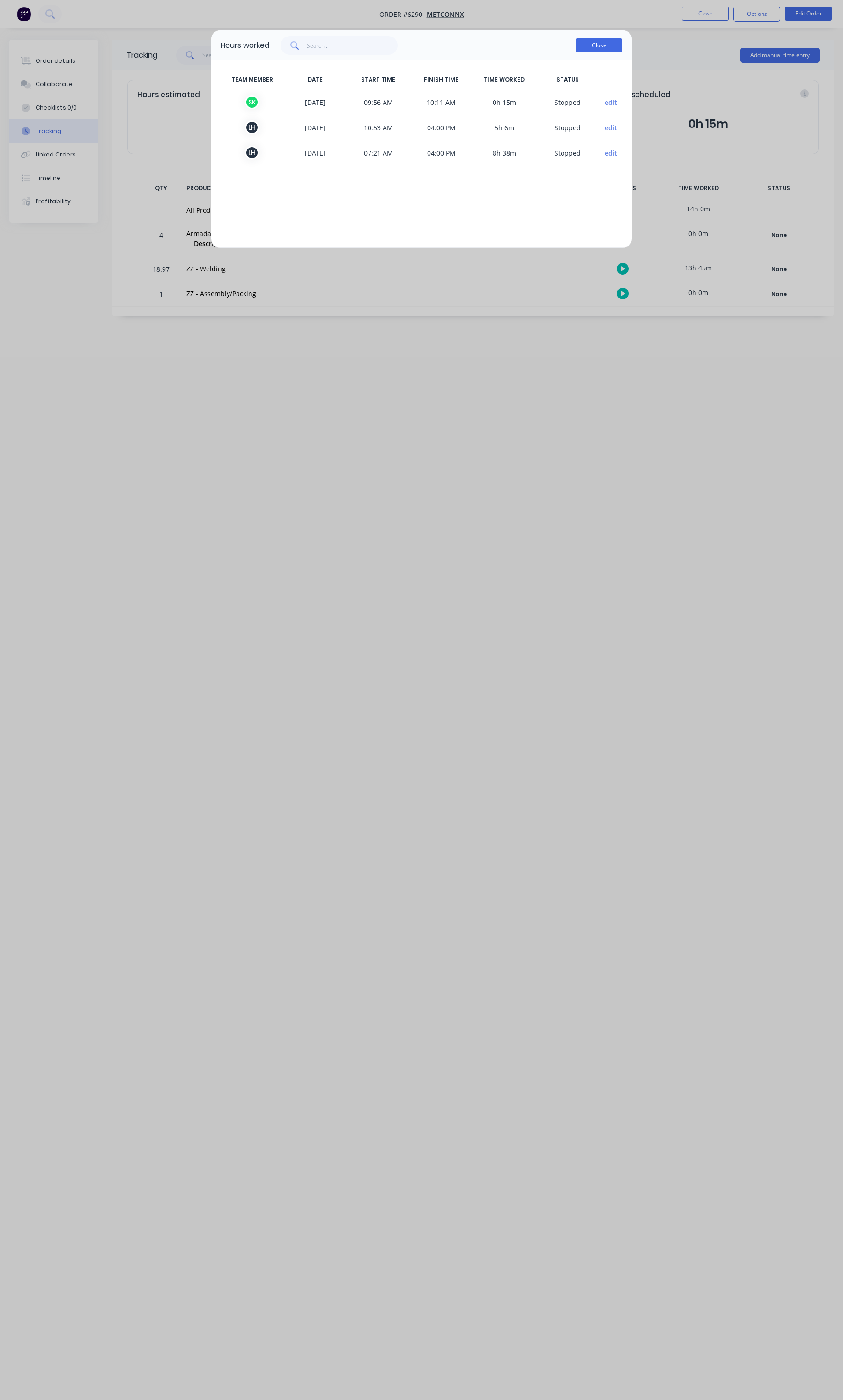
click at [580, 47] on button "Close" at bounding box center [599, 45] width 46 height 14
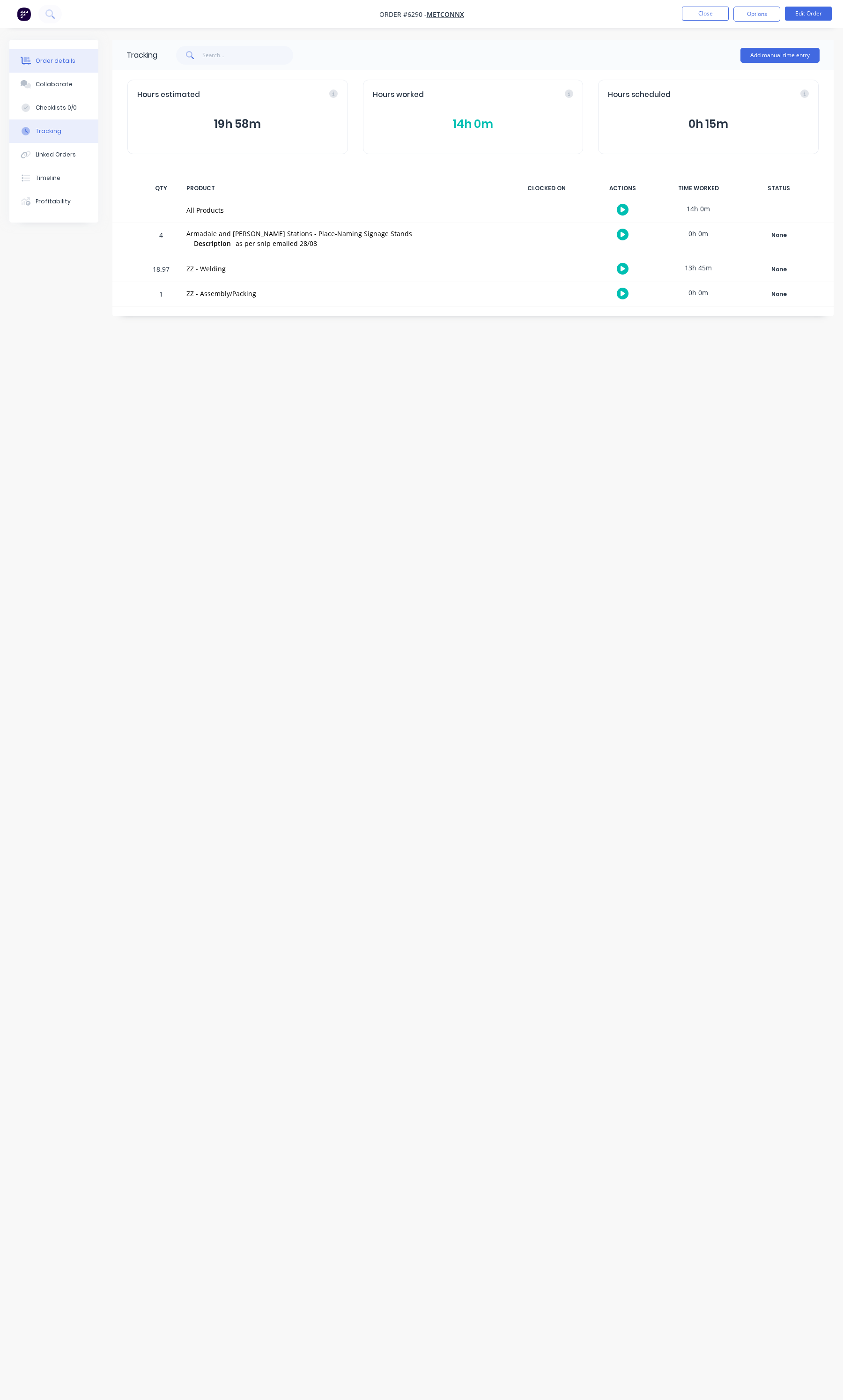
click at [46, 65] on div "Order details" at bounding box center [55, 61] width 40 height 9
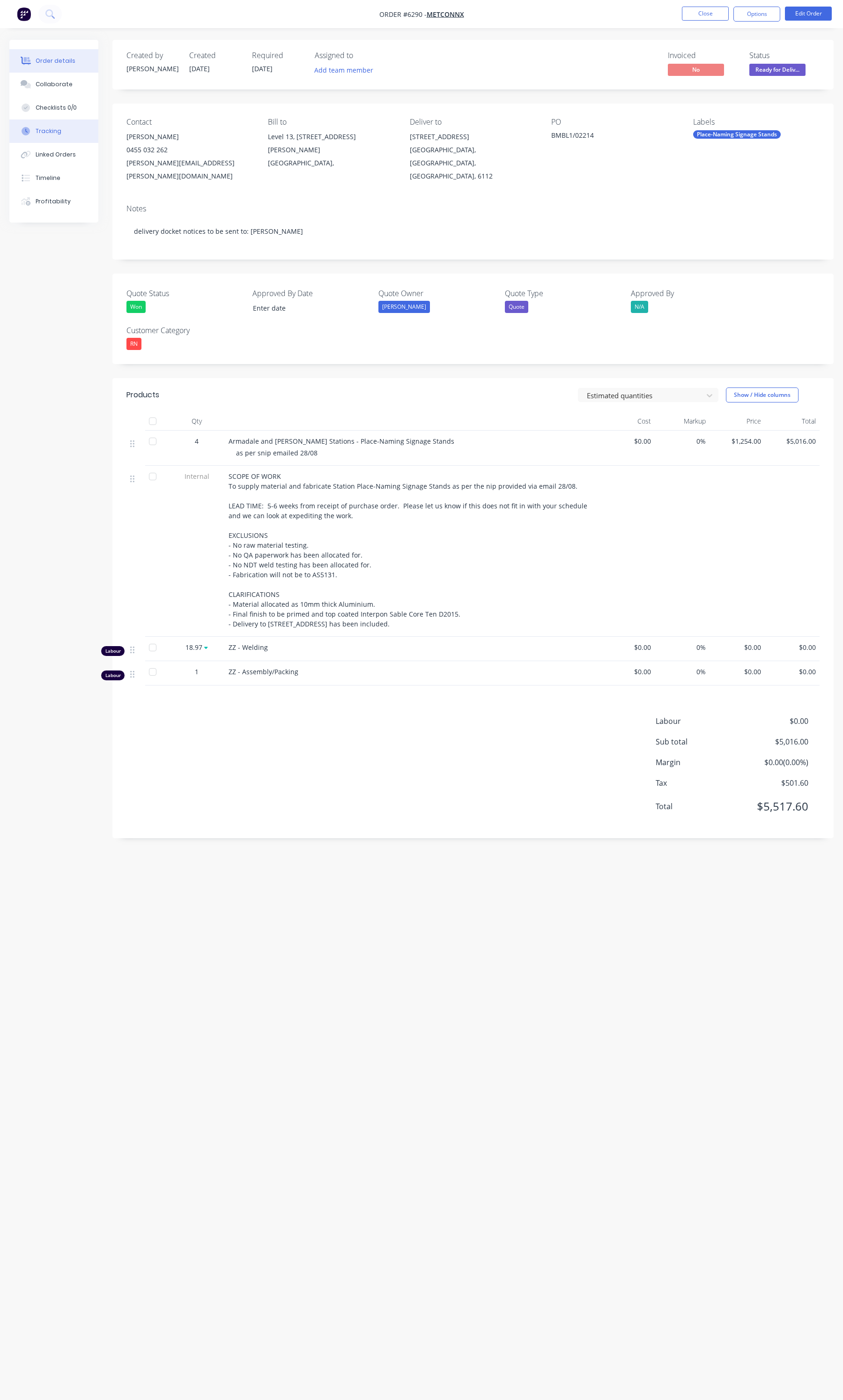
click at [55, 130] on div "Tracking" at bounding box center [48, 131] width 25 height 9
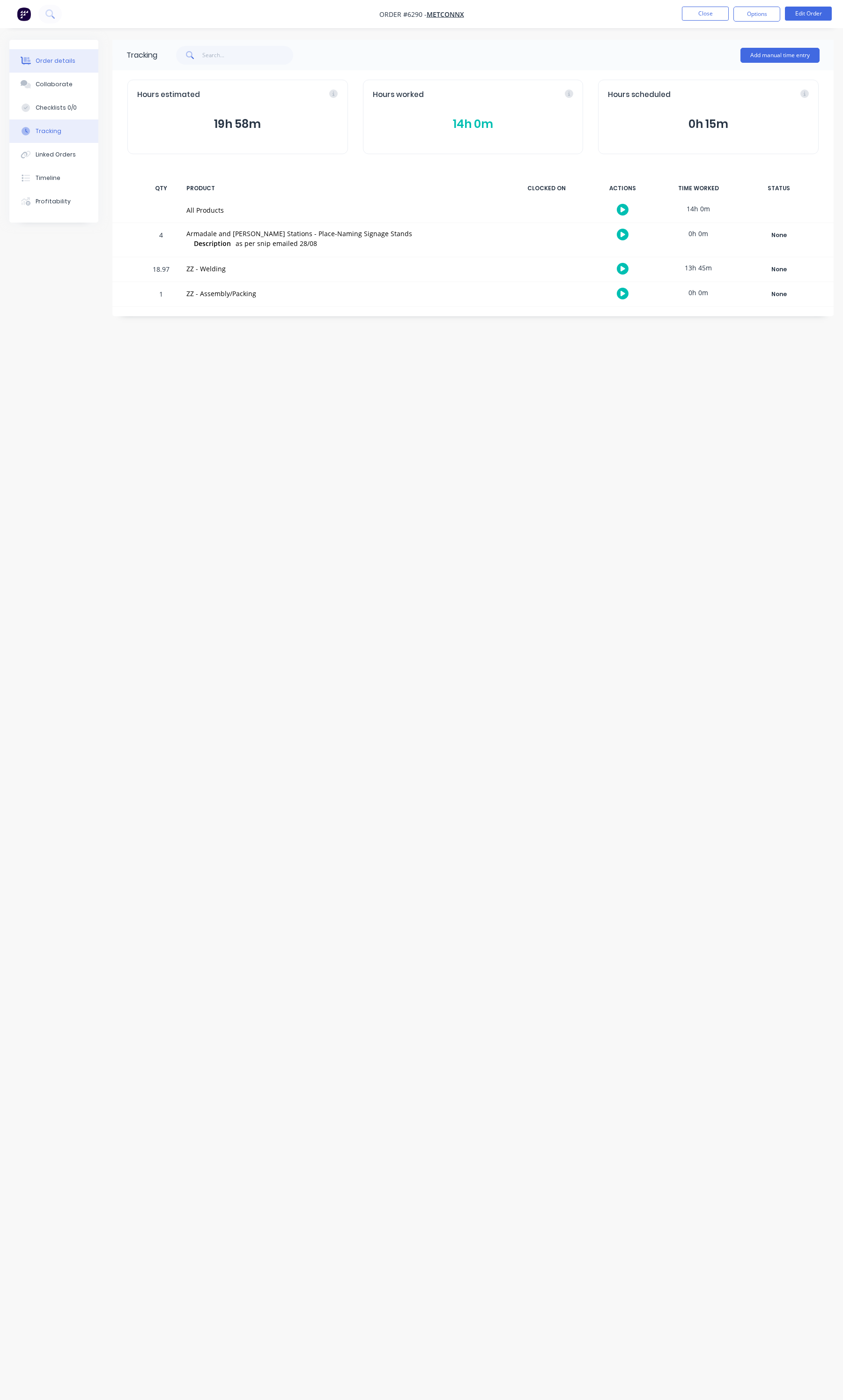
click at [53, 64] on div "Order details" at bounding box center [55, 61] width 40 height 9
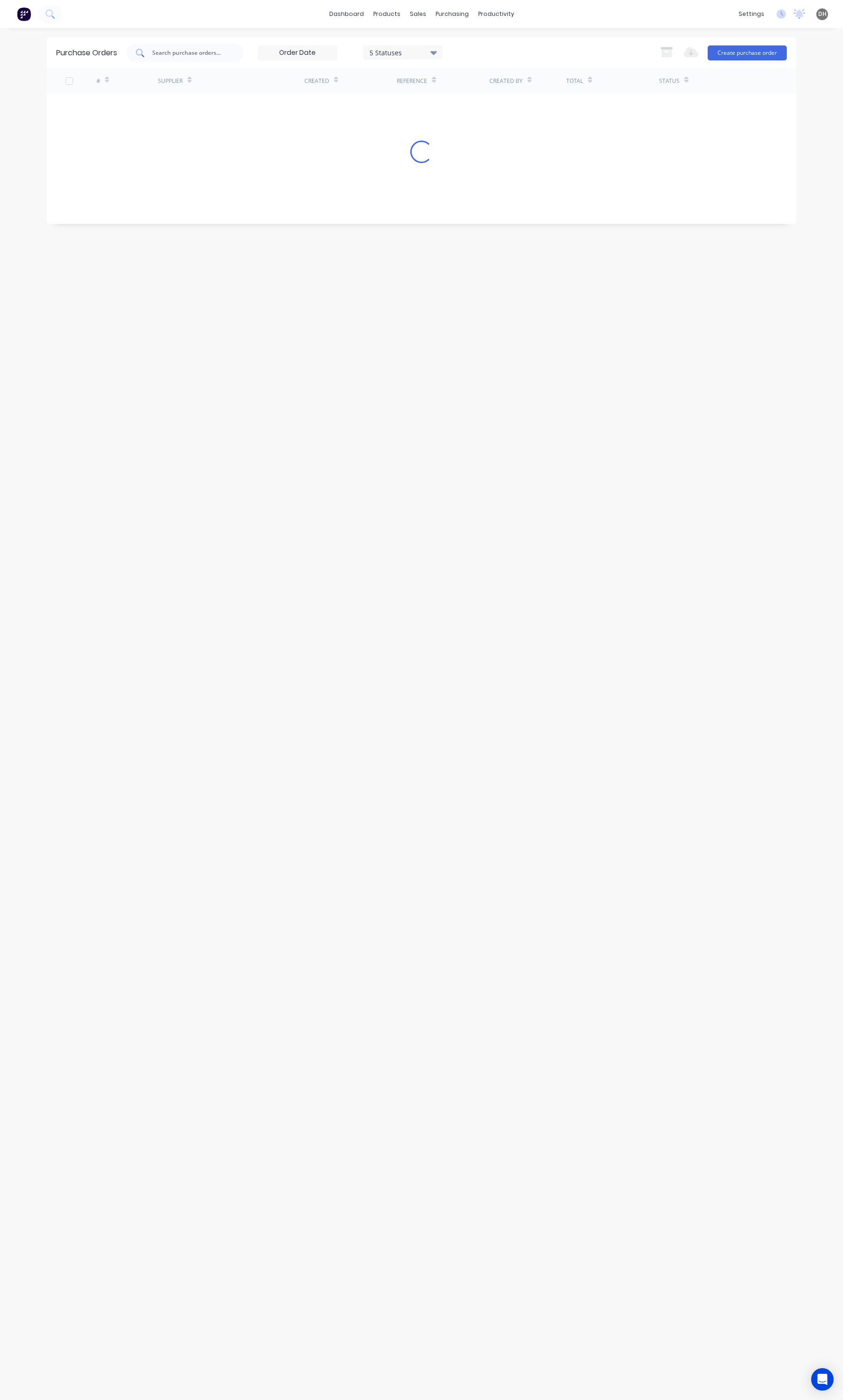
click at [187, 60] on div at bounding box center [184, 53] width 117 height 19
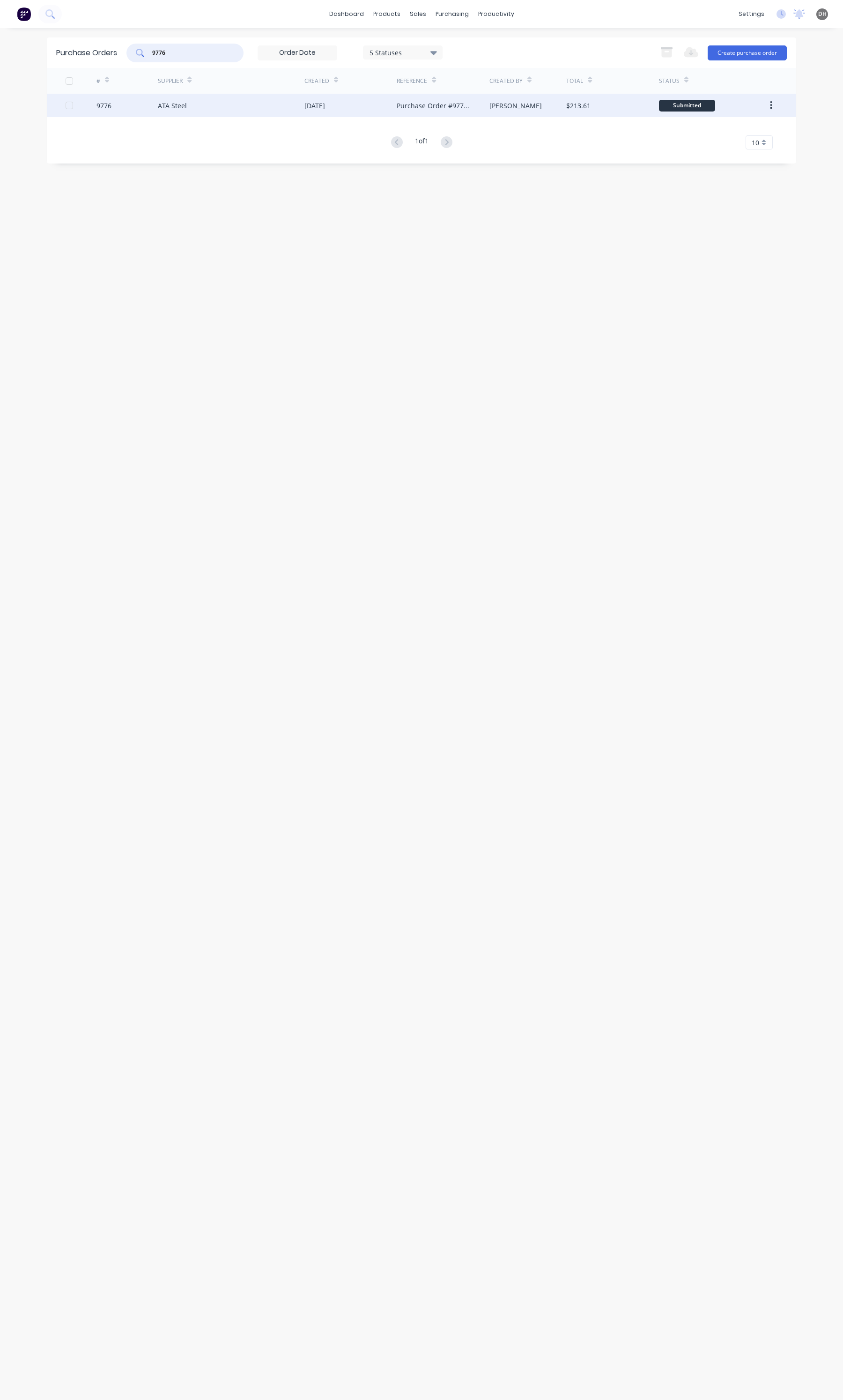
type input "9776"
click at [354, 110] on div "[DATE]" at bounding box center [350, 105] width 92 height 23
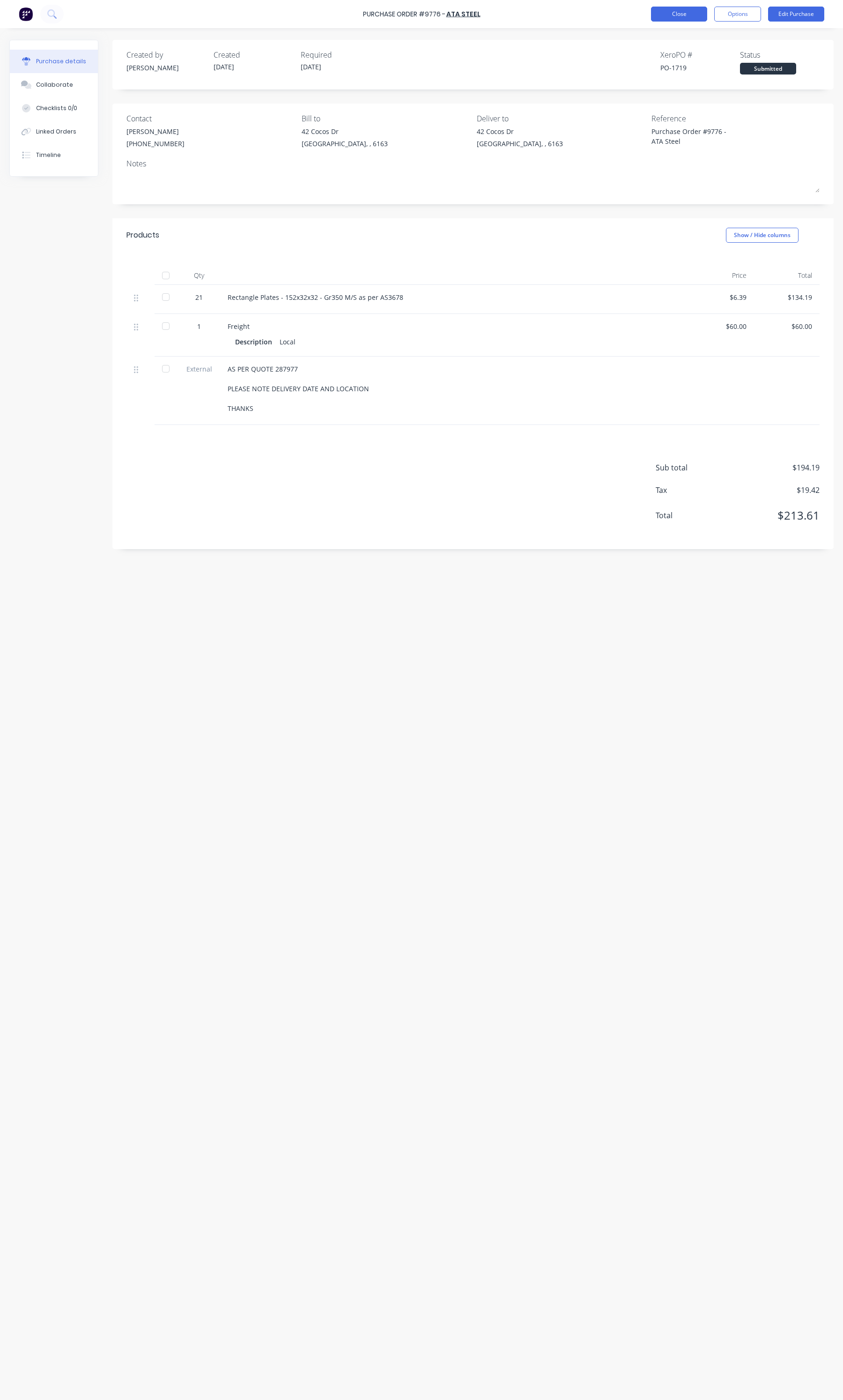
click at [691, 19] on button "Close" at bounding box center [679, 14] width 56 height 15
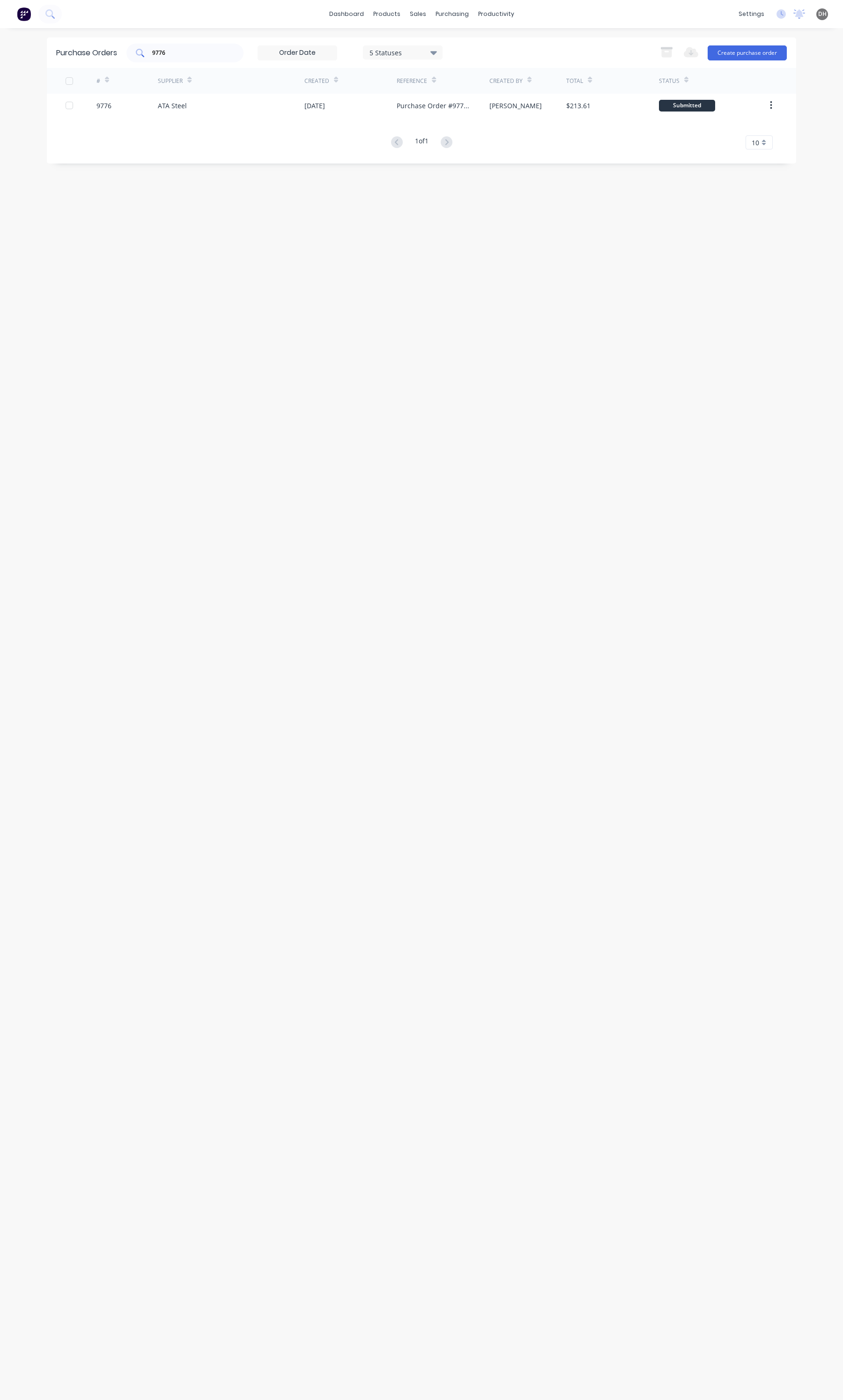
click at [207, 57] on div "9776" at bounding box center [184, 53] width 117 height 19
click at [206, 57] on div "9776" at bounding box center [184, 53] width 117 height 19
type input "9"
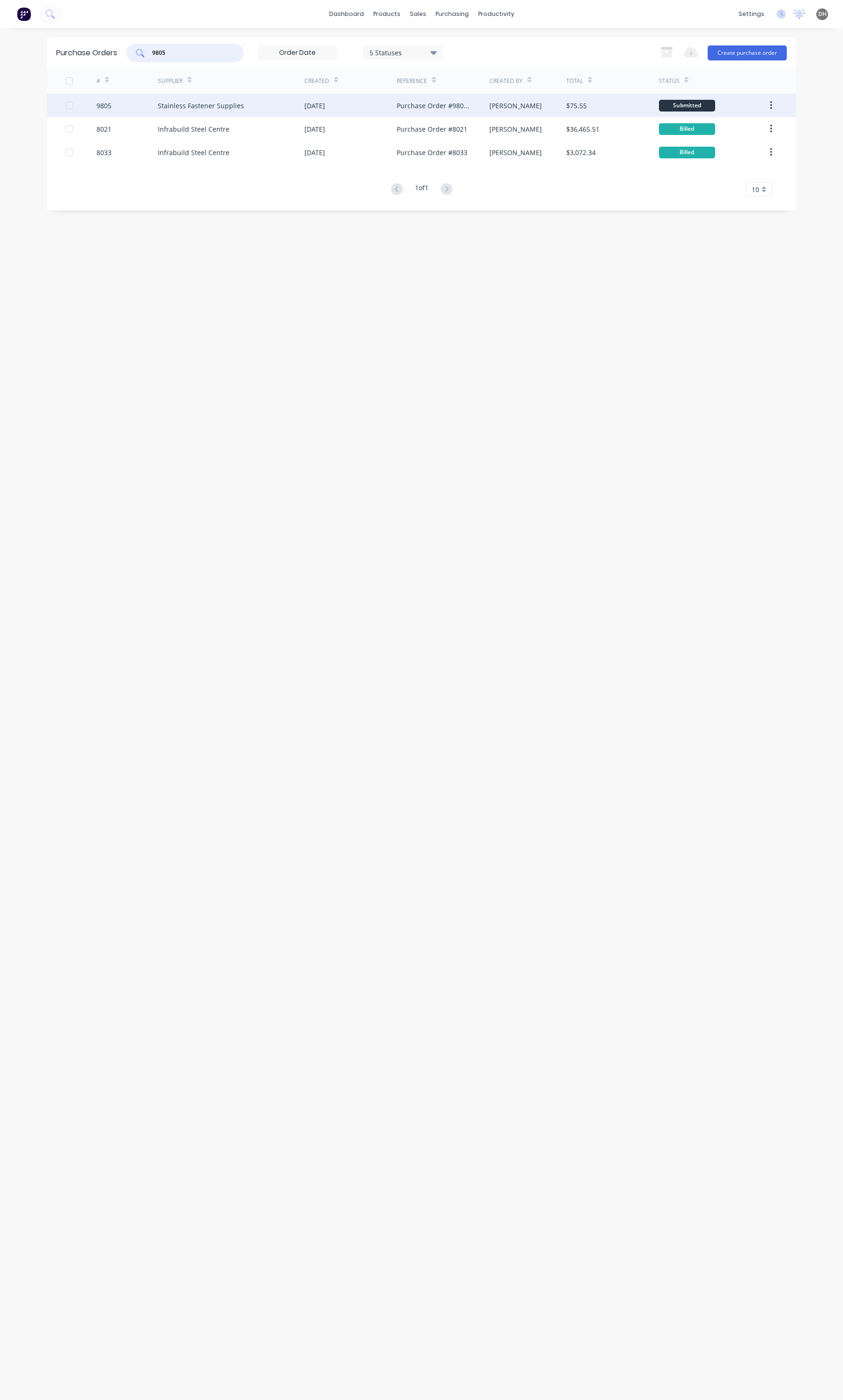
type input "9805"
click at [214, 106] on div "Stainless Fastener Supplies" at bounding box center [200, 106] width 86 height 10
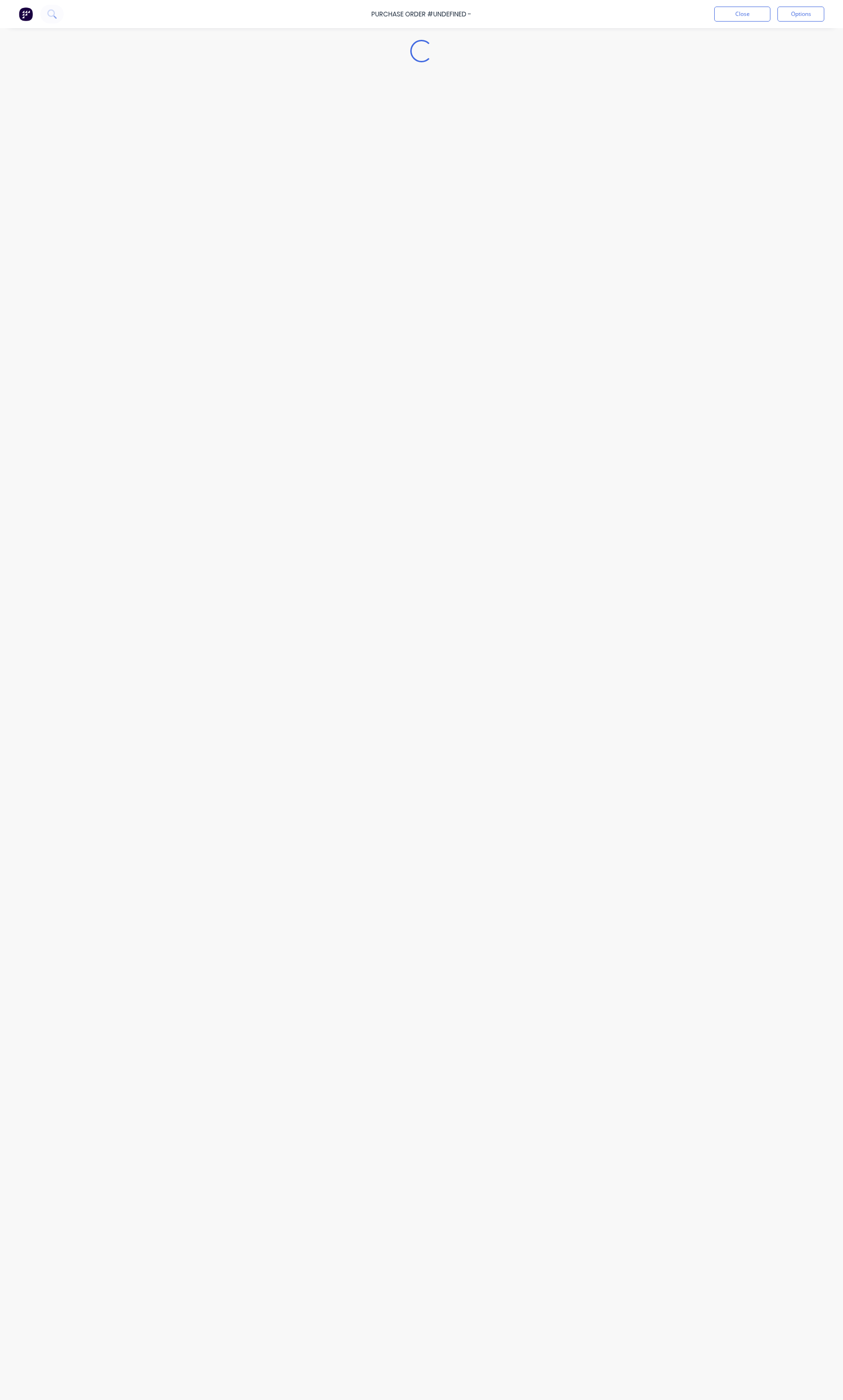
type textarea "x"
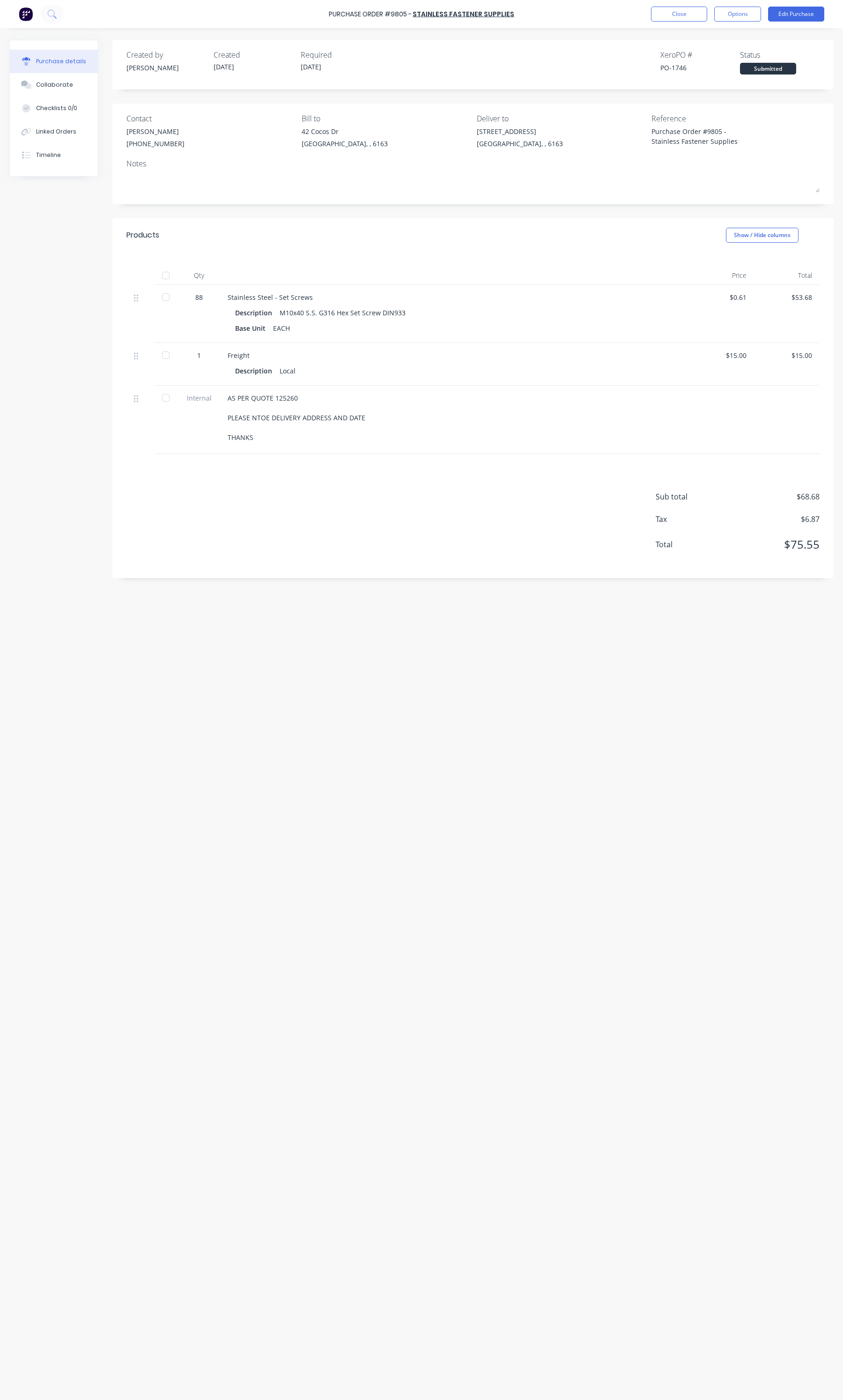
click at [685, 6] on div "Purchase Order #9805 - Stainless Fastener Supplies Close Options Edit Purchase" at bounding box center [421, 14] width 843 height 28
click at [683, 7] on button "Close" at bounding box center [679, 14] width 56 height 15
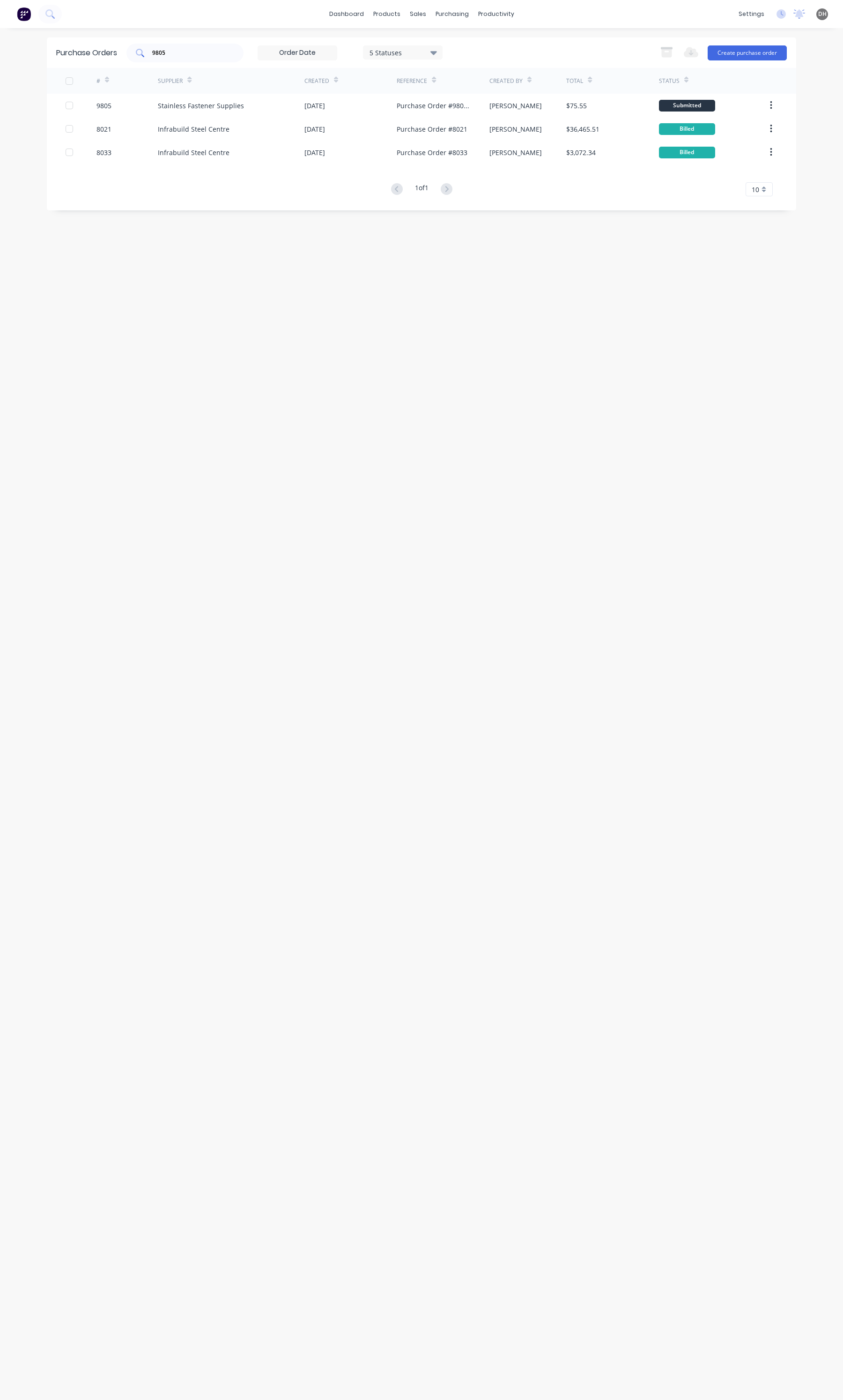
click at [197, 48] on input "9805" at bounding box center [190, 52] width 78 height 9
type input "9769"
click at [252, 108] on div "Total Laser Cutting Services" at bounding box center [231, 105] width 147 height 23
type textarea "x"
